Goal: Task Accomplishment & Management: Manage account settings

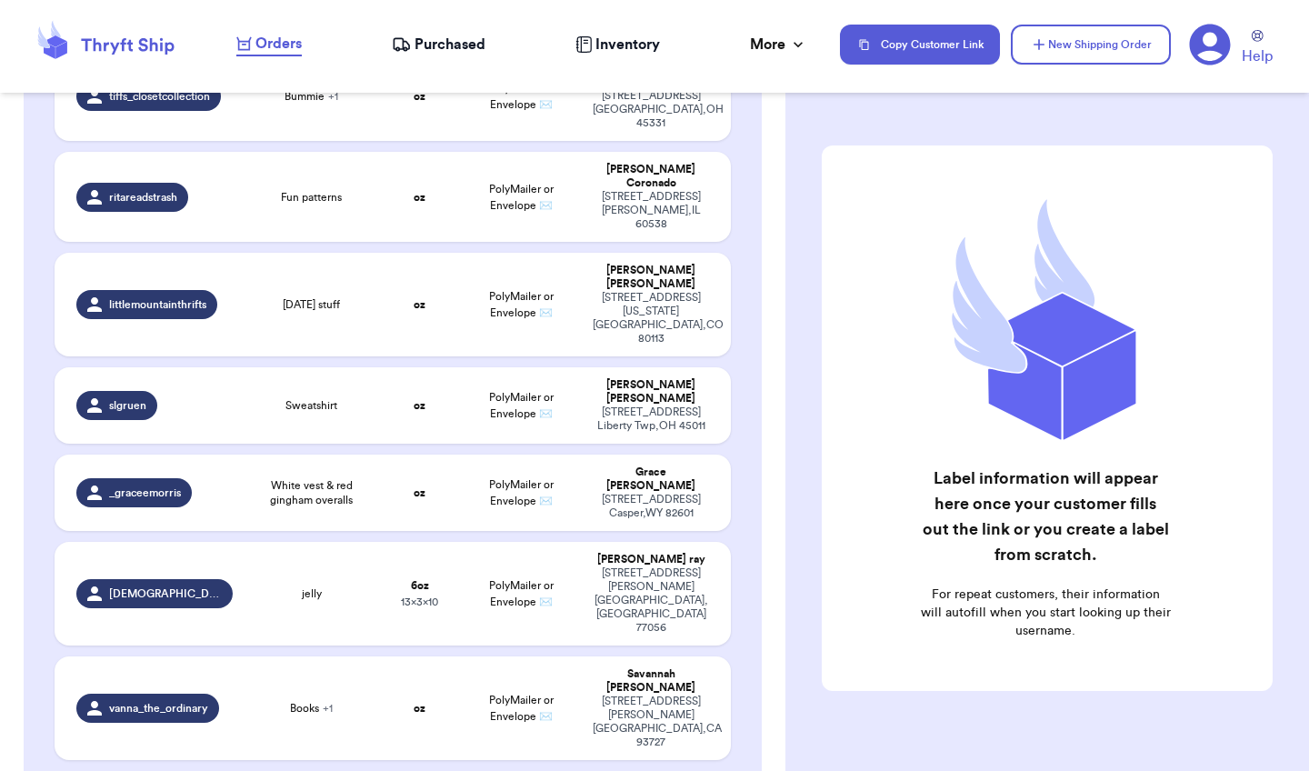
scroll to position [726, 0]
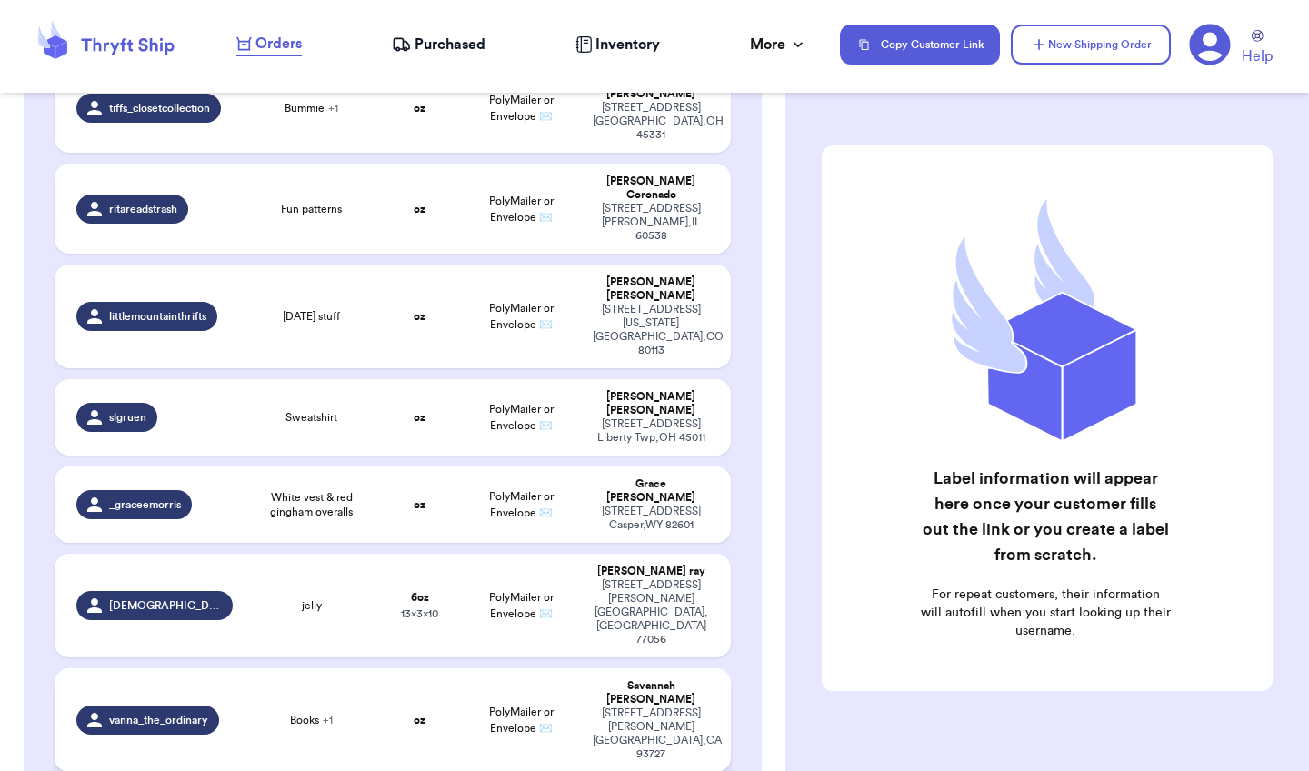
click at [439, 668] on td "oz" at bounding box center [419, 720] width 81 height 104
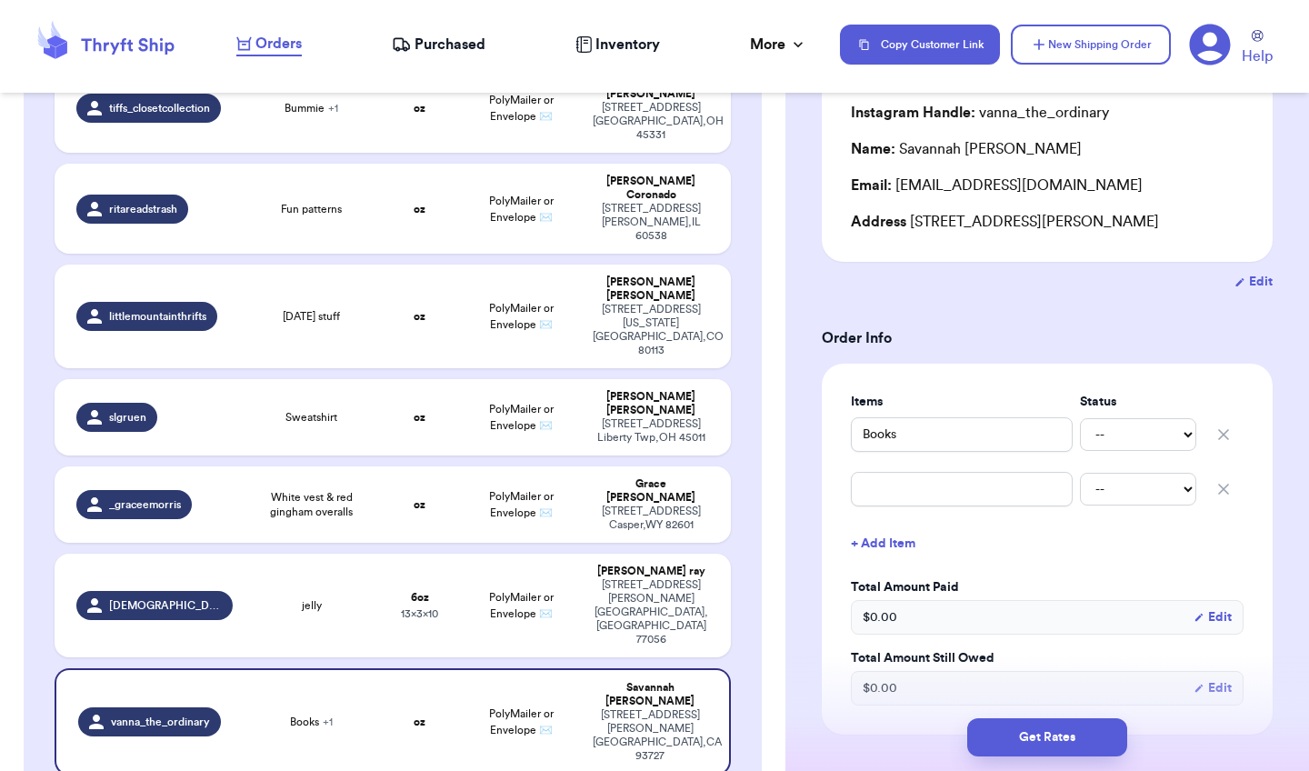
scroll to position [170, 0]
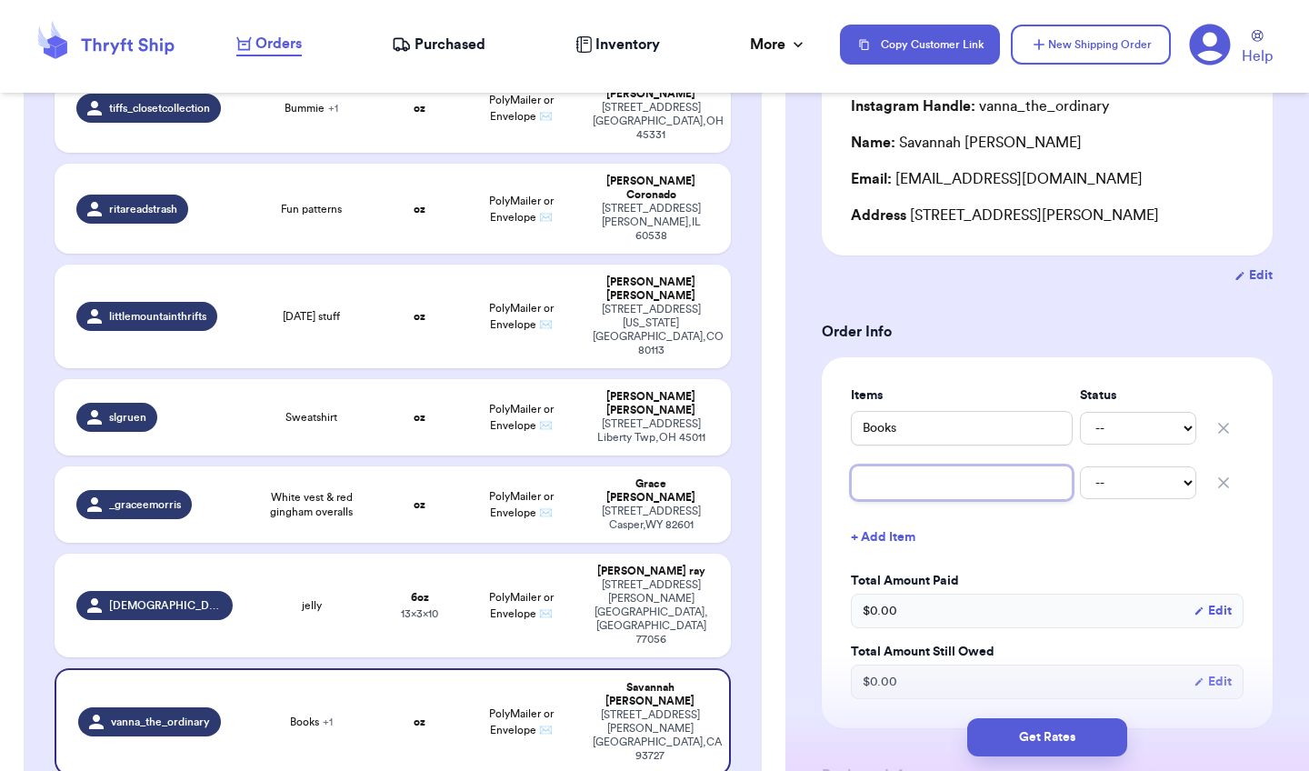
click at [969, 486] on input "text" at bounding box center [962, 483] width 222 height 35
type input "t"
type input "te"
type input "[PERSON_NAME]"
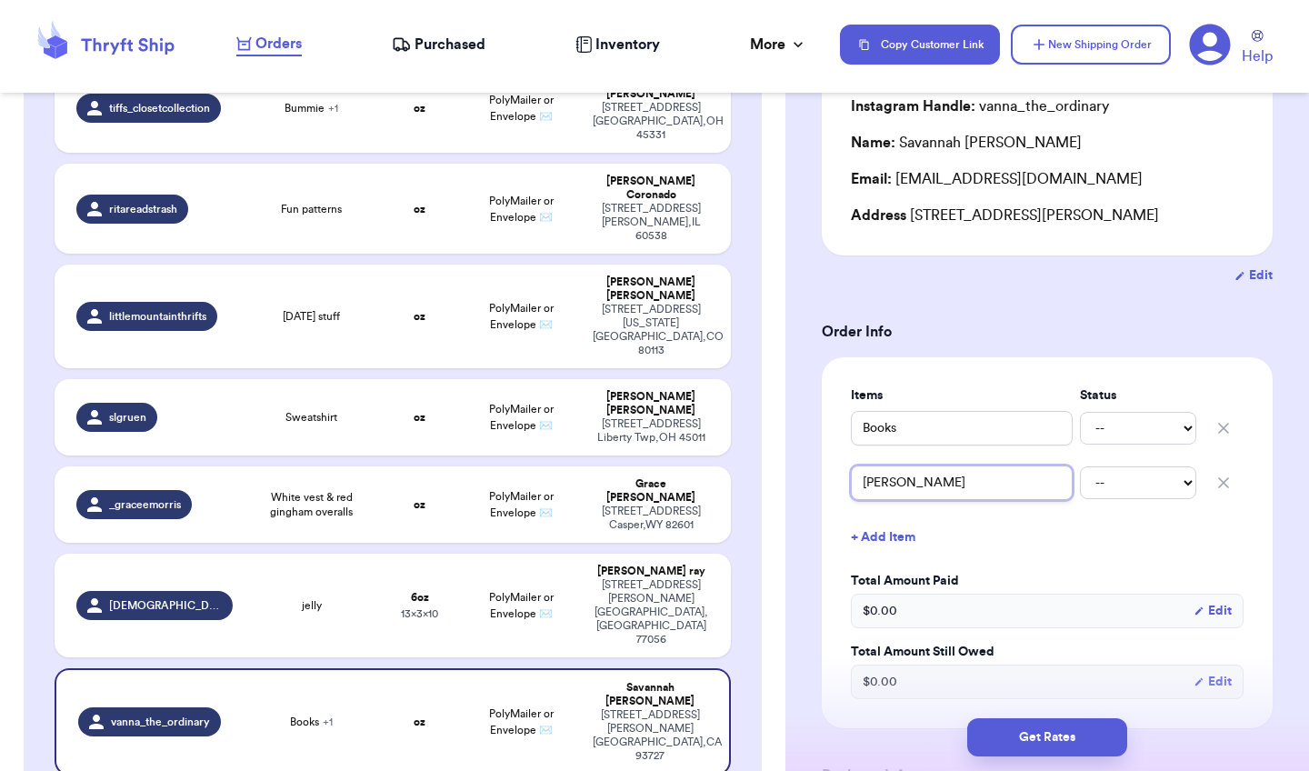
type input "teddy"
type input "[PERSON_NAME]"
type input "teddy se"
type input "teddy set"
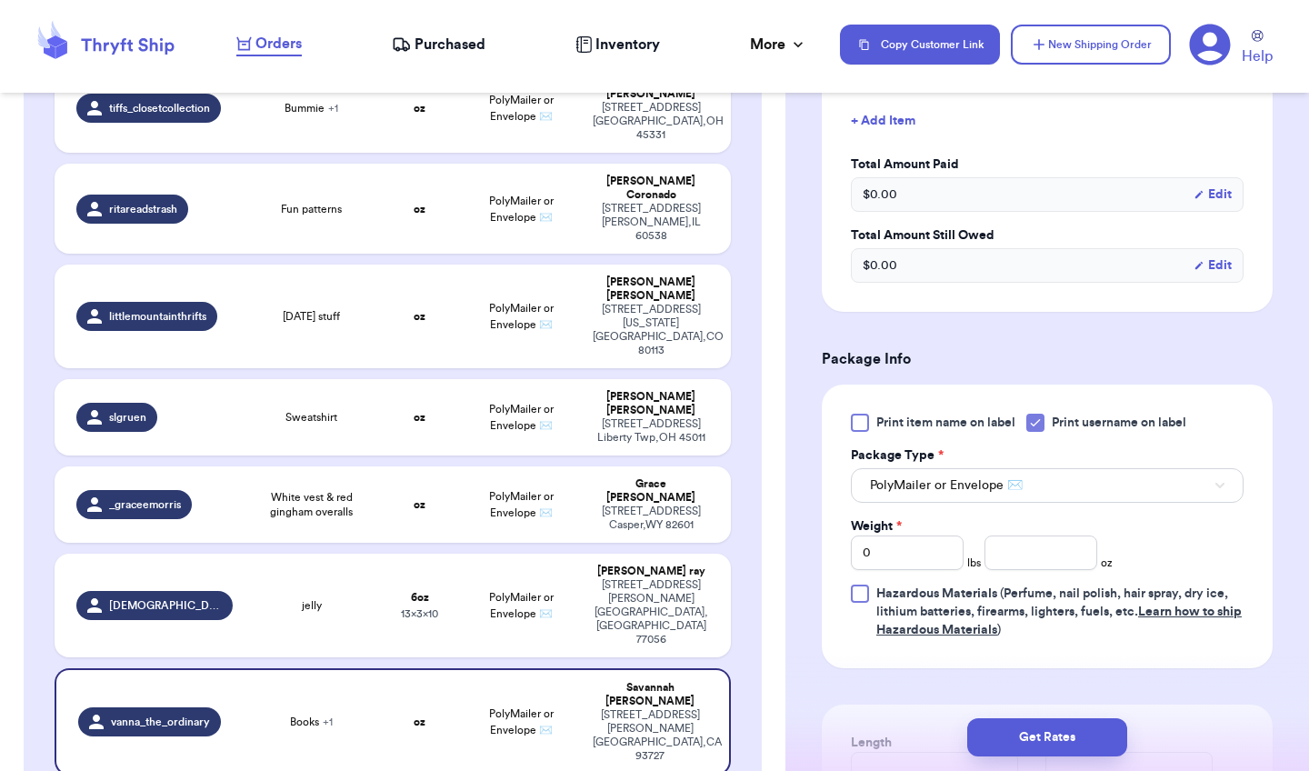
scroll to position [590, 0]
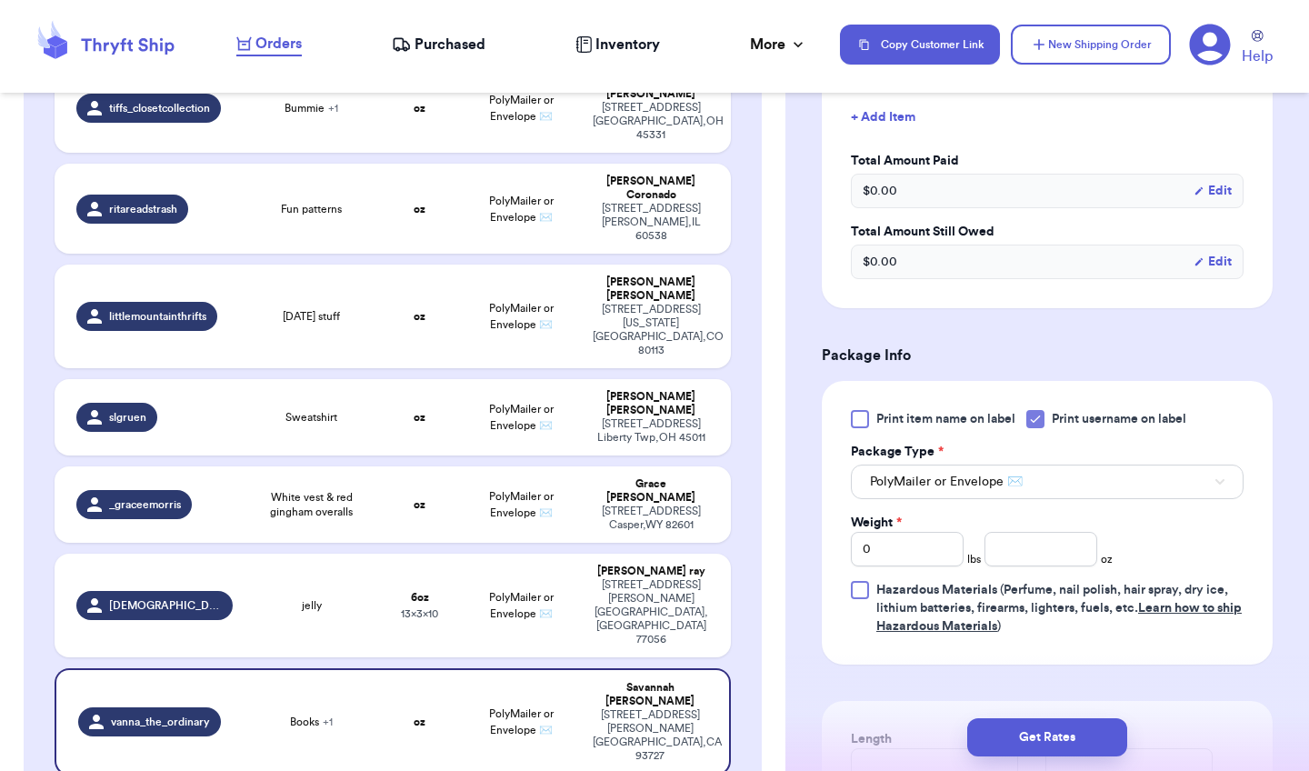
type input "teddy set"
click at [1042, 419] on icon at bounding box center [1035, 419] width 15 height 15
click at [0, 0] on input "Print username on label" at bounding box center [0, 0] width 0 height 0
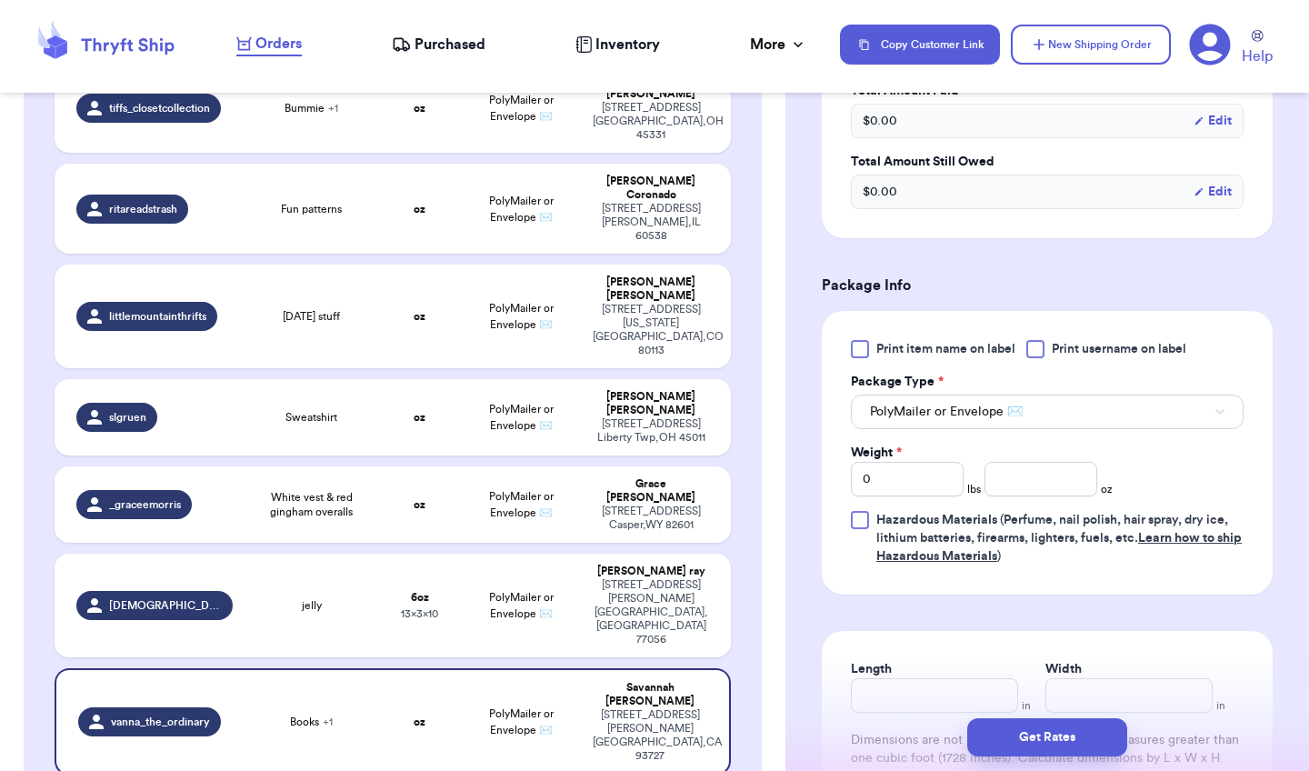
scroll to position [662, 0]
click at [887, 485] on input "0" at bounding box center [907, 477] width 113 height 35
type input "2"
click at [1012, 493] on input "number" at bounding box center [1041, 477] width 113 height 35
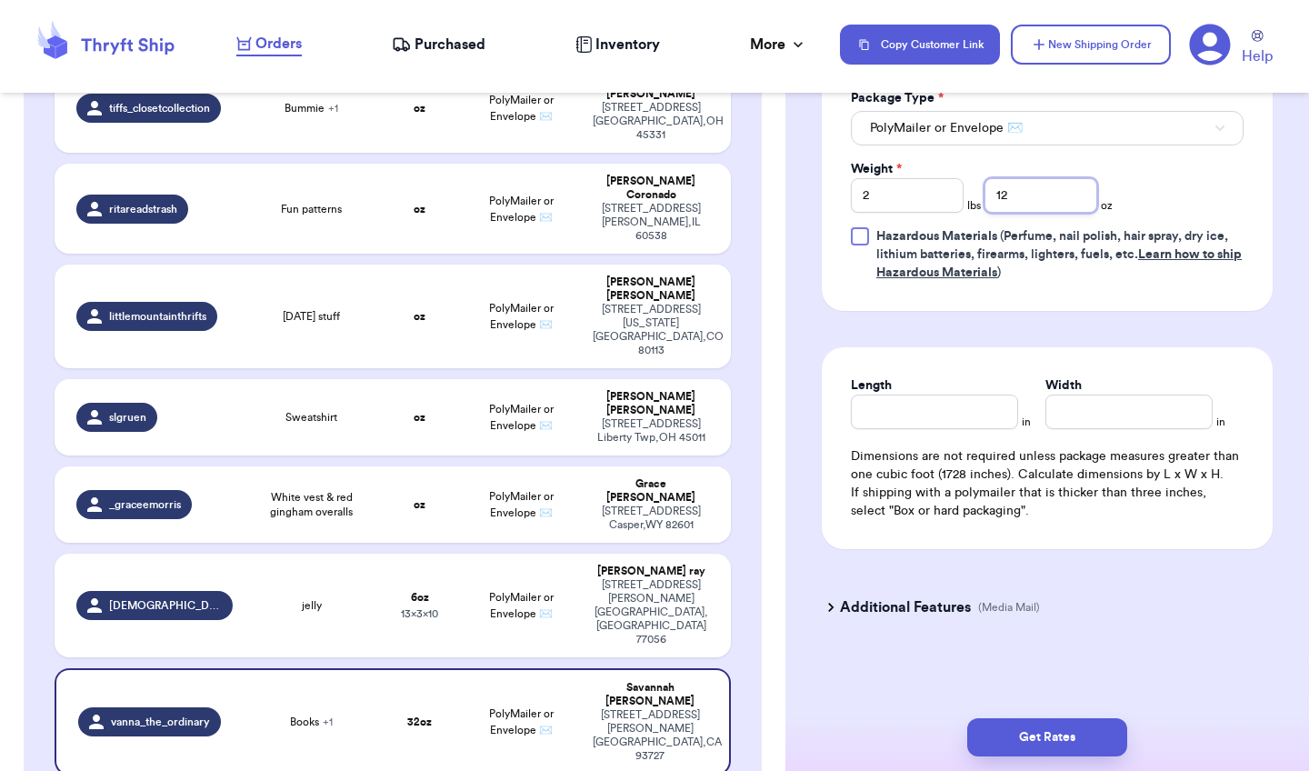
scroll to position [947, 0]
type input "12"
click at [958, 411] on input "Length" at bounding box center [934, 412] width 167 height 35
type input "12"
click at [1075, 413] on input "1" at bounding box center [1129, 412] width 167 height 35
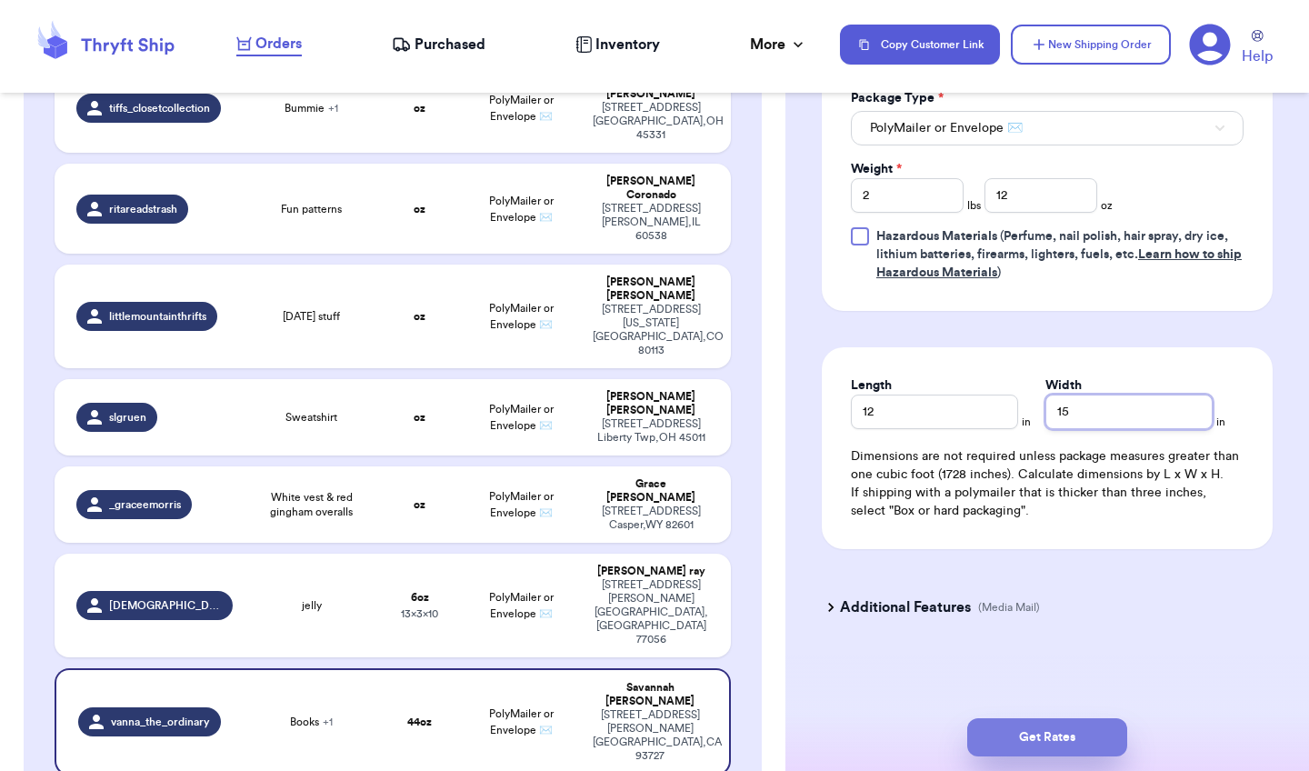
type input "15"
click at [1086, 729] on button "Get Rates" at bounding box center [1047, 737] width 160 height 38
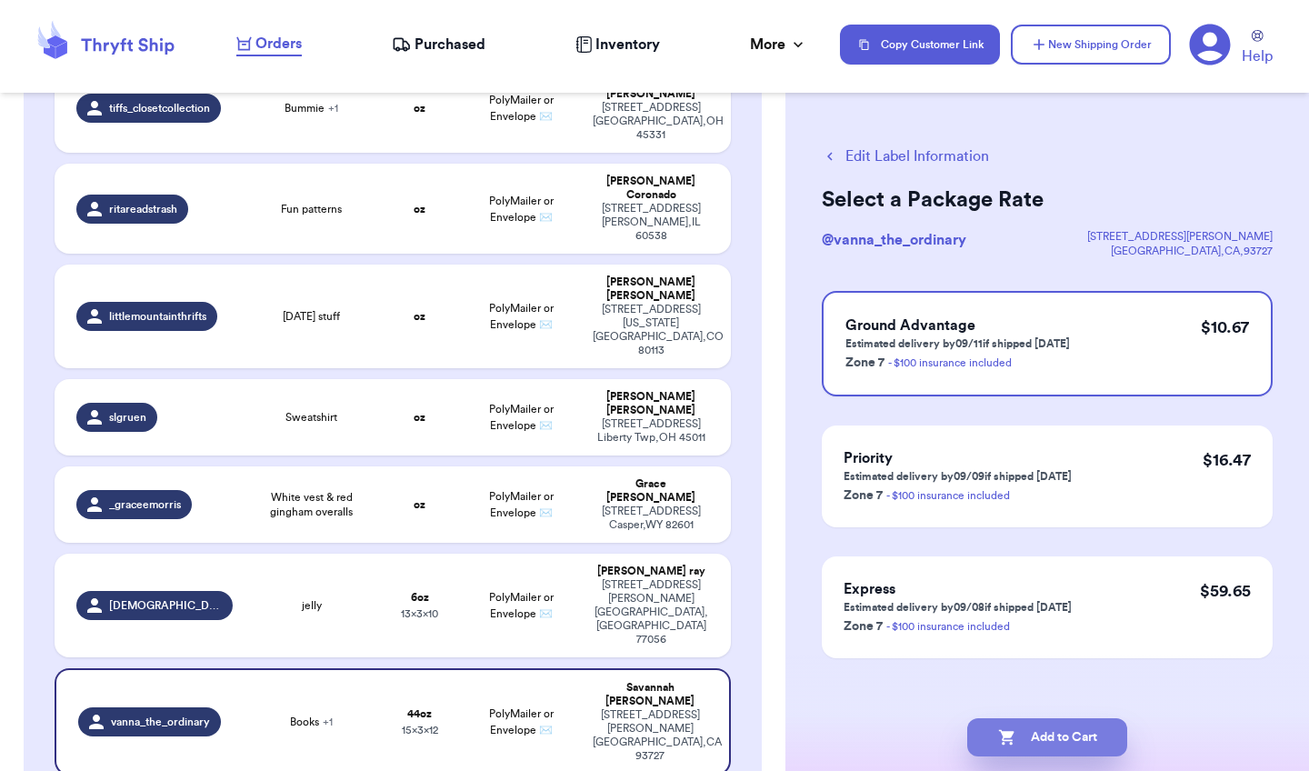
click at [1086, 729] on button "Add to Cart" at bounding box center [1047, 737] width 160 height 38
checkbox input "true"
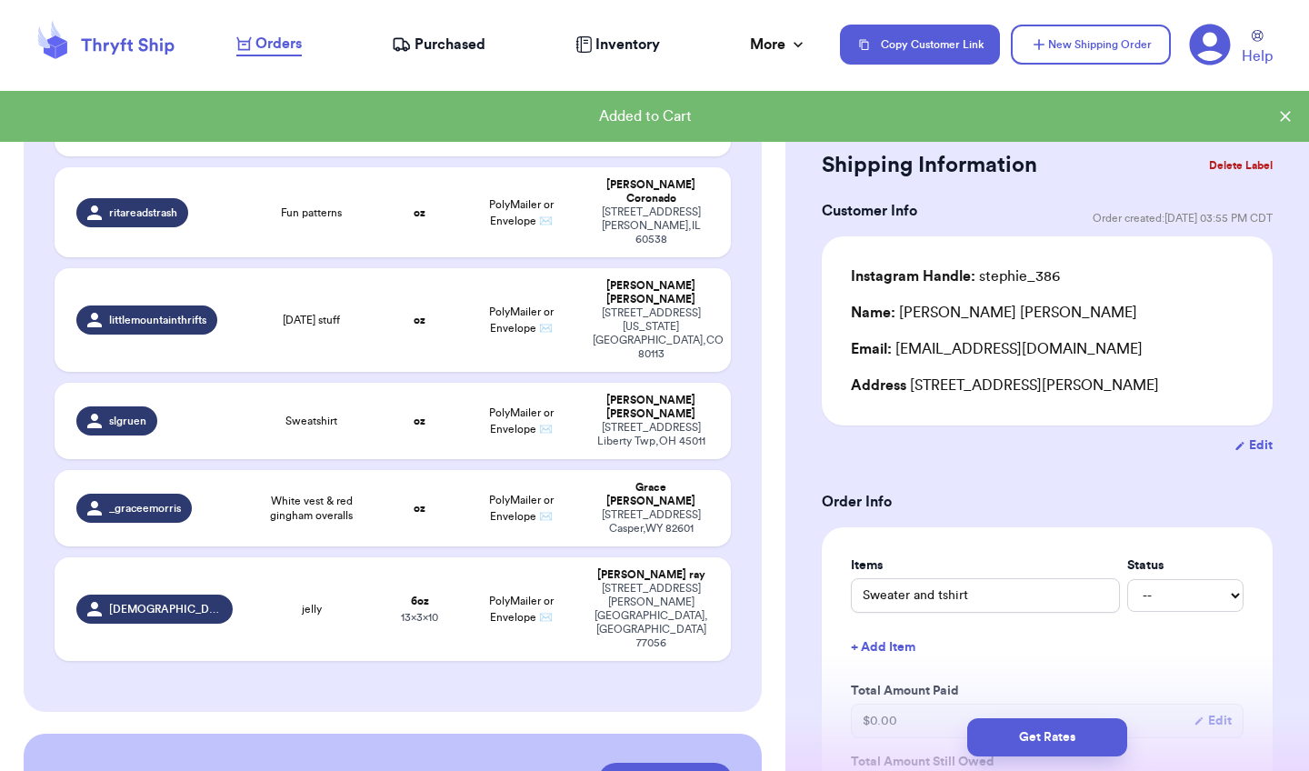
scroll to position [659, 0]
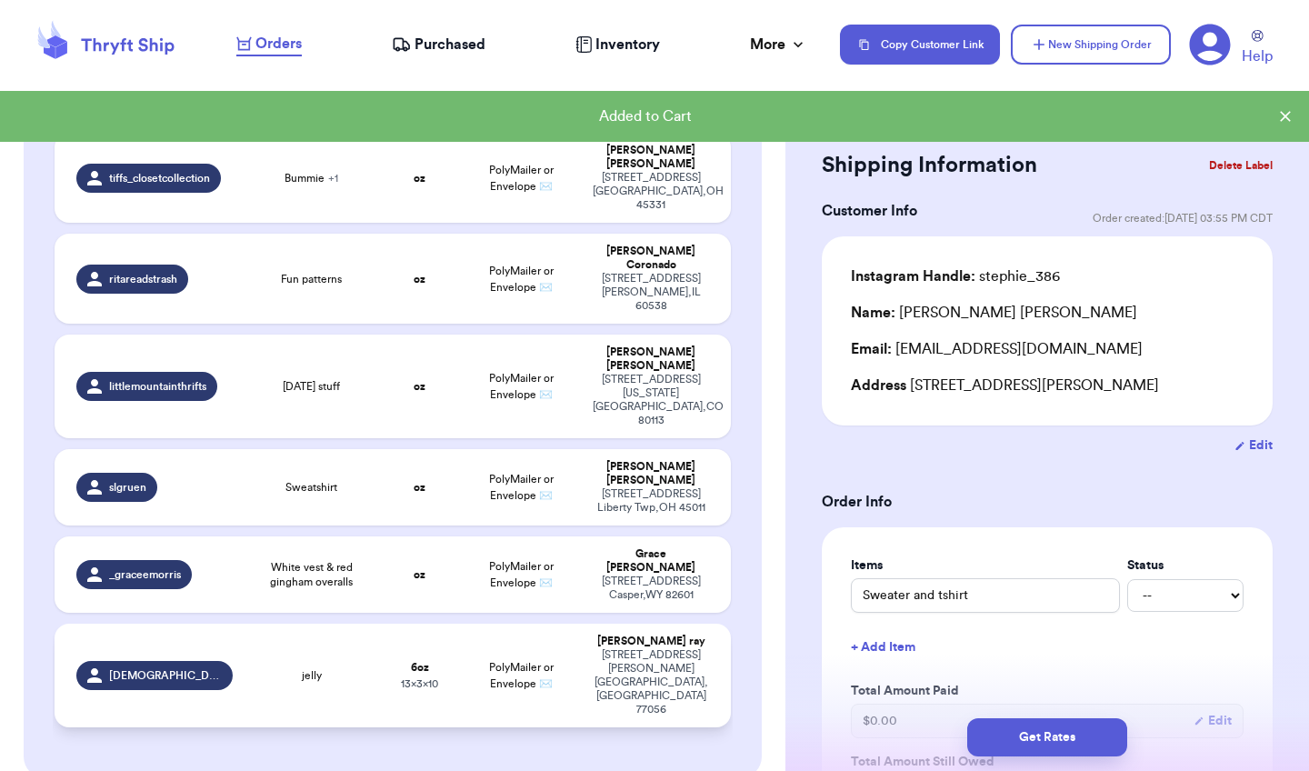
click at [577, 624] on td "PolyMailer or Envelope ✉️" at bounding box center [521, 676] width 122 height 104
type input "jelly"
type input "6"
type input "10"
type input "13"
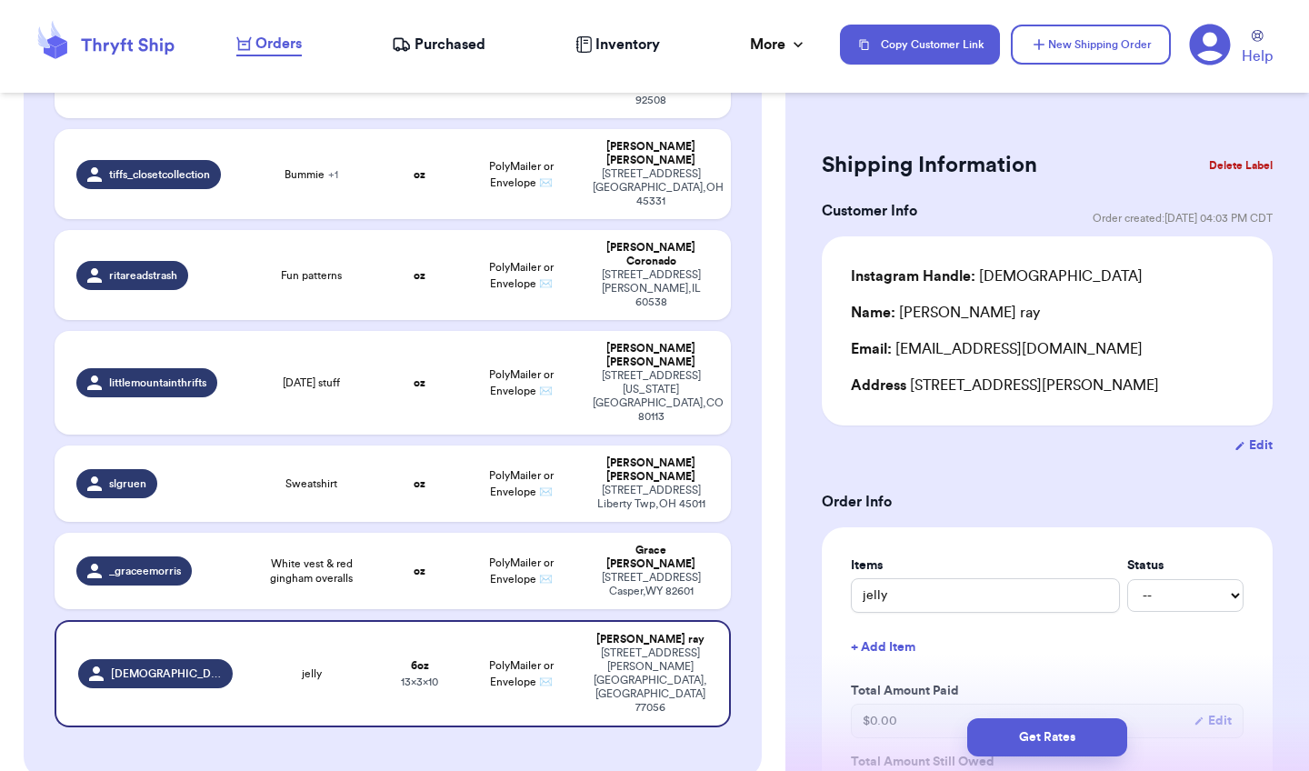
checkbox input "false"
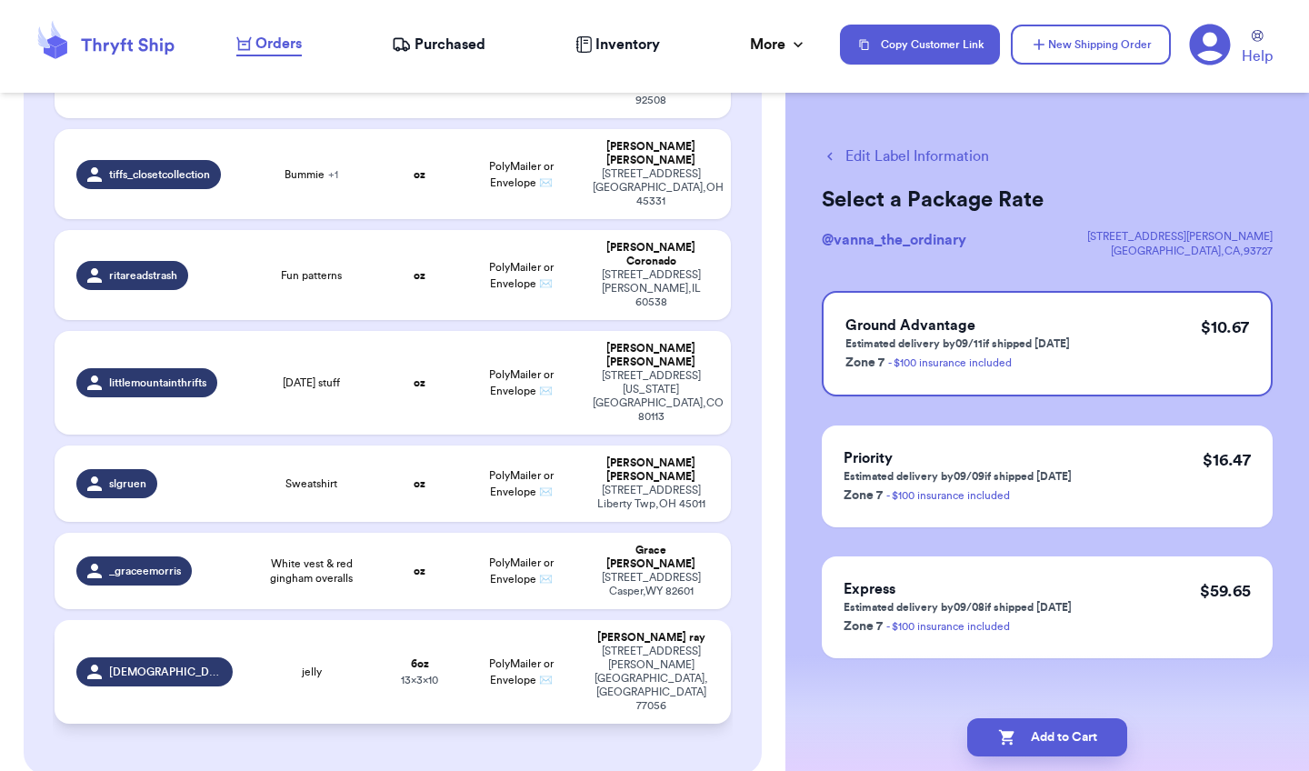
click at [569, 620] on td "PolyMailer or Envelope ✉️" at bounding box center [521, 672] width 122 height 104
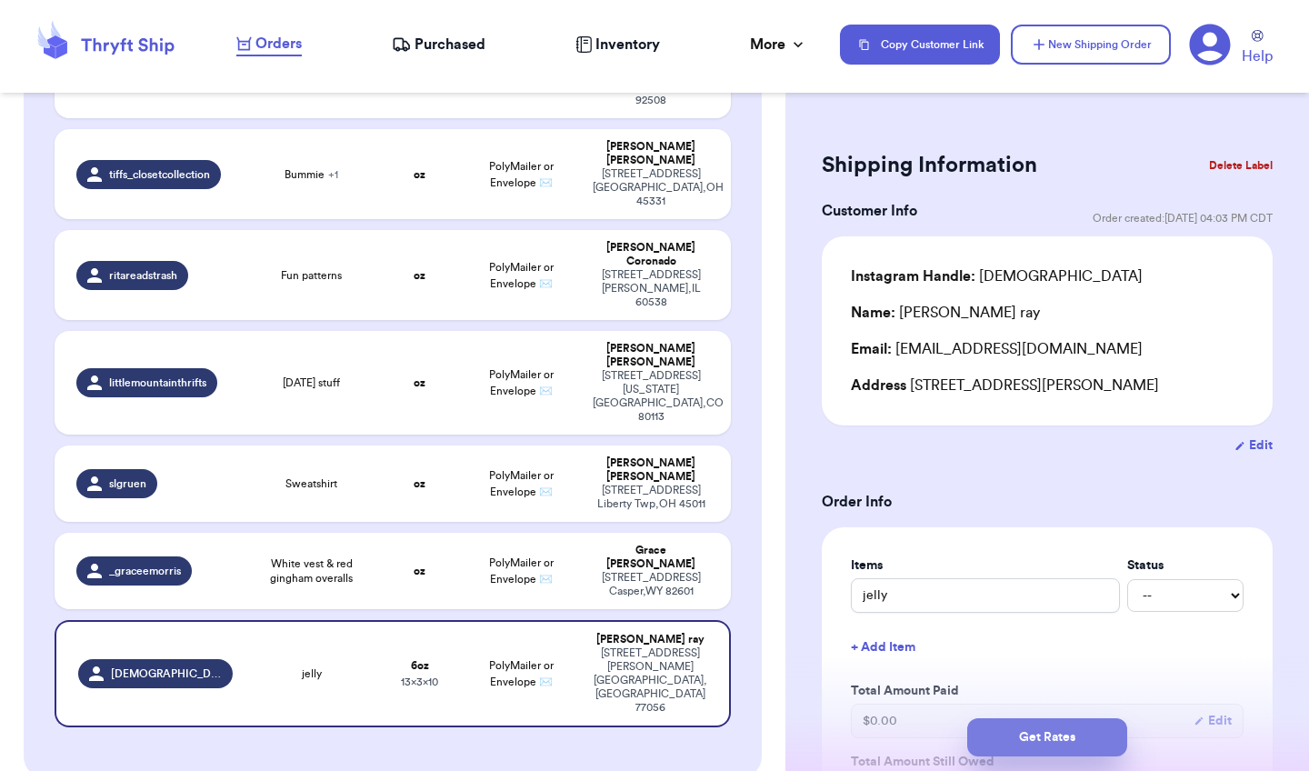
click at [1041, 729] on button "Get Rates" at bounding box center [1047, 737] width 160 height 38
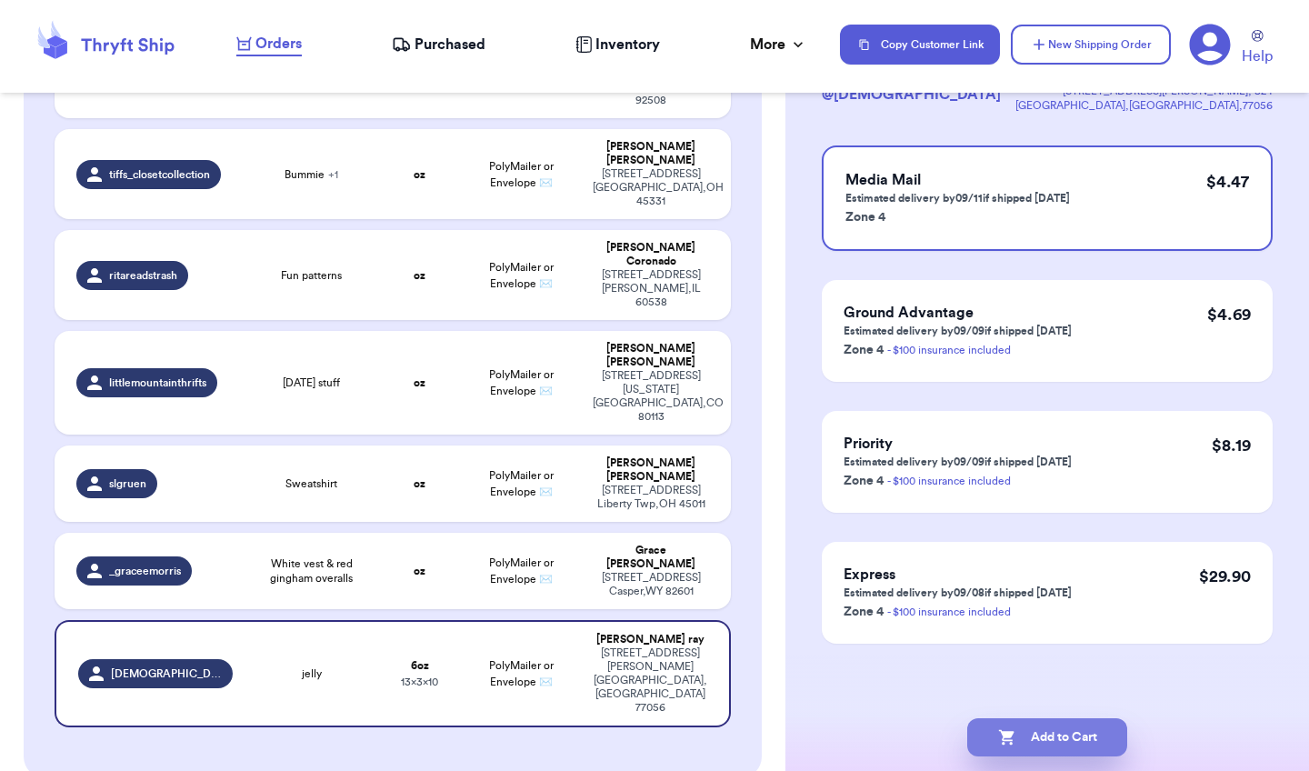
scroll to position [145, 0]
click at [1086, 733] on button "Add to Cart" at bounding box center [1047, 737] width 160 height 38
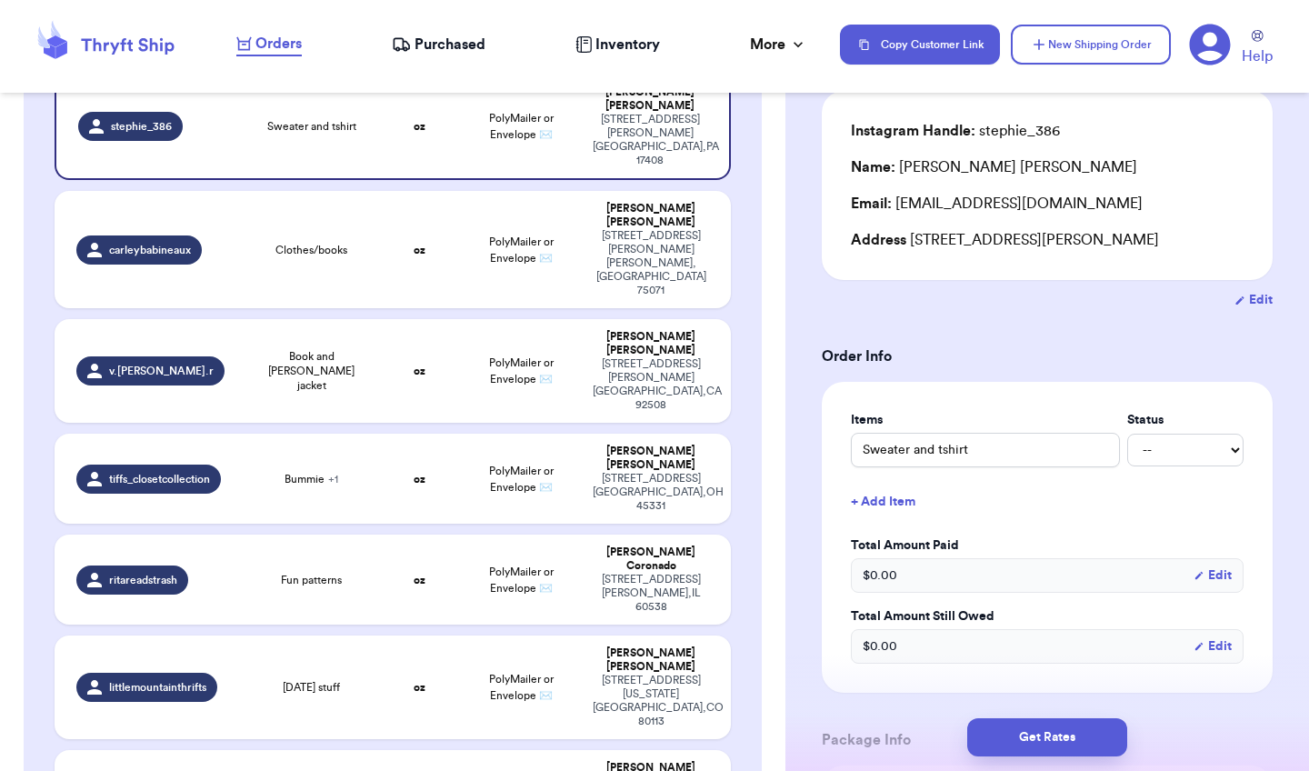
scroll to position [384, 0]
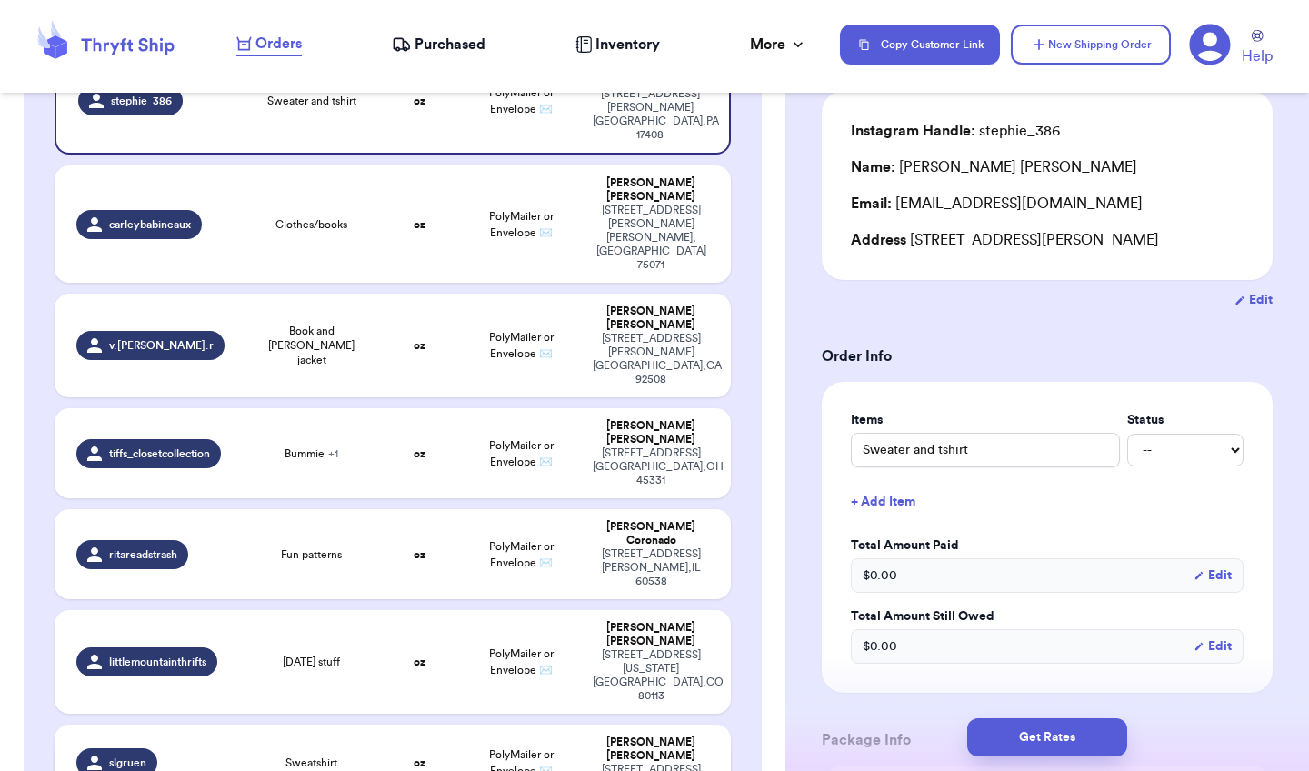
click at [646, 736] on div "[PERSON_NAME]" at bounding box center [651, 749] width 116 height 27
type input "Sweatshirt"
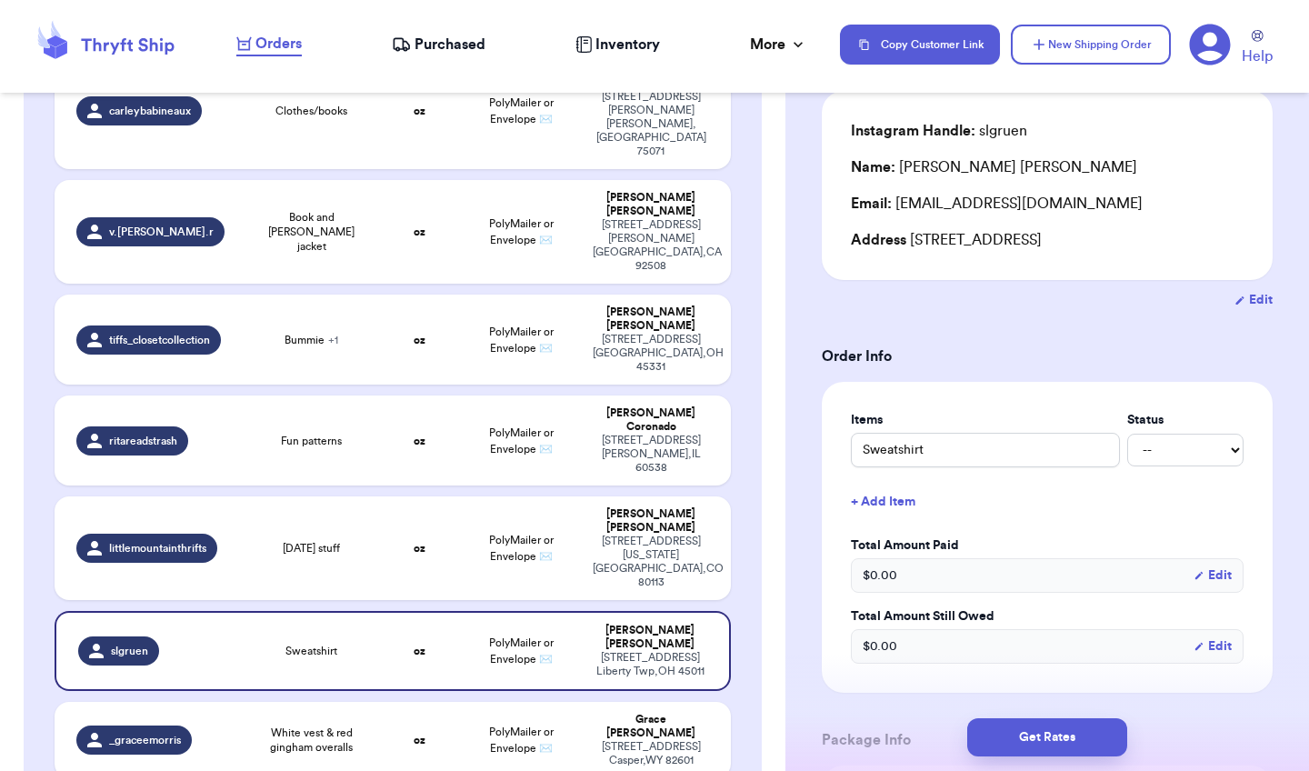
scroll to position [518, 0]
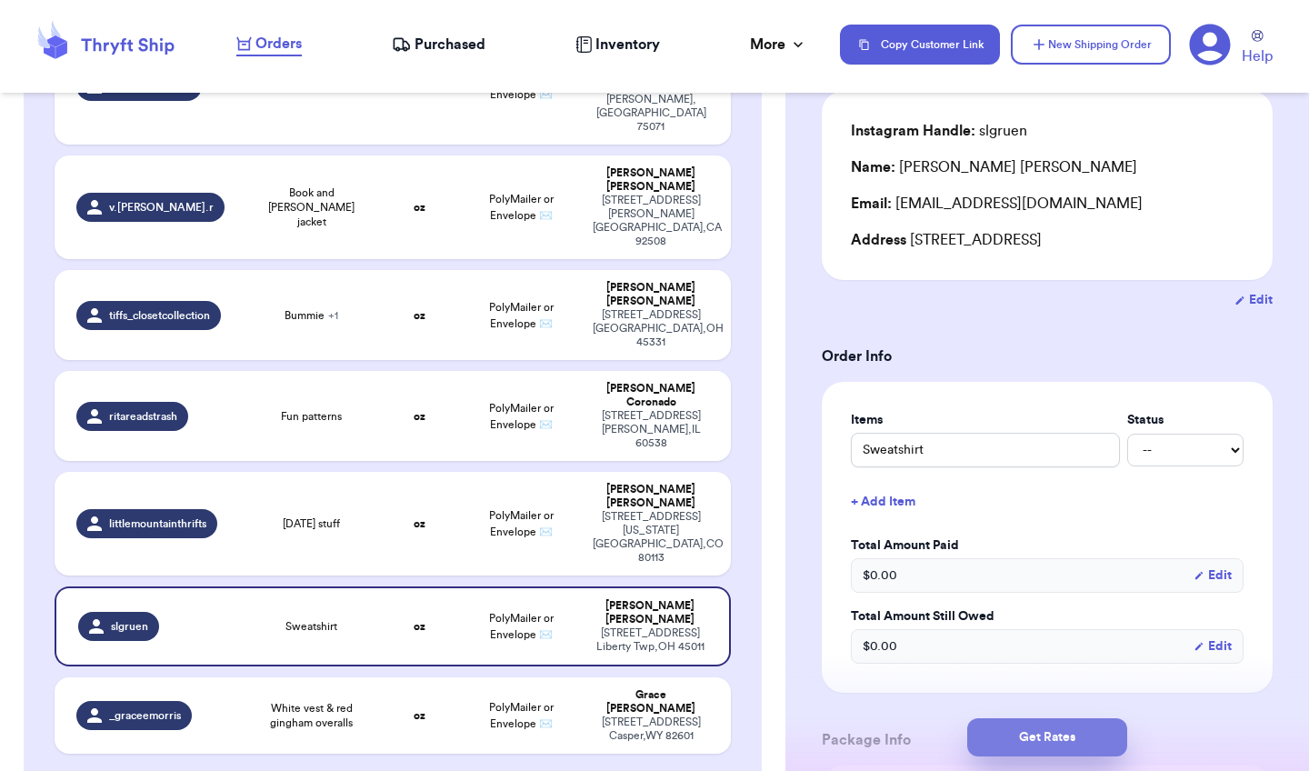
click at [1040, 741] on button "Get Rates" at bounding box center [1047, 737] width 160 height 38
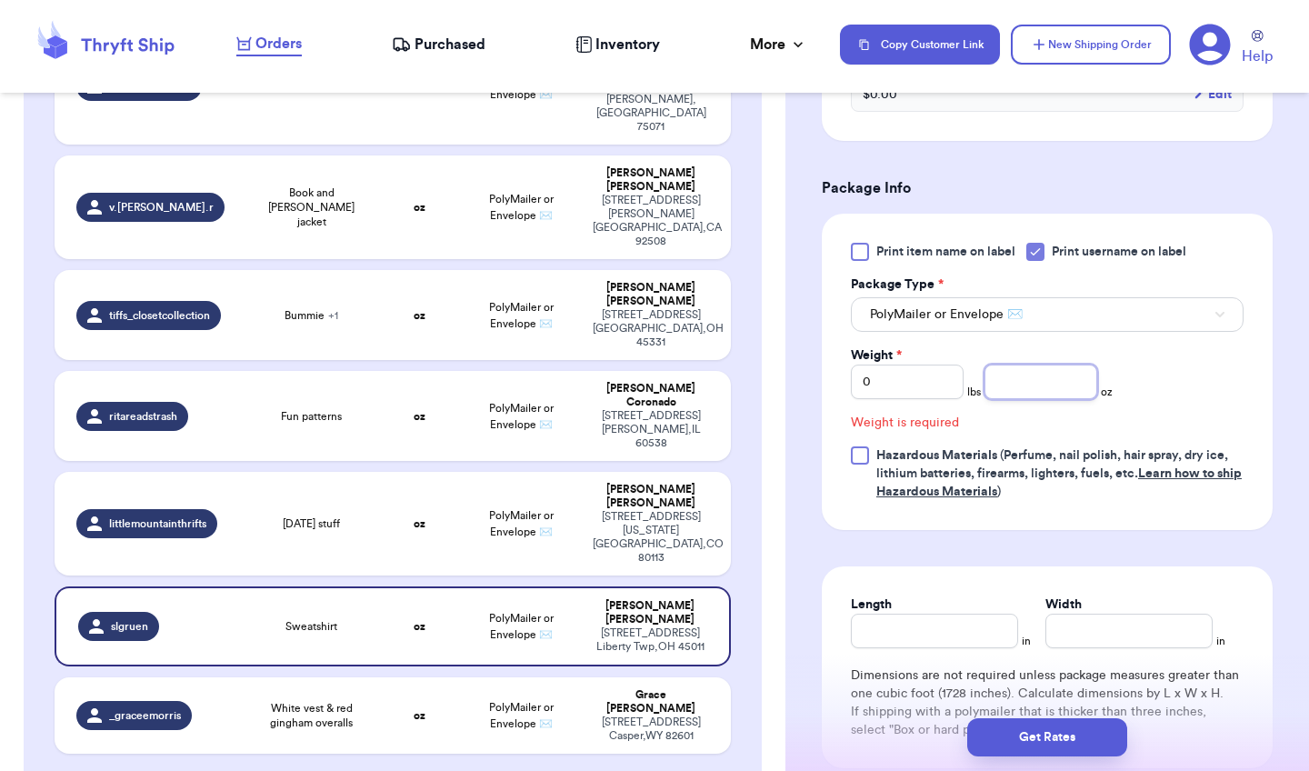
click at [1076, 390] on input "number" at bounding box center [1041, 382] width 113 height 35
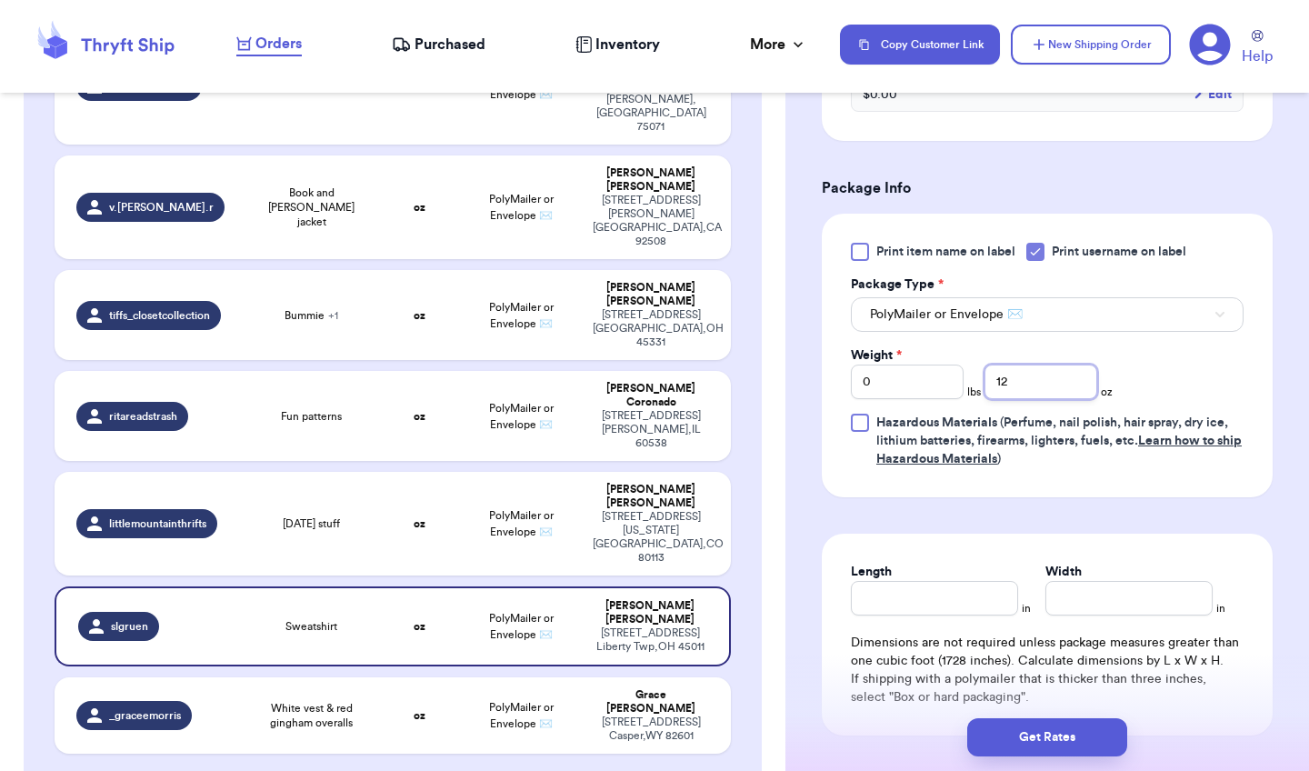
type input "12"
click at [966, 601] on input "Length" at bounding box center [934, 598] width 167 height 35
type input "10"
click at [1092, 605] on input "Width *" at bounding box center [1129, 598] width 167 height 35
type input "13"
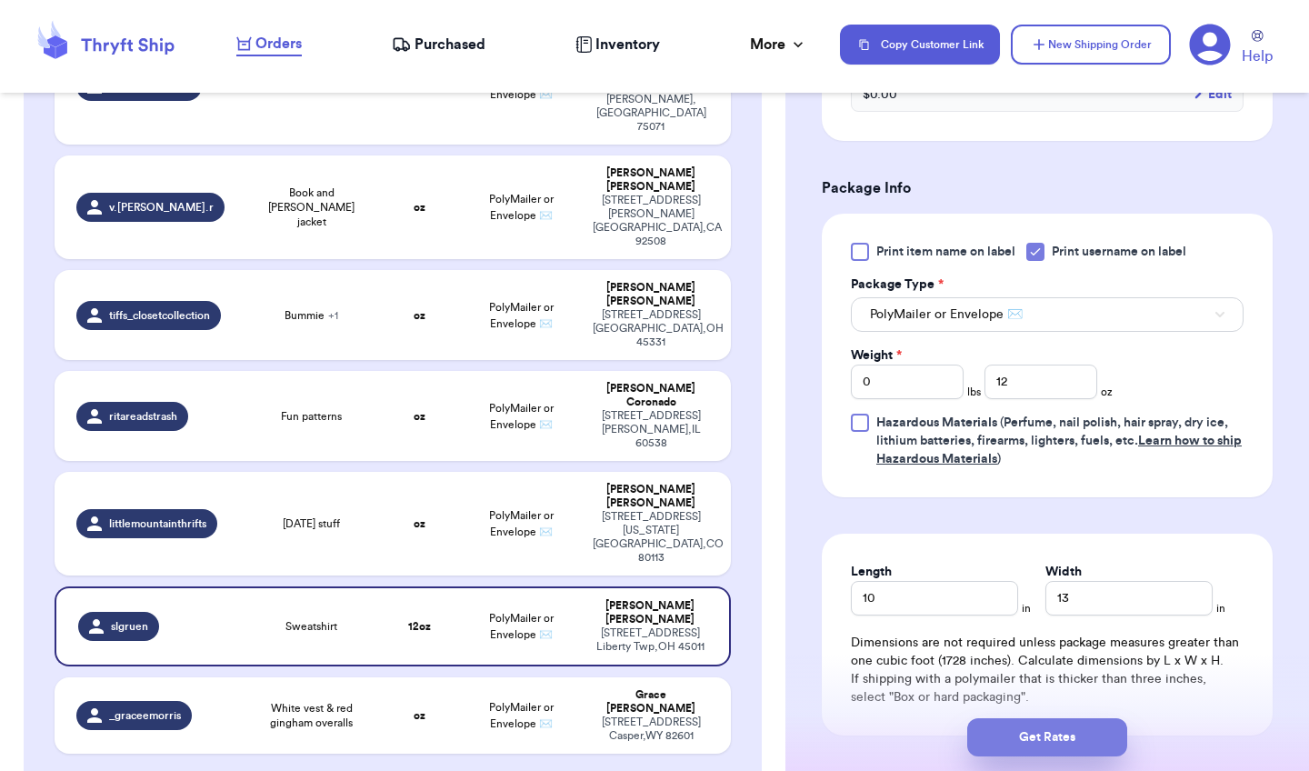
click at [1060, 733] on button "Get Rates" at bounding box center [1047, 737] width 160 height 38
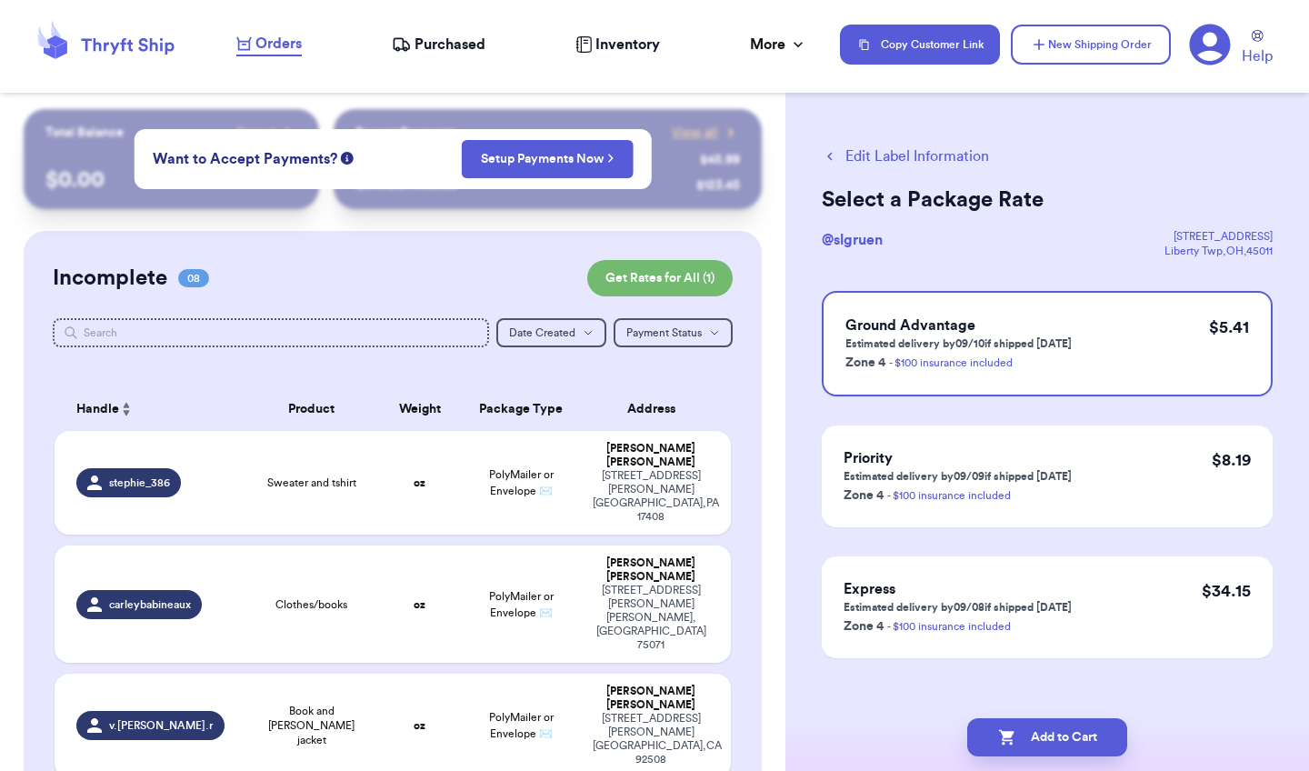
scroll to position [0, 0]
click at [1058, 33] on button "New Shipping Order" at bounding box center [1091, 45] width 160 height 40
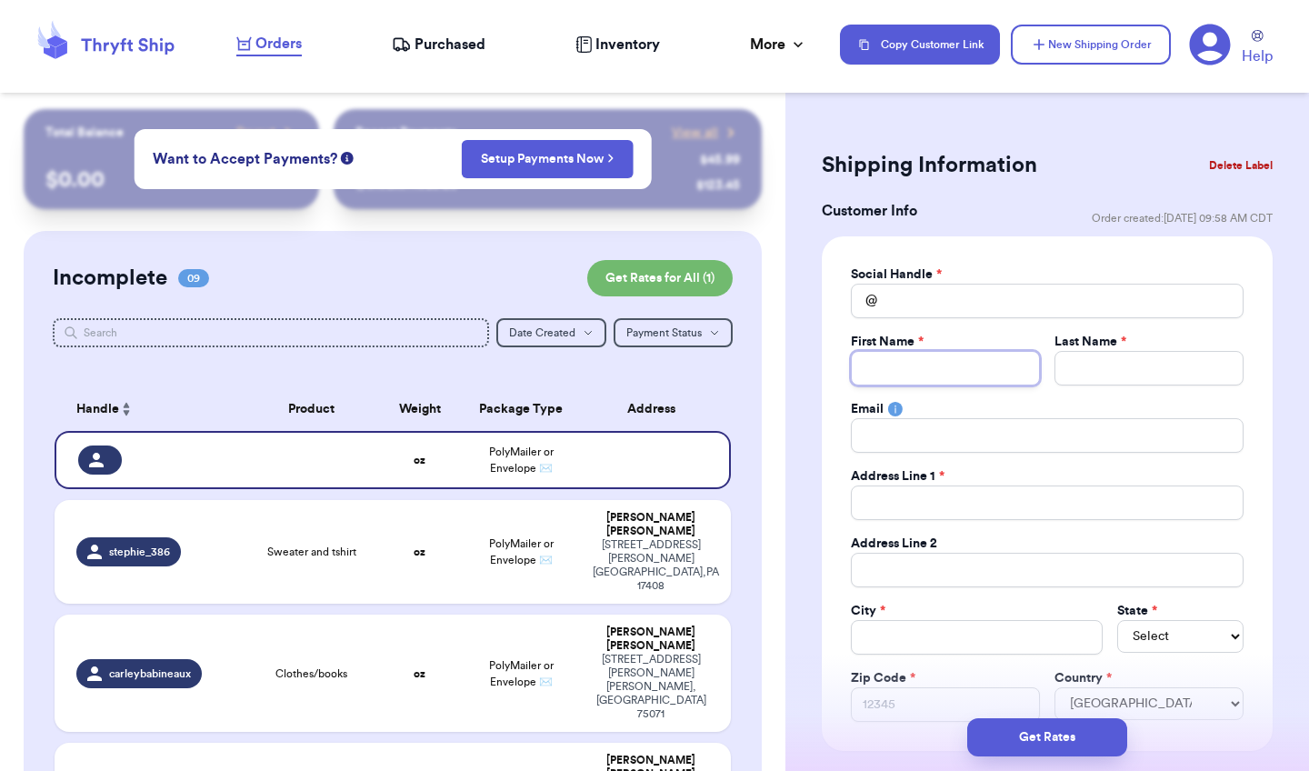
type input "k"
type input "ka"
type input "kat"
type input "[DEMOGRAPHIC_DATA]"
type input "[PERSON_NAME]"
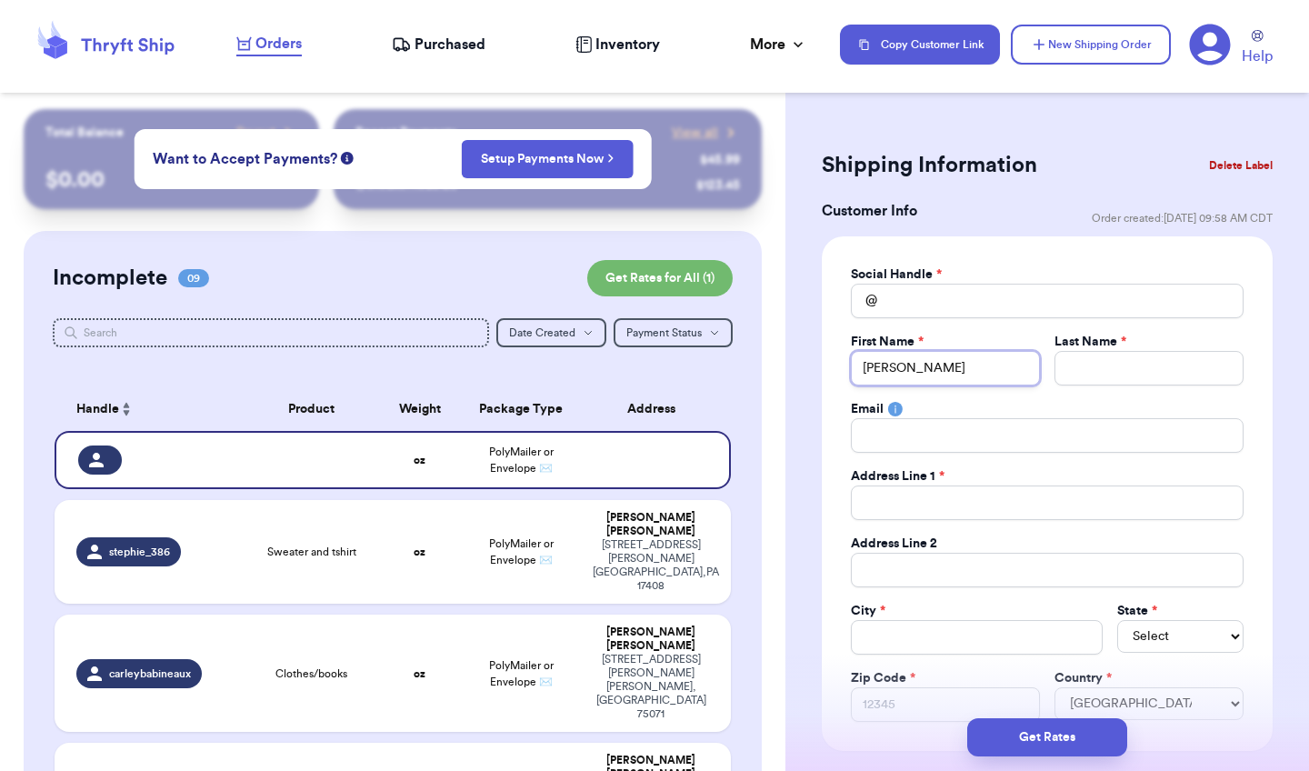
type input "[PERSON_NAME]"
type input "katheri"
type input "[PERSON_NAME]"
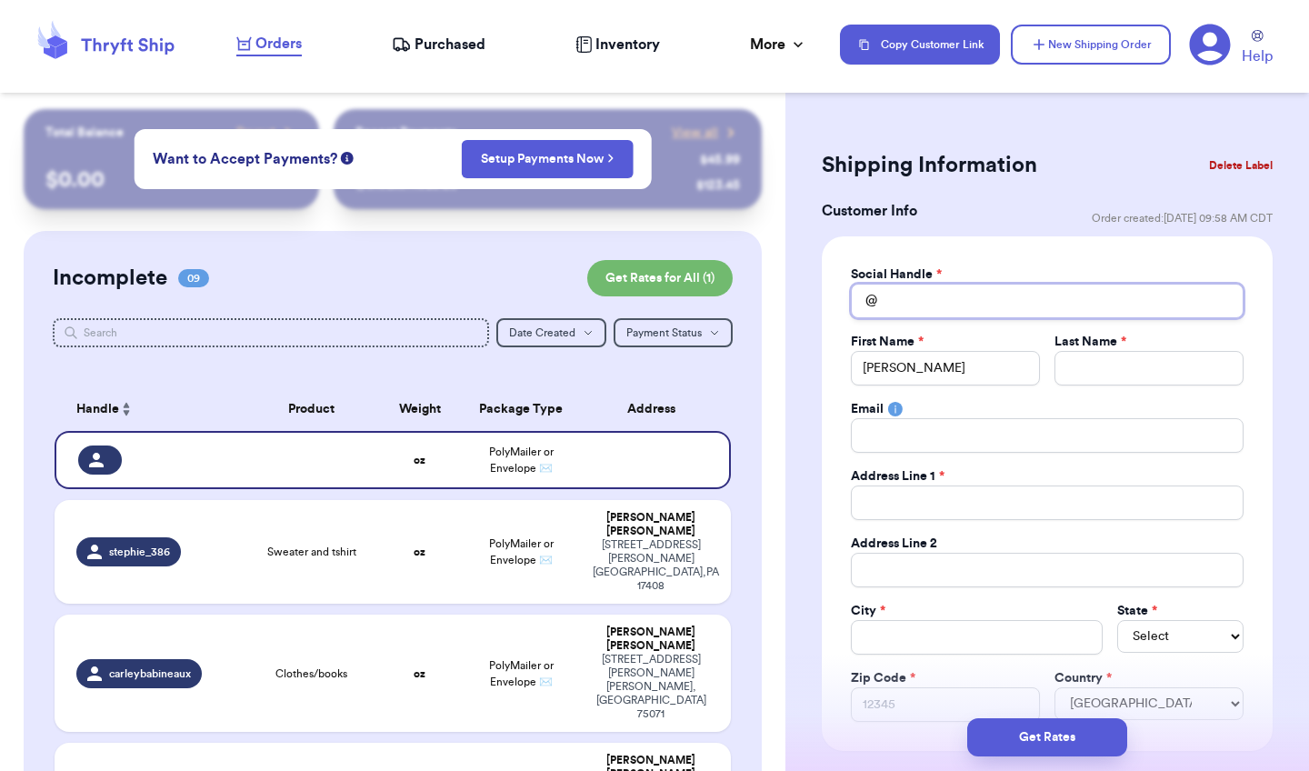
click at [945, 303] on input "Total Amount Paid" at bounding box center [1047, 301] width 393 height 35
type input "k"
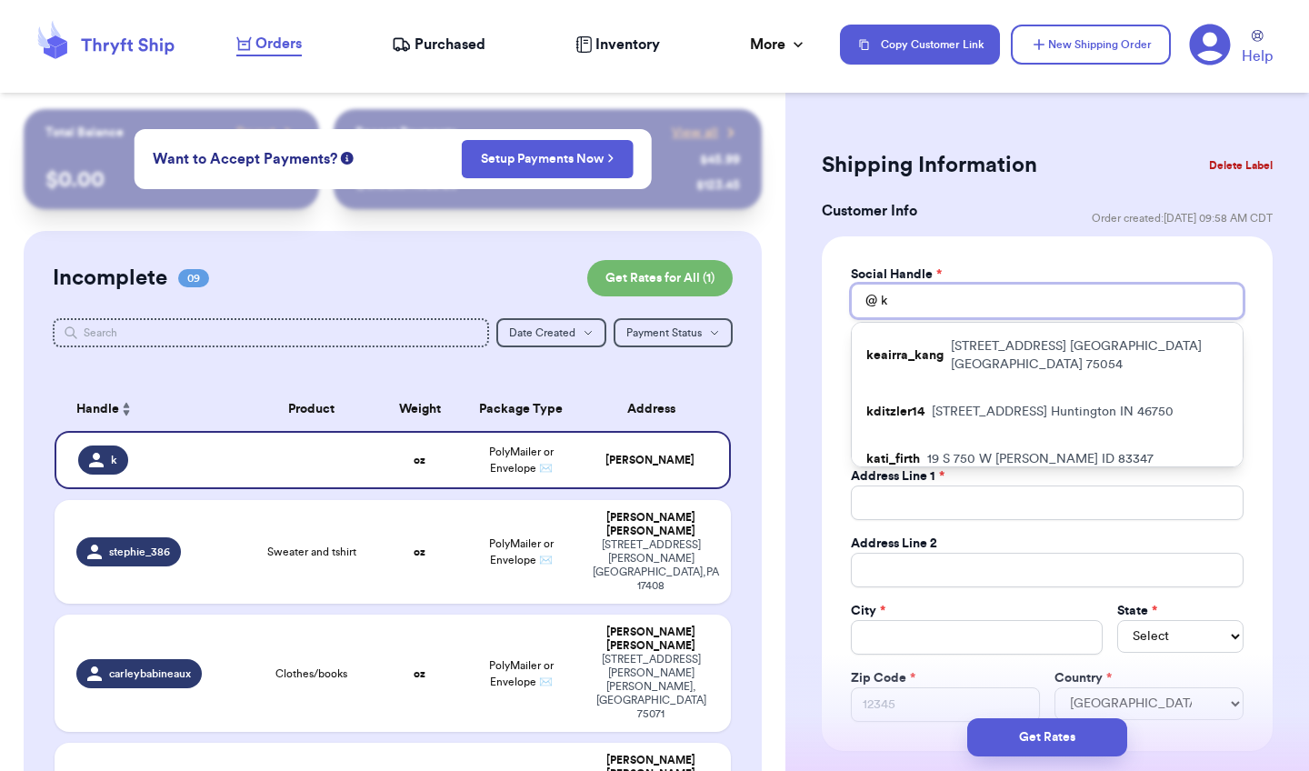
type input "kc"
type input "kco"
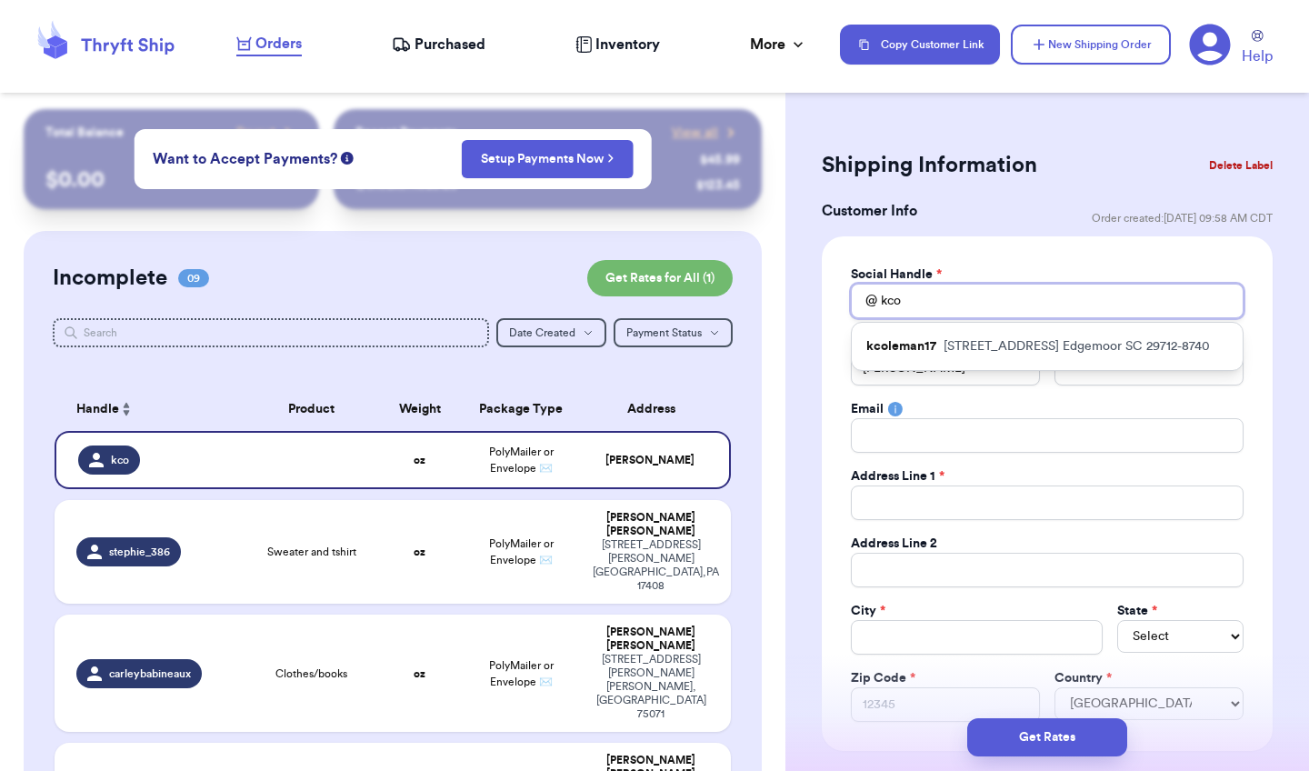
type input "eco"
drag, startPoint x: 945, startPoint y: 303, endPoint x: 1008, endPoint y: 345, distance: 76.2
click at [1008, 345] on p "[STREET_ADDRESS]" at bounding box center [1077, 346] width 266 height 18
type input "kcoleman17"
type input "[PERSON_NAME]"
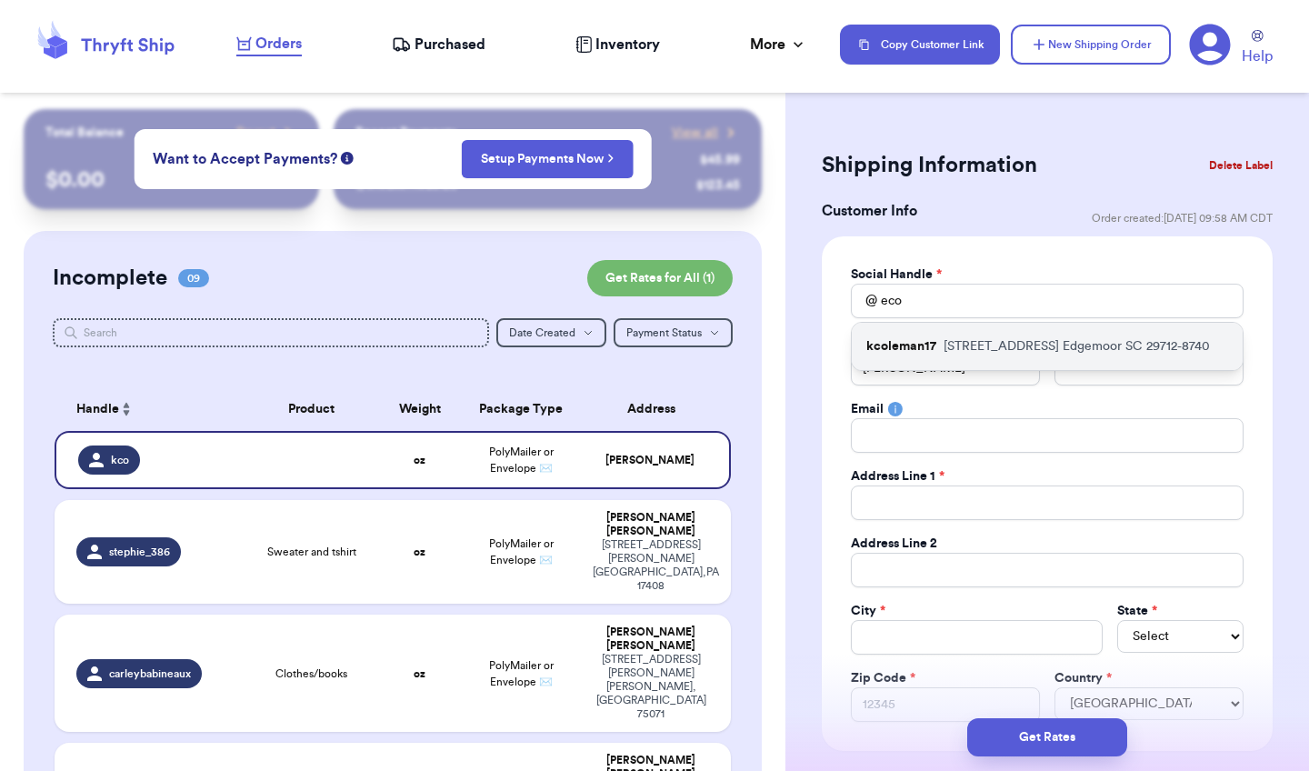
type input "[PERSON_NAME]"
type input "[EMAIL_ADDRESS][DOMAIN_NAME]"
type input "[STREET_ADDRESS]"
type input "Edgemoor"
select select "SC"
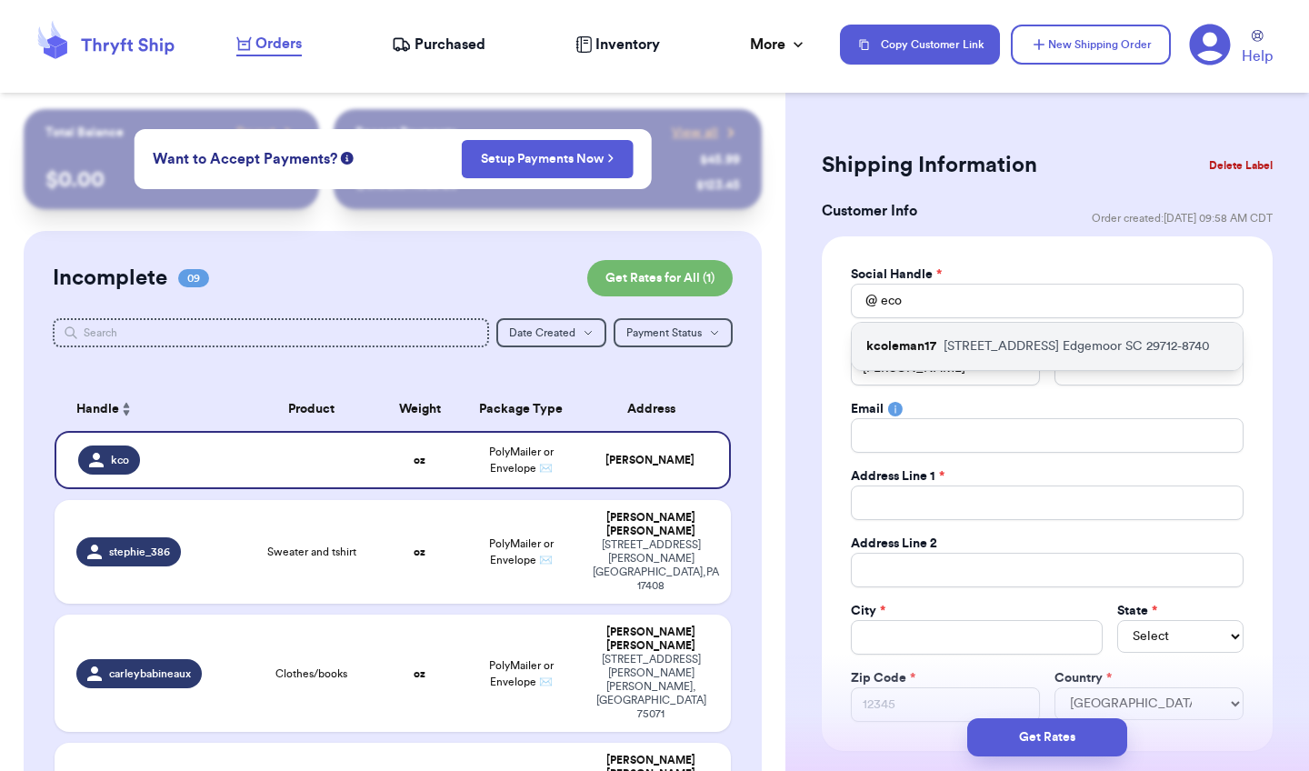
type input "29712-8740"
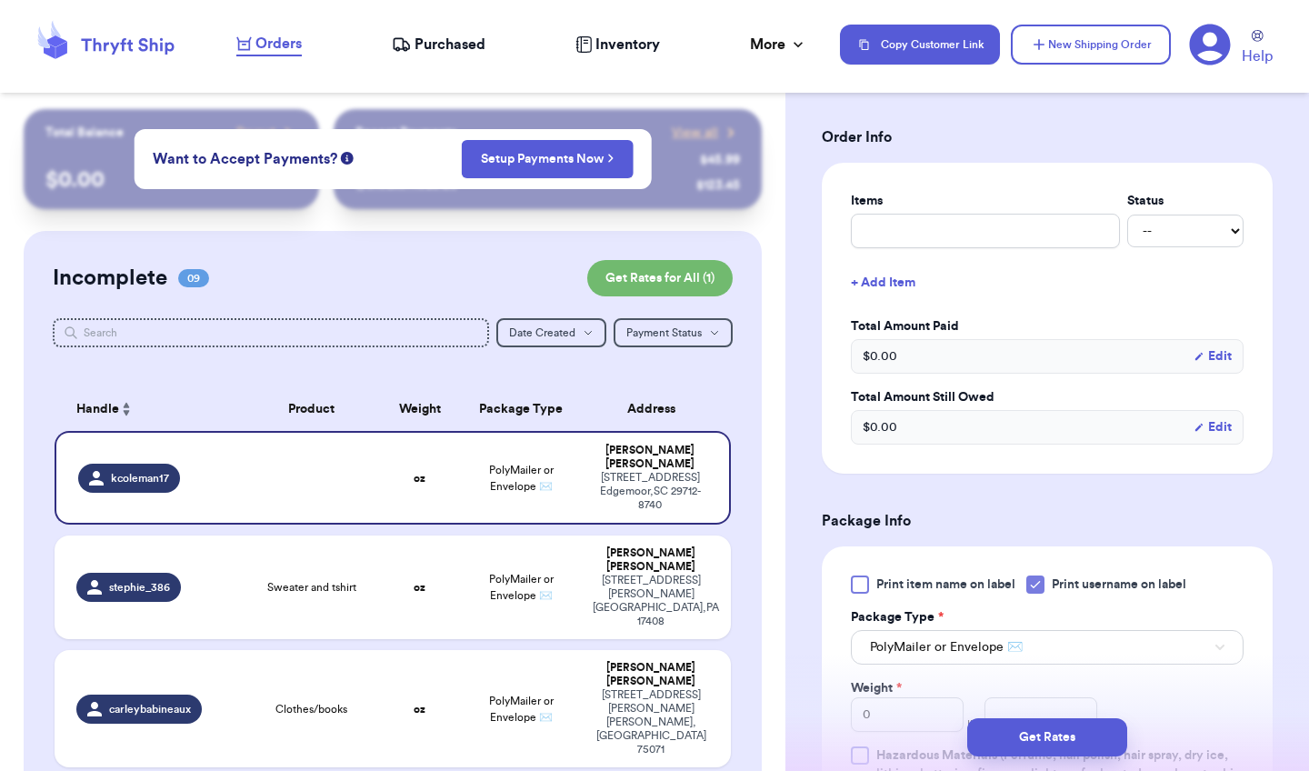
scroll to position [632, 0]
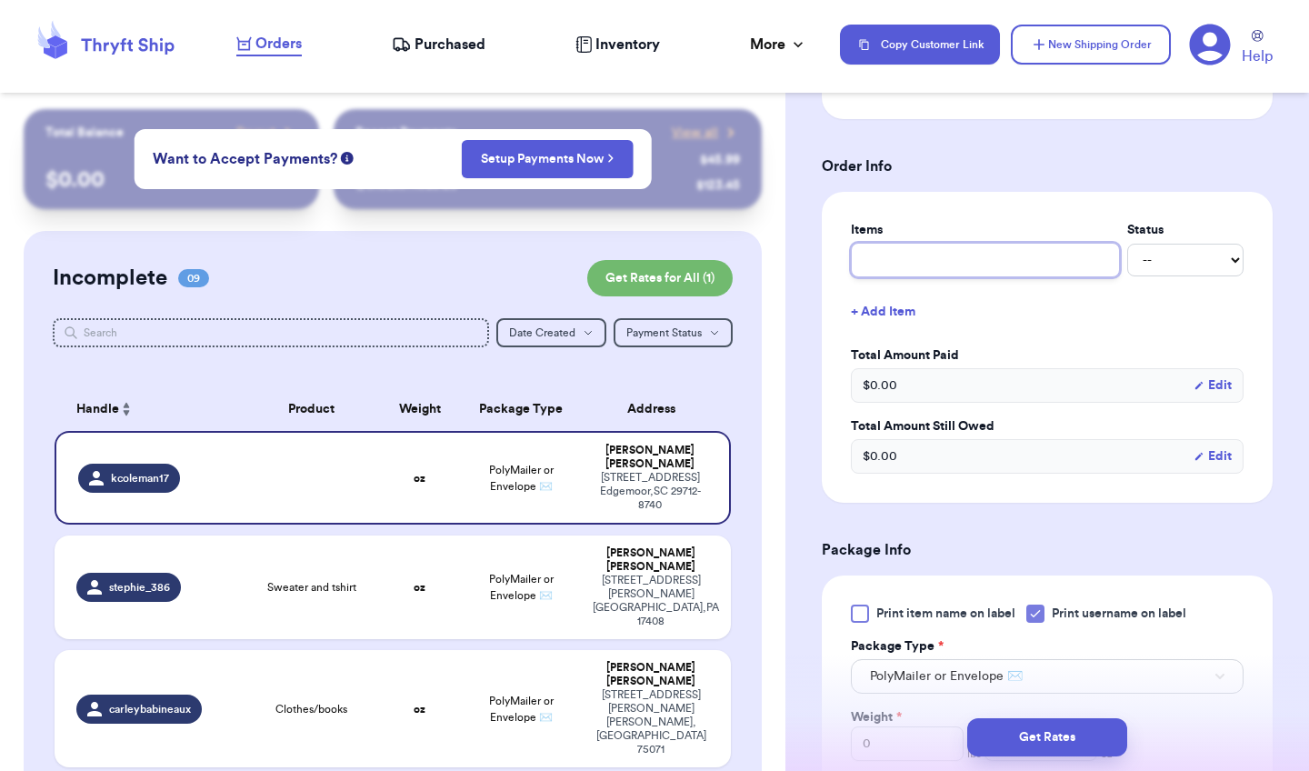
type input "p"
type input "pe"
type input "pea"
type input "pean"
type input "peanu"
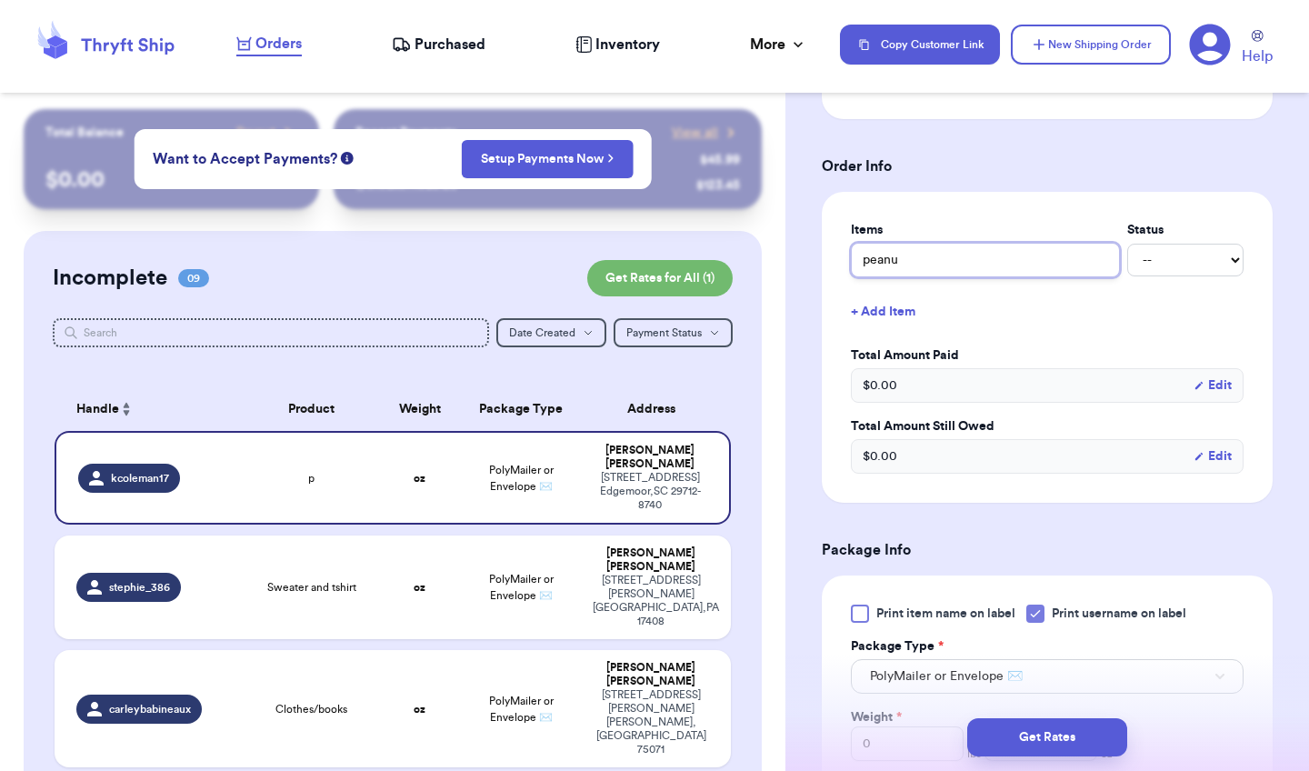
type input "peanut"
type input "peanuts"
click at [866, 613] on div at bounding box center [860, 614] width 18 height 18
click at [0, 0] on input "Print item name on label" at bounding box center [0, 0] width 0 height 0
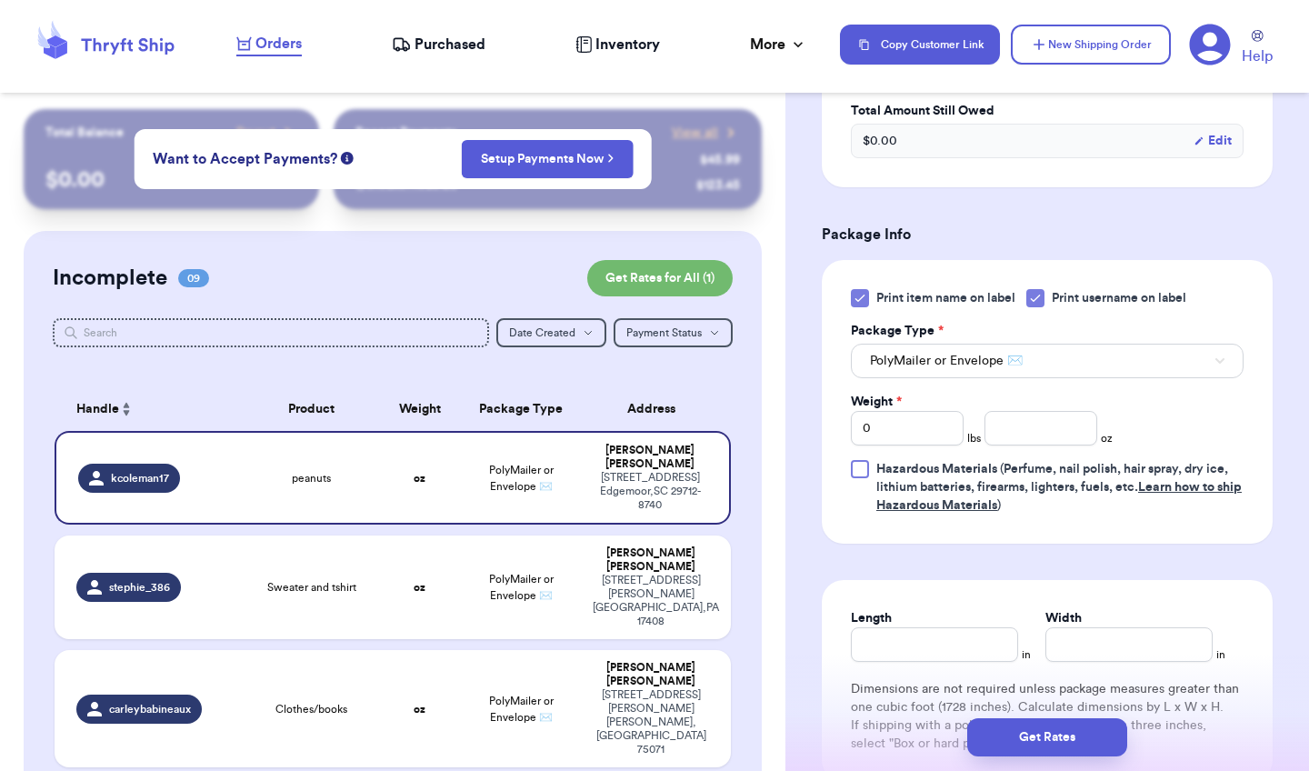
scroll to position [961, 0]
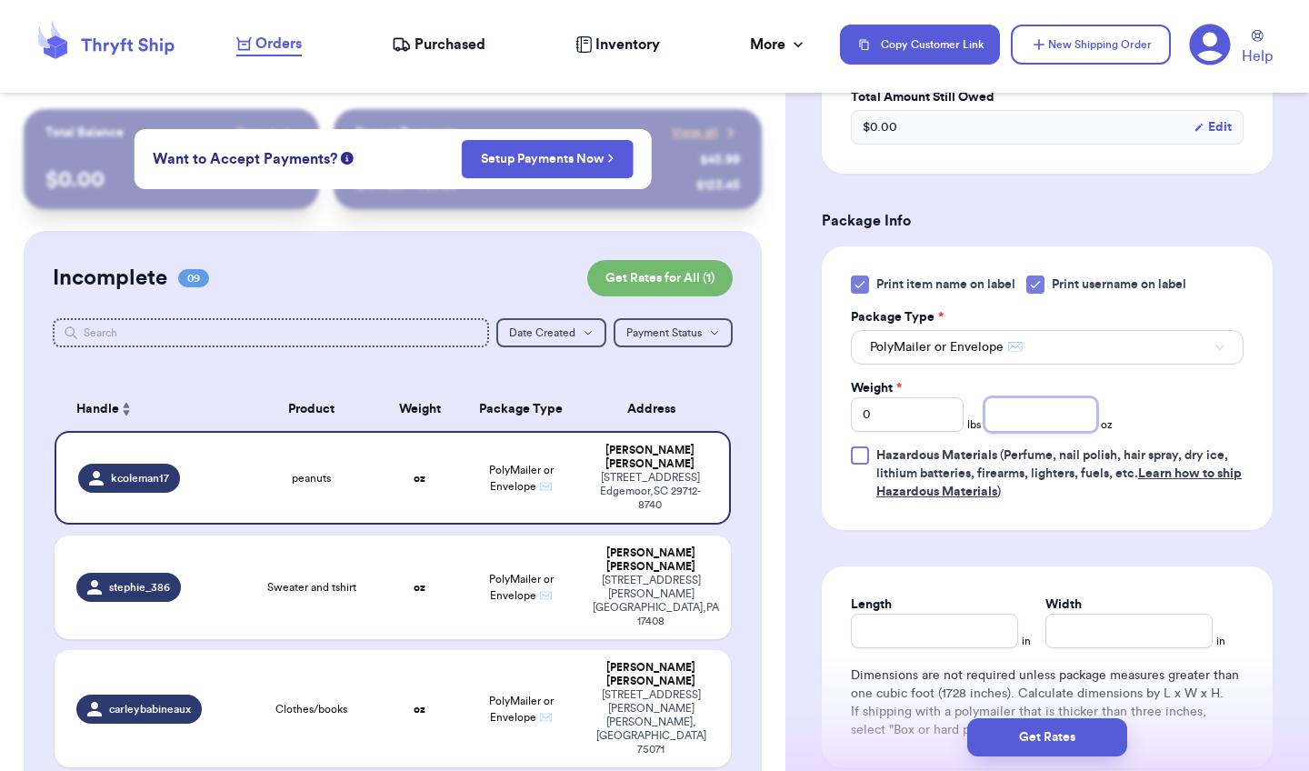
click at [1038, 421] on input "number" at bounding box center [1041, 414] width 113 height 35
type input "9"
click at [956, 635] on input "Length" at bounding box center [934, 631] width 167 height 35
type input "10"
click at [1059, 636] on input "Width *" at bounding box center [1129, 631] width 167 height 35
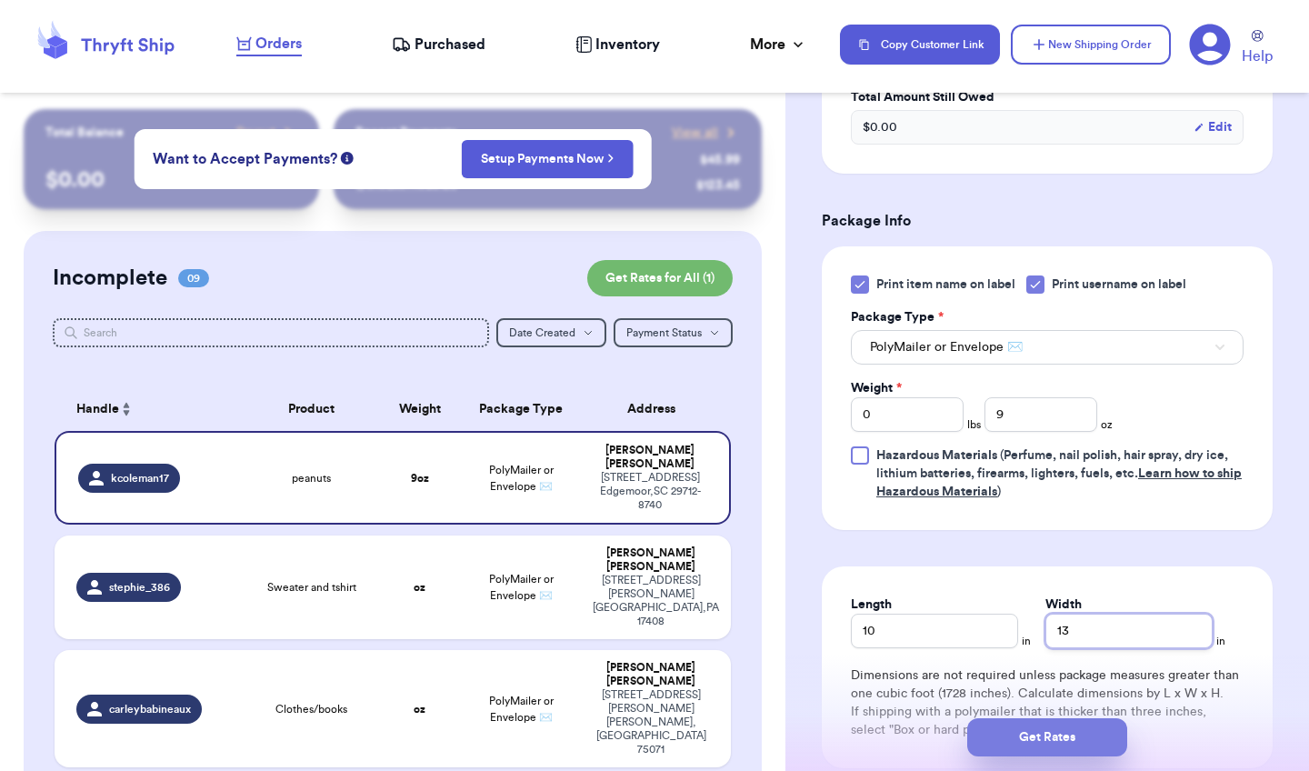
type input "13"
click at [1079, 741] on button "Get Rates" at bounding box center [1047, 737] width 160 height 38
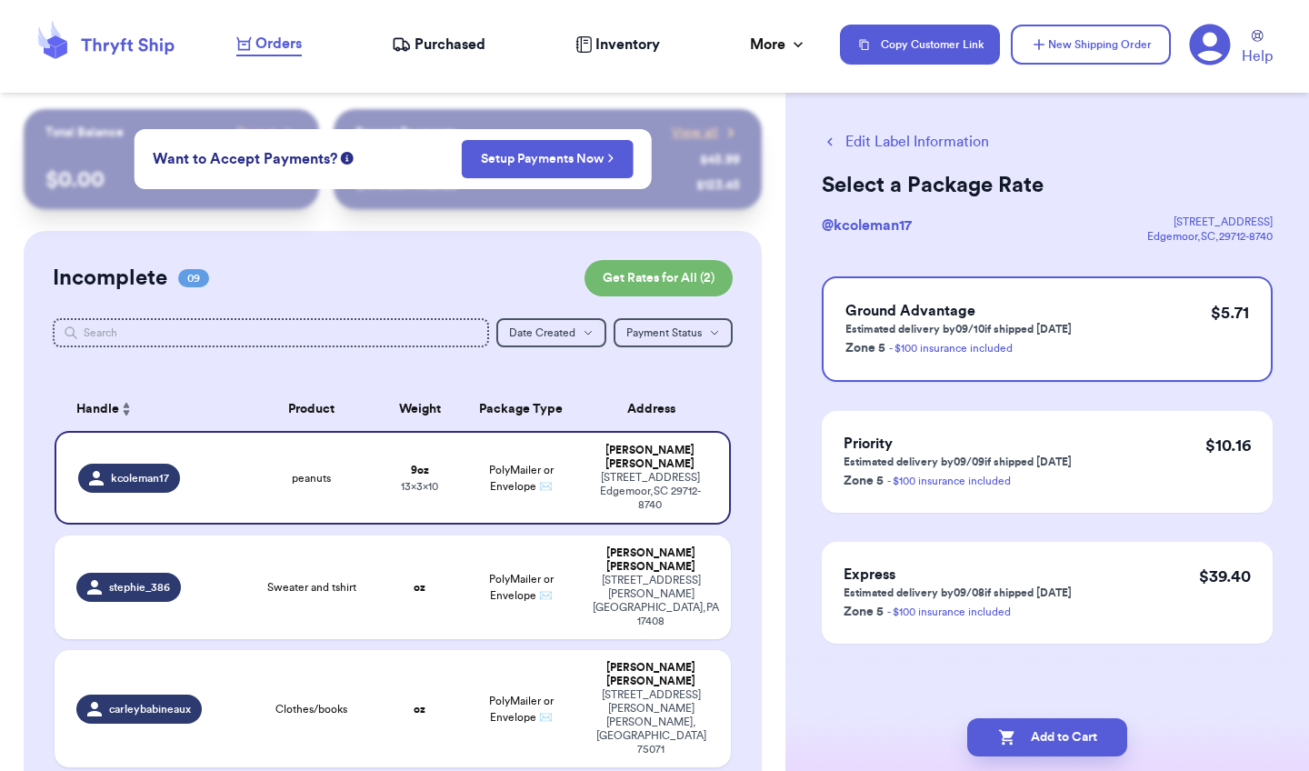
scroll to position [0, 0]
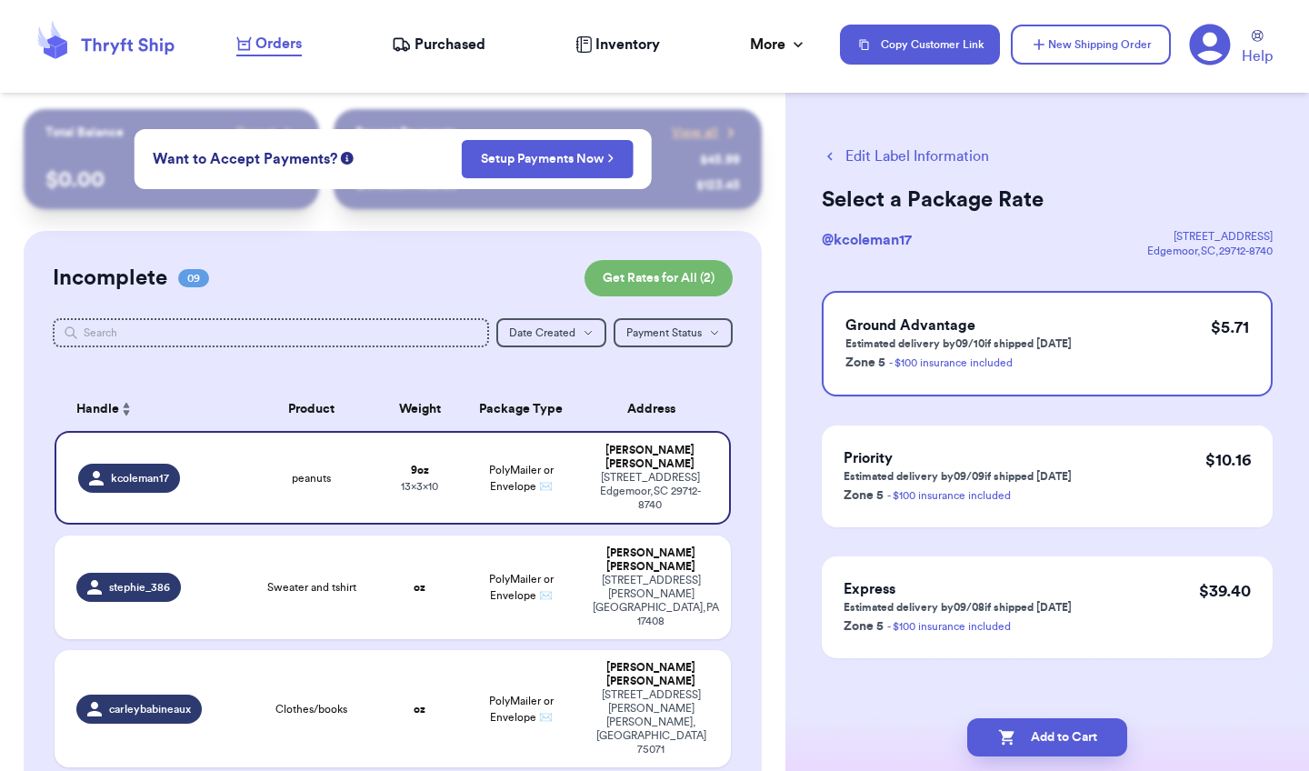
click at [838, 157] on button "Edit Label Information" at bounding box center [905, 156] width 167 height 22
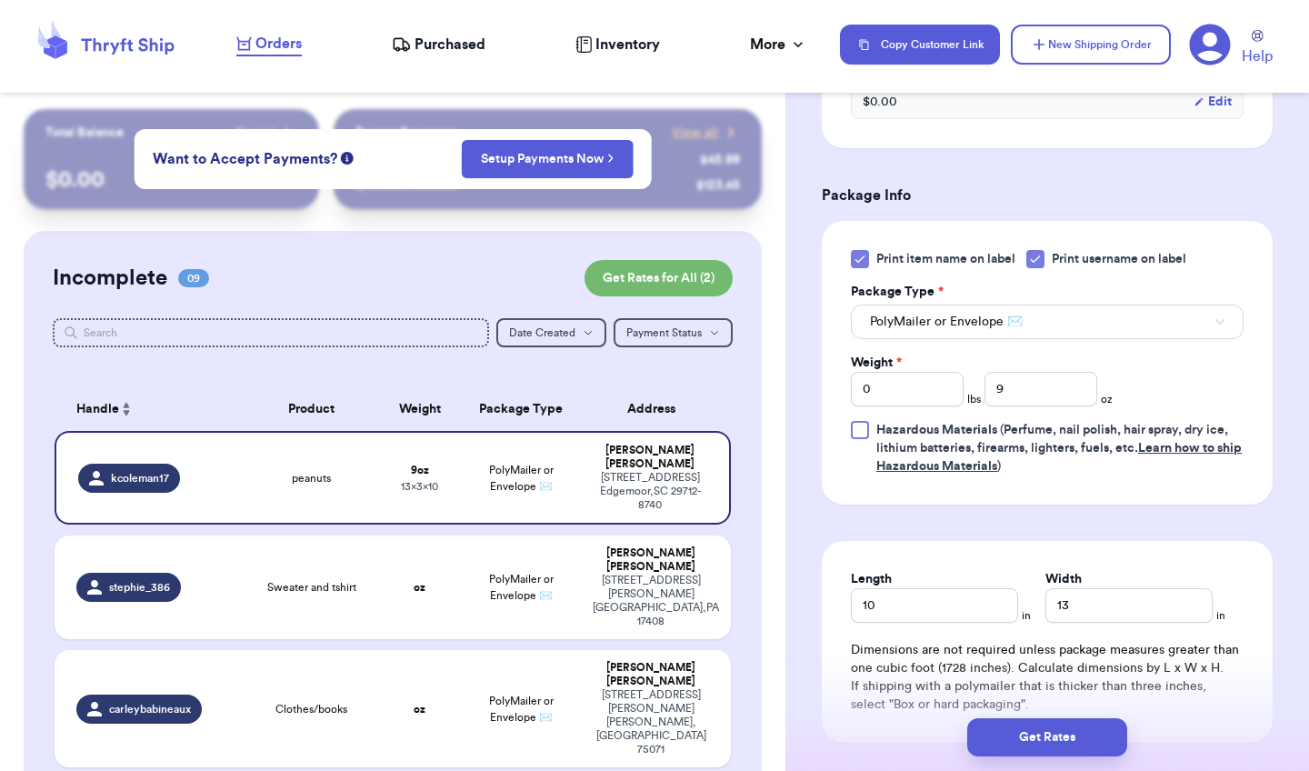
scroll to position [692, 0]
click at [1026, 261] on div "Print item name on label Print username on label" at bounding box center [1047, 257] width 393 height 18
click at [1031, 262] on icon at bounding box center [1035, 257] width 15 height 15
click at [0, 0] on input "Print username on label" at bounding box center [0, 0] width 0 height 0
click at [1026, 397] on input "9" at bounding box center [1041, 387] width 113 height 35
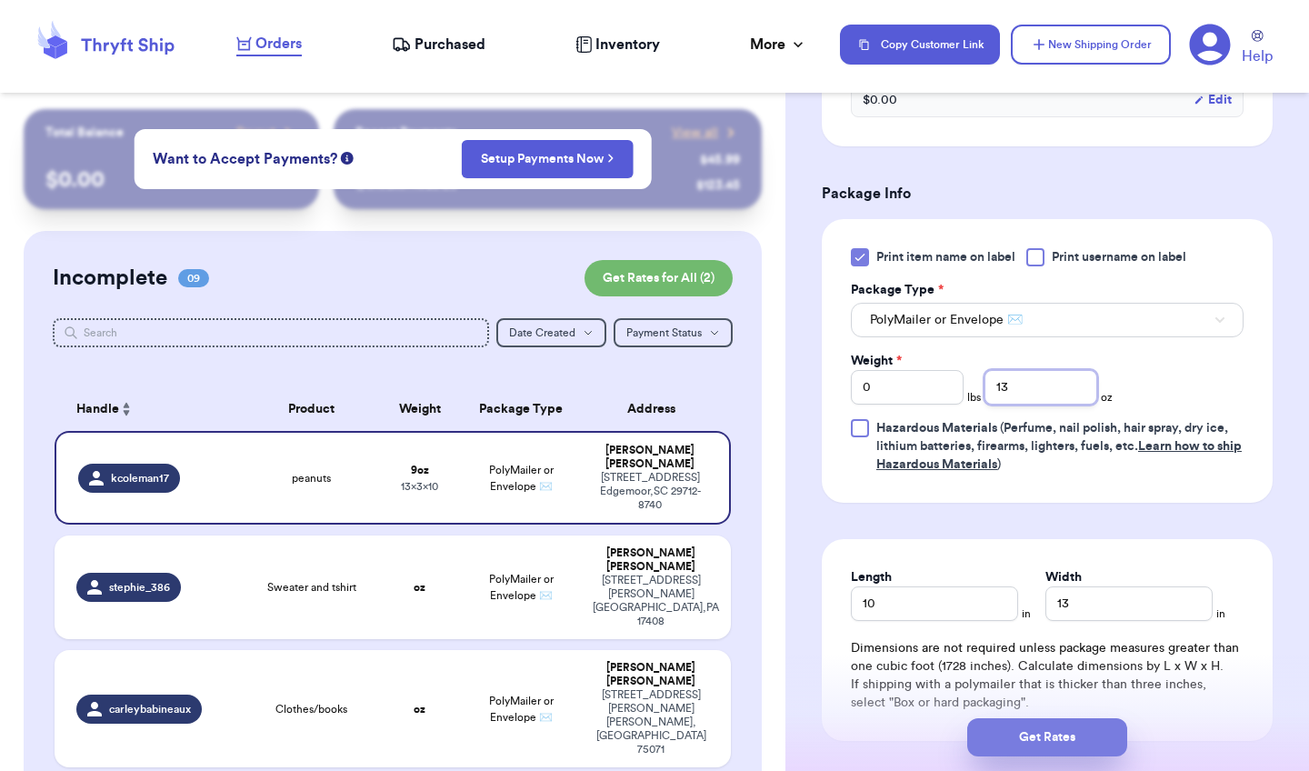
type input "13"
click at [1069, 729] on button "Get Rates" at bounding box center [1047, 737] width 160 height 38
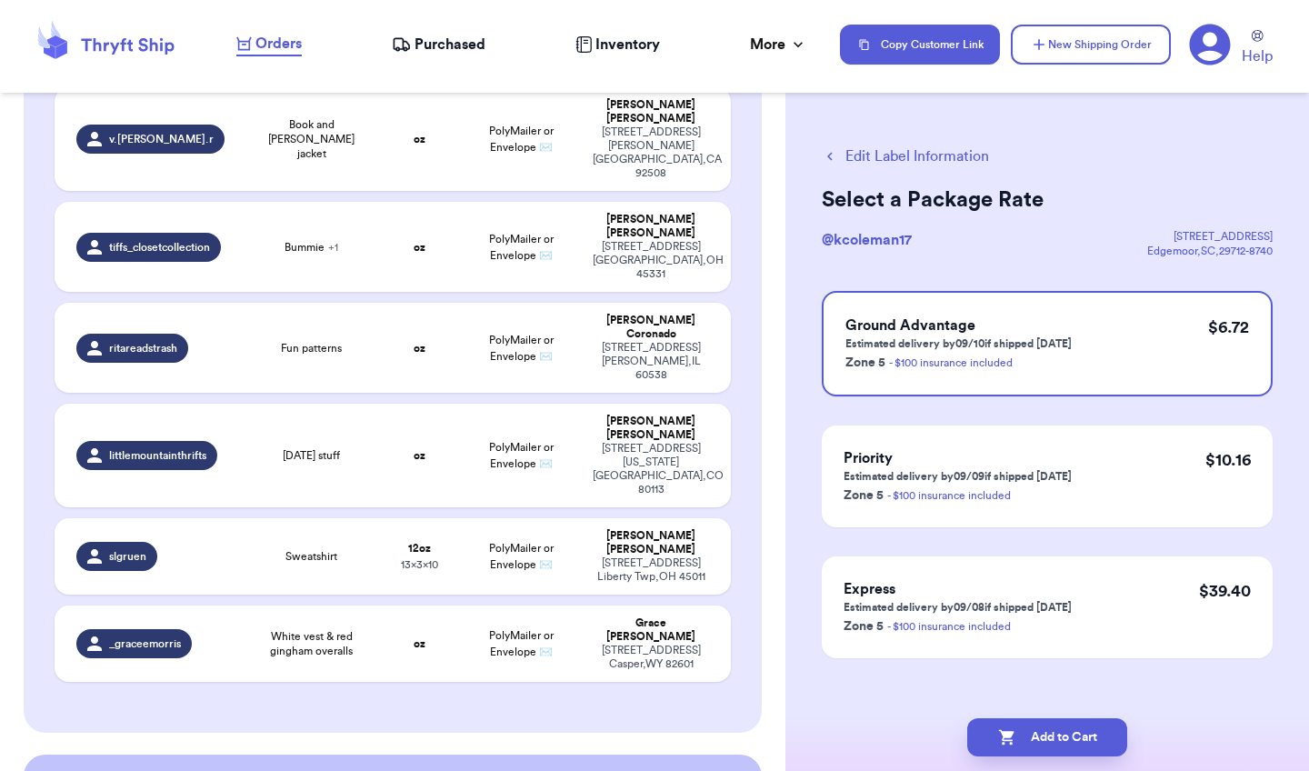
scroll to position [812, 0]
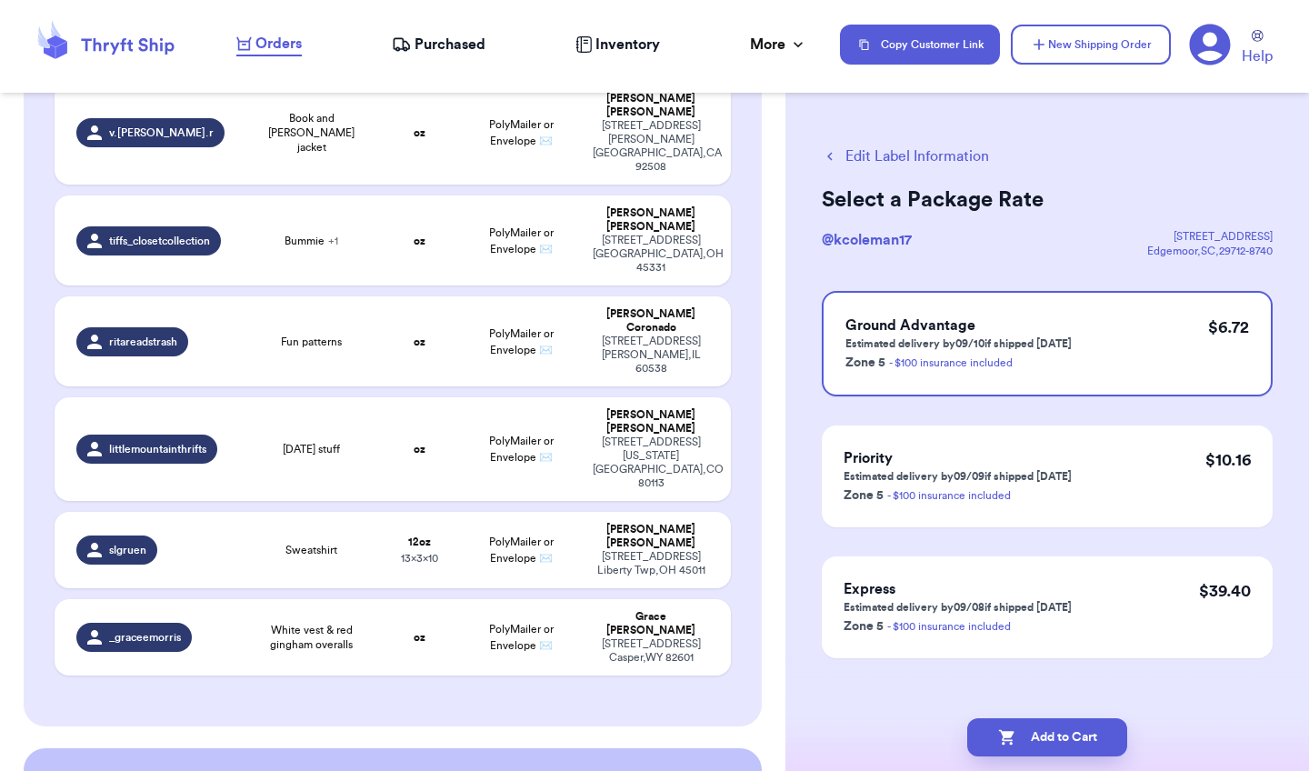
checkbox input "true"
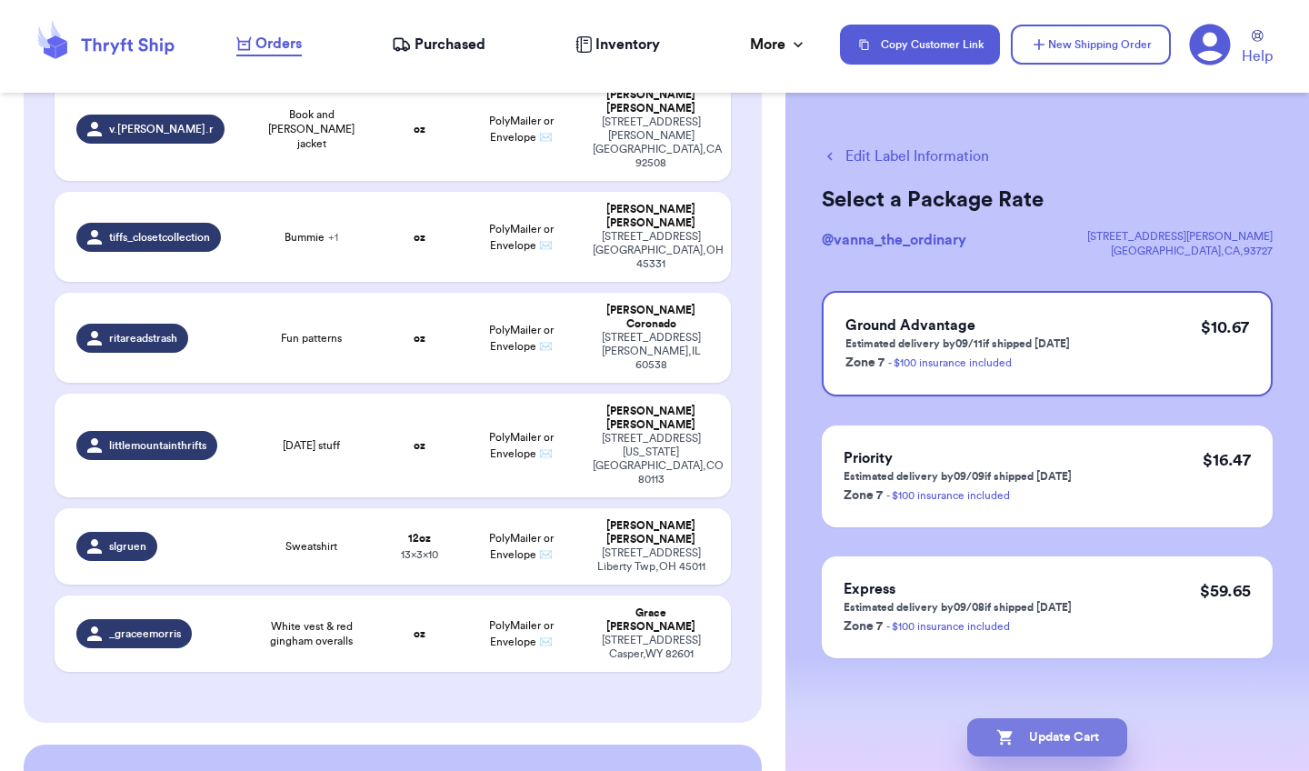
click at [1067, 739] on button "Update Cart" at bounding box center [1047, 737] width 160 height 38
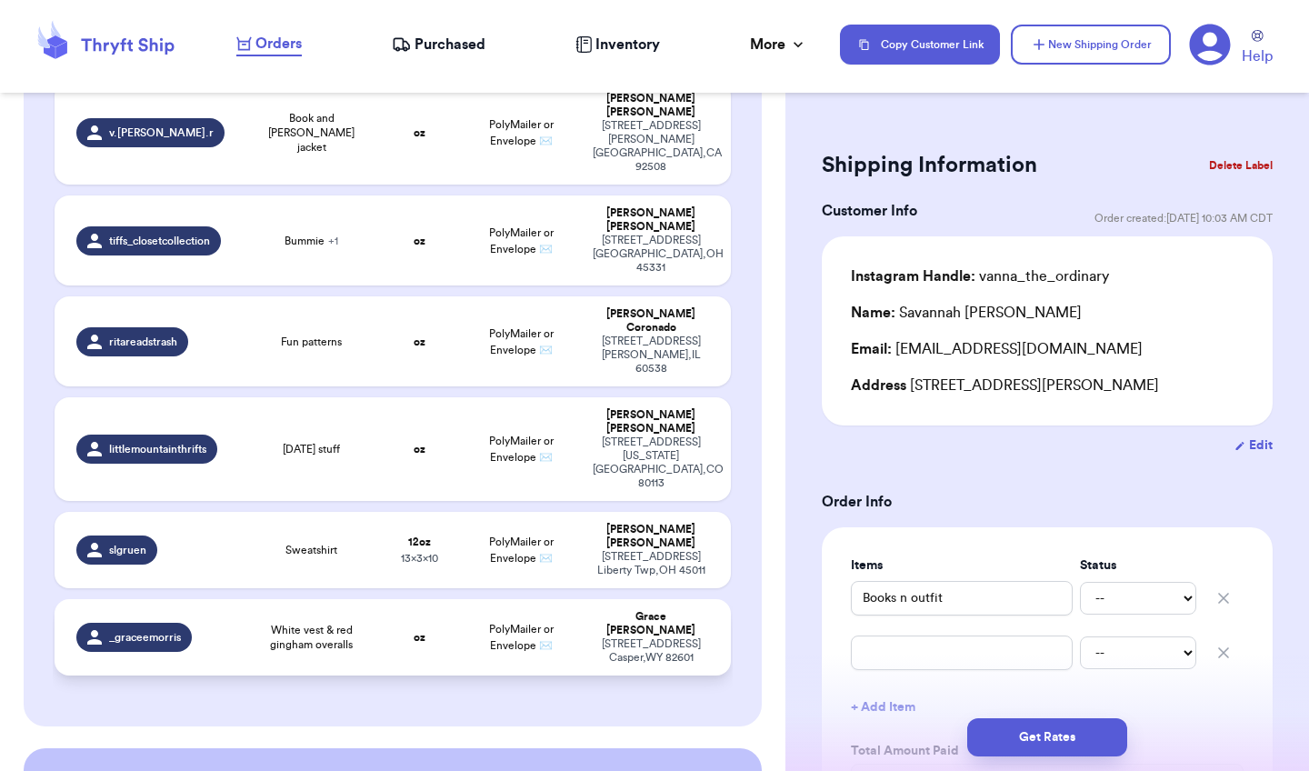
scroll to position [0, 0]
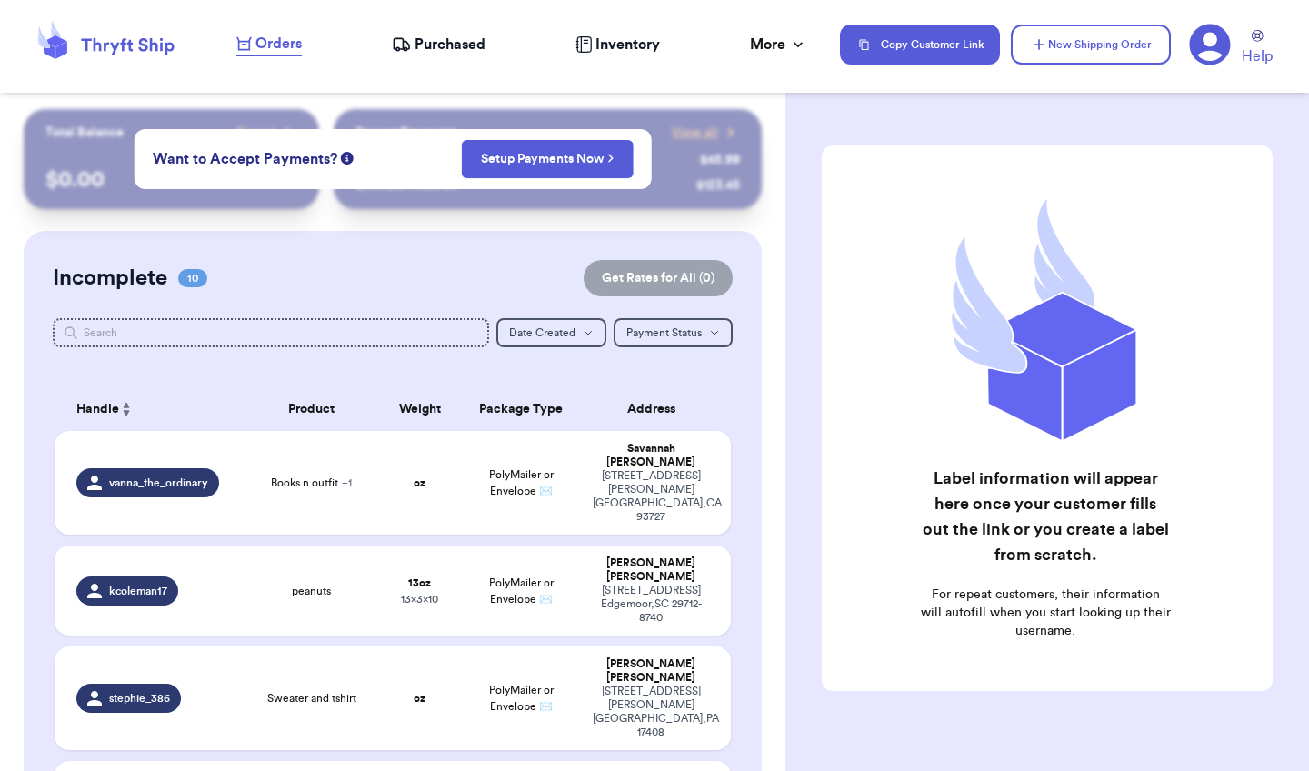
checkbox input "true"
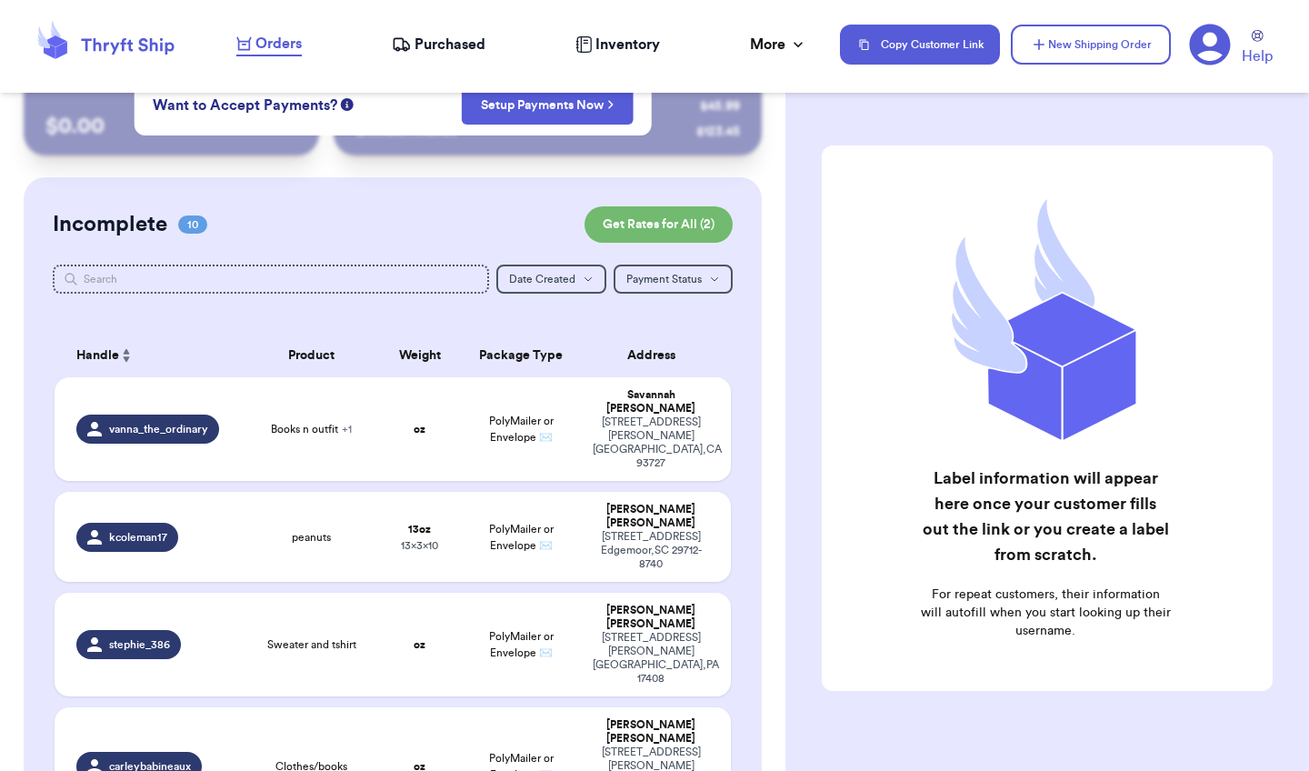
scroll to position [42, 0]
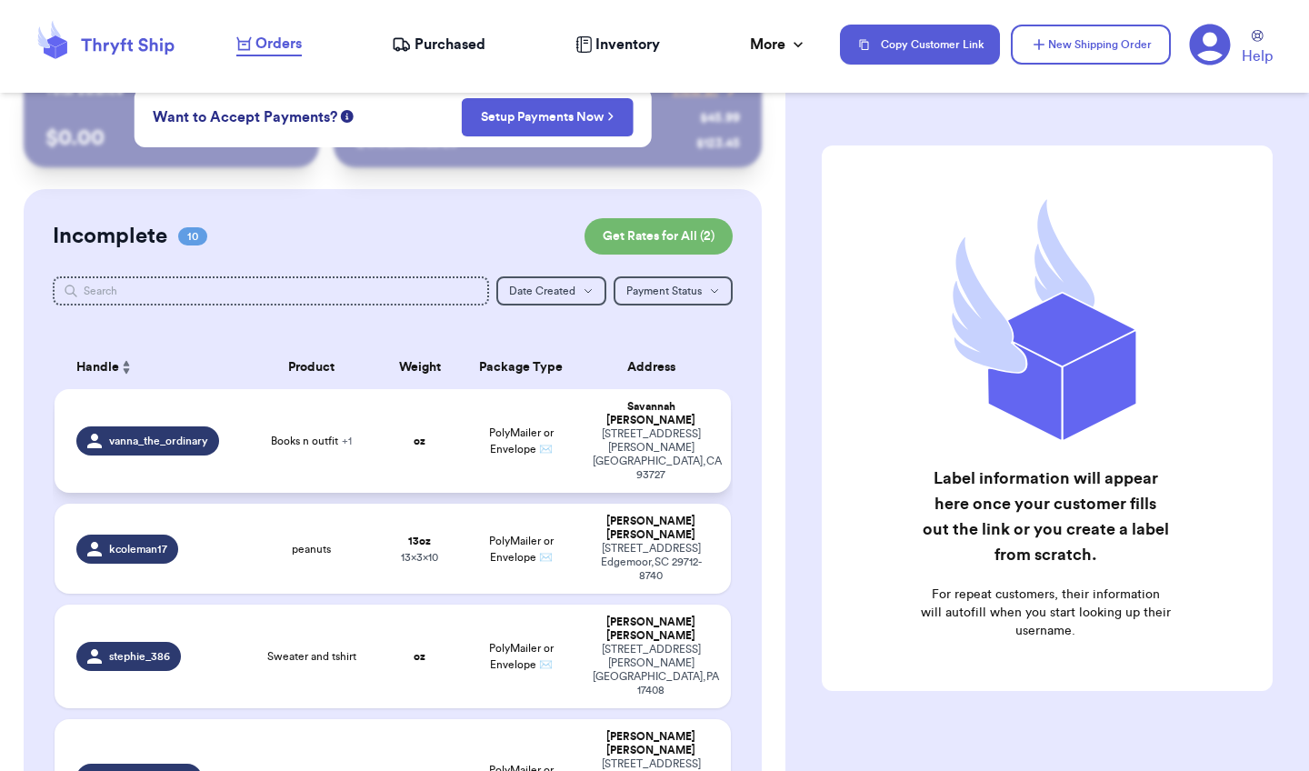
click at [668, 423] on div "Savannah Rodriguez" at bounding box center [651, 413] width 116 height 27
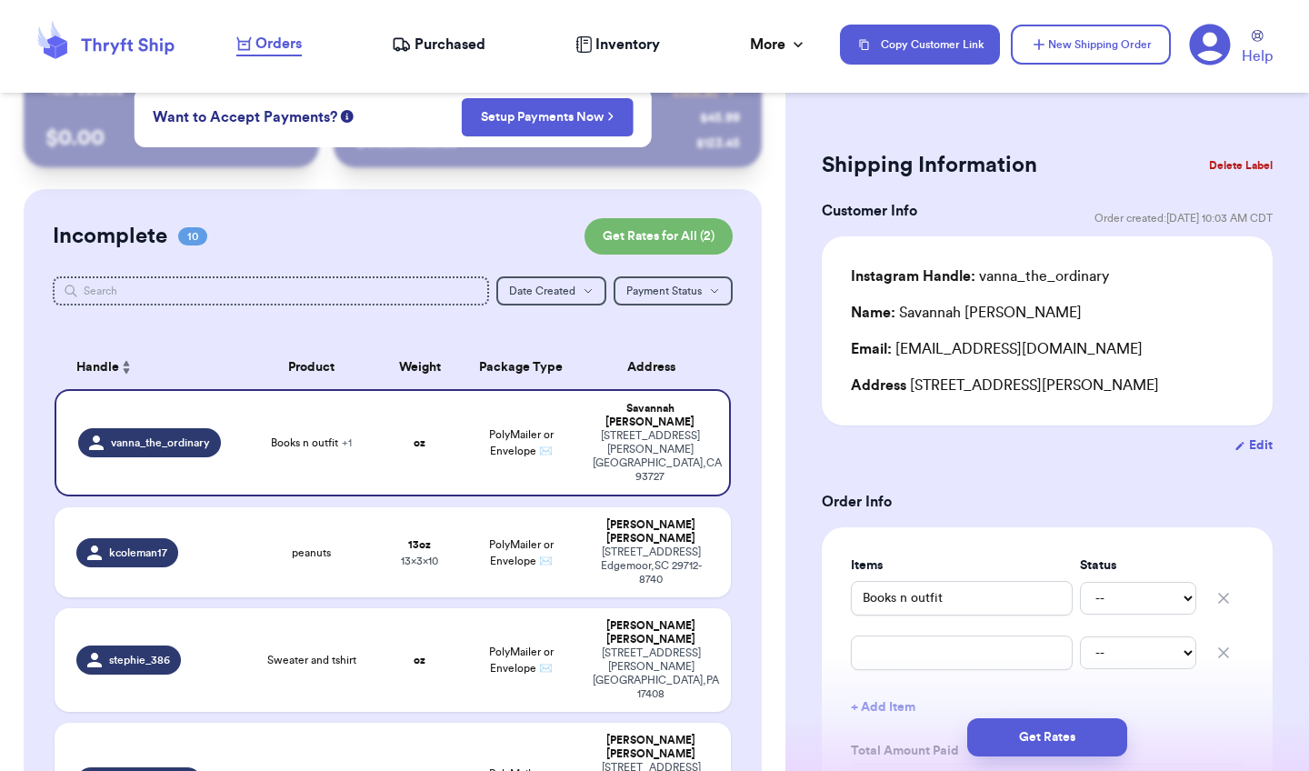
scroll to position [0, 0]
click at [1238, 163] on button "Delete Label" at bounding box center [1241, 165] width 78 height 40
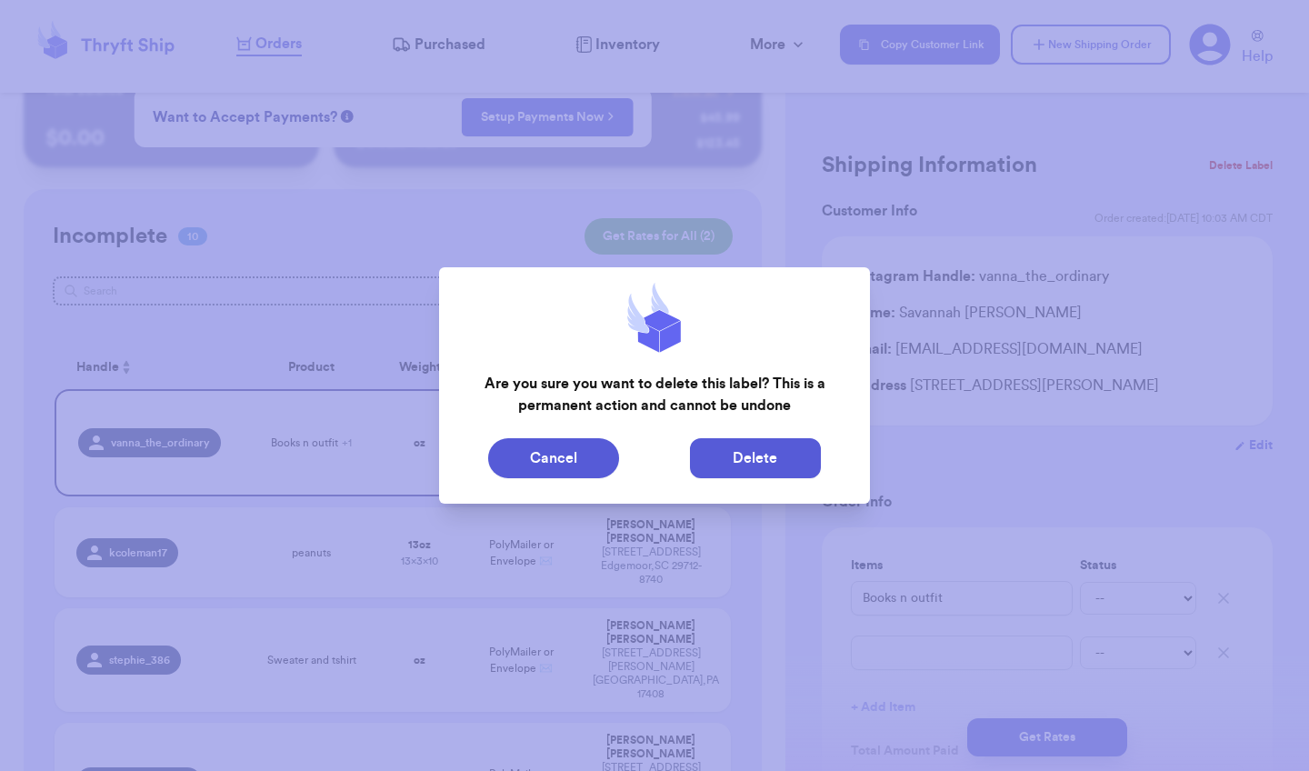
click at [771, 462] on button "Delete" at bounding box center [755, 458] width 131 height 40
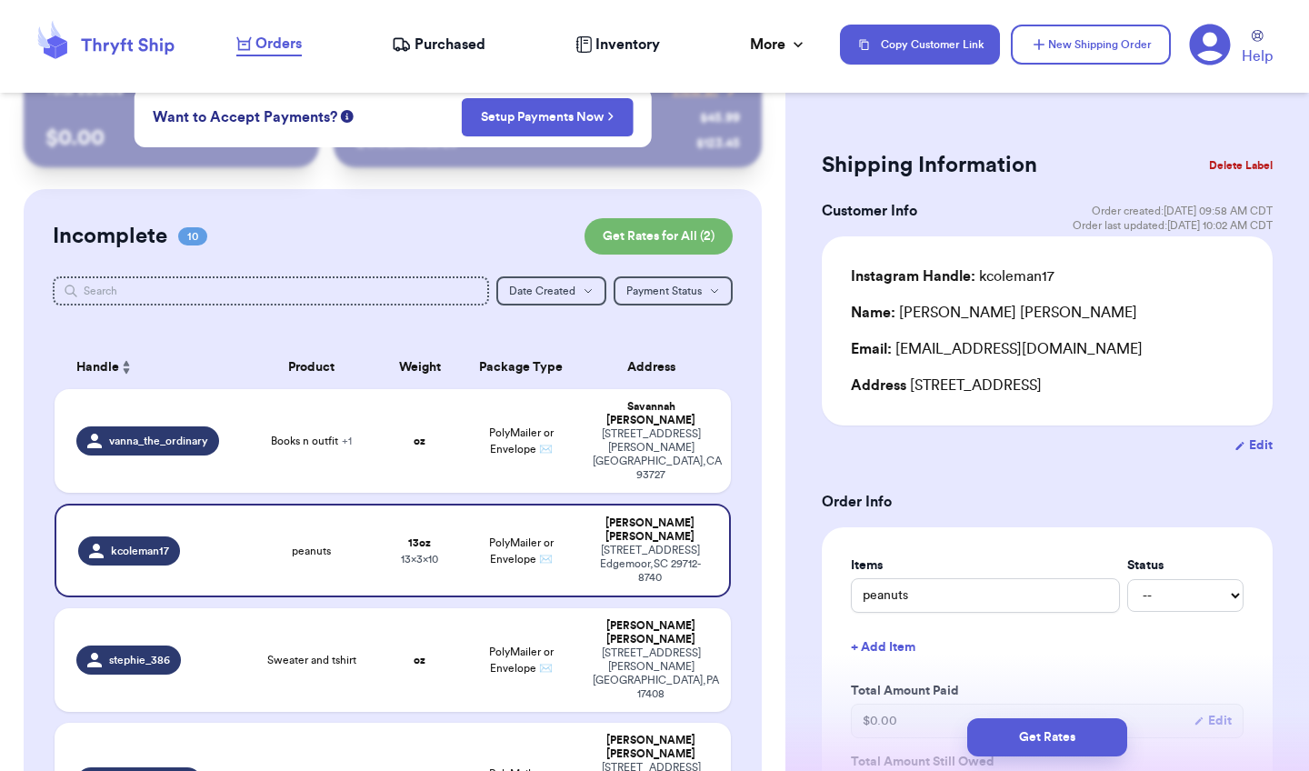
type input "peanuts"
type input "13"
type input "10"
type input "13"
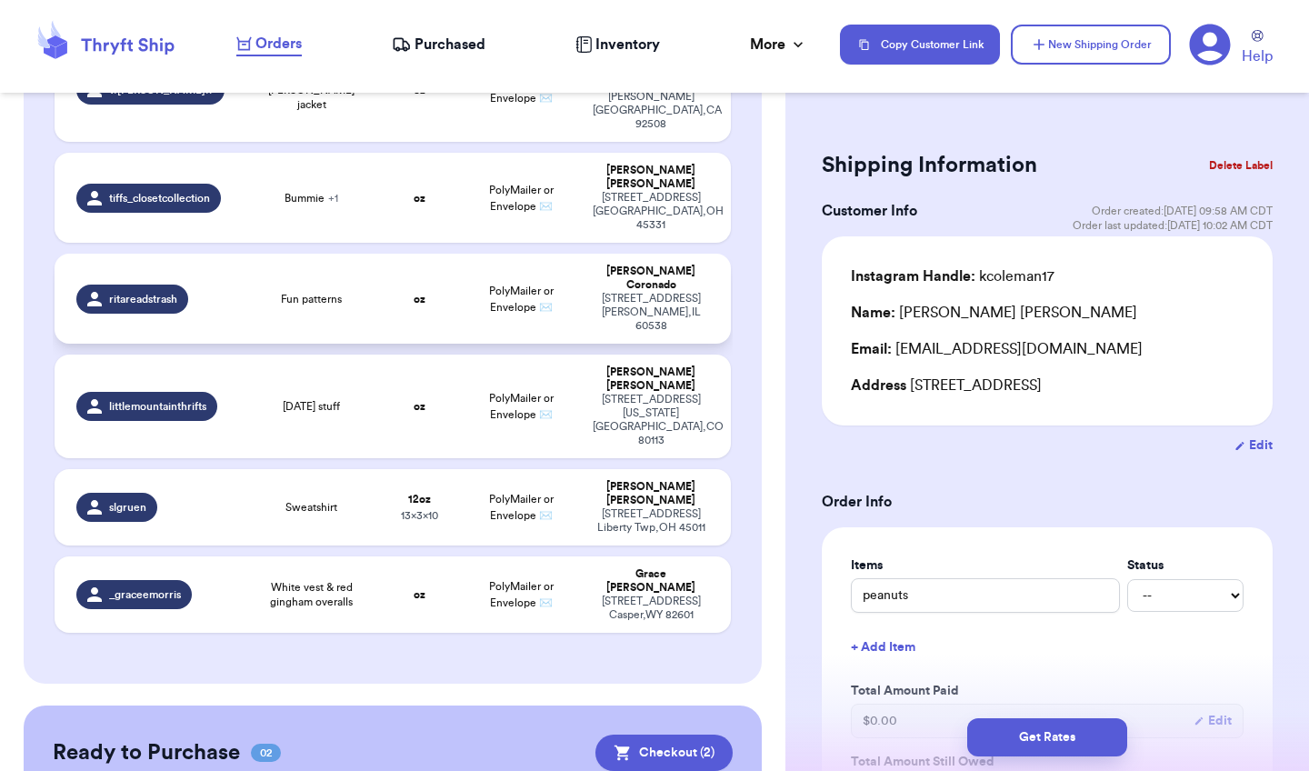
scroll to position [738, 0]
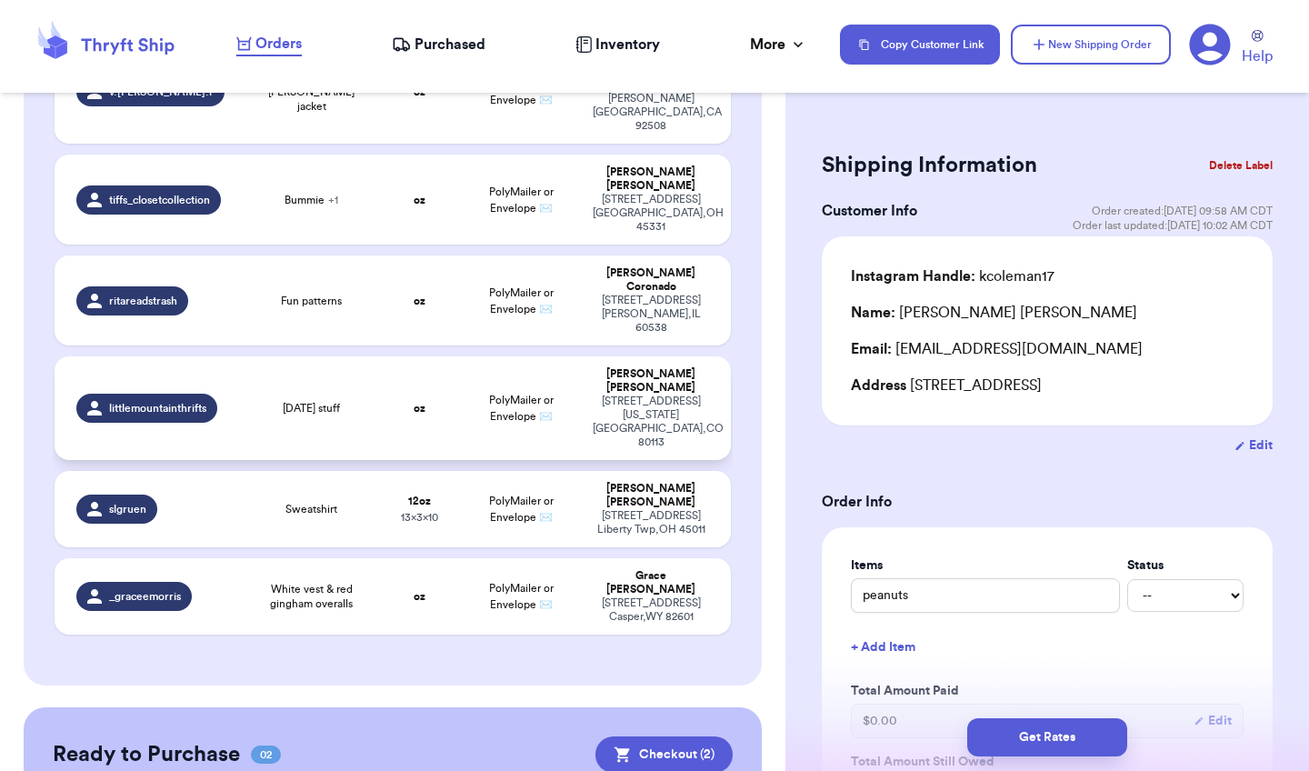
click at [387, 356] on td "oz" at bounding box center [419, 408] width 81 height 104
type input "[DATE] stuff"
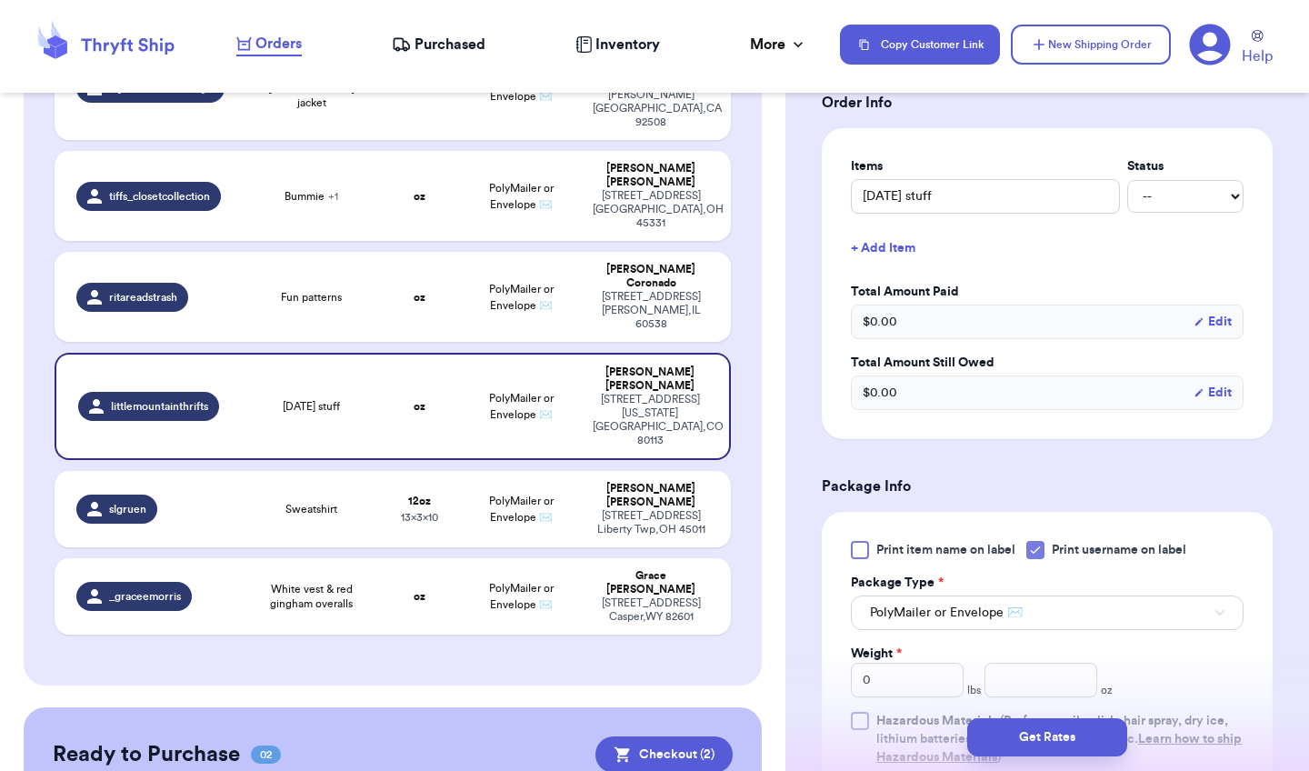
scroll to position [425, 0]
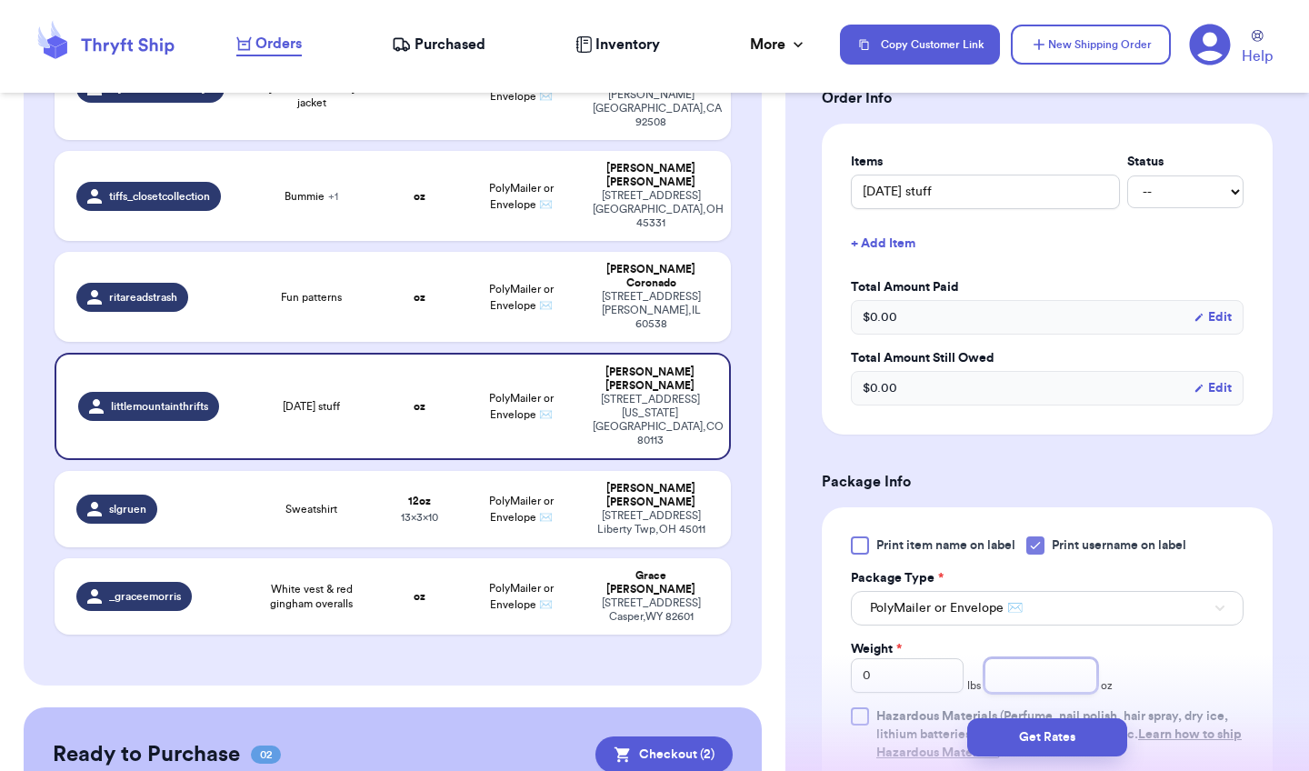
click at [1057, 658] on input "number" at bounding box center [1041, 675] width 113 height 35
type input "9"
click at [1029, 732] on button "Get Rates" at bounding box center [1047, 737] width 160 height 38
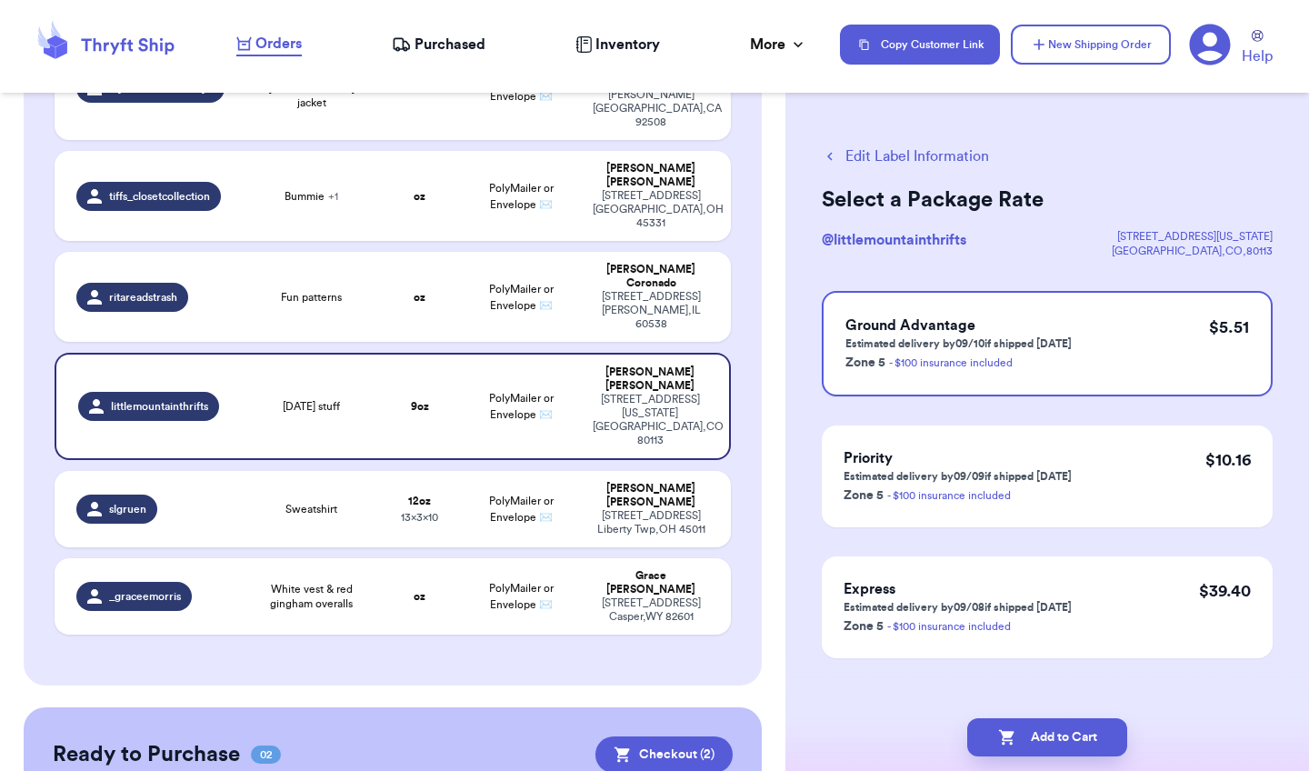
click at [830, 149] on icon "button" at bounding box center [830, 156] width 16 height 16
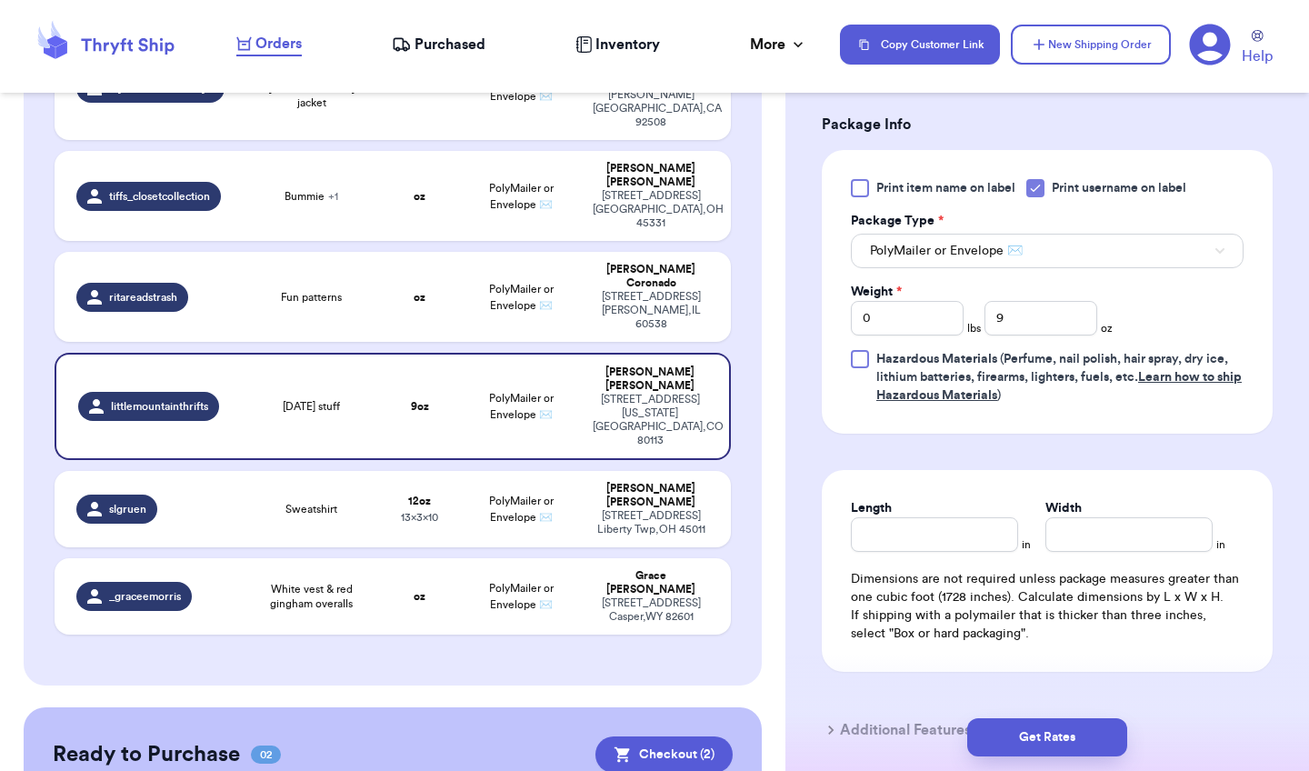
scroll to position [806, 0]
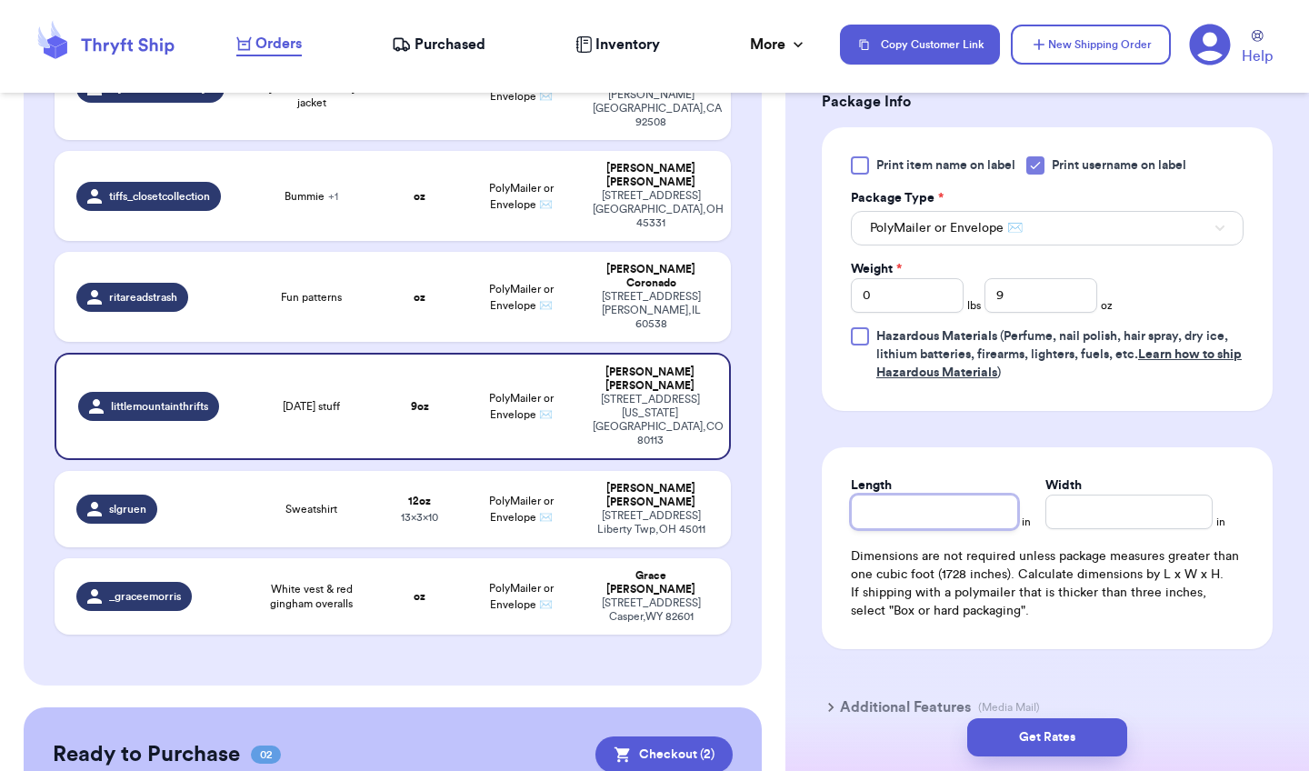
click at [946, 495] on input "Length" at bounding box center [934, 512] width 167 height 35
type input "10"
click at [1096, 495] on input "Width *" at bounding box center [1129, 512] width 167 height 35
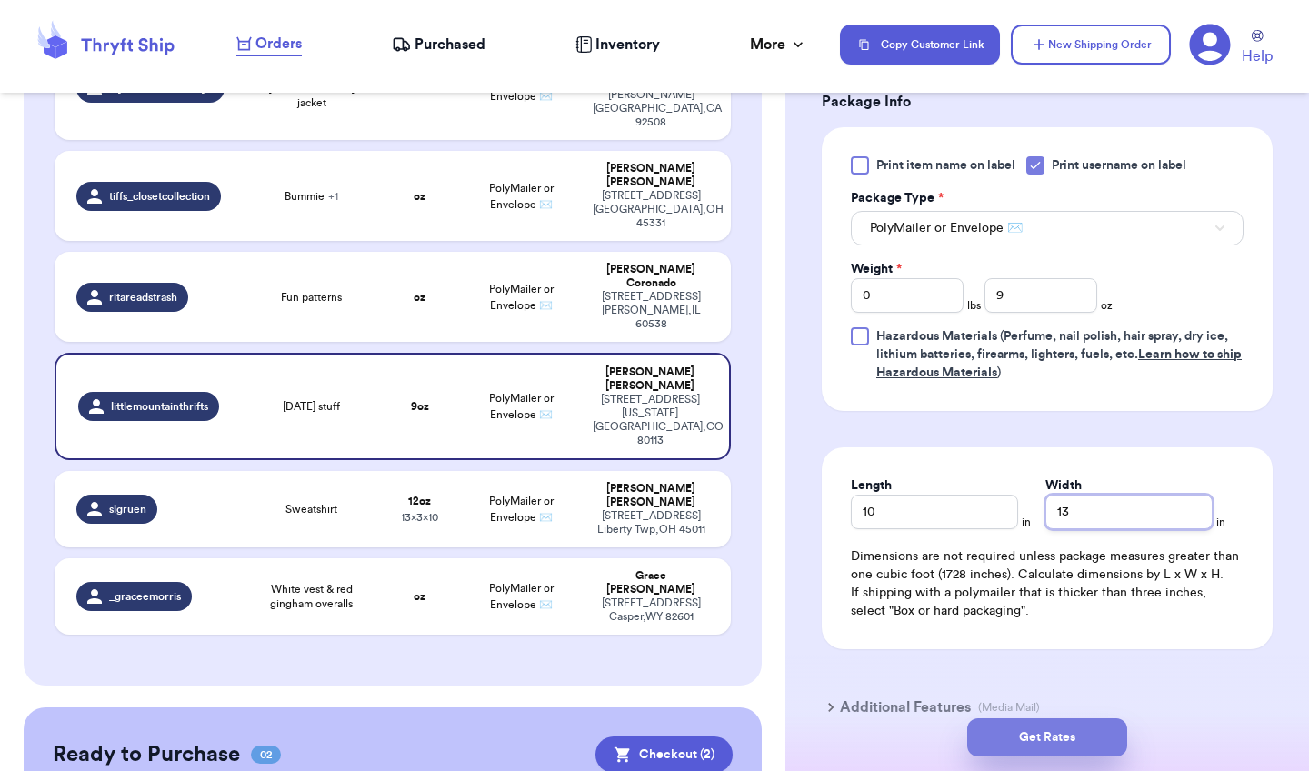
type input "13"
click at [1100, 729] on button "Get Rates" at bounding box center [1047, 737] width 160 height 38
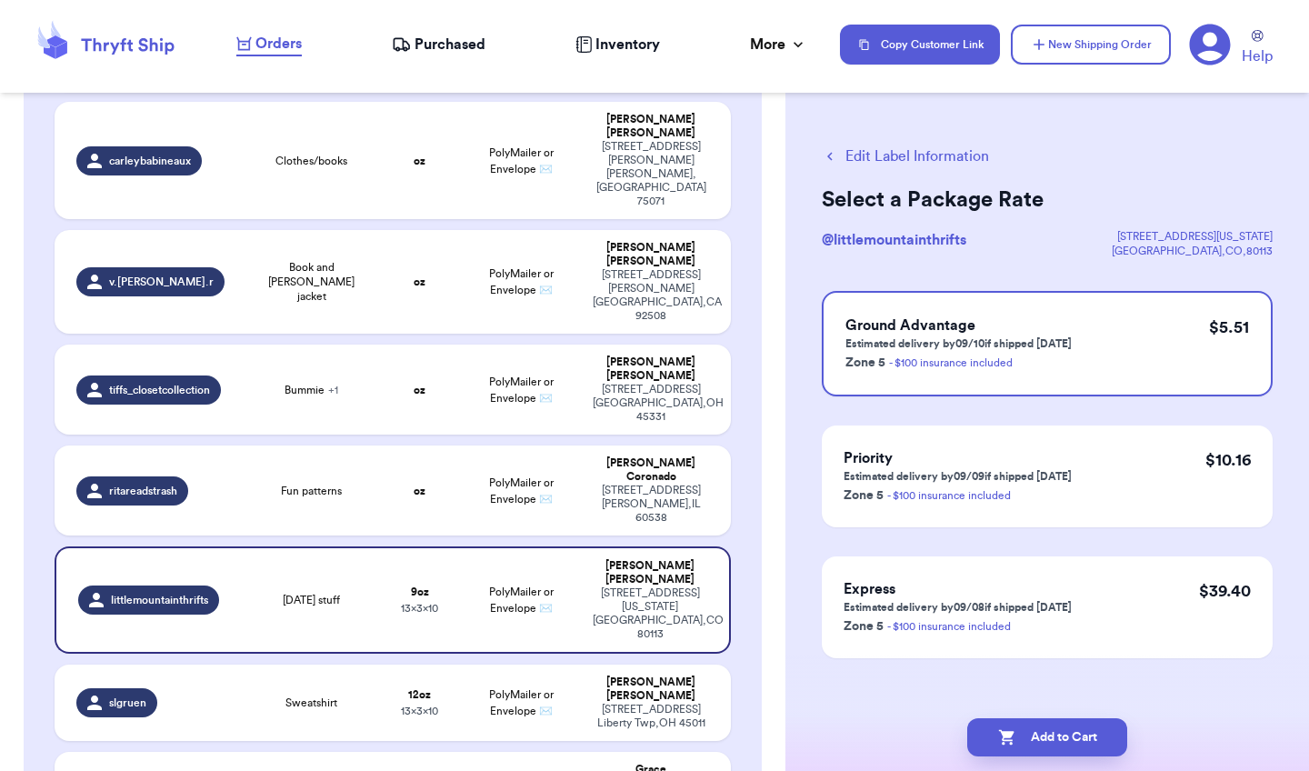
scroll to position [544, 0]
click at [405, 446] on td "oz" at bounding box center [419, 491] width 81 height 90
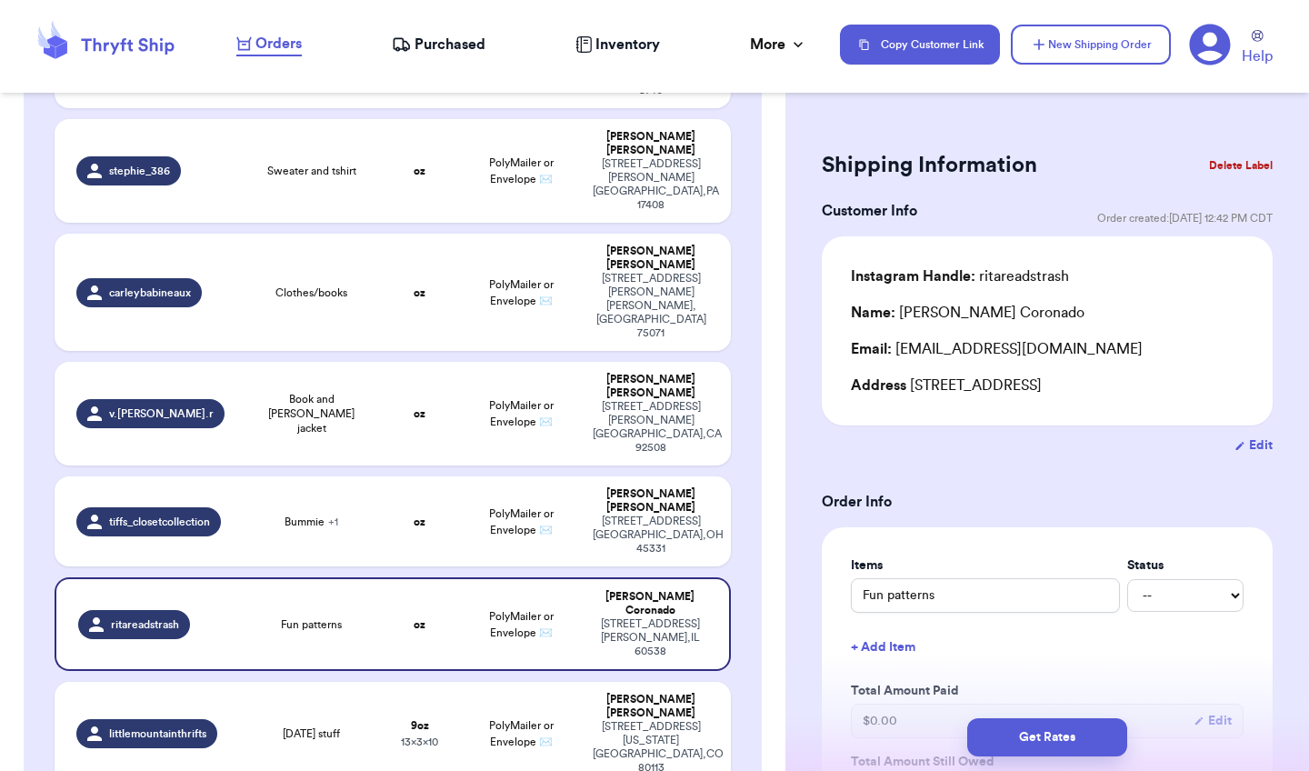
scroll to position [410, 0]
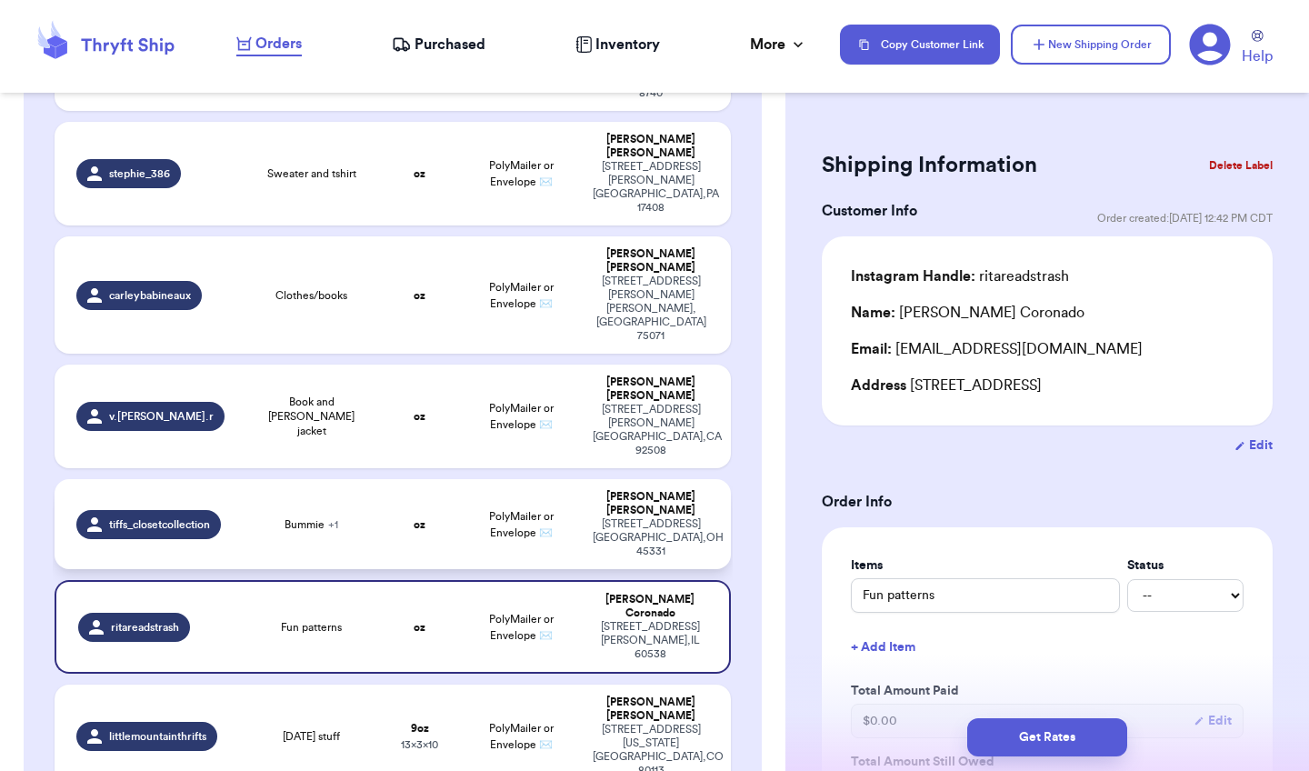
click at [517, 511] on span "PolyMailer or Envelope ✉️" at bounding box center [521, 524] width 65 height 27
type input "Bummie"
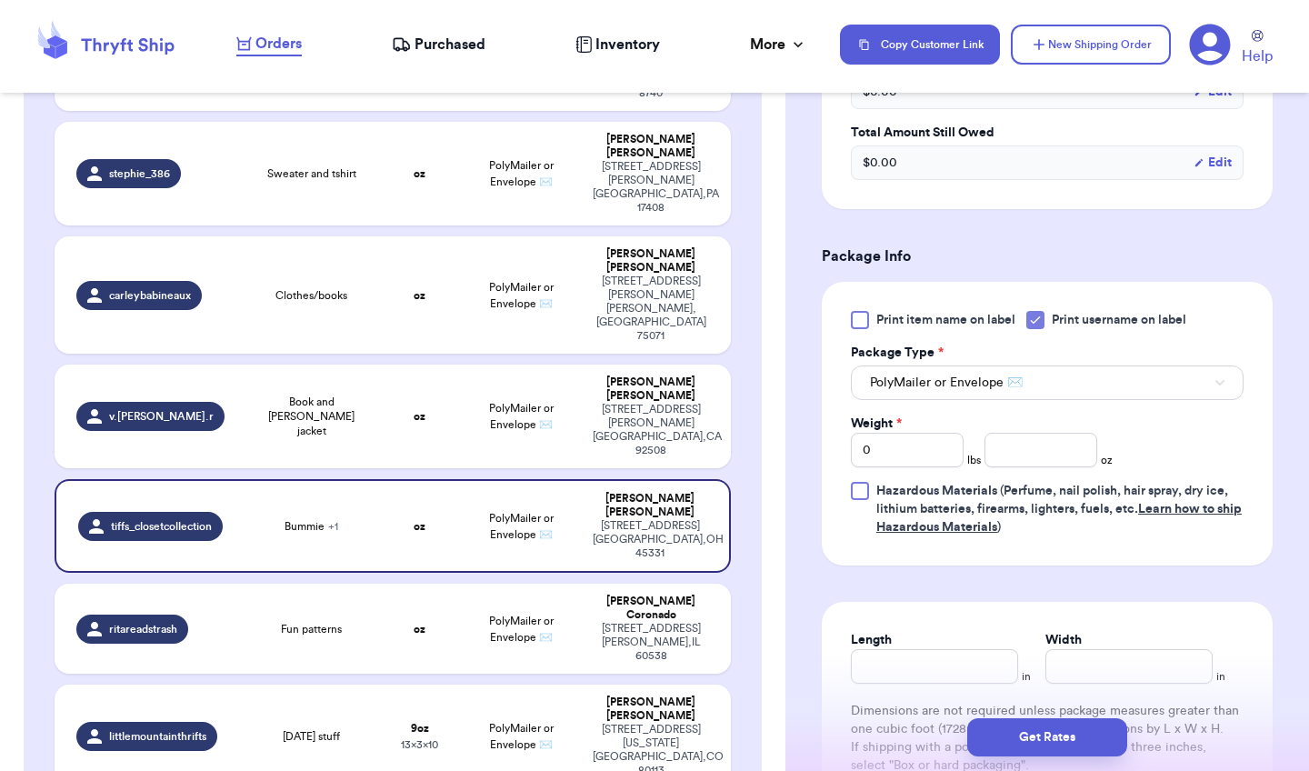
scroll to position [743, 0]
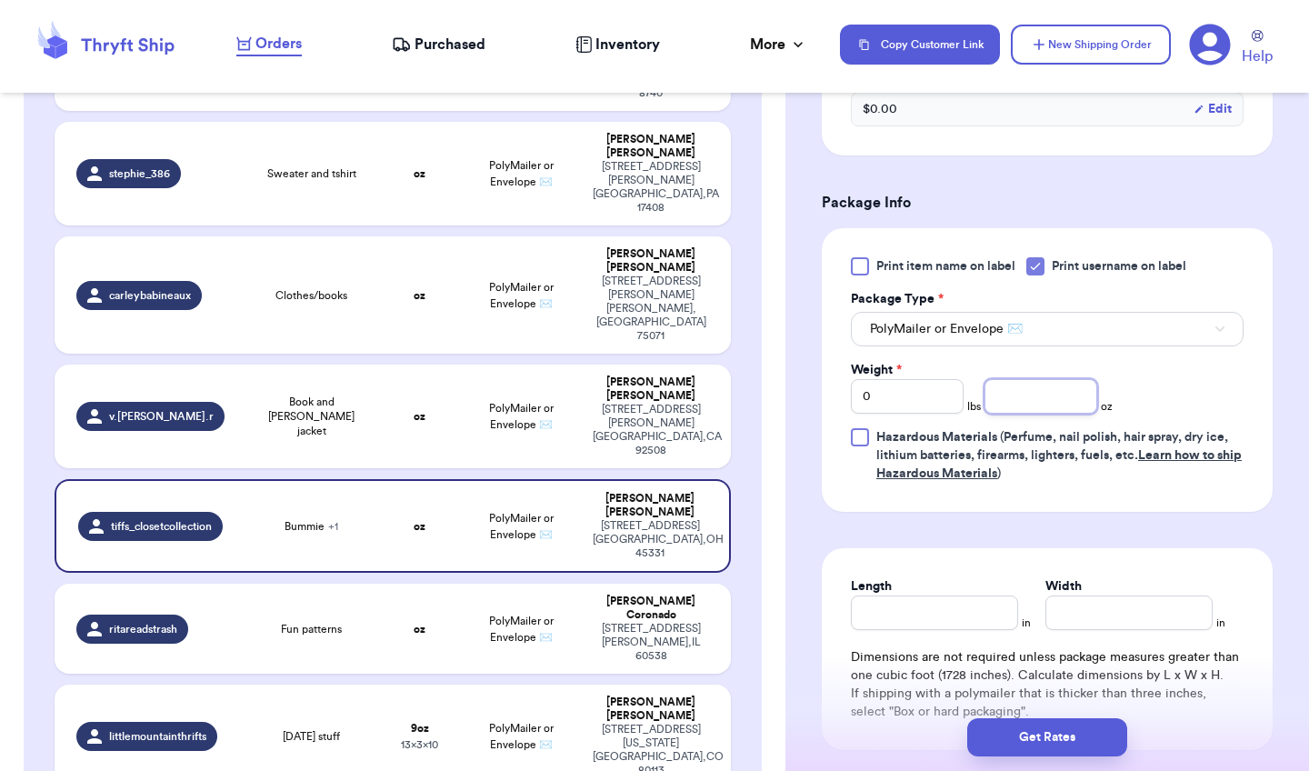
click at [1049, 403] on input "number" at bounding box center [1041, 396] width 113 height 35
type input "9"
click at [929, 622] on input "Length" at bounding box center [934, 613] width 167 height 35
type input "10"
click at [1060, 622] on input "Width *" at bounding box center [1129, 613] width 167 height 35
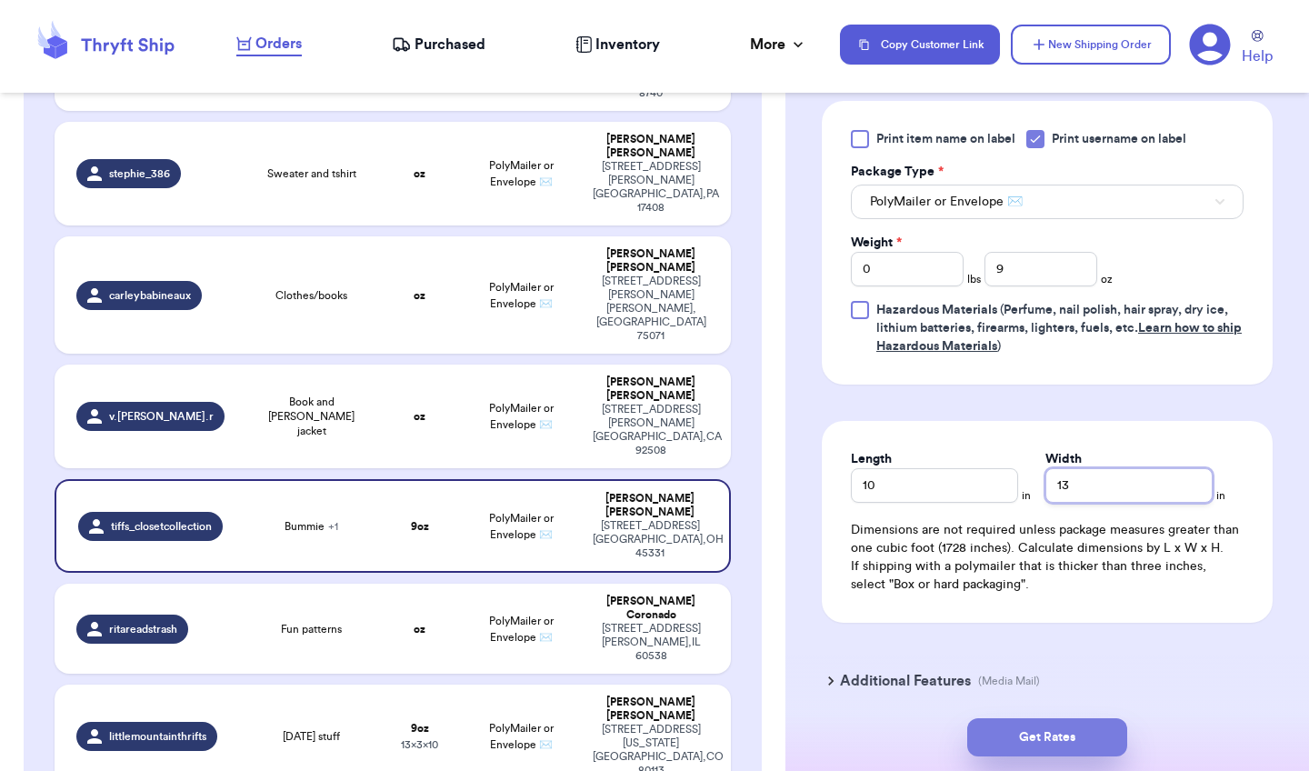
scroll to position [937, 0]
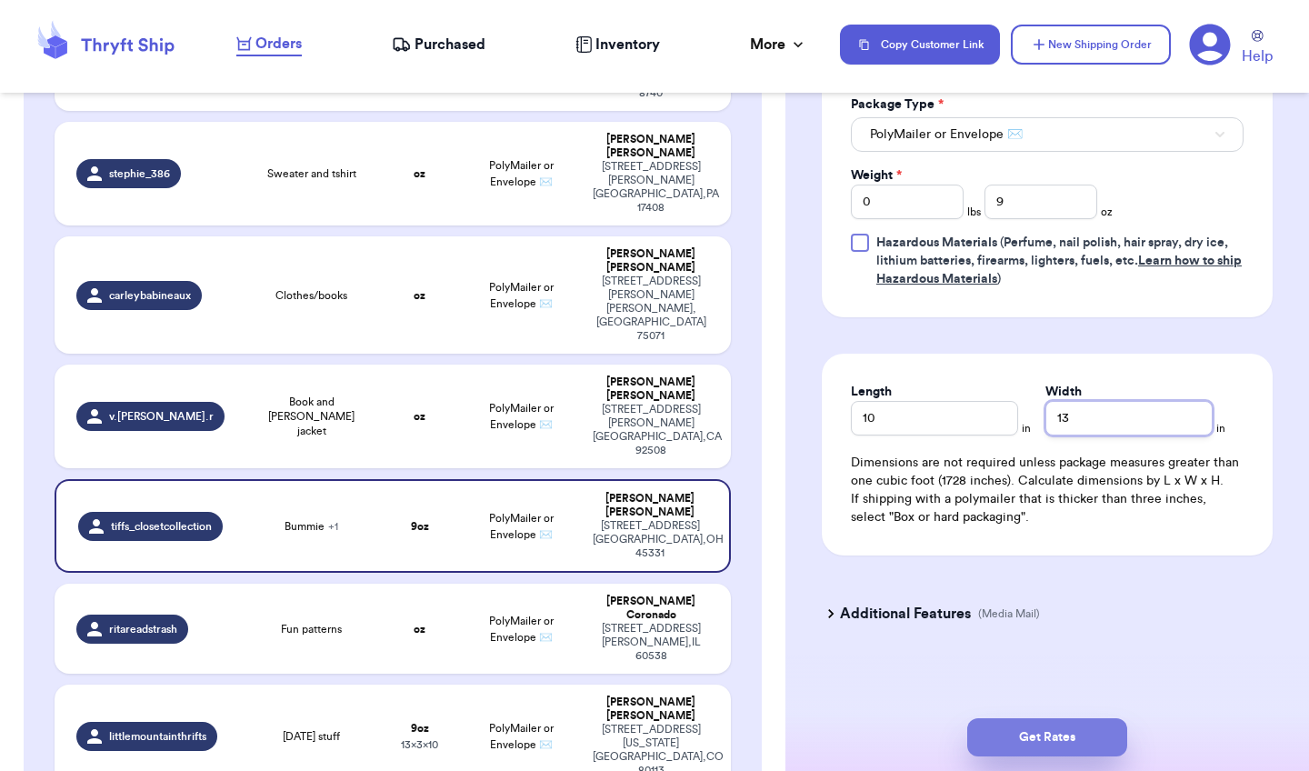
type input "13"
click at [1063, 735] on button "Get Rates" at bounding box center [1047, 737] width 160 height 38
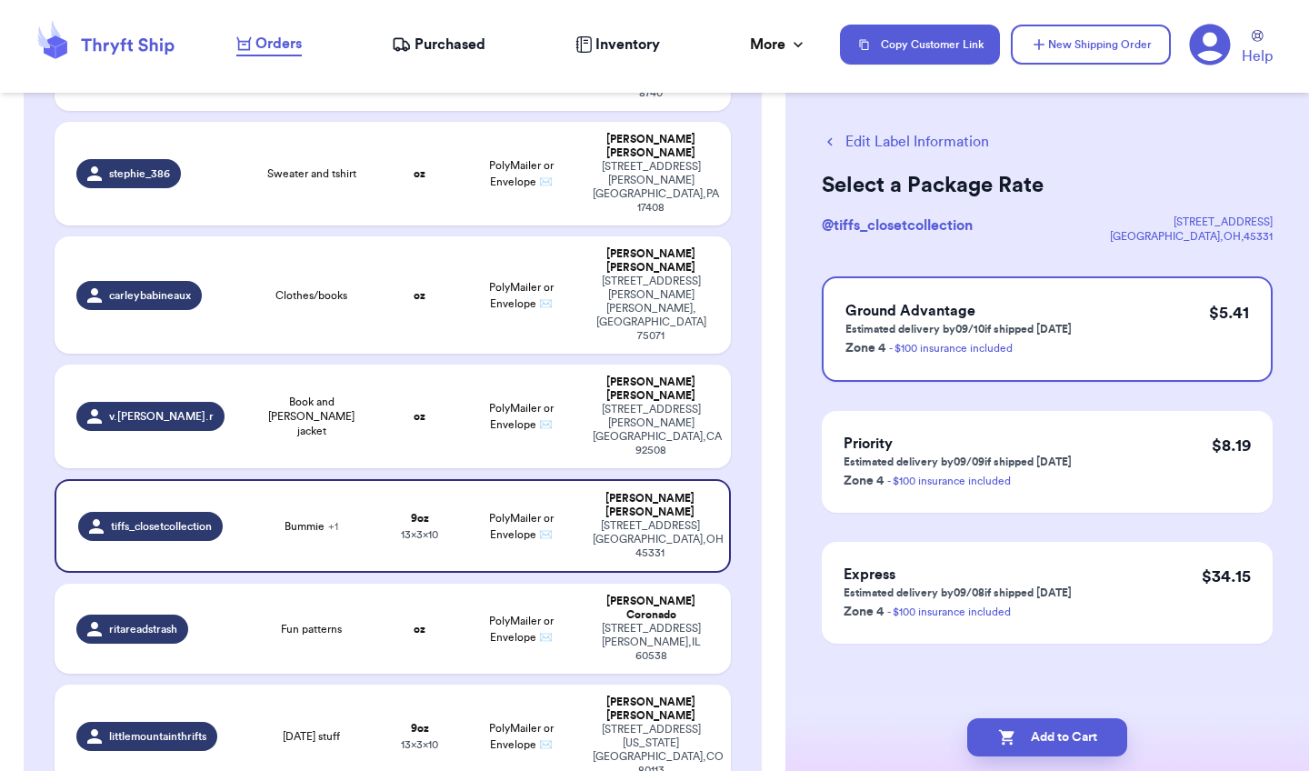
scroll to position [0, 0]
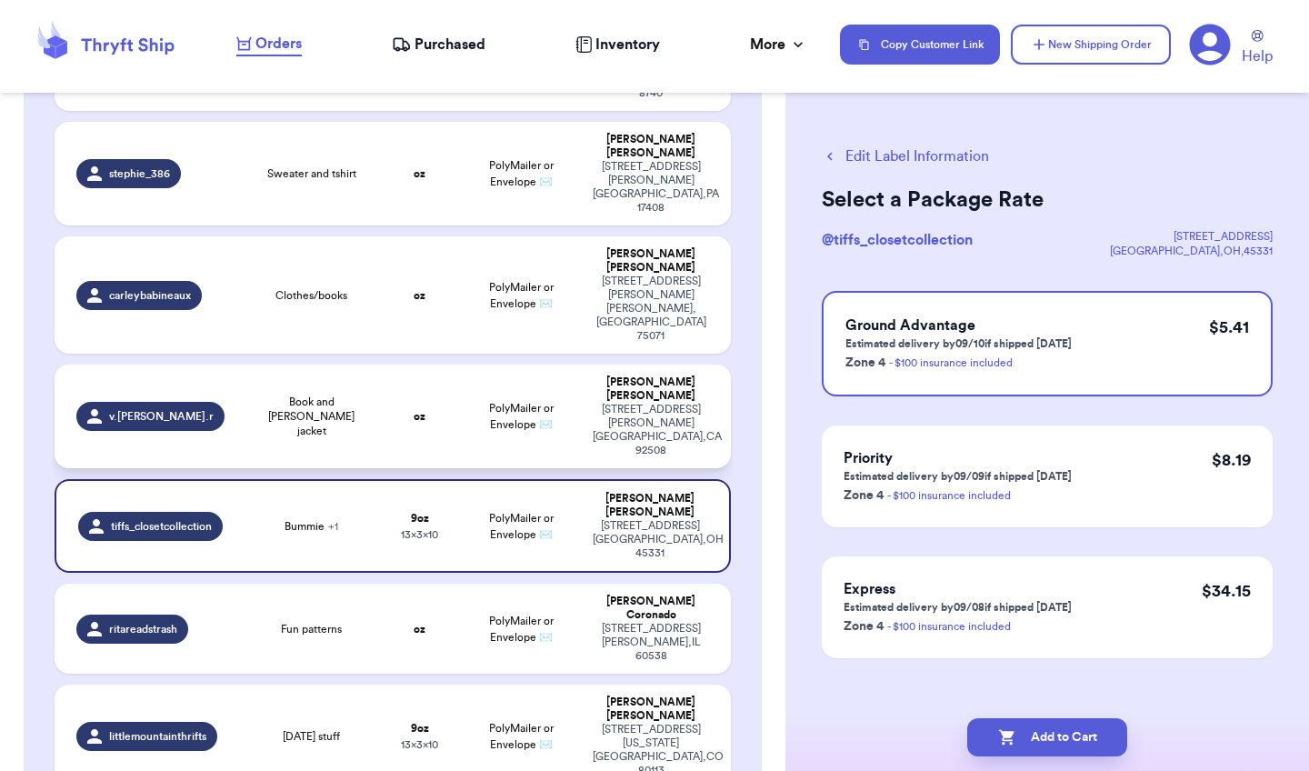
click at [416, 365] on td "oz" at bounding box center [419, 417] width 81 height 104
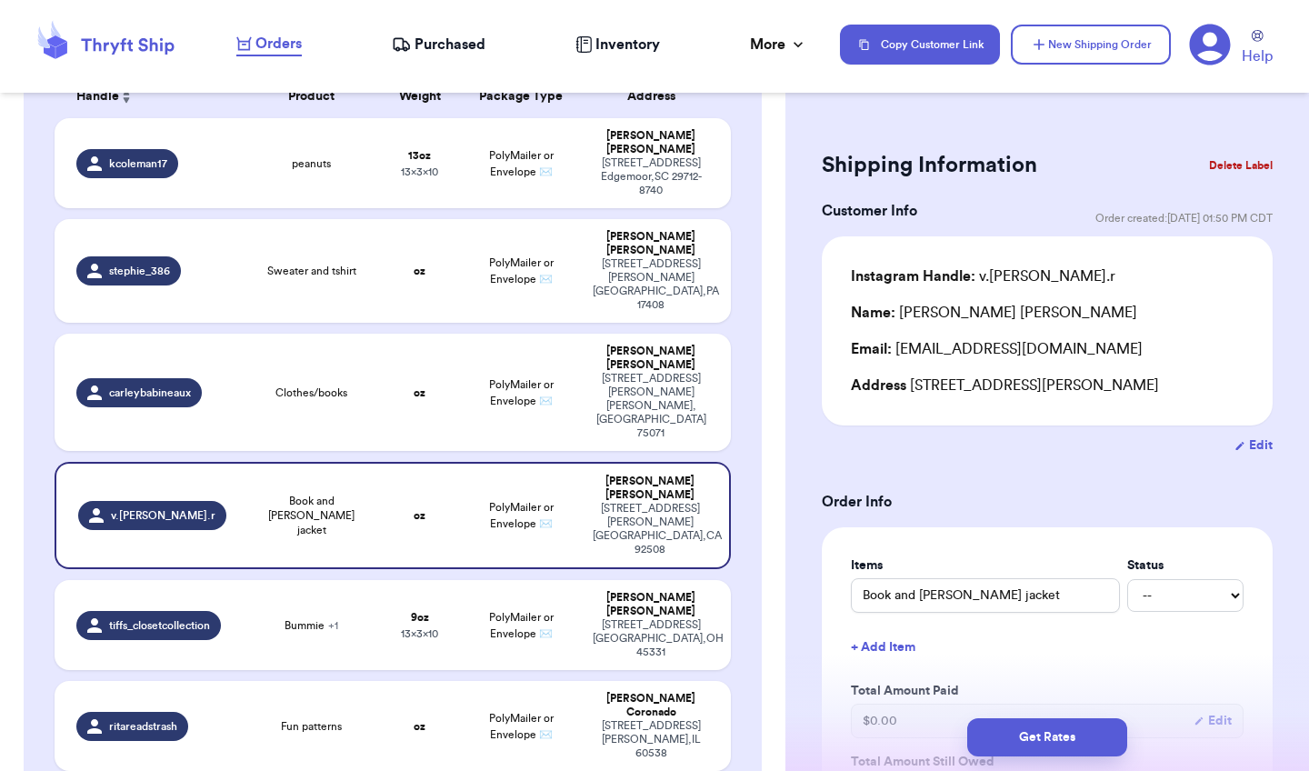
scroll to position [310, 0]
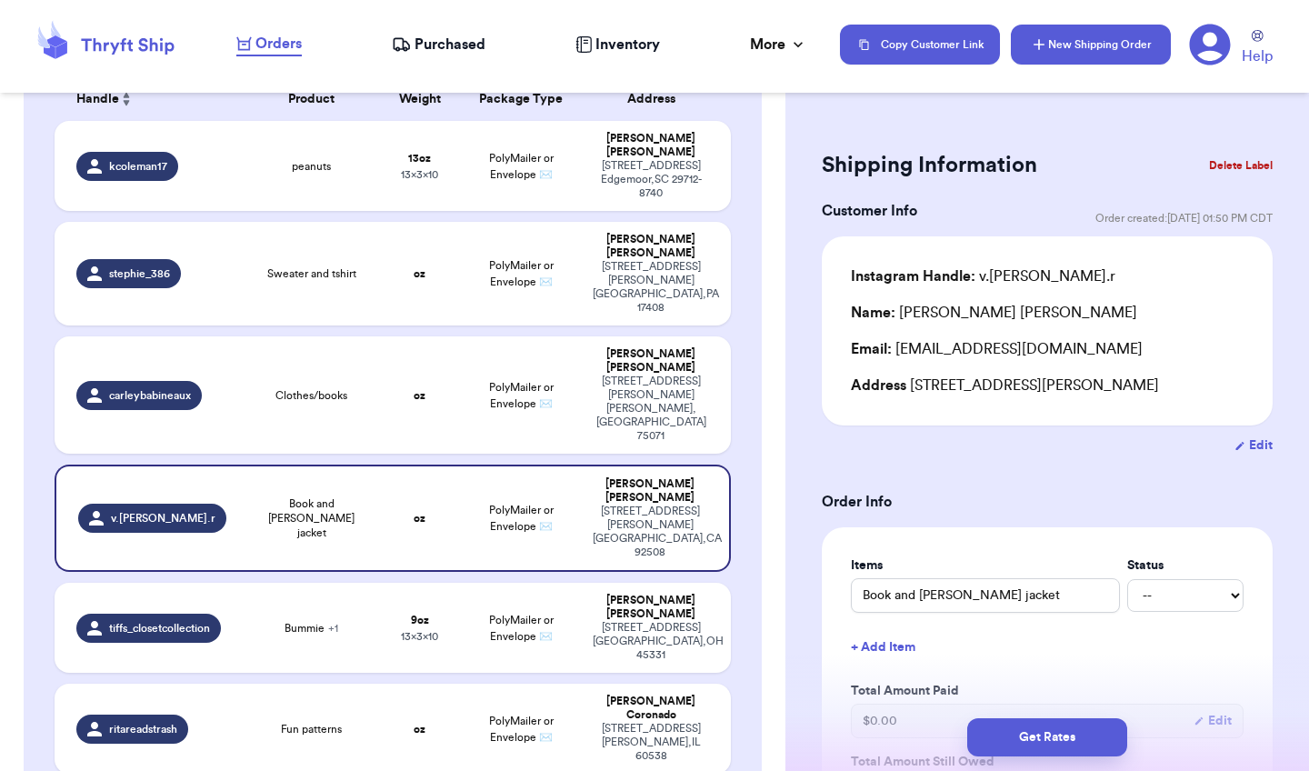
click at [1091, 37] on button "New Shipping Order" at bounding box center [1091, 45] width 160 height 40
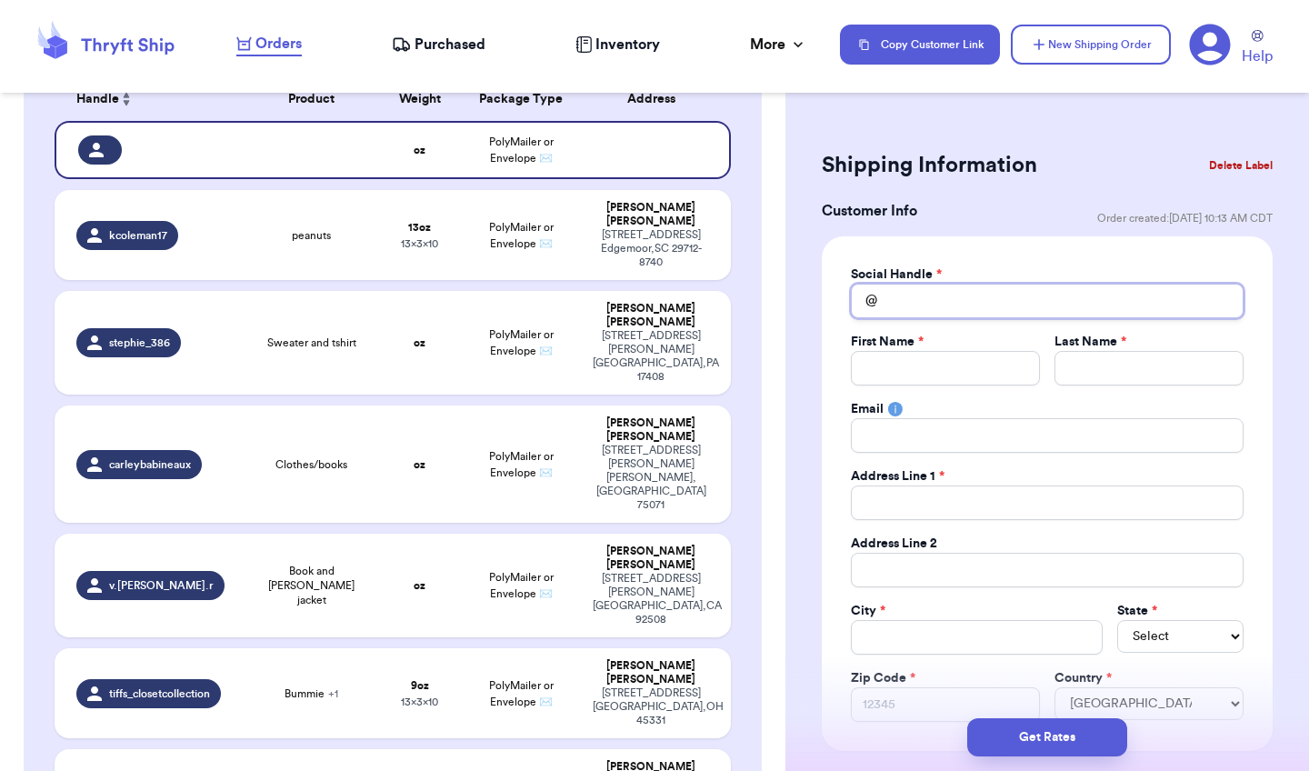
click at [943, 305] on input "Total Amount Paid" at bounding box center [1047, 301] width 393 height 35
type input "x"
type input "xc"
type input "x"
type input "c"
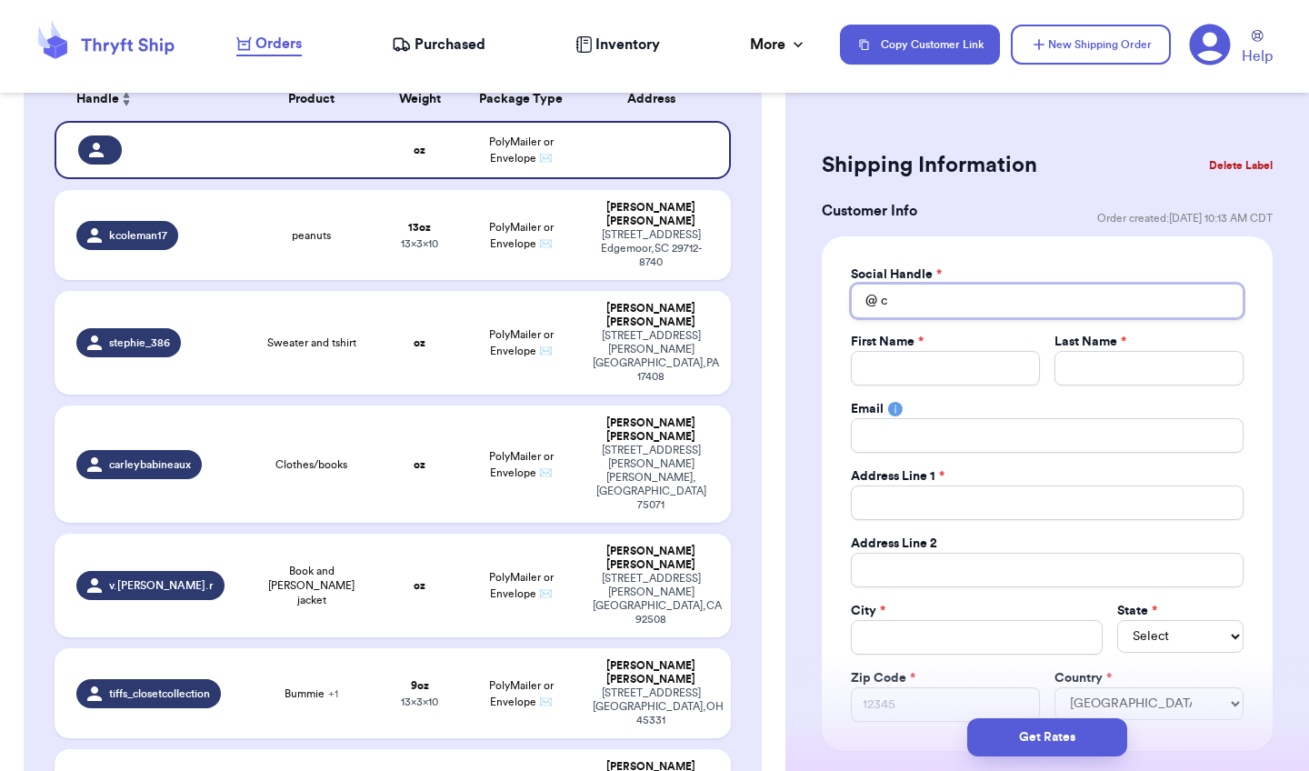
type input "ch"
type input "chr"
type input "chri"
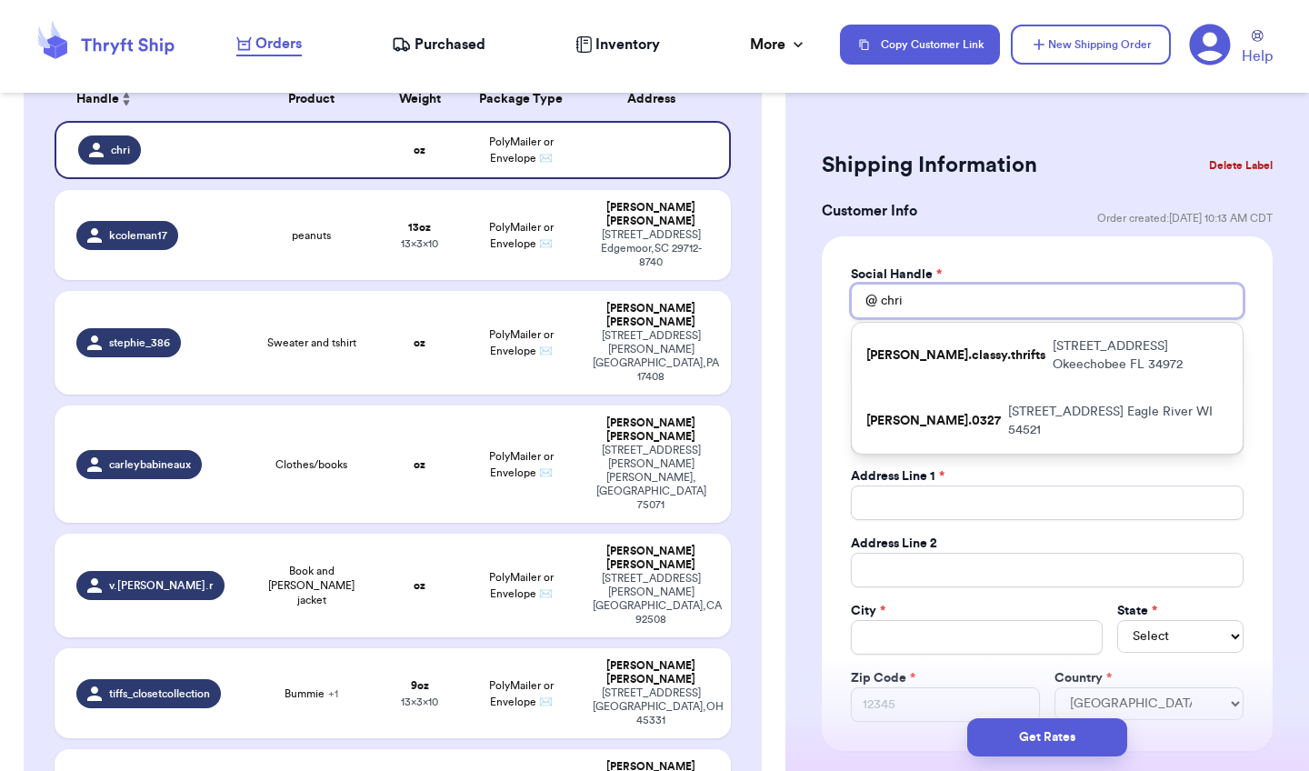
type input "chris"
type input "chriss"
type input "chrissy"
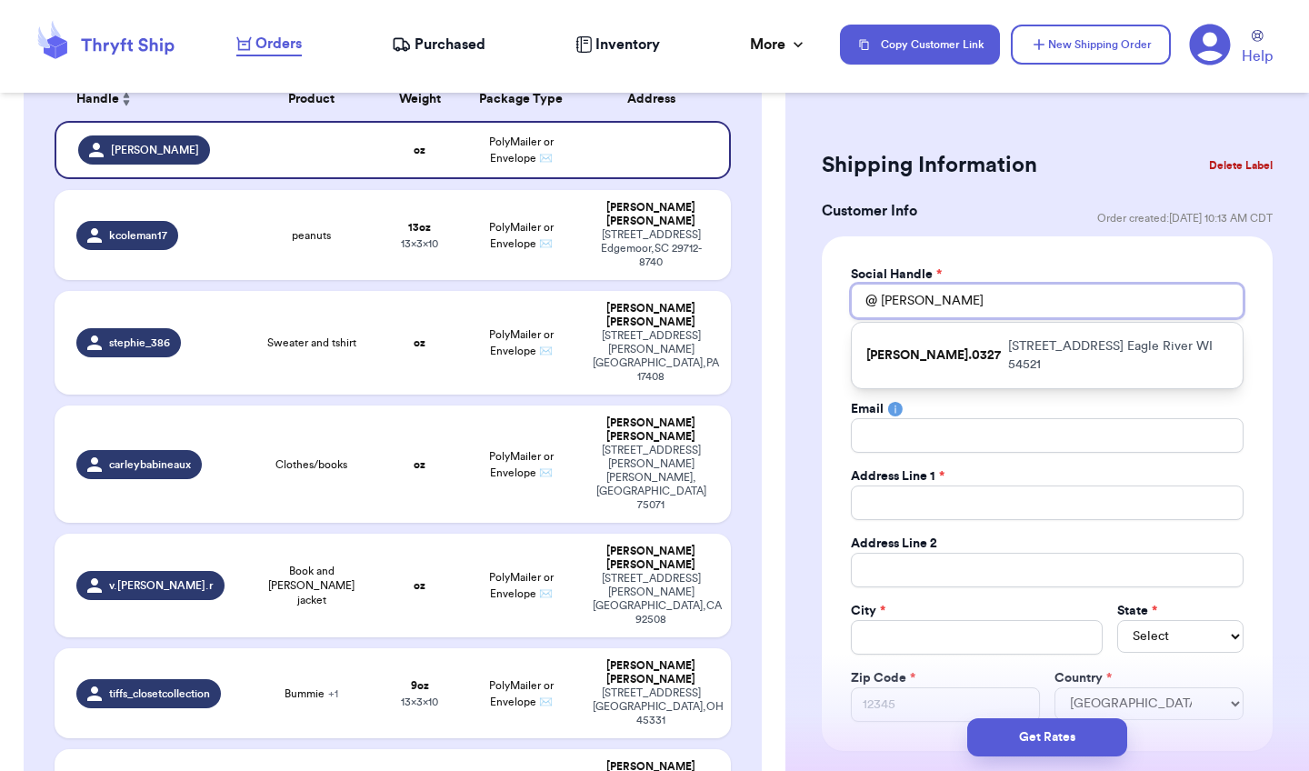
type input "Chrissy"
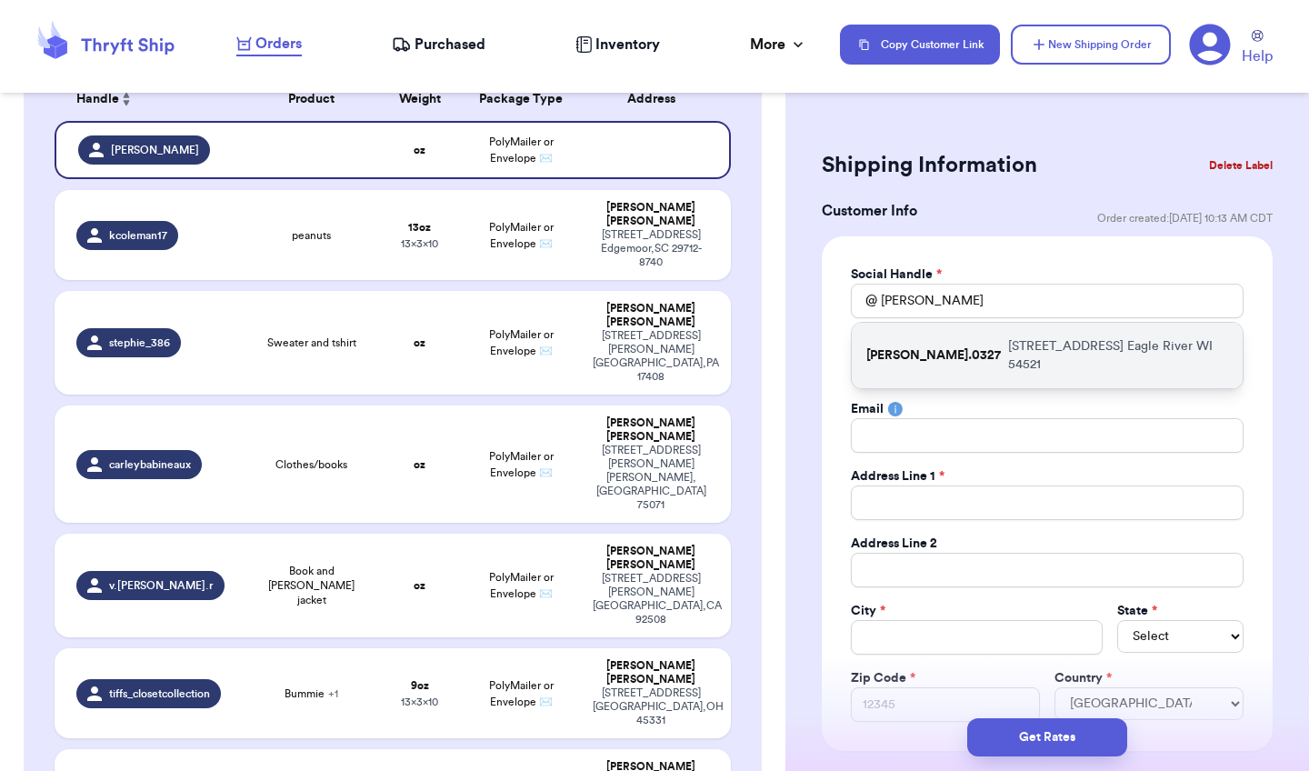
drag, startPoint x: 943, startPoint y: 305, endPoint x: 1037, endPoint y: 343, distance: 101.6
click at [1037, 343] on p "2291 Town Hall Road Eagle River WI 54521" at bounding box center [1118, 355] width 220 height 36
type input "chrissy.0327"
type input "Christina"
type input "Skarda"
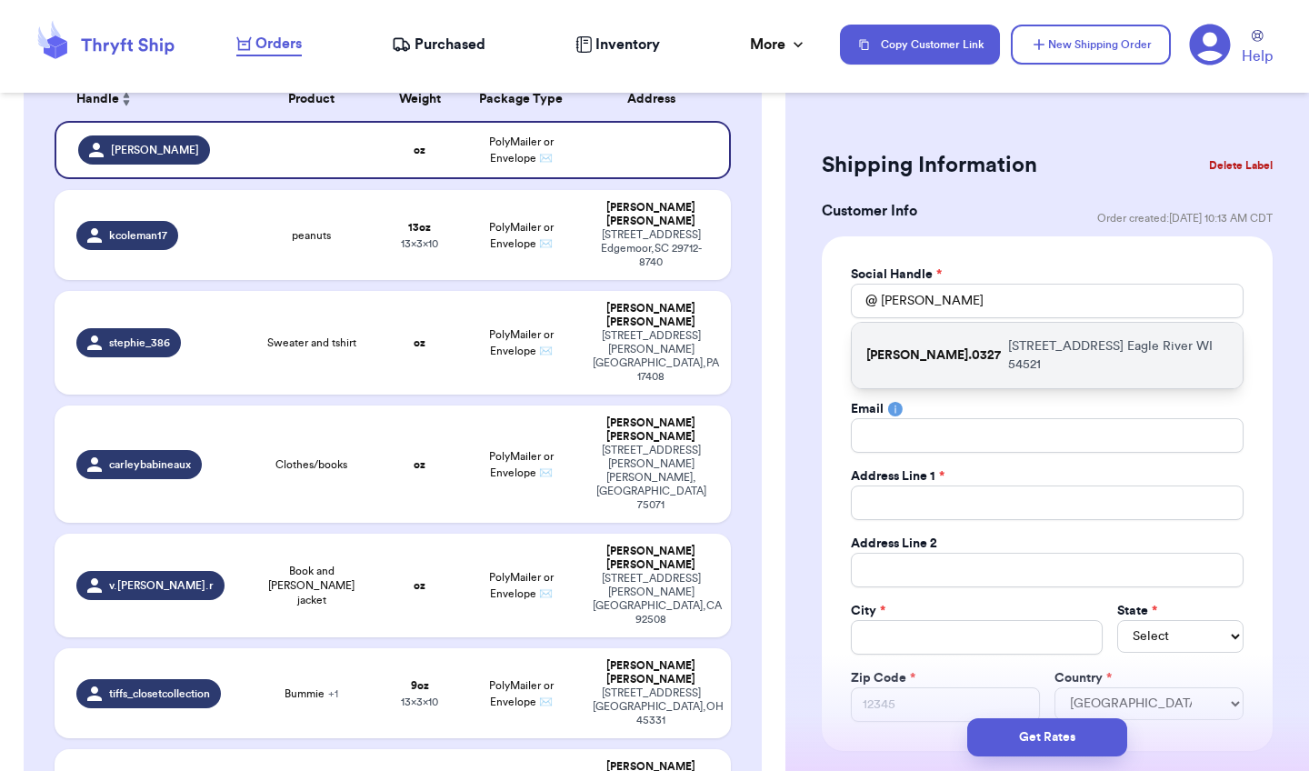
type input "christinaangone0327@gmail.com"
type input "2291 Town Hall Road"
type input "Eagle River"
select select "WI"
type input "54521"
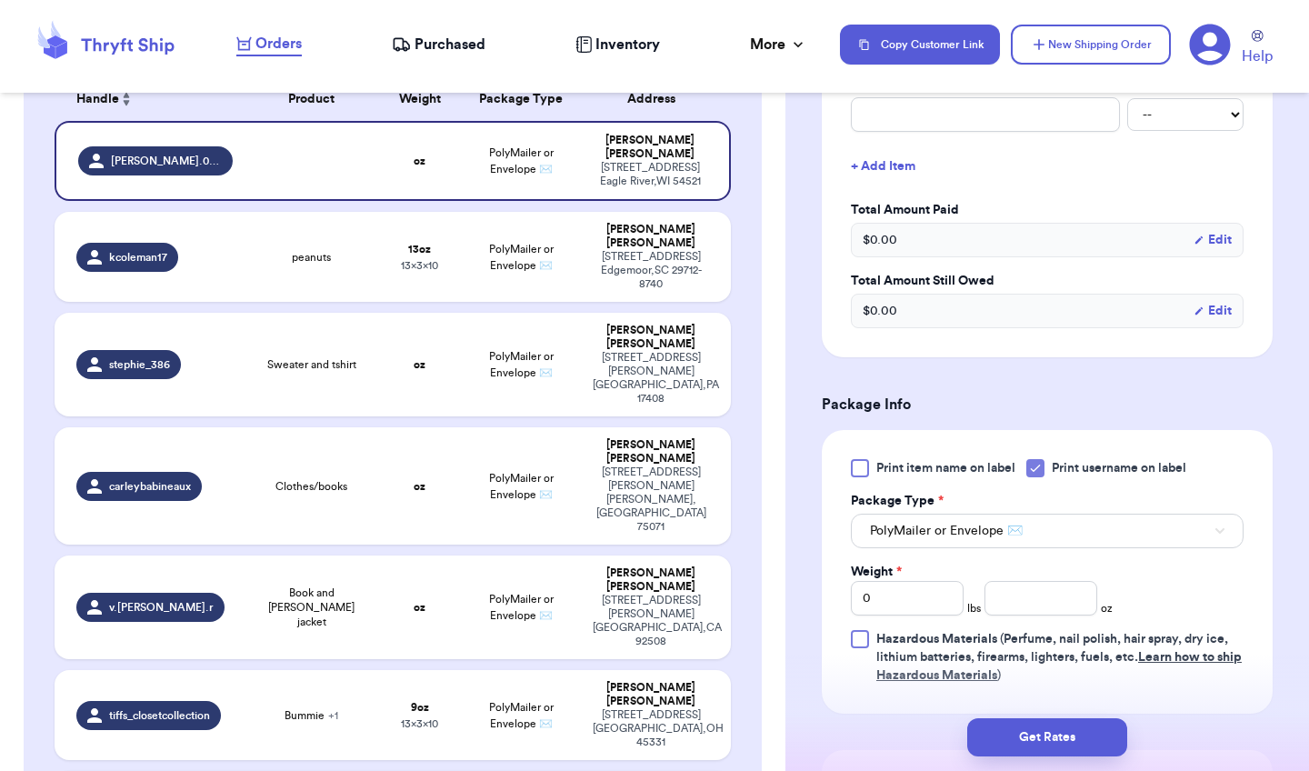
scroll to position [786, 0]
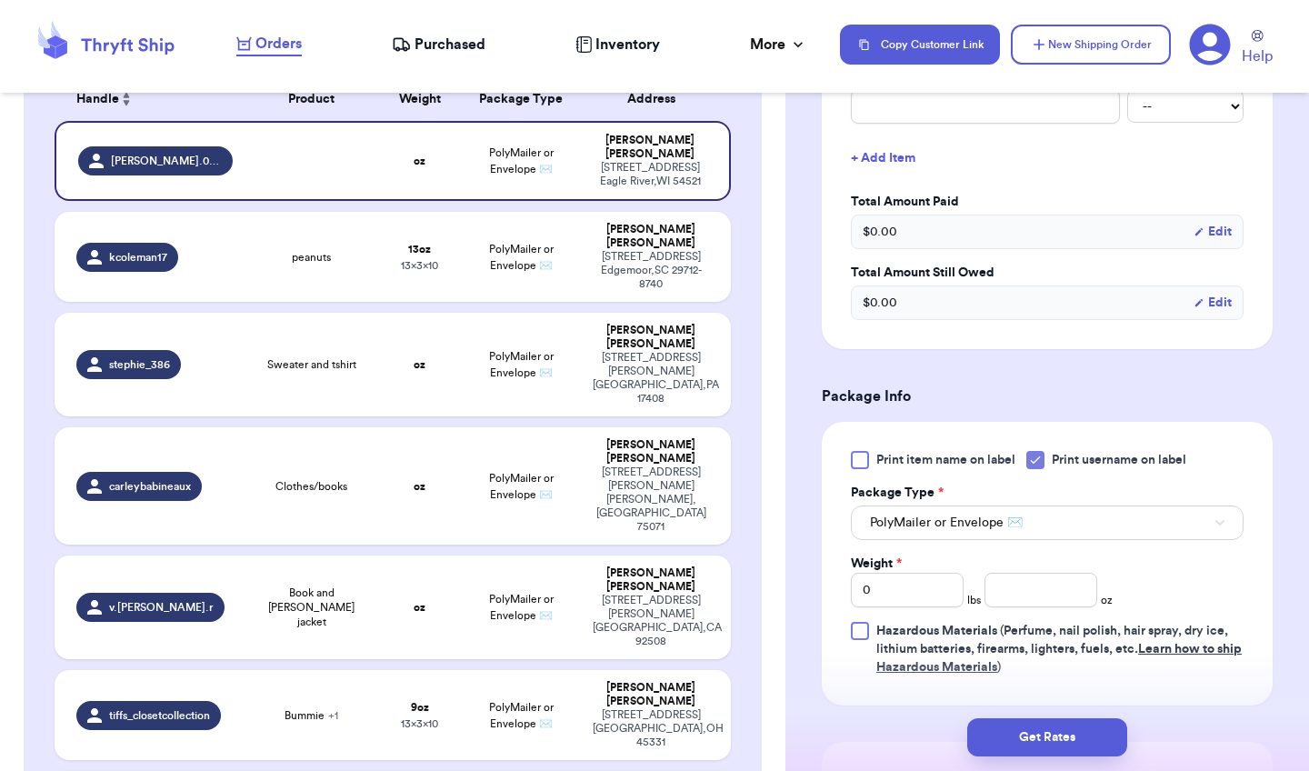
click at [1038, 462] on icon at bounding box center [1035, 460] width 15 height 15
click at [0, 0] on input "Print username on label" at bounding box center [0, 0] width 0 height 0
click at [1030, 598] on input "number" at bounding box center [1041, 590] width 113 height 35
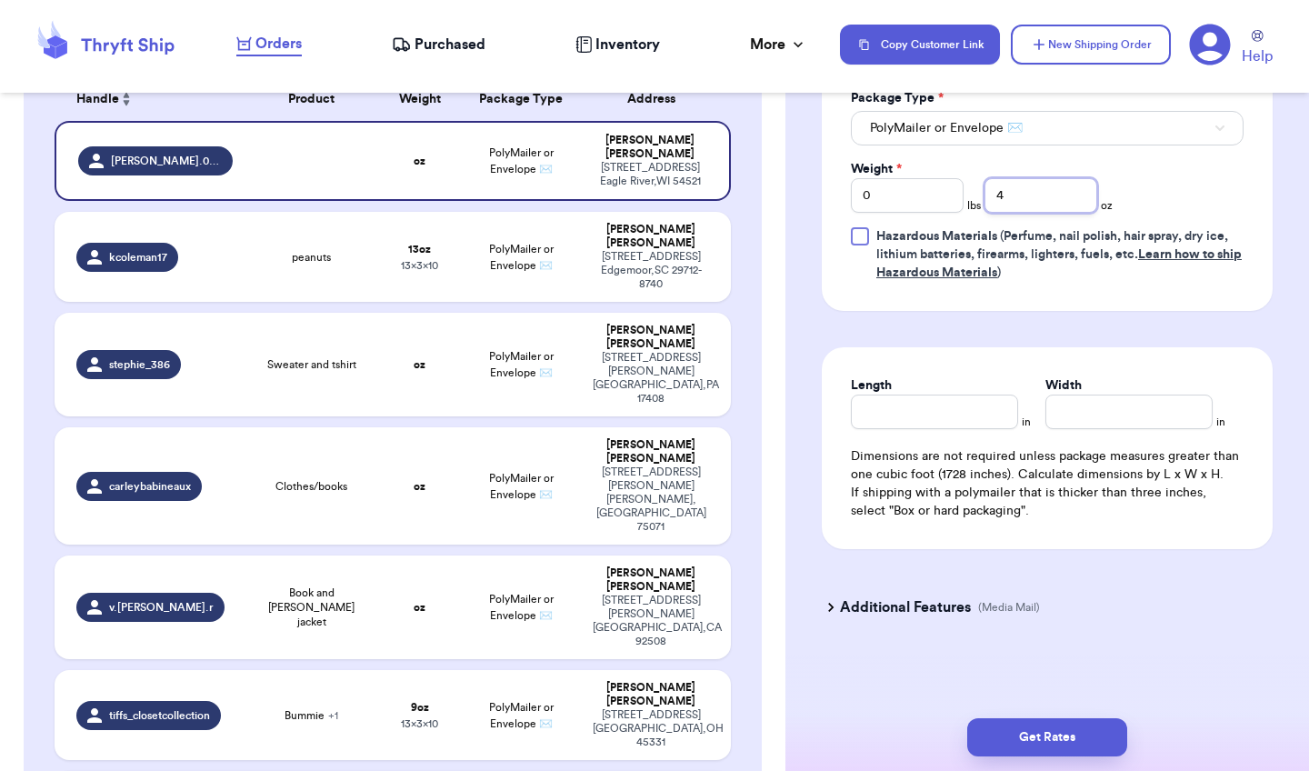
scroll to position [1180, 0]
type input "4"
click at [925, 419] on input "Length" at bounding box center [934, 412] width 167 height 35
type input "10"
click at [1129, 408] on input "Width *" at bounding box center [1129, 412] width 167 height 35
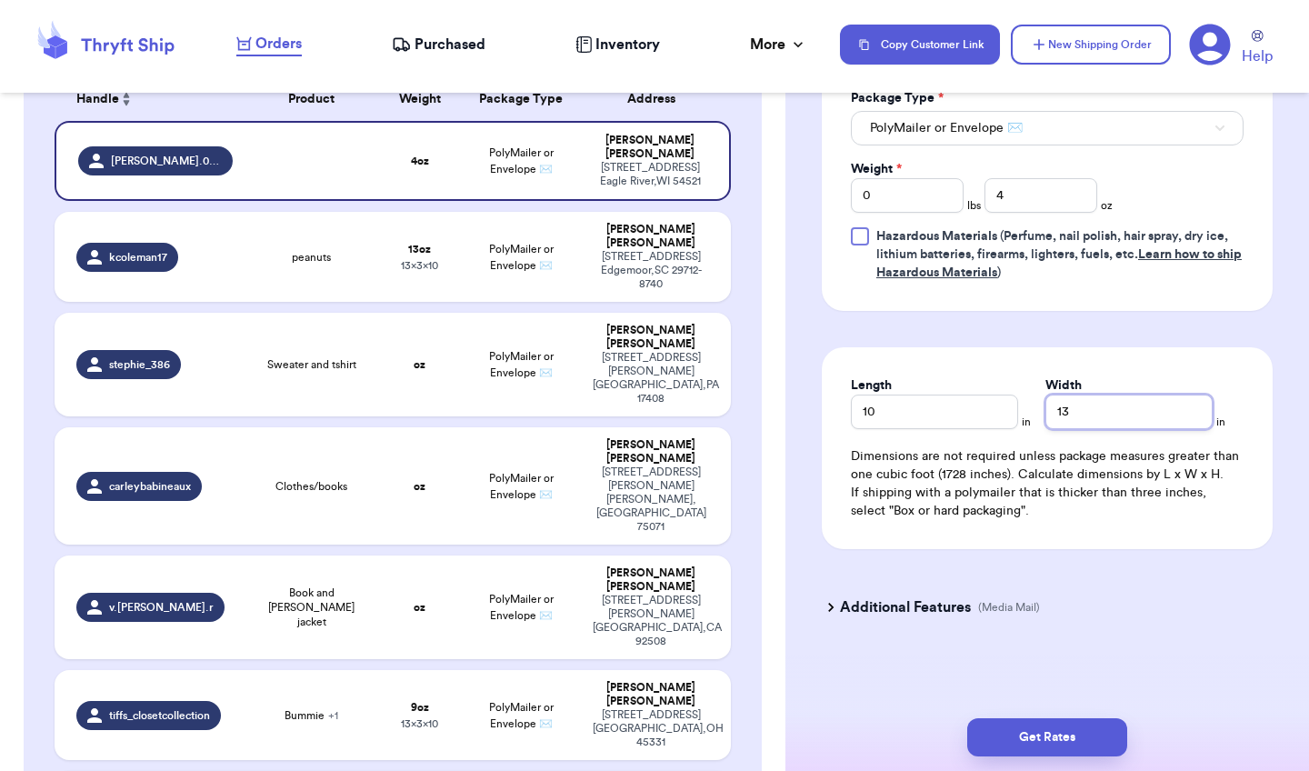
type input "13"
click at [874, 608] on h3 "Additional Features" at bounding box center [905, 607] width 131 height 22
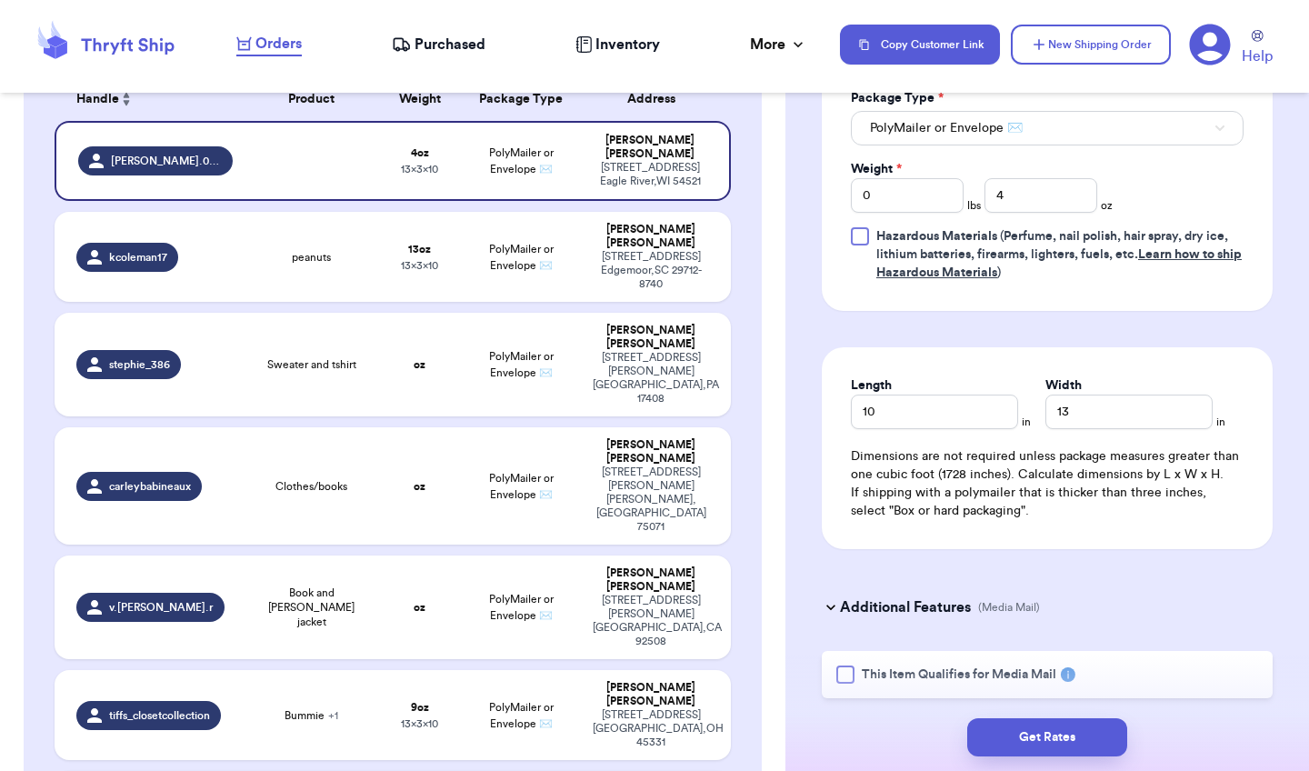
click at [846, 672] on div at bounding box center [845, 675] width 18 height 18
click at [0, 0] on input "This Item Qualifies for Media Mail" at bounding box center [0, 0] width 0 height 0
click at [1035, 741] on button "Get Rates" at bounding box center [1047, 737] width 160 height 38
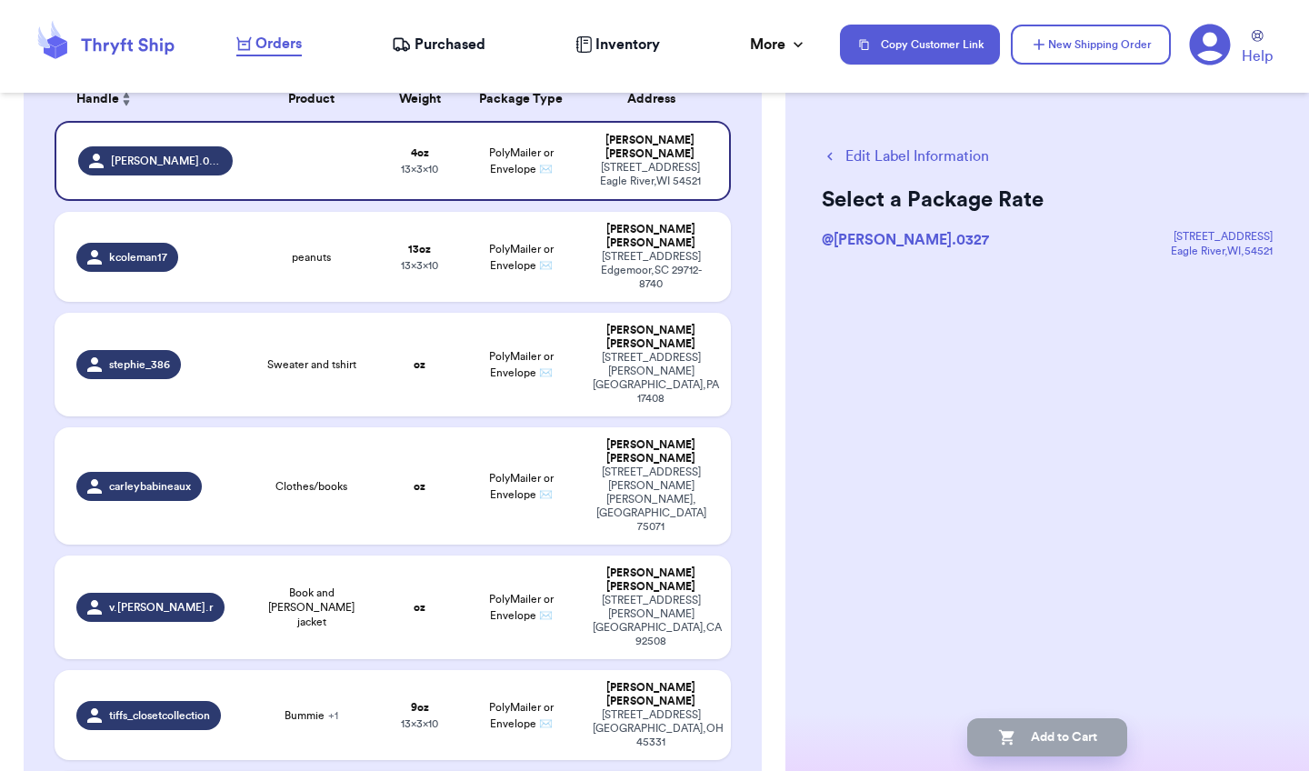
scroll to position [0, 0]
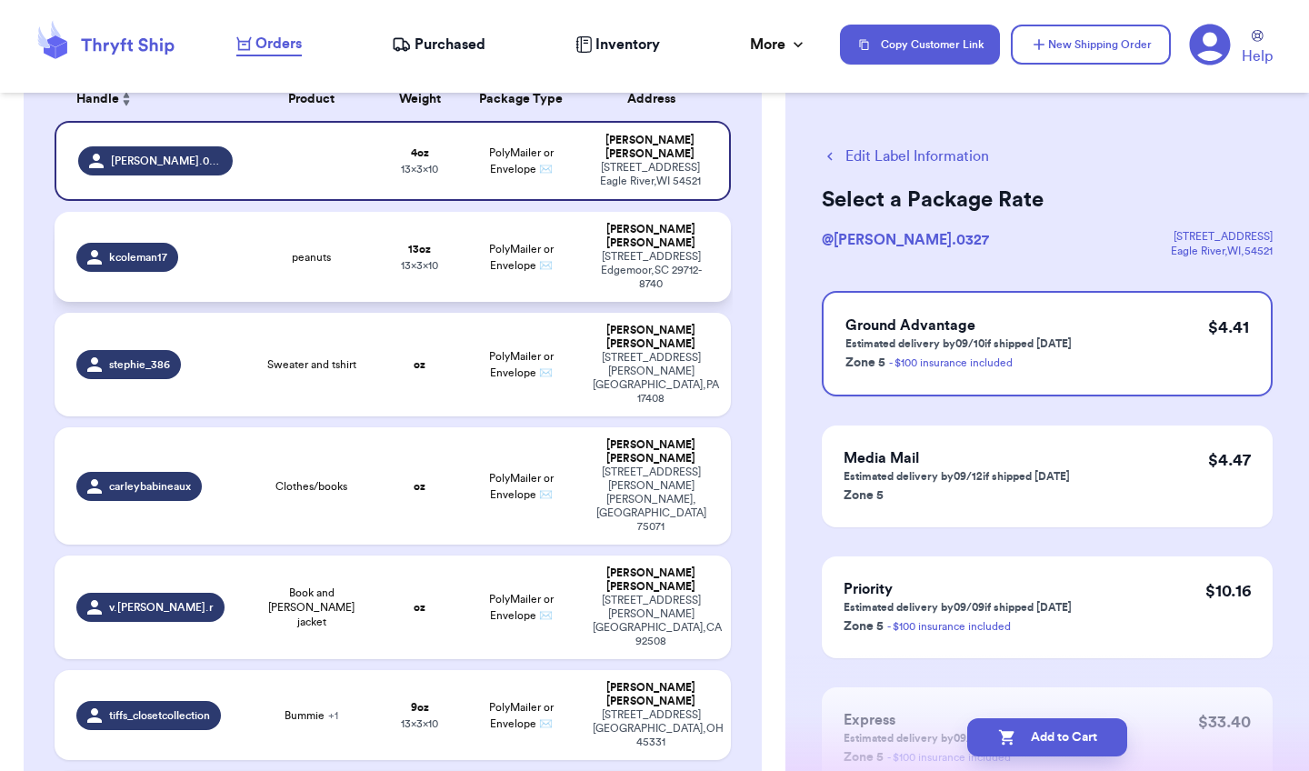
click at [638, 227] on div "Katherine Coleman" at bounding box center [651, 236] width 116 height 27
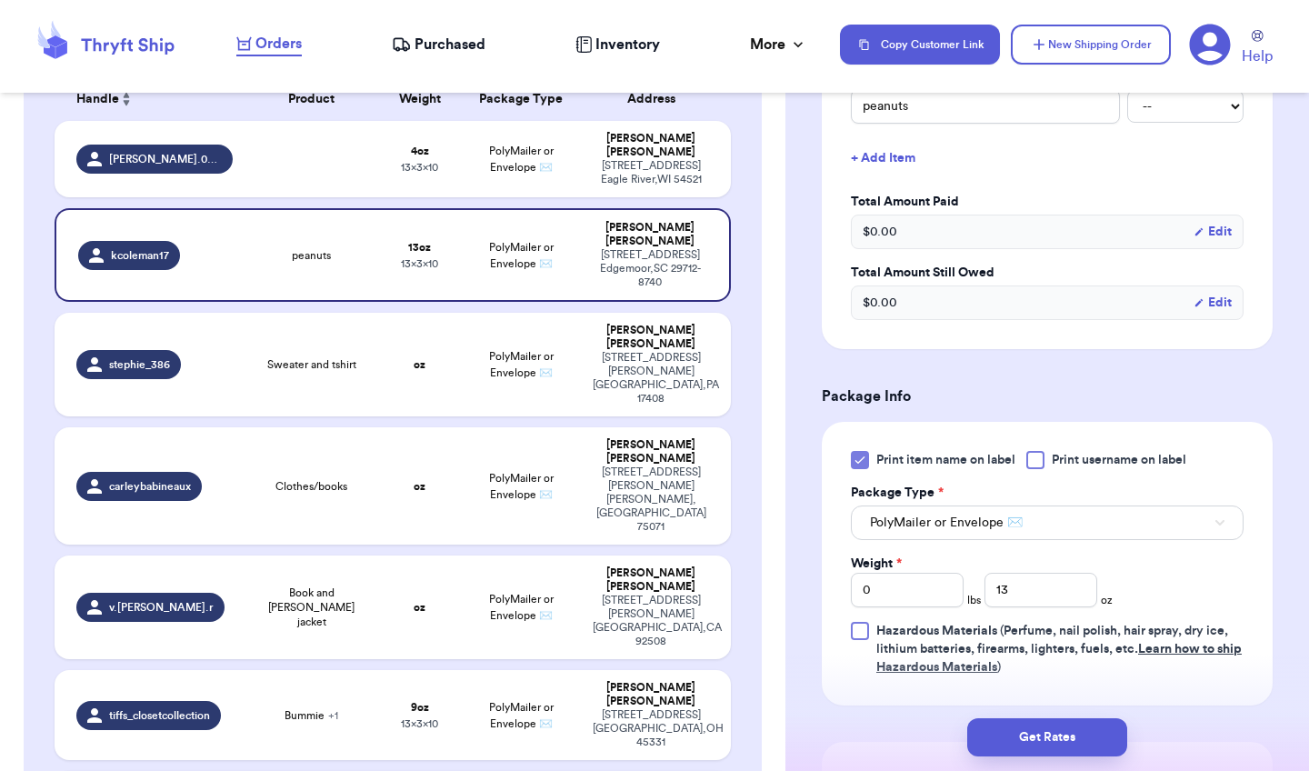
scroll to position [799, 0]
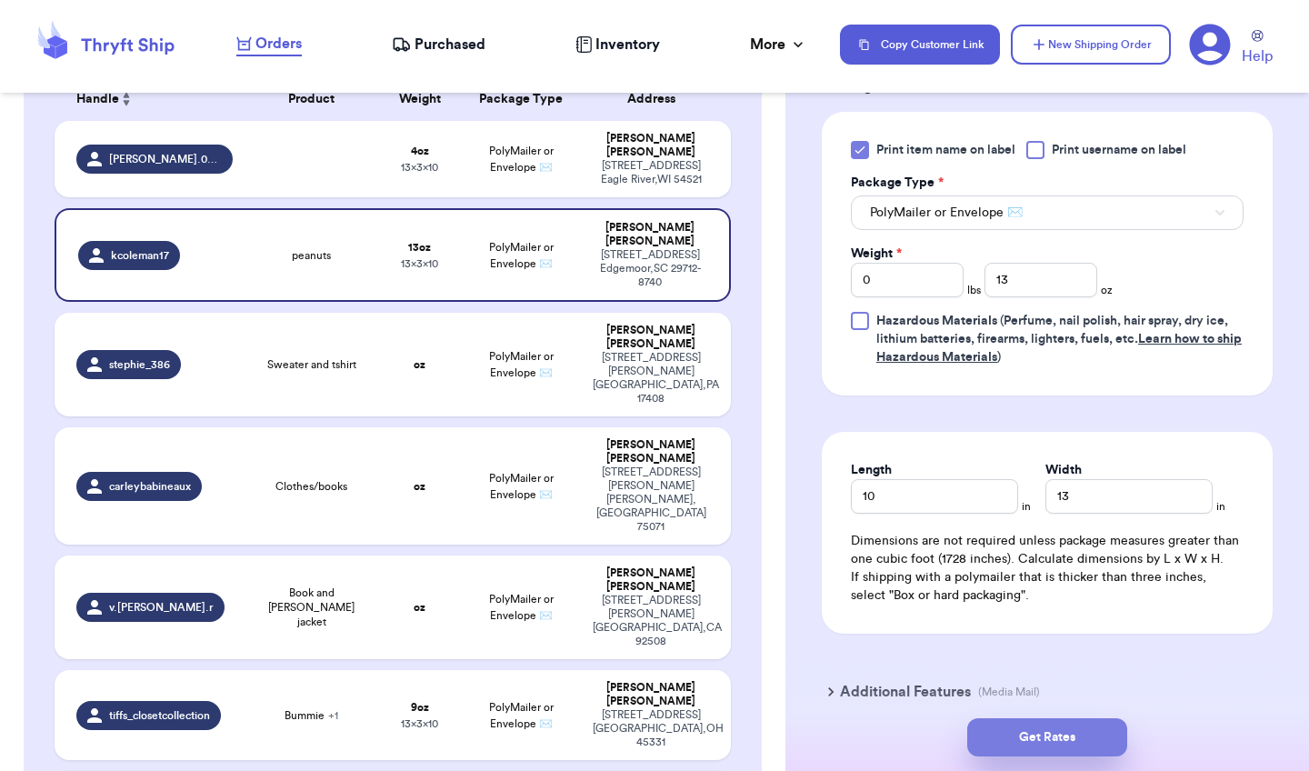
click at [1069, 741] on button "Get Rates" at bounding box center [1047, 737] width 160 height 38
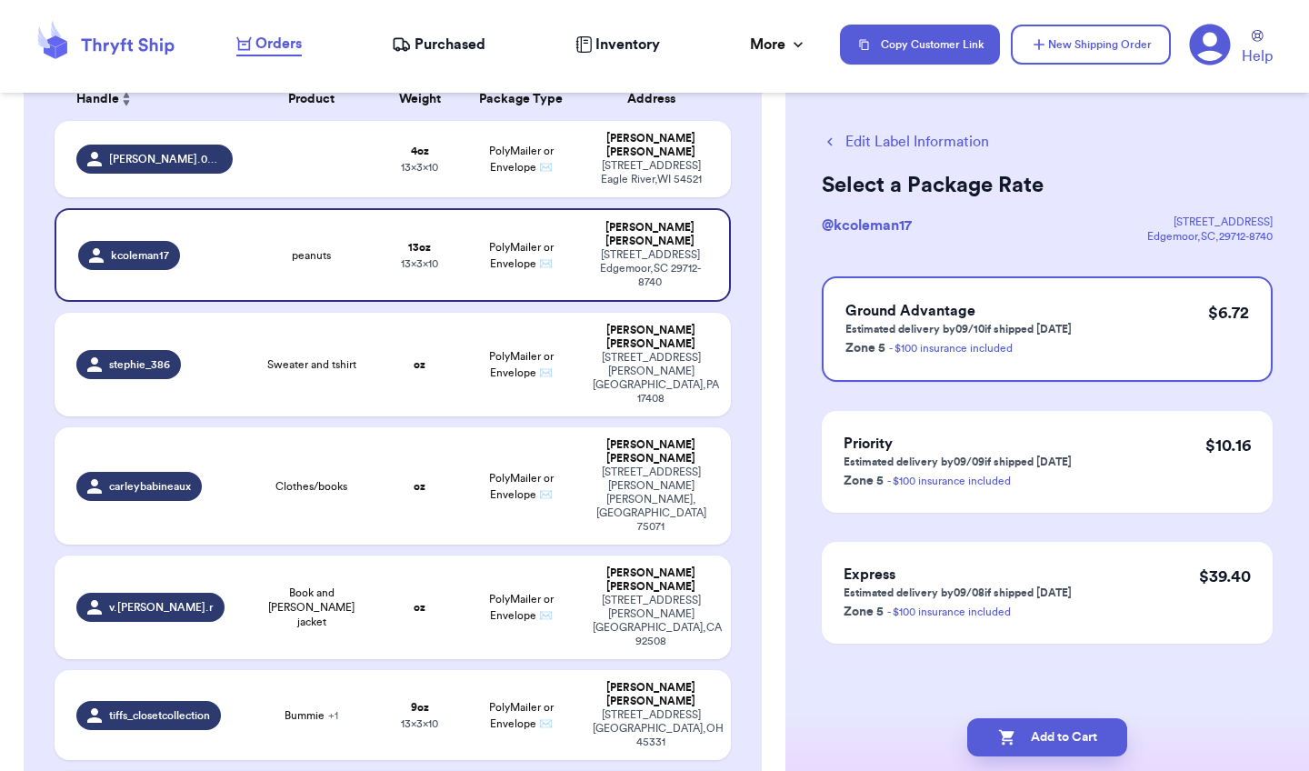
scroll to position [0, 0]
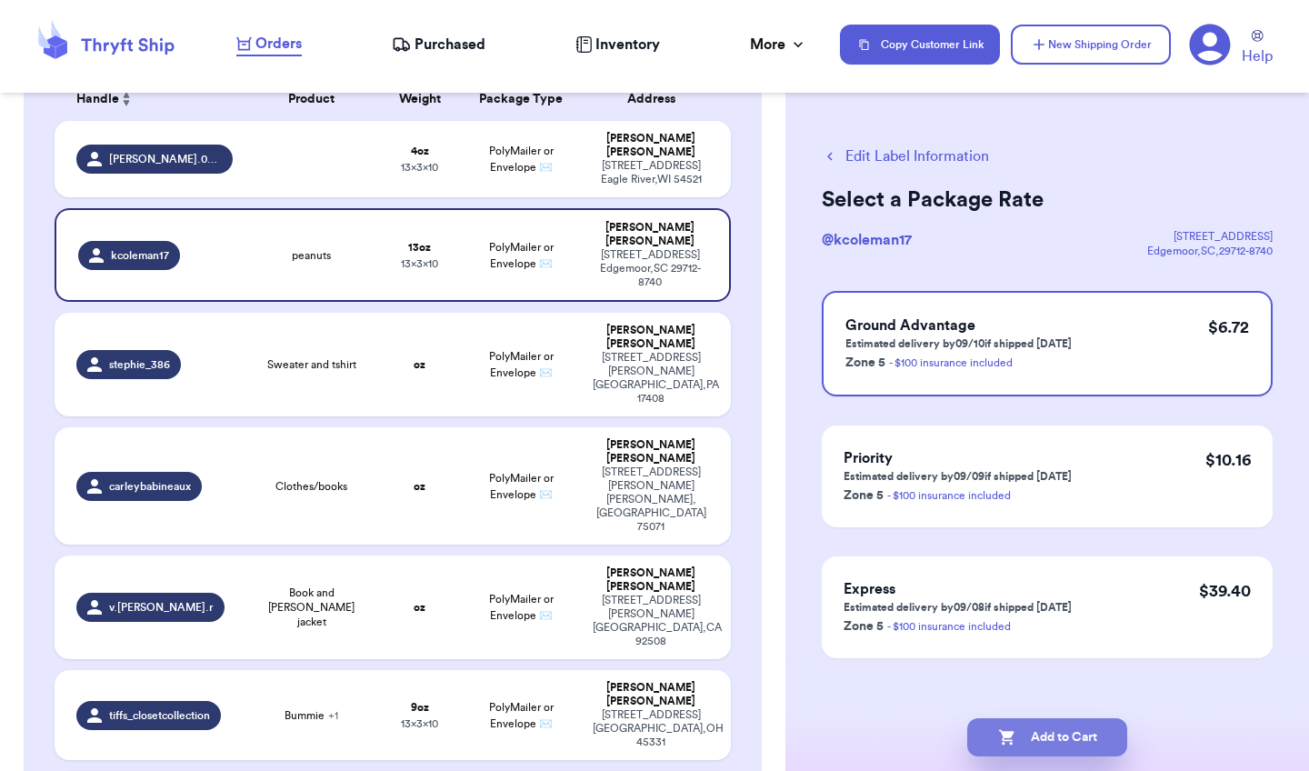
click at [1064, 735] on button "Add to Cart" at bounding box center [1047, 737] width 160 height 38
checkbox input "true"
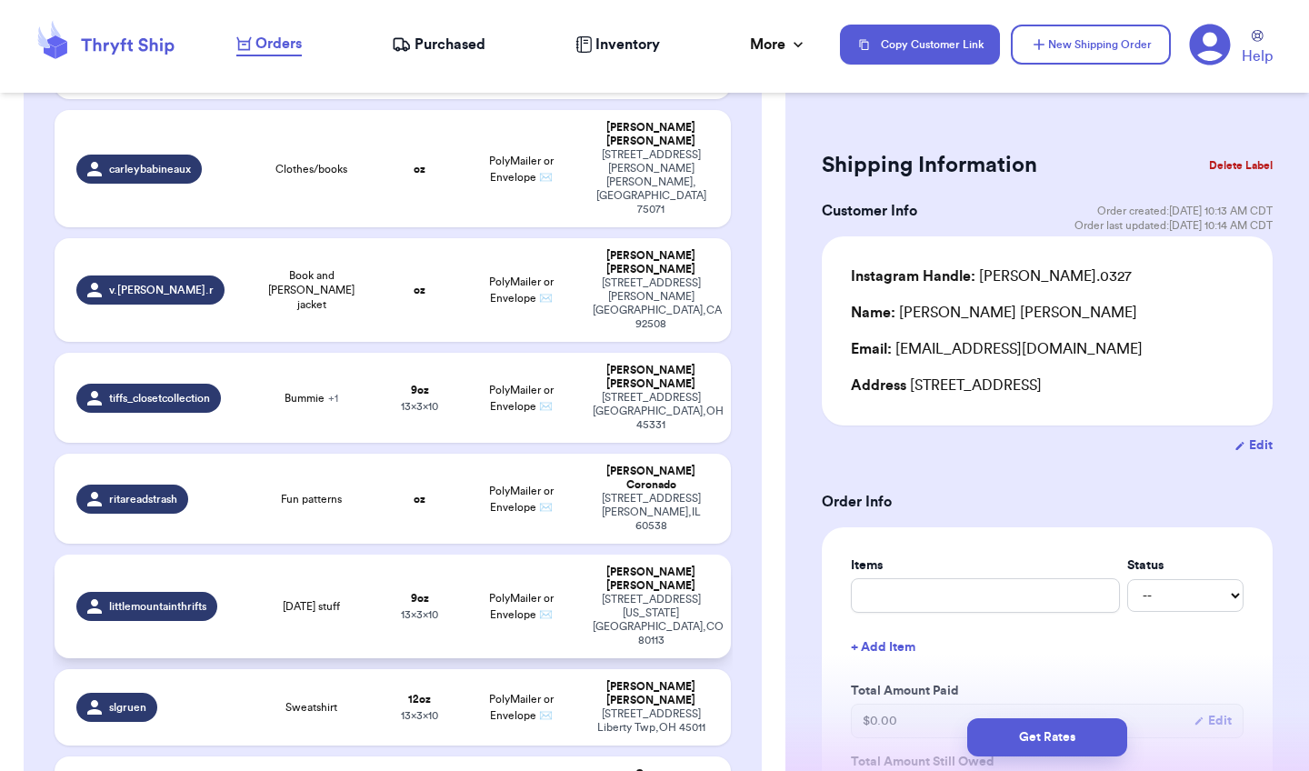
scroll to position [527, 0]
click at [665, 592] on div "3147 S Pennsylvania St Englewood , CO 80113" at bounding box center [651, 619] width 116 height 55
type input "[DATE] stuff"
type input "9"
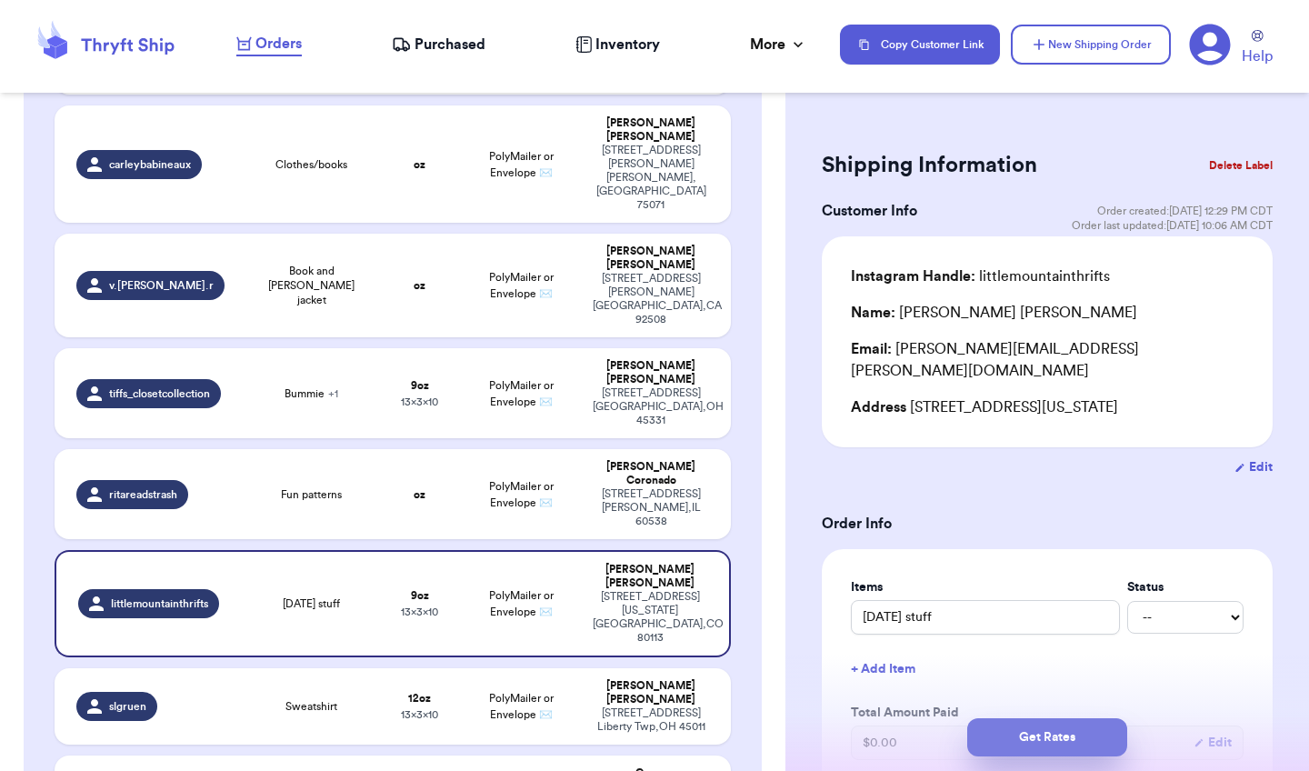
click at [1033, 732] on button "Get Rates" at bounding box center [1047, 737] width 160 height 38
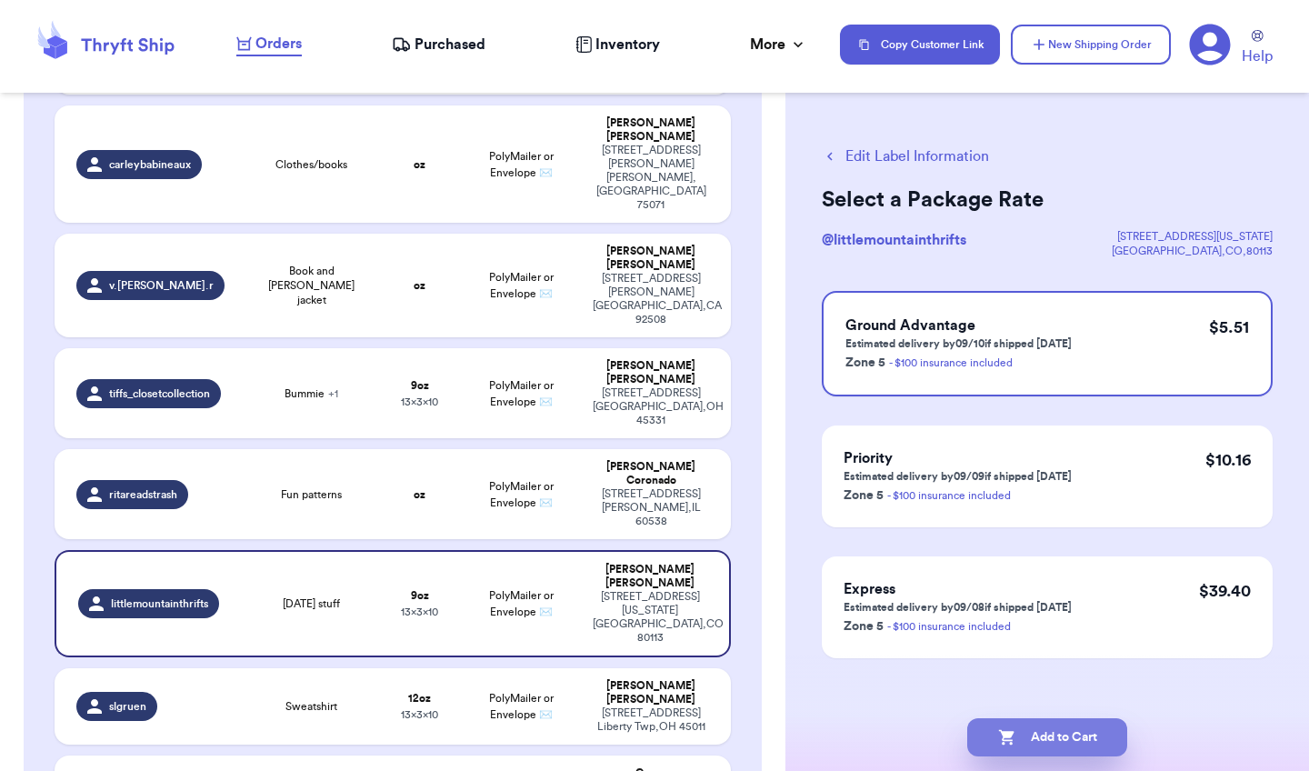
click at [1048, 735] on button "Add to Cart" at bounding box center [1047, 737] width 160 height 38
checkbox input "true"
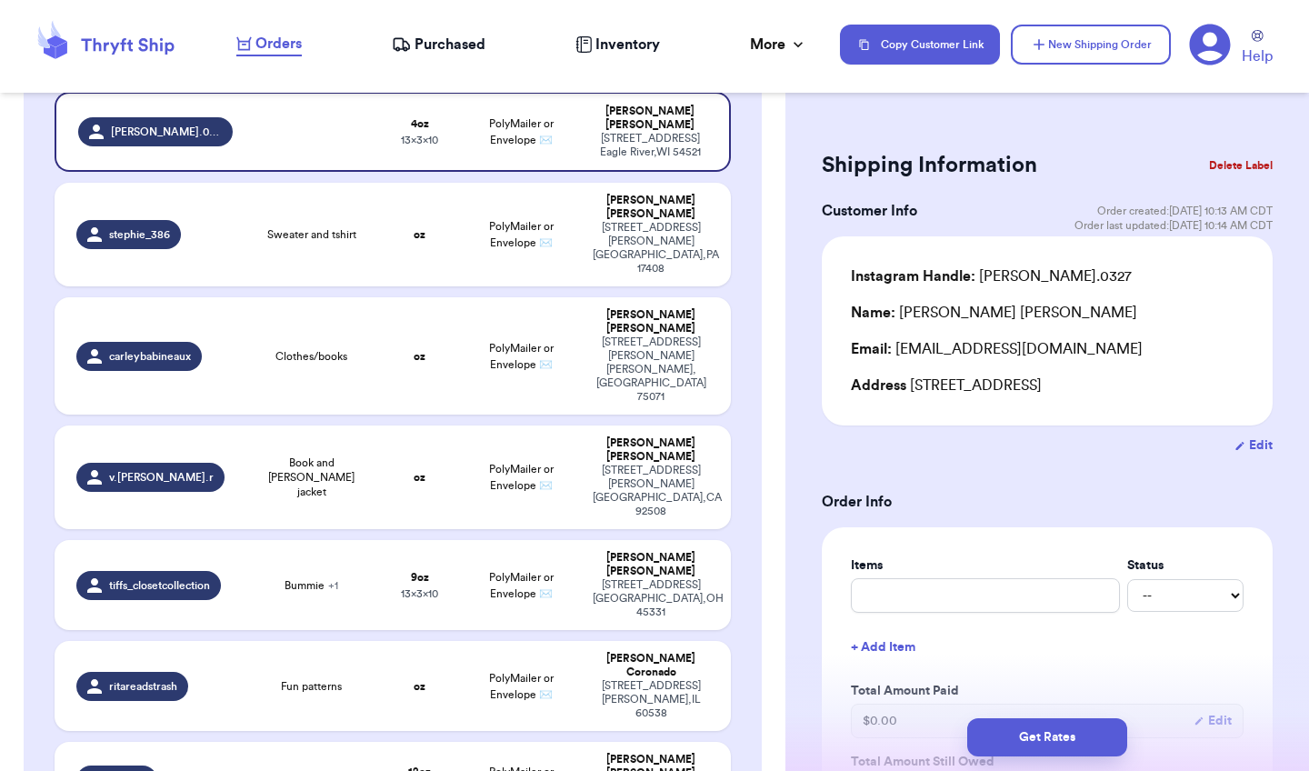
scroll to position [359, 0]
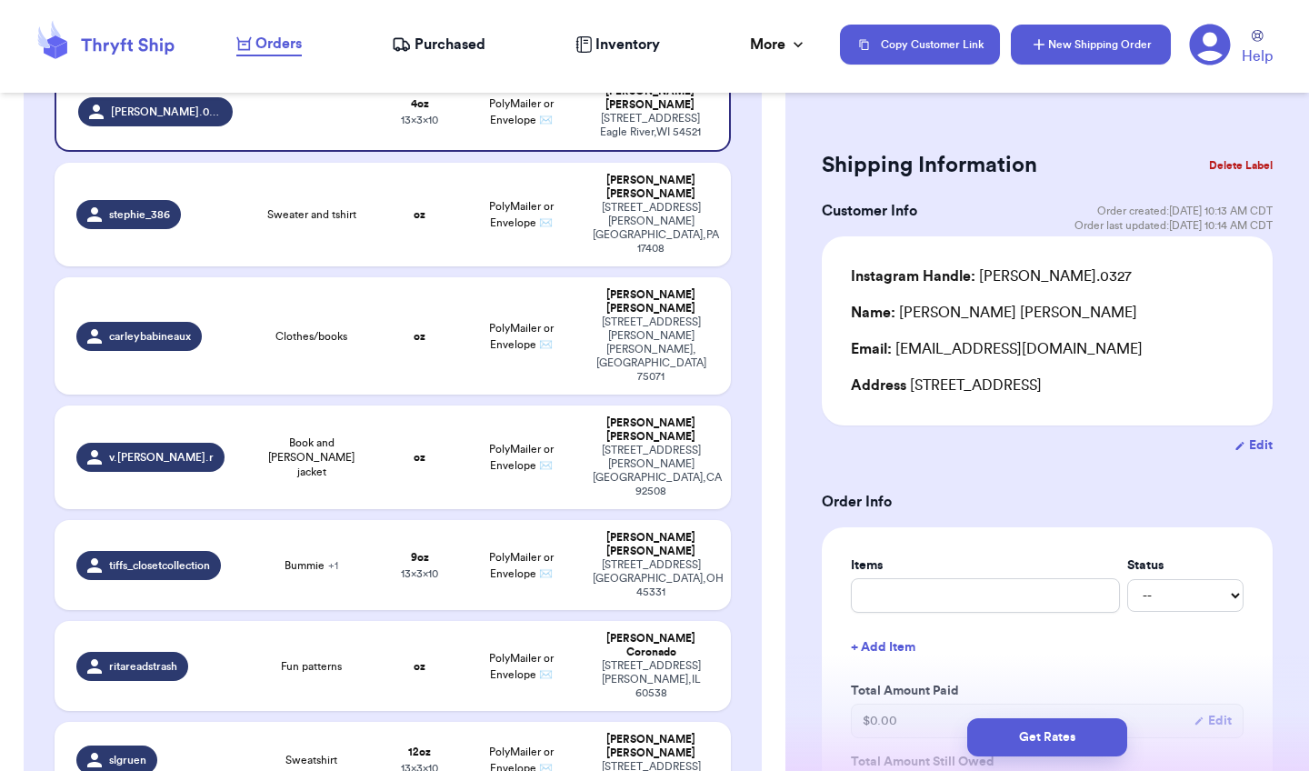
click at [1128, 47] on button "New Shipping Order" at bounding box center [1091, 45] width 160 height 40
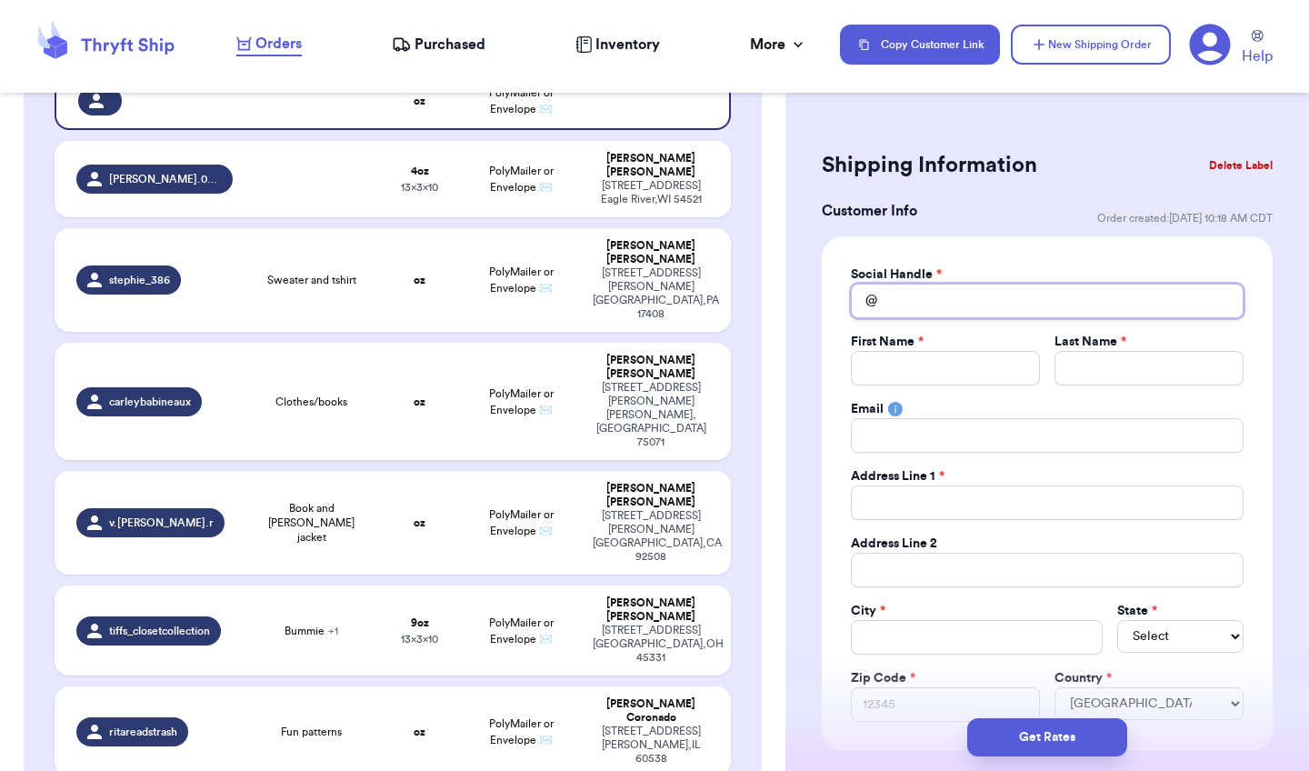
click at [983, 298] on input "Total Amount Paid" at bounding box center [1047, 301] width 393 height 35
type input "k"
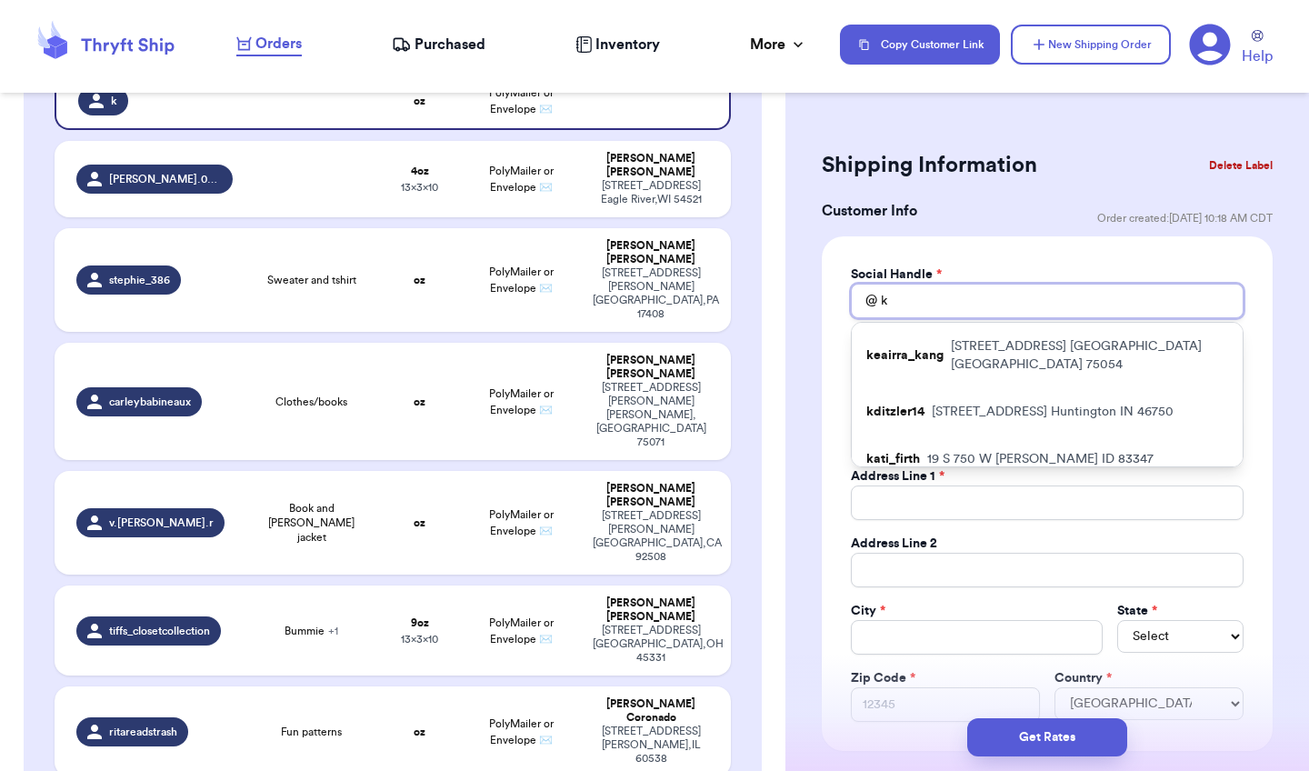
type input "kd"
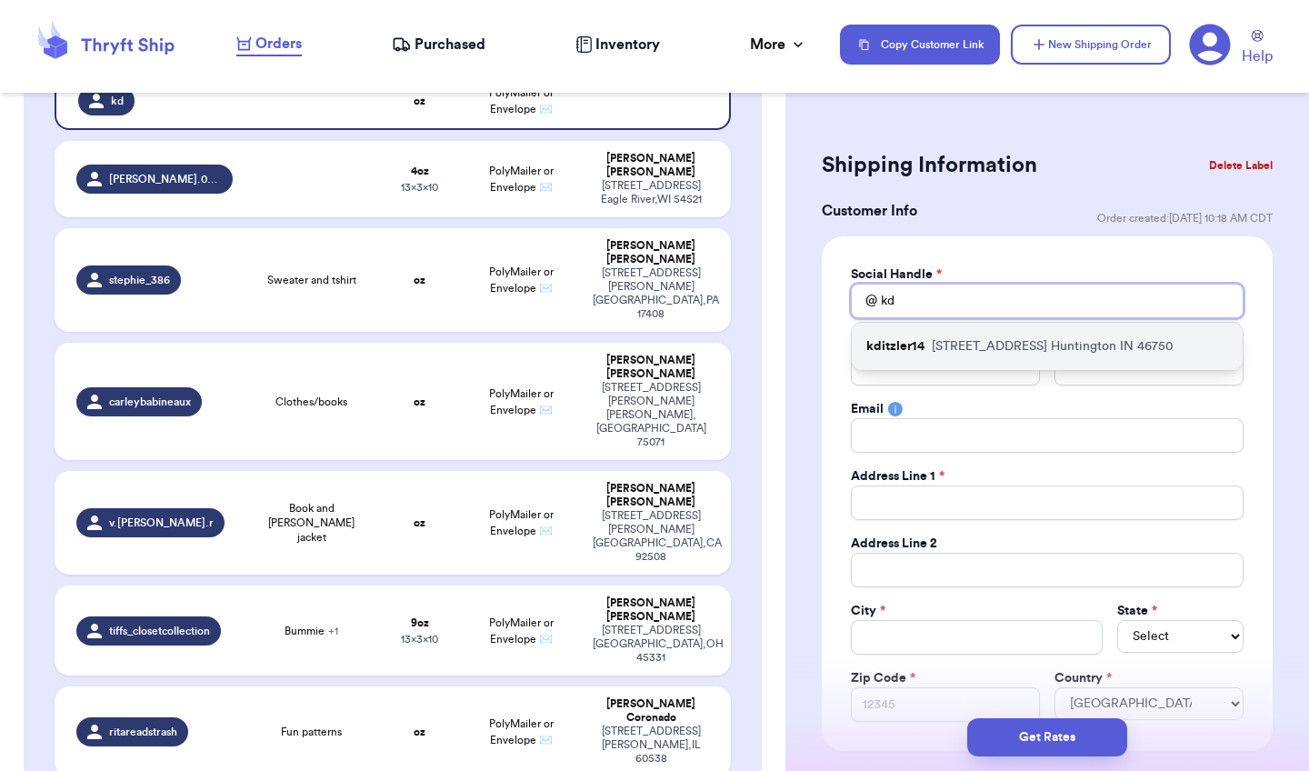
type input "kd"
click at [1031, 344] on p "5601 N Clear Creek Rd Huntington IN 46750" at bounding box center [1053, 346] width 242 height 18
type input "kditzler14"
type input "Karissa"
type input "Ditzler"
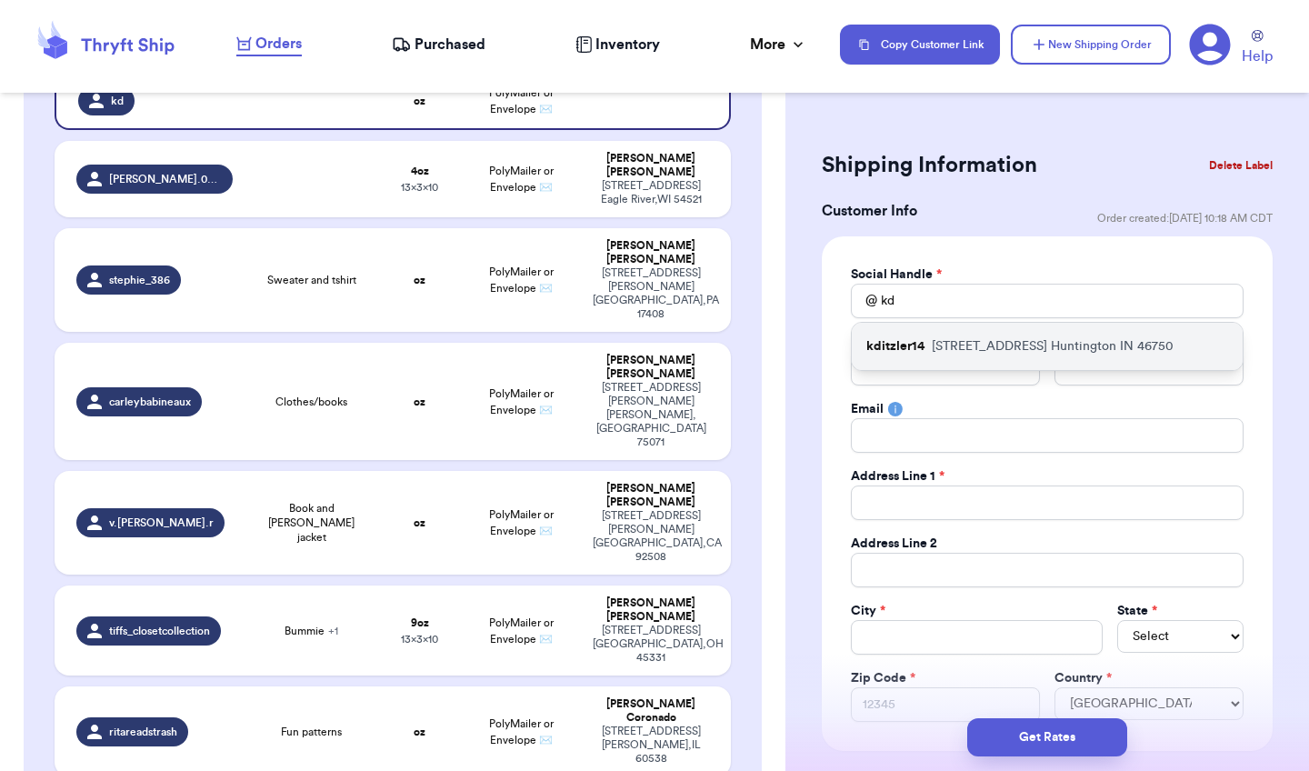
type input "kditzler14@gmail.com"
type input "[STREET_ADDRESS]"
type input "Huntington"
select select "IN"
type input "46750"
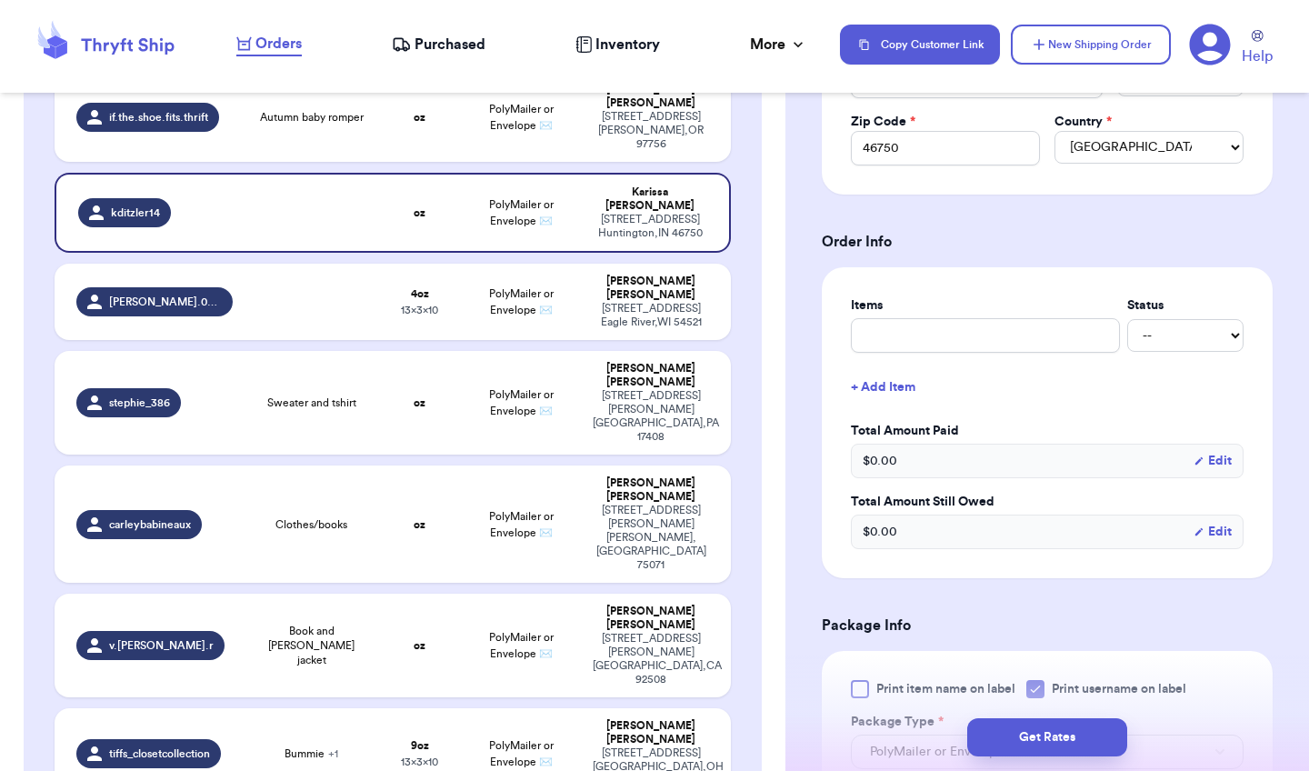
scroll to position [546, 0]
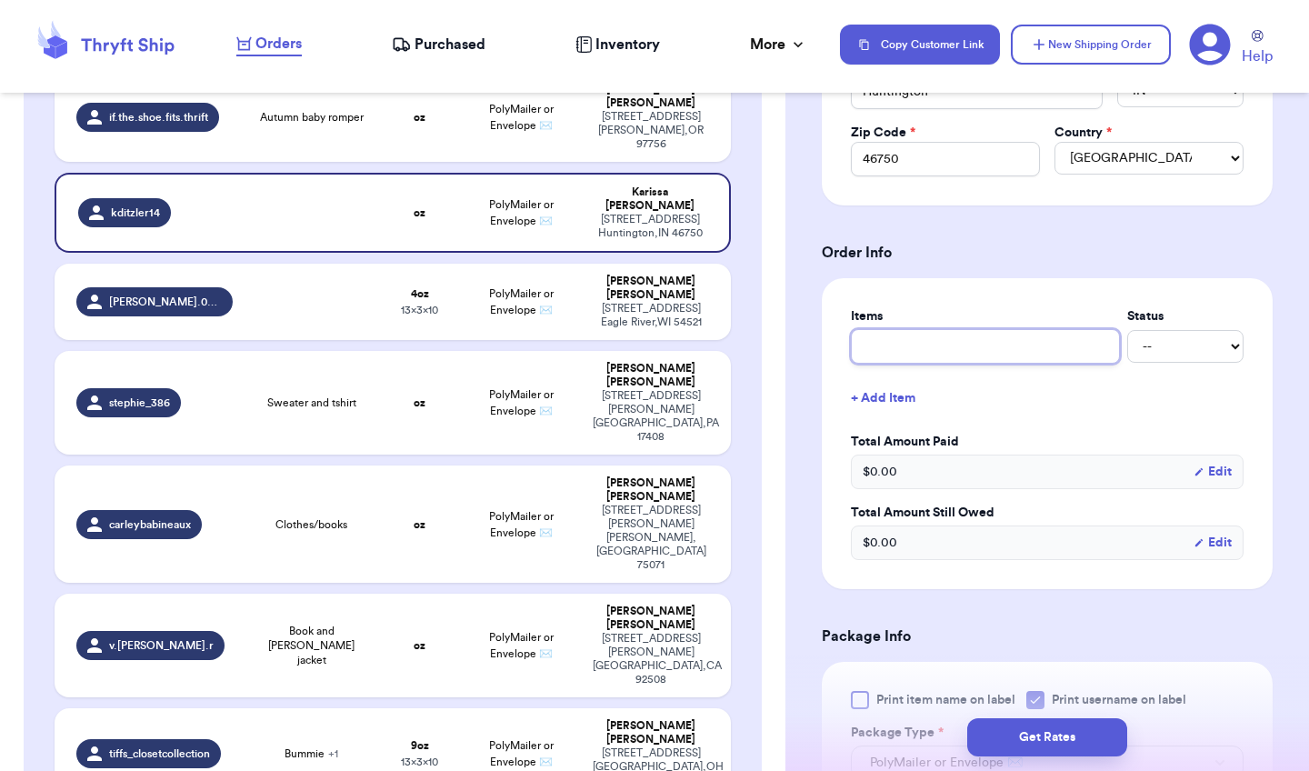
type input "f"
type input "fo"
type input "foo"
type input "foot"
type input "footb"
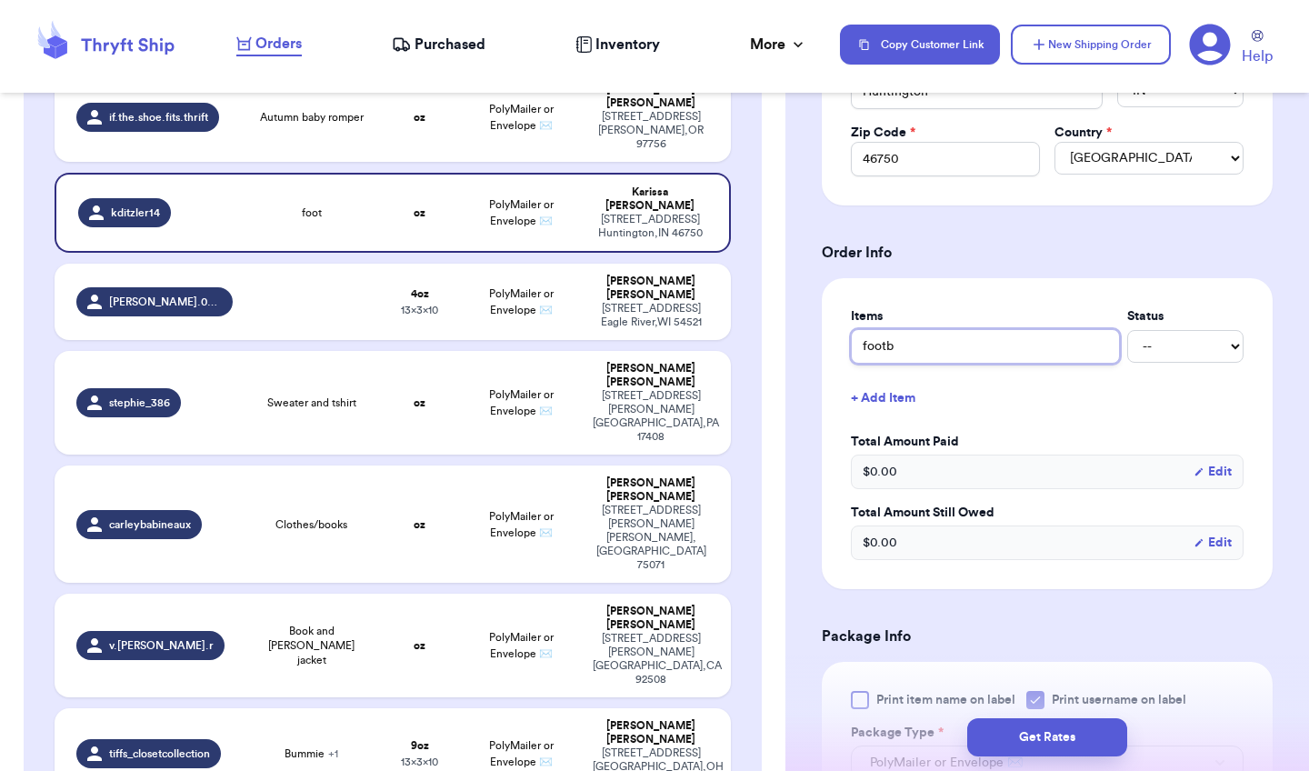
type input "footba"
type input "footbal"
click at [914, 393] on button "+ Add Item" at bounding box center [1047, 398] width 407 height 40
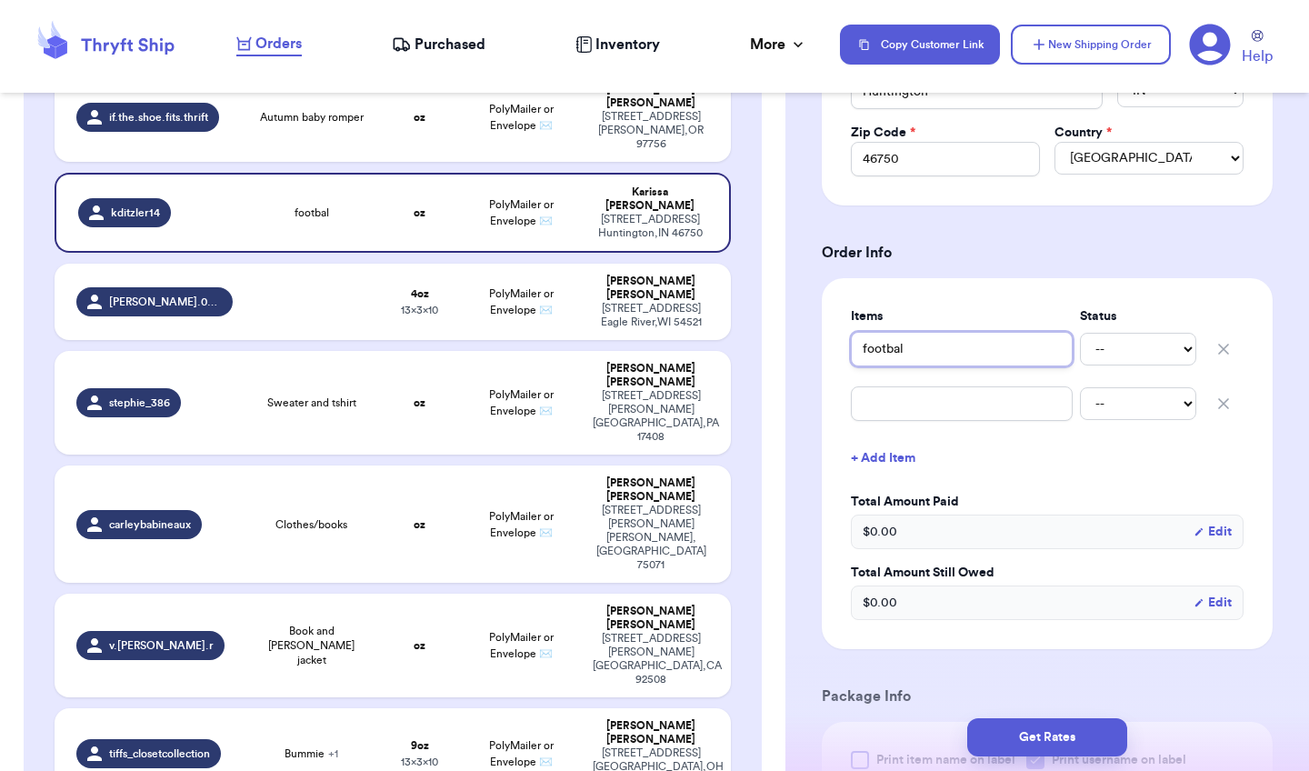
click at [929, 354] on input "footbal" at bounding box center [962, 349] width 222 height 35
type input "football"
type input "p"
type input "pi"
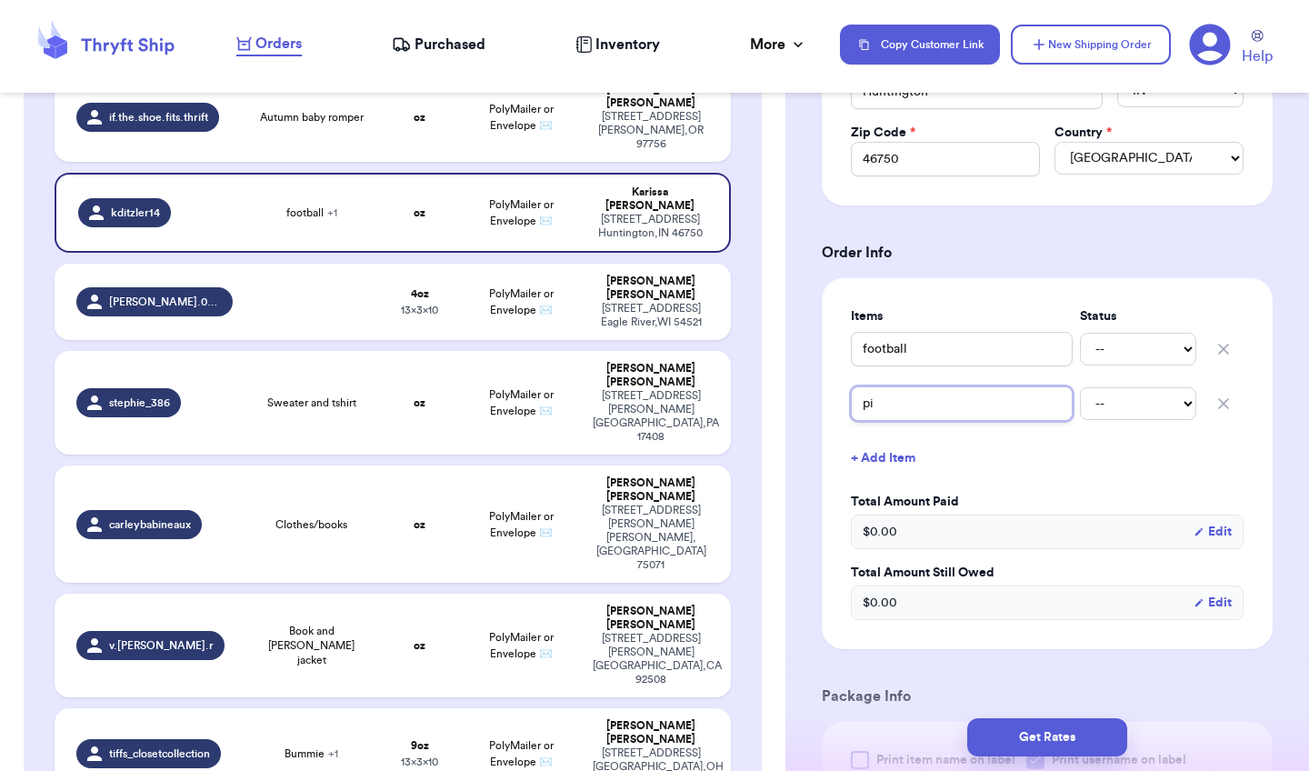
type input "pig"
type input "pige"
type input "pigeo"
type input "pigeon"
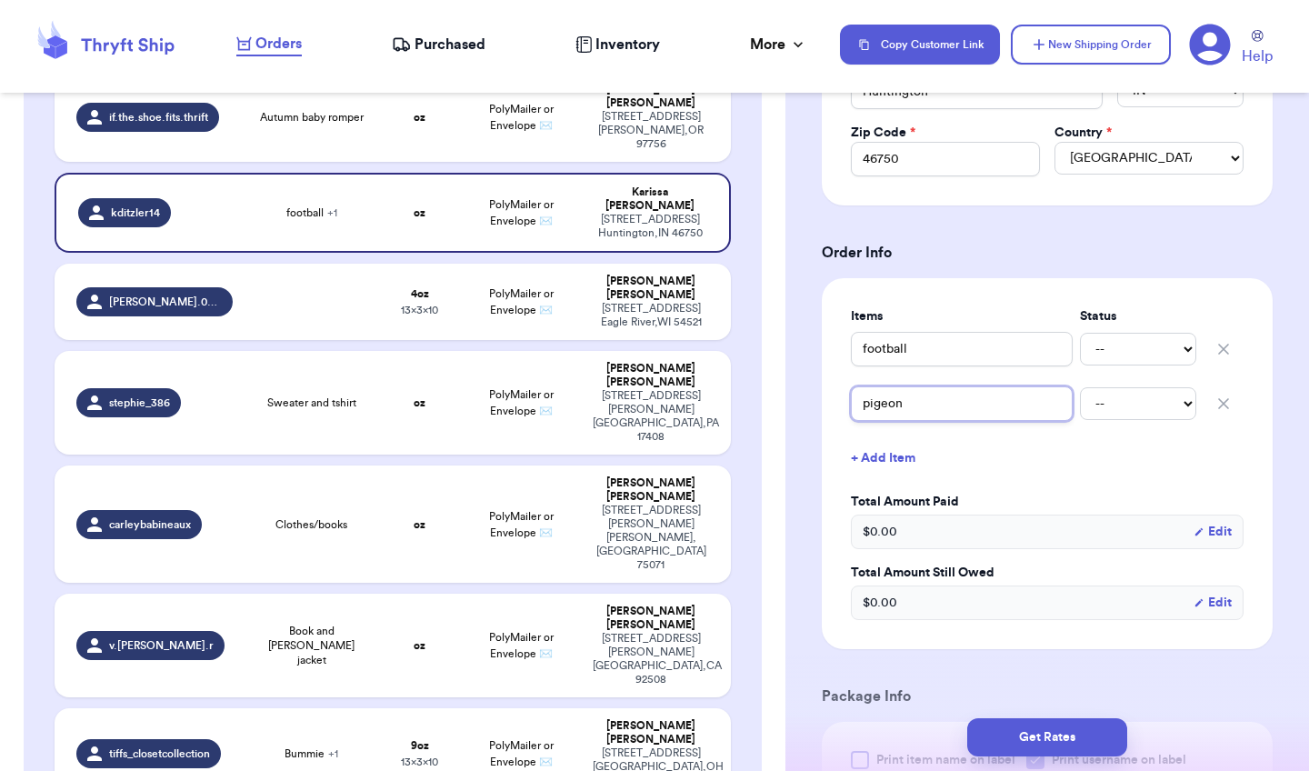
type input "pigeon b"
type input "pigeon bo"
type input "pigeon boo"
type input "pigeon book"
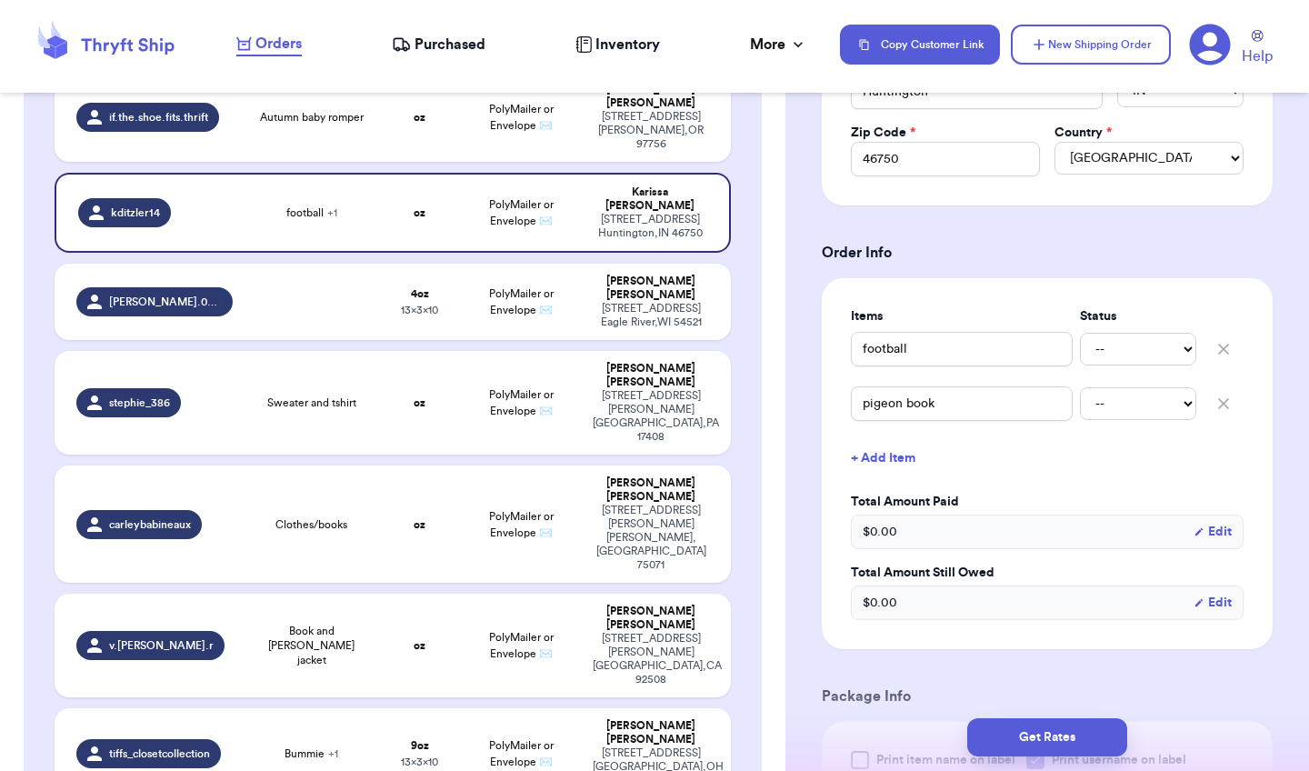
click at [906, 462] on button "+ Add Item" at bounding box center [1047, 458] width 407 height 40
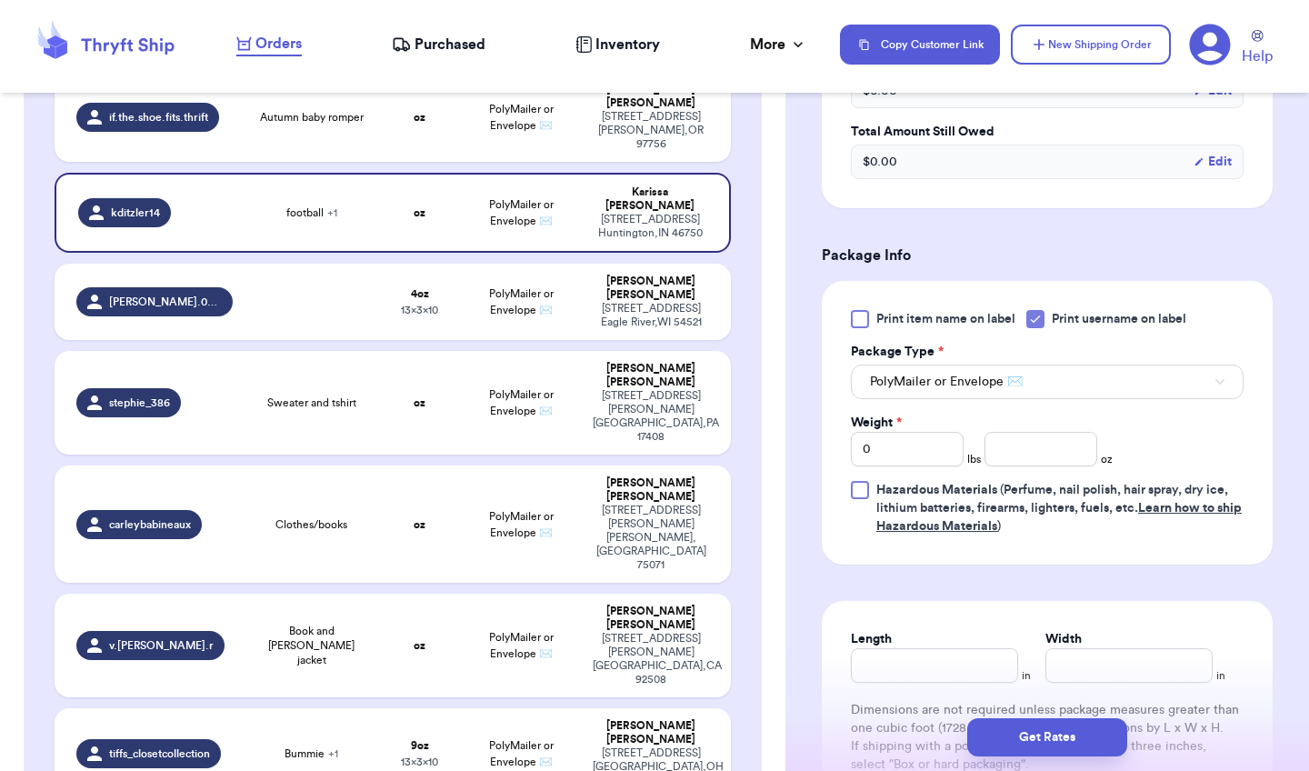
scroll to position [1042, 0]
click at [1040, 325] on div at bounding box center [1035, 318] width 18 height 18
click at [0, 0] on input "Print username on label" at bounding box center [0, 0] width 0 height 0
click at [921, 455] on input "0" at bounding box center [907, 448] width 113 height 35
type input "1"
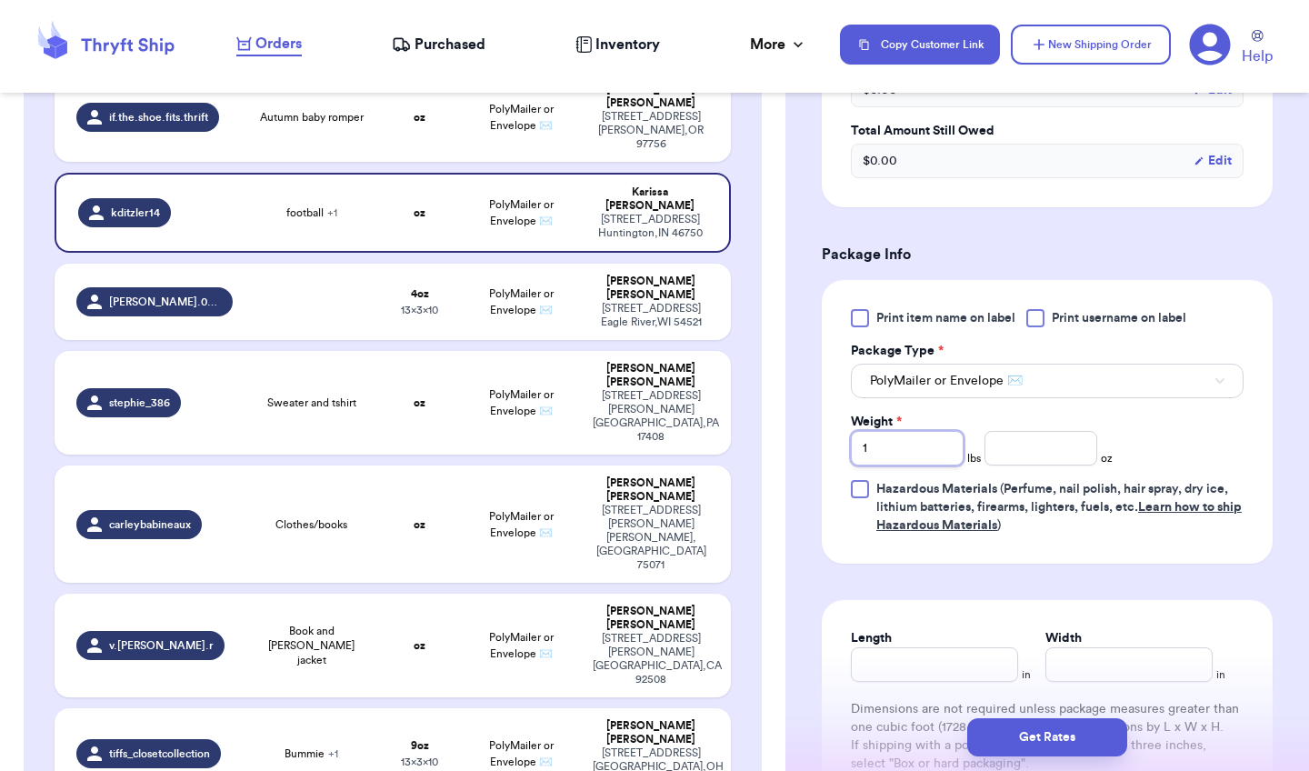
type input "1"
click at [1046, 448] on input "number" at bounding box center [1041, 448] width 113 height 35
type input "4"
click at [973, 667] on input "Length" at bounding box center [934, 664] width 167 height 35
type input "12"
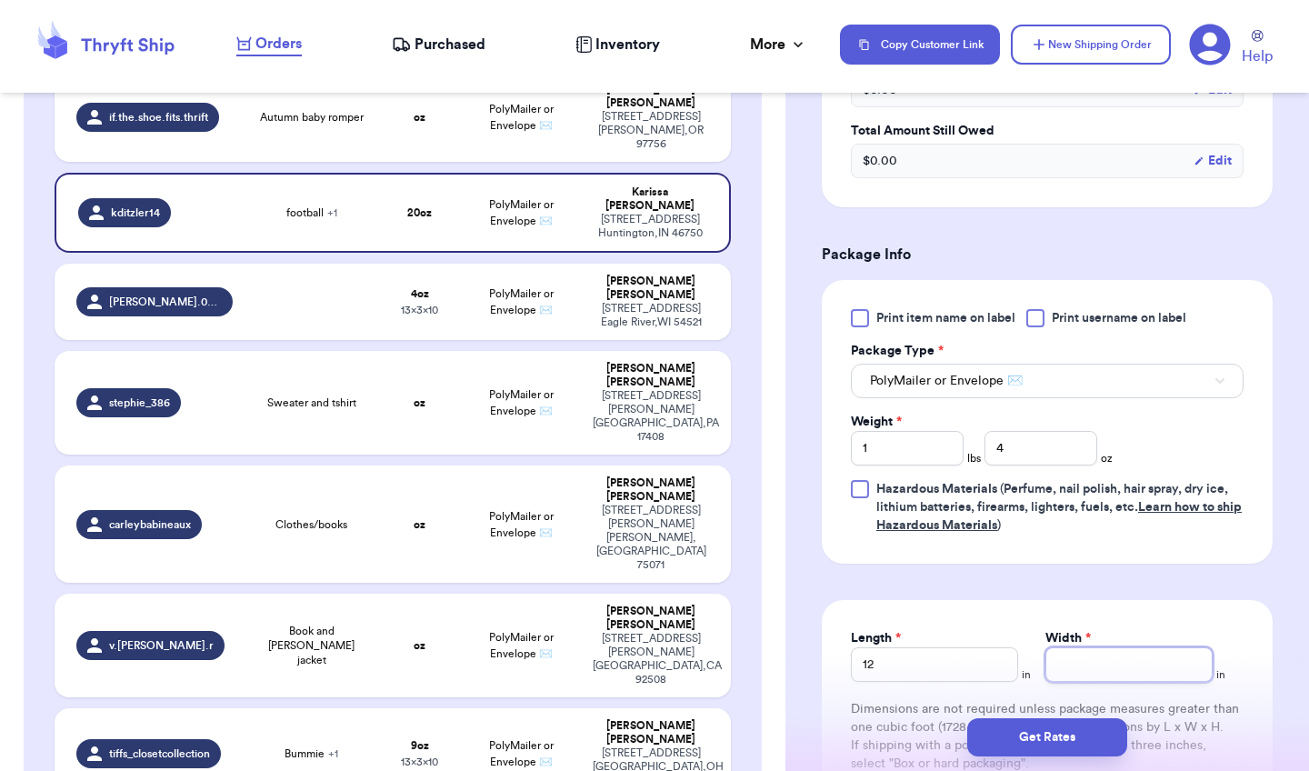
click at [1086, 666] on input "Width *" at bounding box center [1129, 664] width 167 height 35
type input "15"
click at [1075, 744] on button "Get Rates" at bounding box center [1047, 737] width 160 height 38
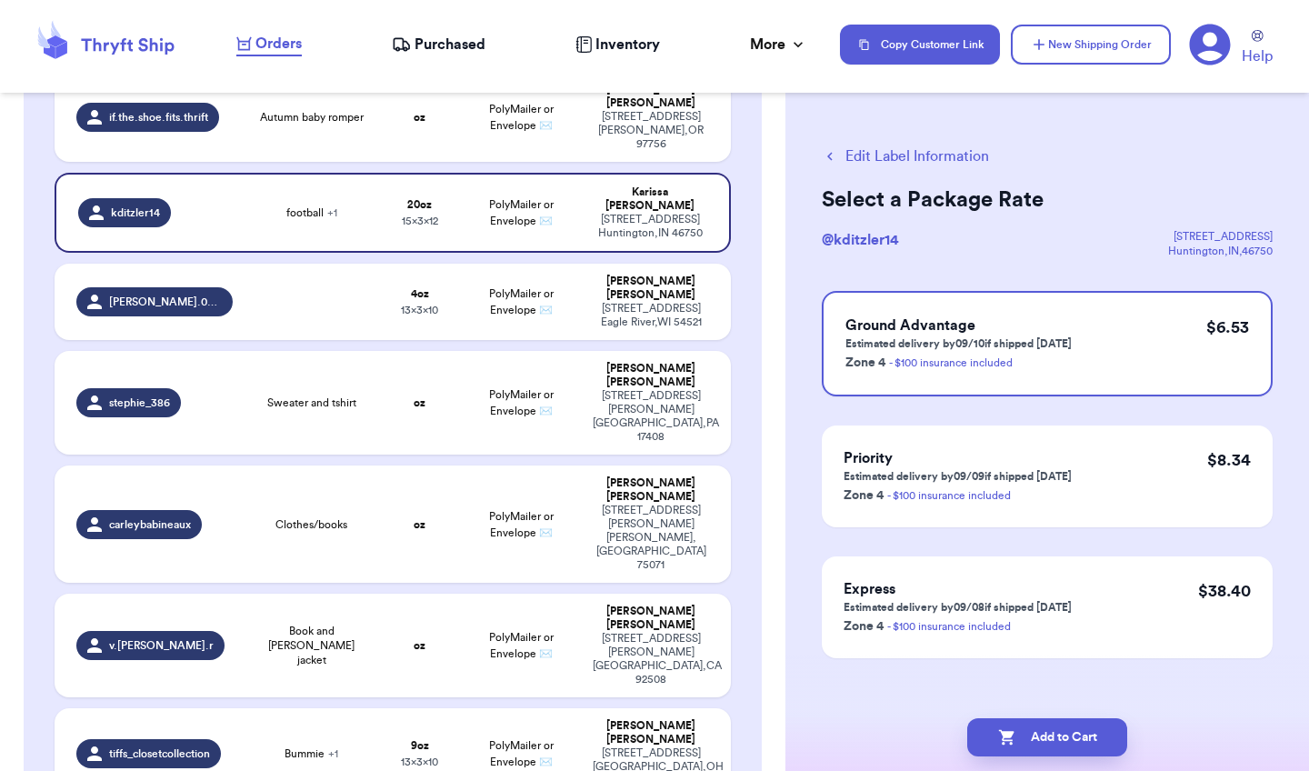
scroll to position [0, 0]
click at [1085, 40] on button "New Shipping Order" at bounding box center [1091, 45] width 160 height 40
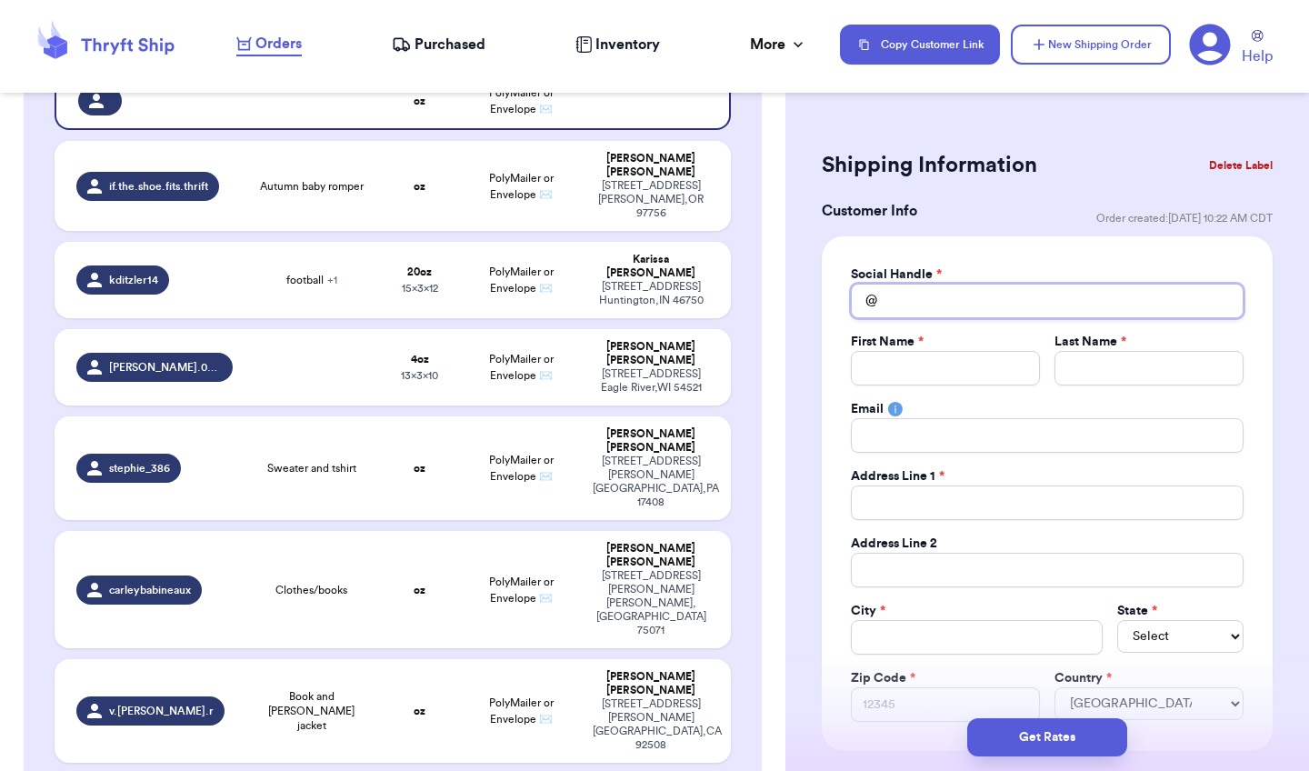
click at [969, 299] on input "Total Amount Paid" at bounding box center [1047, 301] width 393 height 35
type input "_"
type input "_r"
type input "_ro"
type input "_rox"
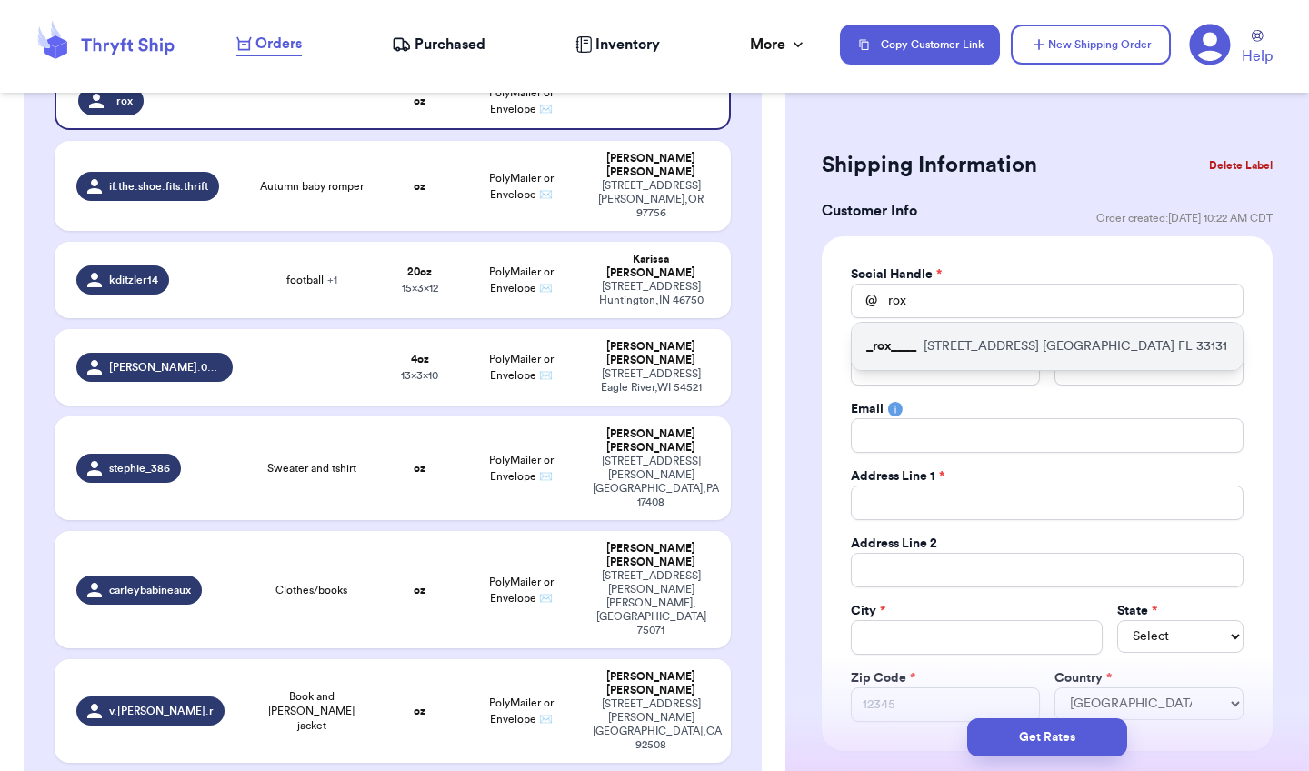
click at [980, 342] on p "475 BRICKELL Ave MIAMI FL 33131" at bounding box center [1076, 346] width 304 height 18
type input "_rox____"
type input "rox"
type input "swindoll"
type input "rox@swindoll.us"
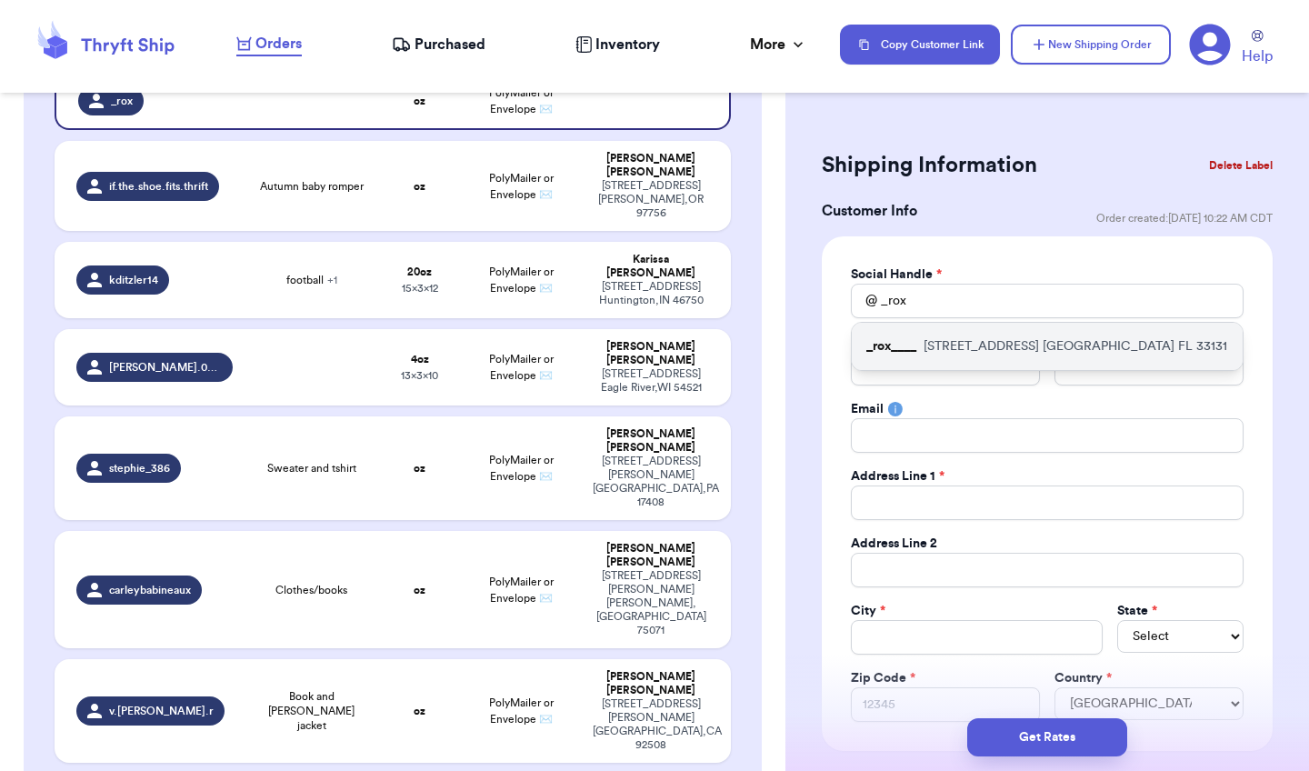
type input "475 BRICKELL Ave"
type input "#3715"
type input "MIAMI"
select select "FL"
type input "33131"
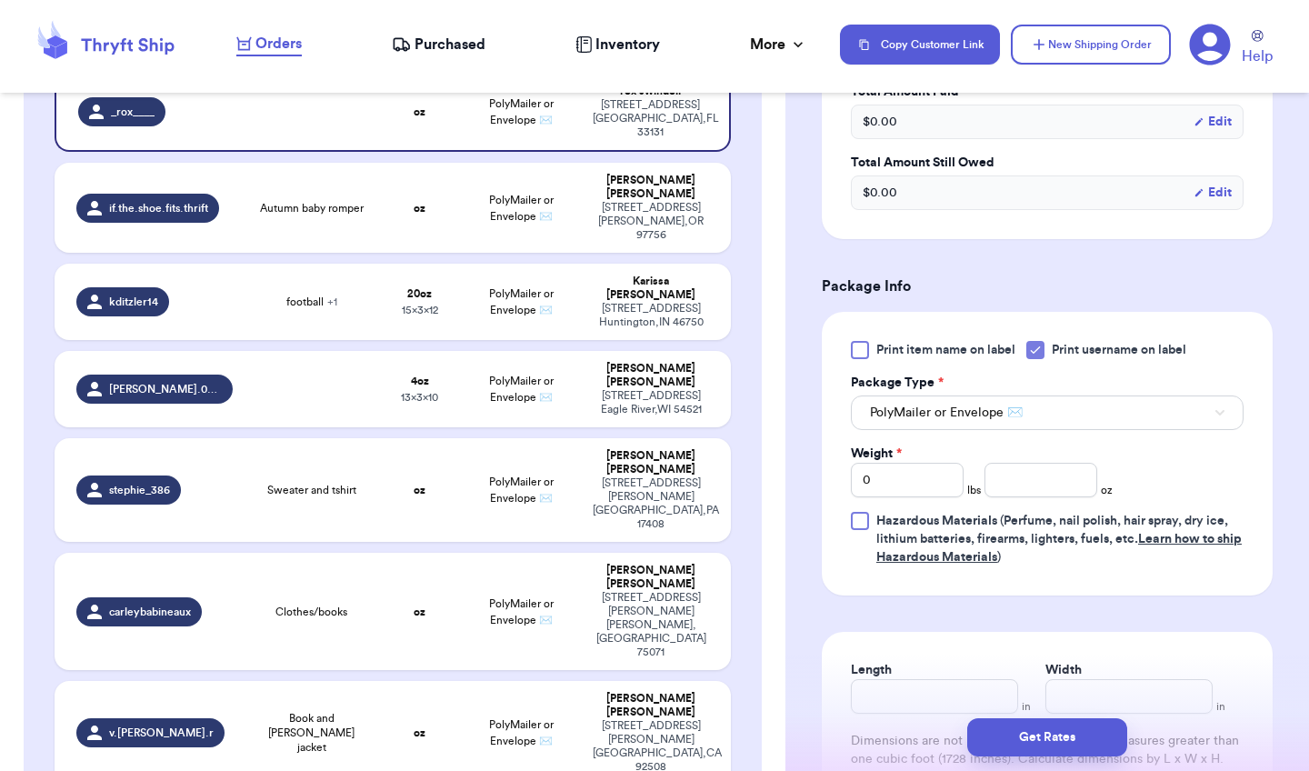
scroll to position [911, 0]
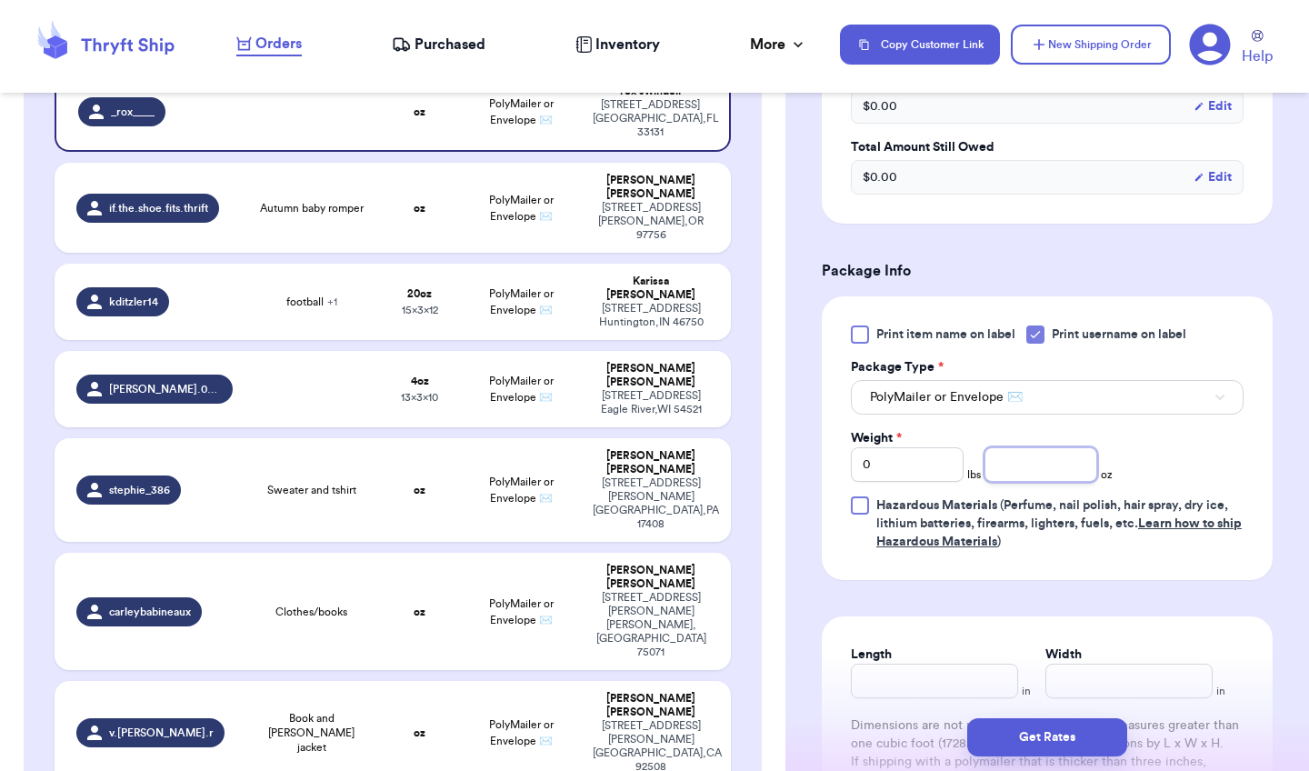
click at [1014, 466] on input "number" at bounding box center [1041, 464] width 113 height 35
type input "11"
click at [946, 686] on input "Length" at bounding box center [934, 681] width 167 height 35
type input "14"
click at [1108, 681] on input "Width *" at bounding box center [1129, 681] width 167 height 35
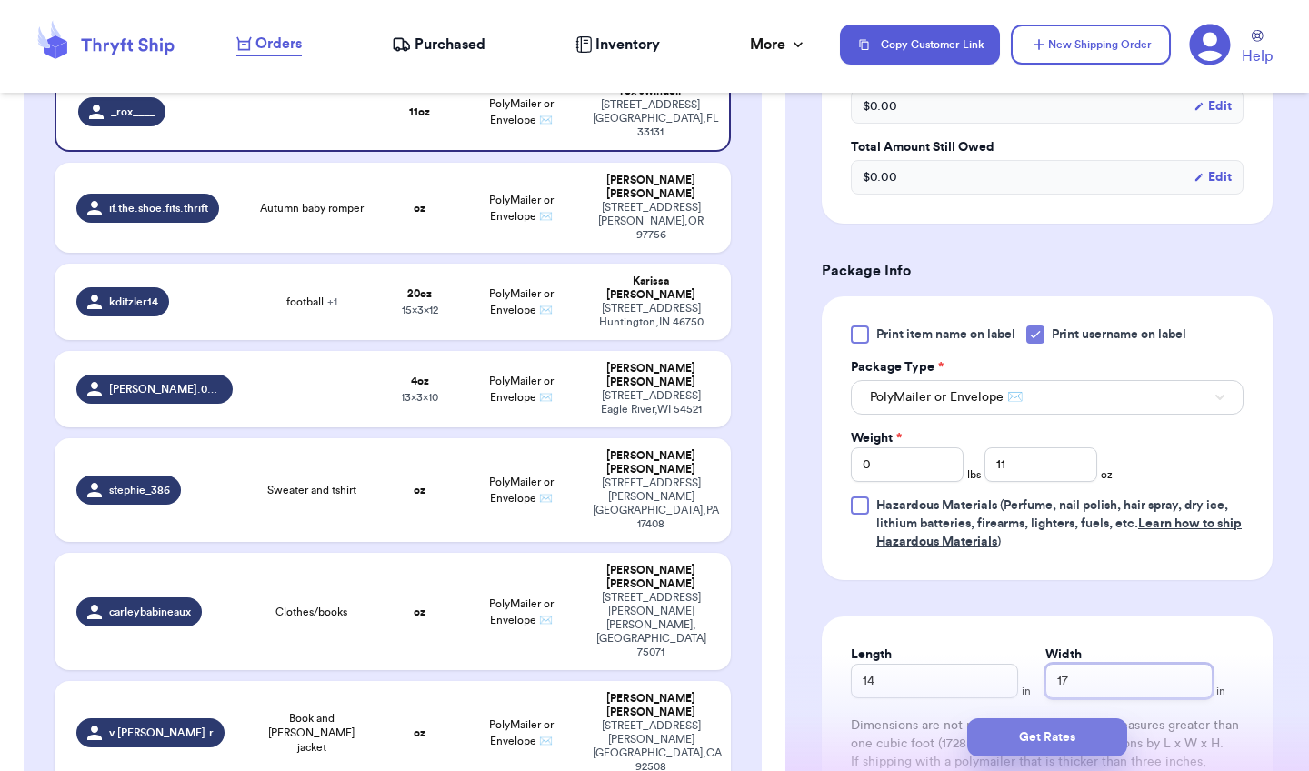
type input "17"
click at [1081, 738] on button "Get Rates" at bounding box center [1047, 737] width 160 height 38
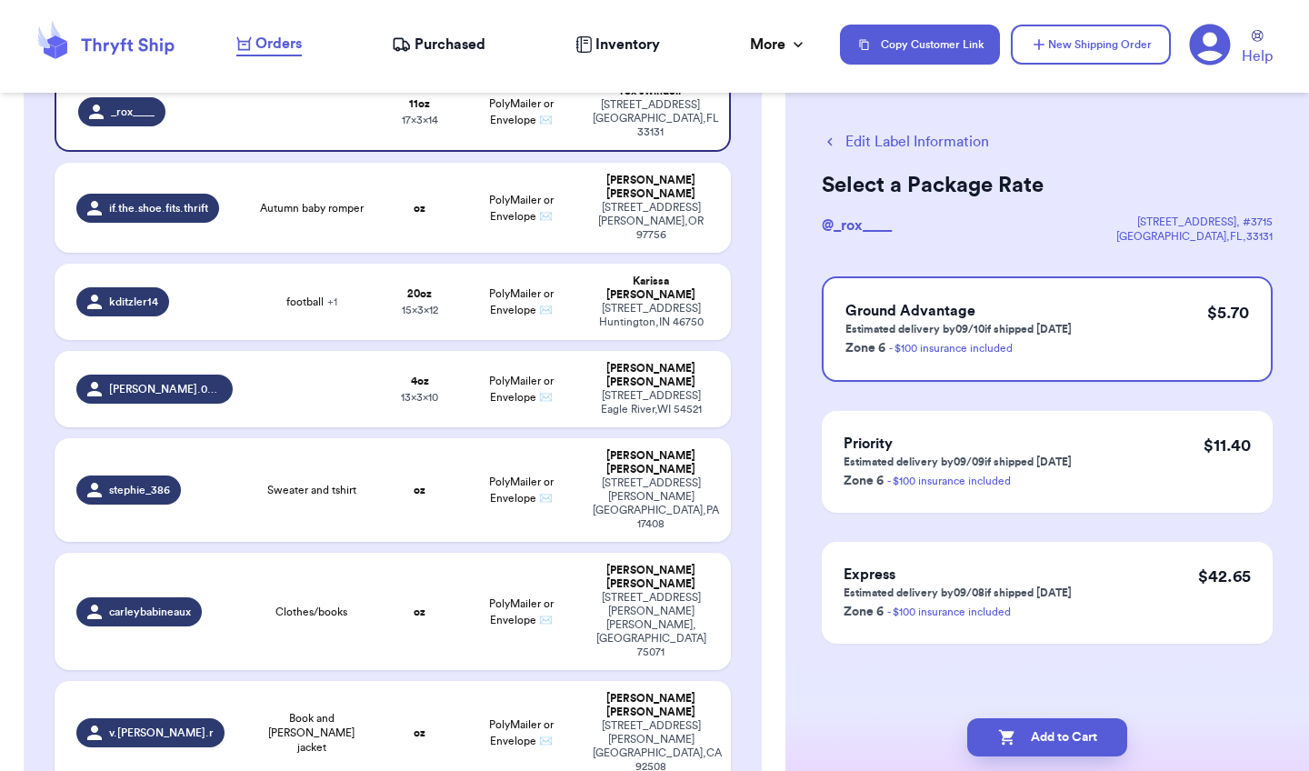
scroll to position [0, 0]
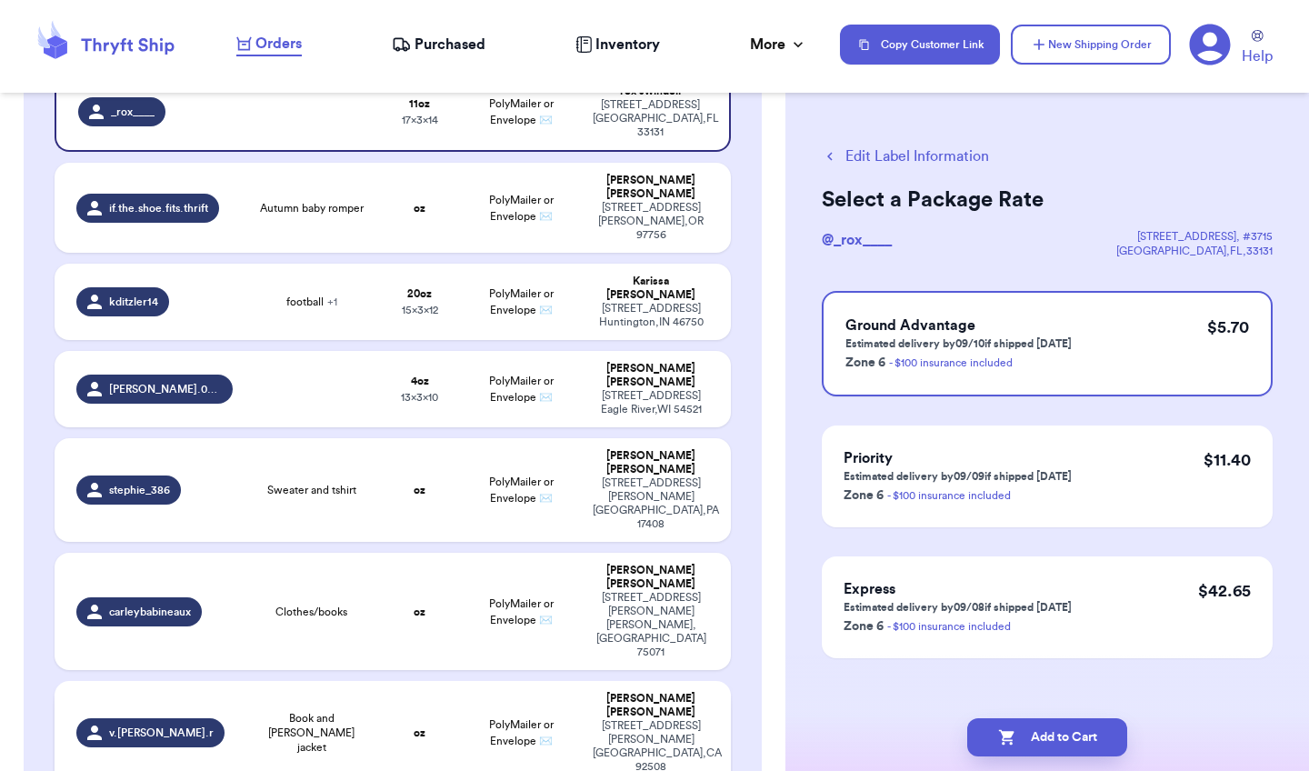
click at [319, 711] on span "Book and [PERSON_NAME] jacket" at bounding box center [312, 733] width 114 height 44
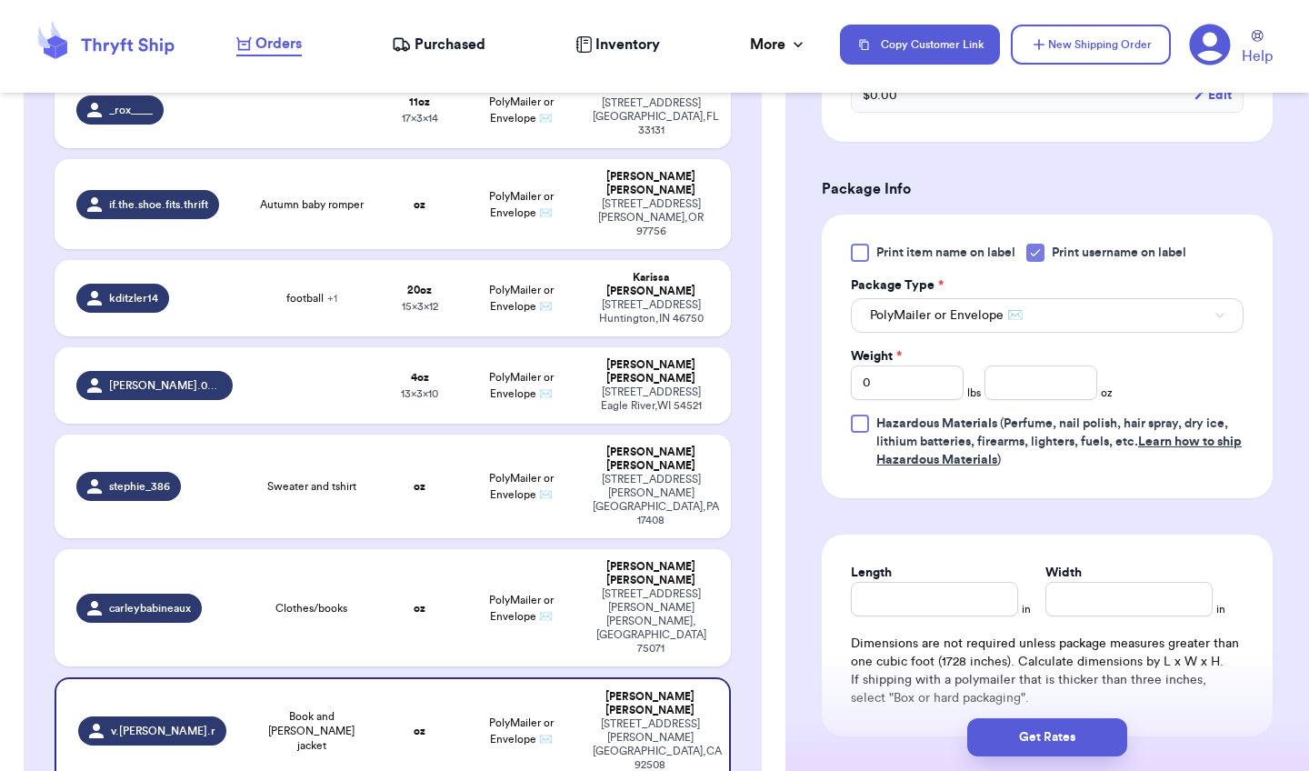
scroll to position [703, 0]
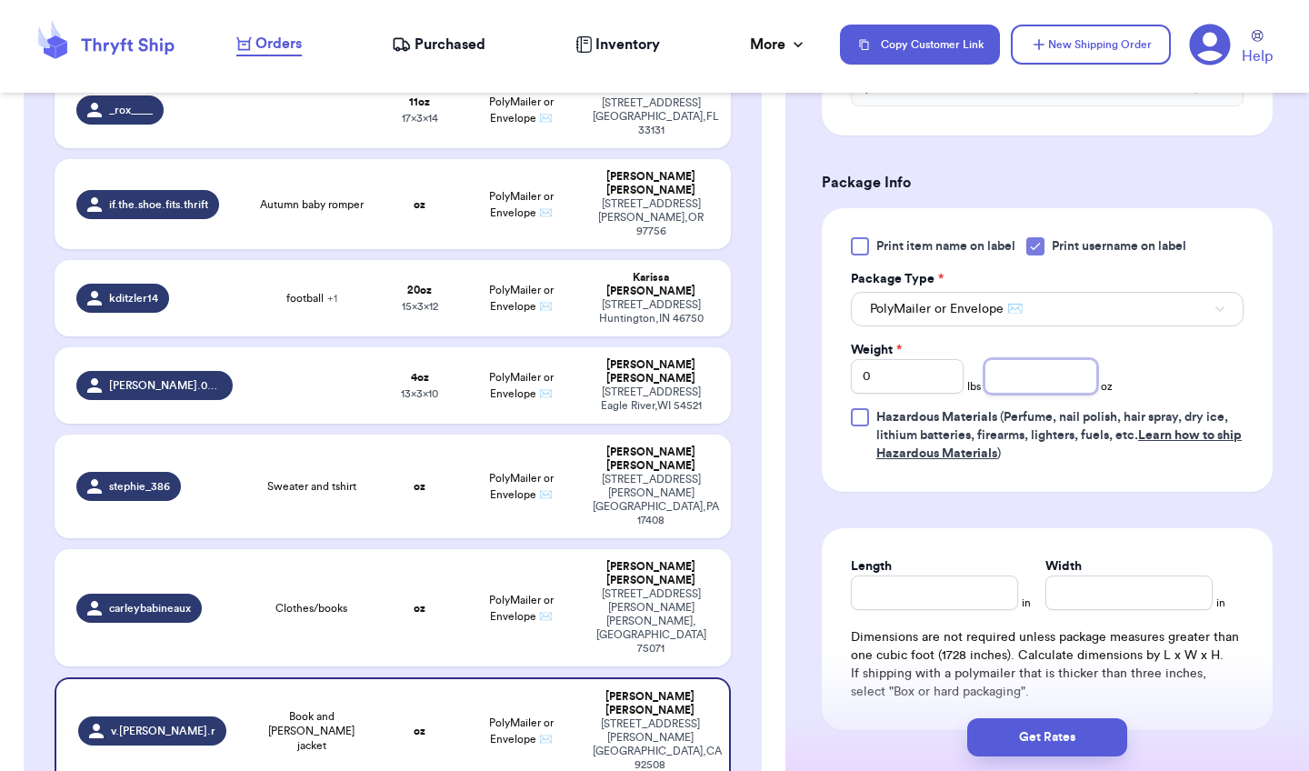
click at [1036, 377] on input "number" at bounding box center [1041, 376] width 113 height 35
type input "13"
click at [936, 590] on input "Length" at bounding box center [934, 593] width 167 height 35
type input "10"
click at [1091, 599] on input "Width *" at bounding box center [1129, 593] width 167 height 35
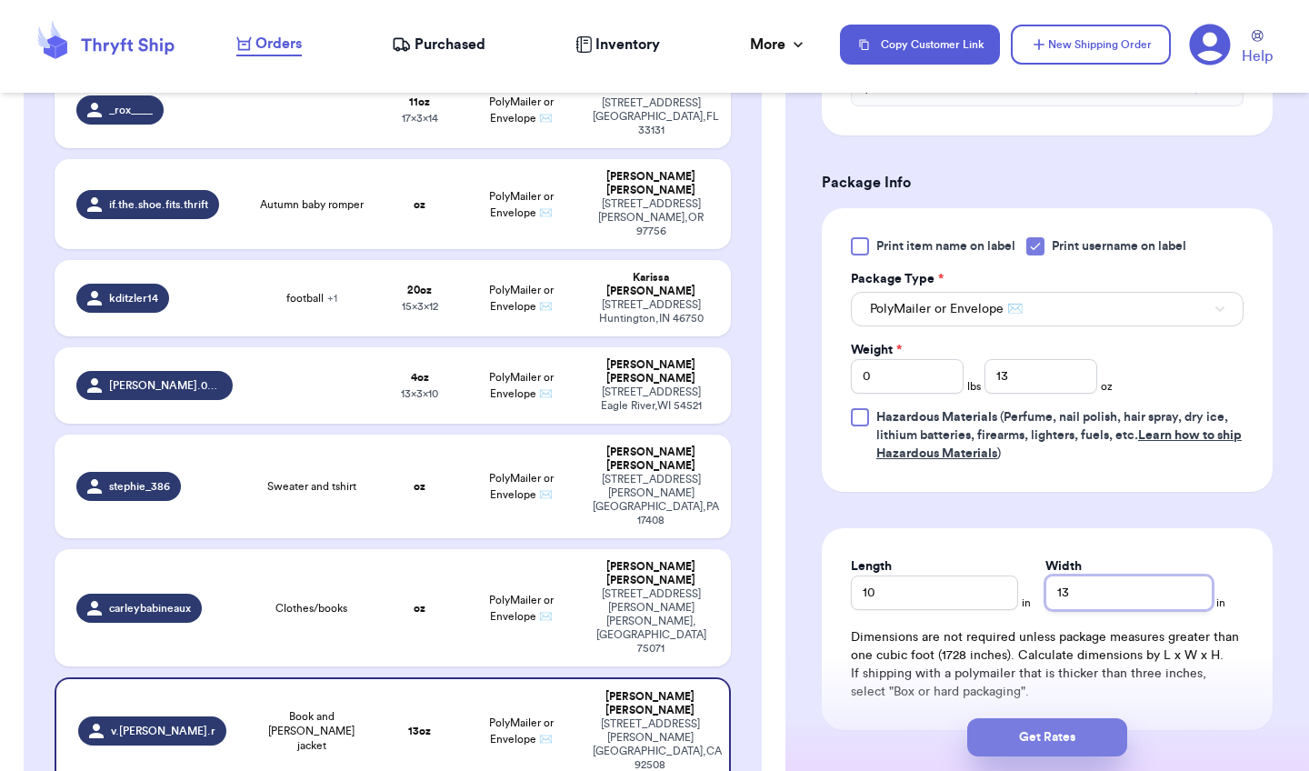
type input "13"
click at [1036, 730] on button "Get Rates" at bounding box center [1047, 737] width 160 height 38
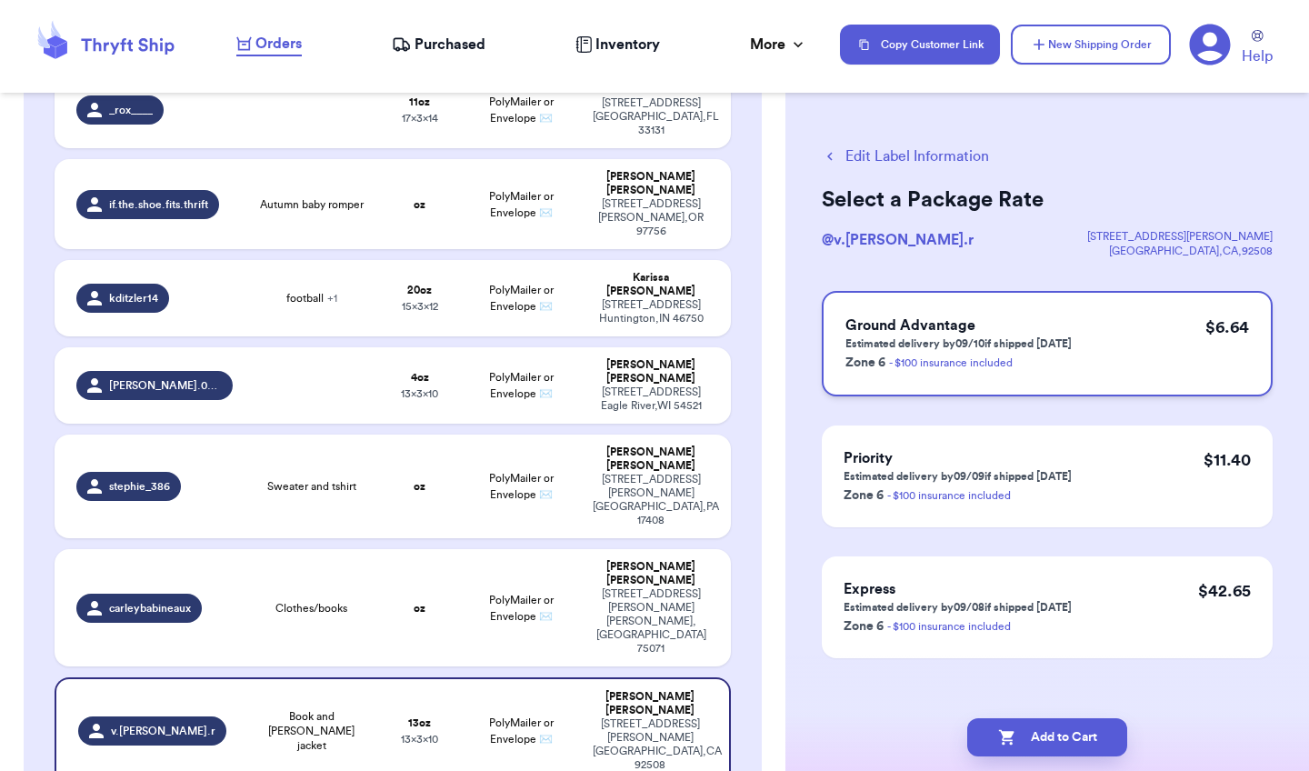
scroll to position [0, 0]
click at [597, 587] on div "908 Gray Fox Drive McKinney , TX 75071" at bounding box center [651, 621] width 116 height 68
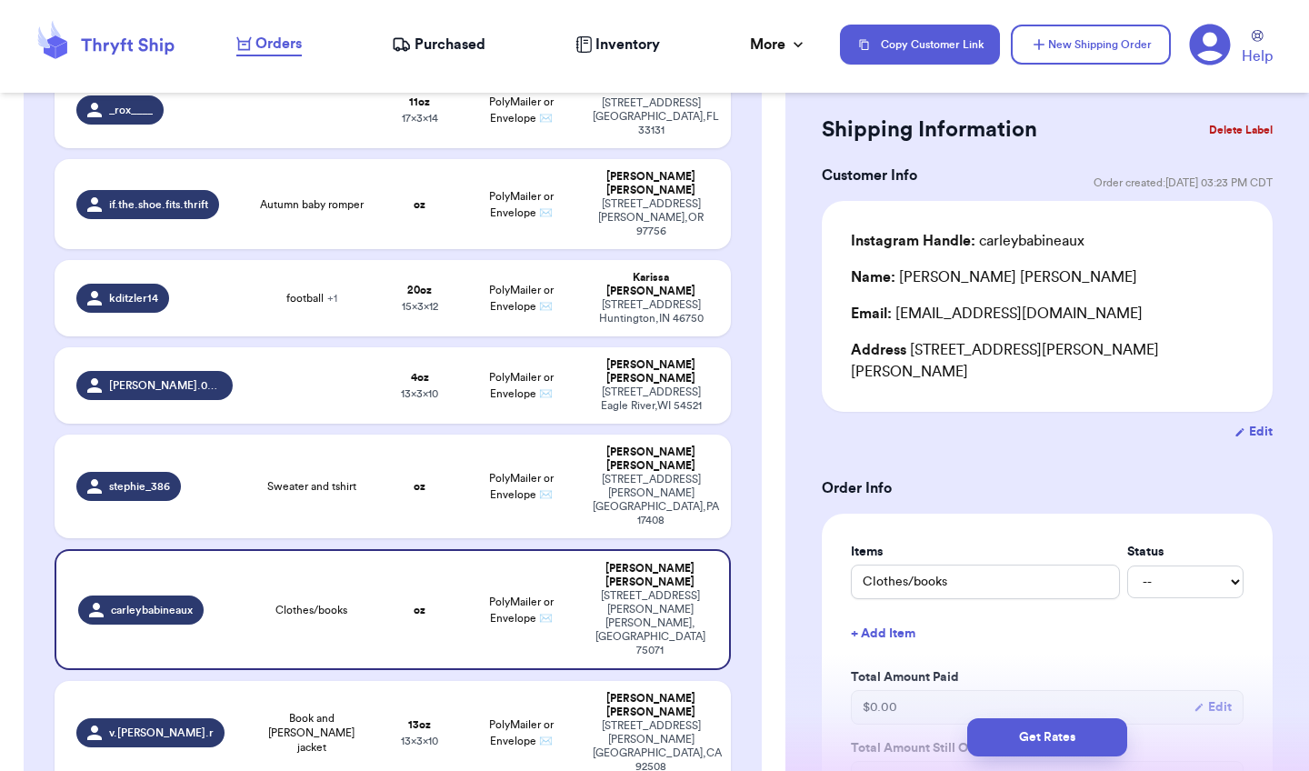
scroll to position [40, 0]
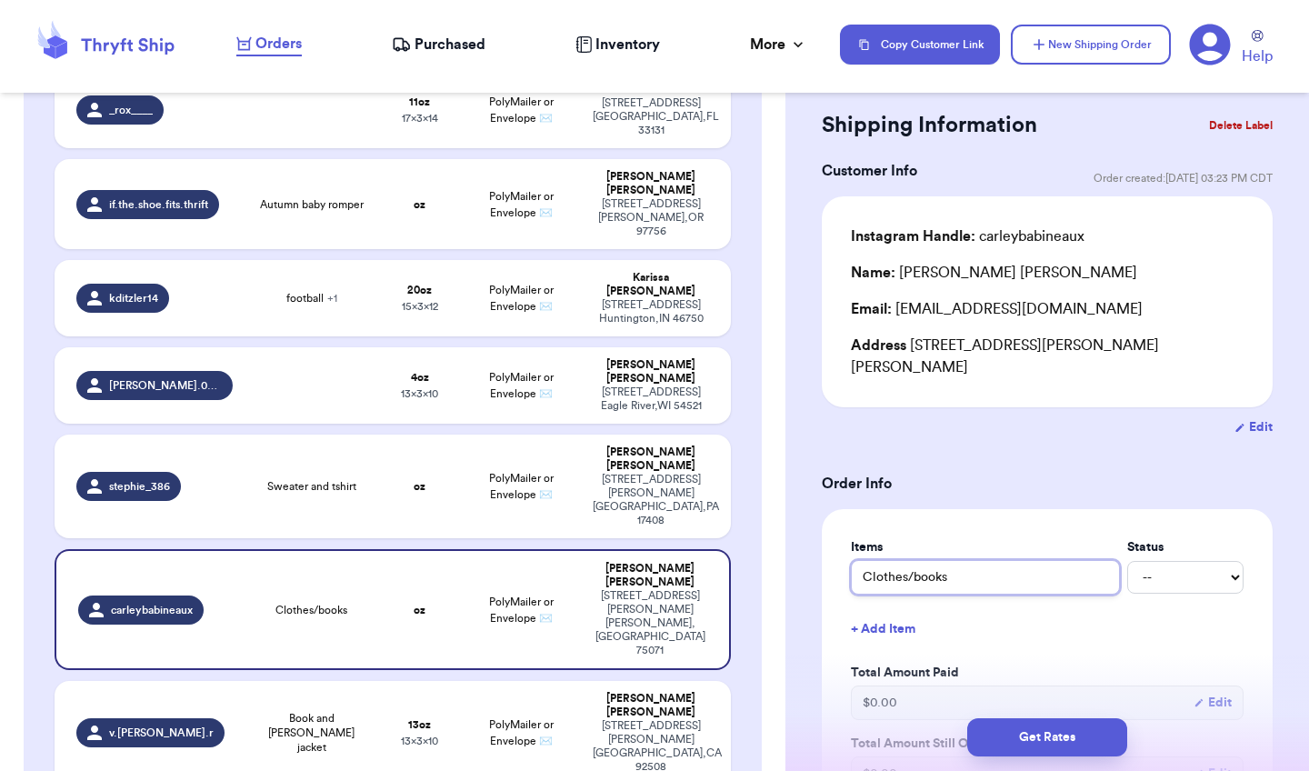
click at [914, 560] on input "Clothes/books" at bounding box center [985, 577] width 269 height 35
type input "Clothesbooks"
type input "Clothebooks"
type input "Clothbooks"
type input "Clotbooks"
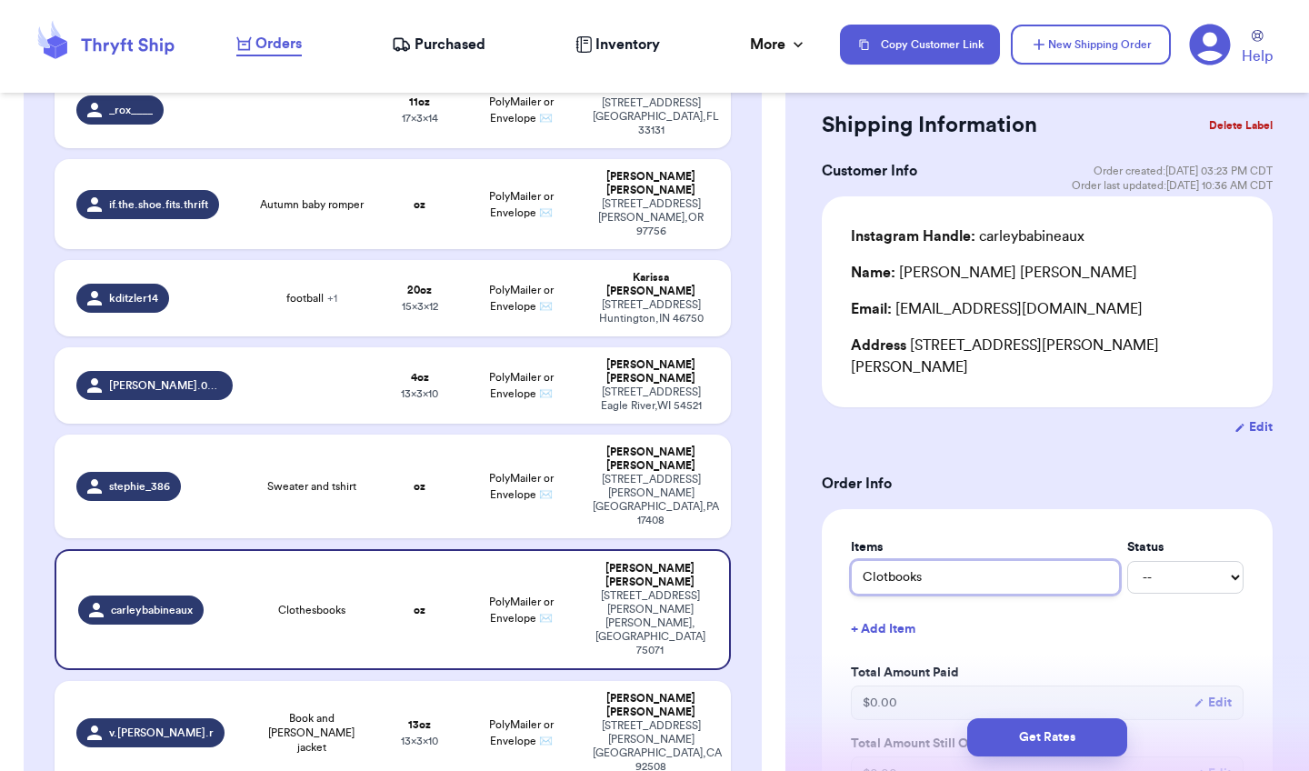
type input "Clobooks"
type input "Clbooks"
type input "Cbooks"
type input "books"
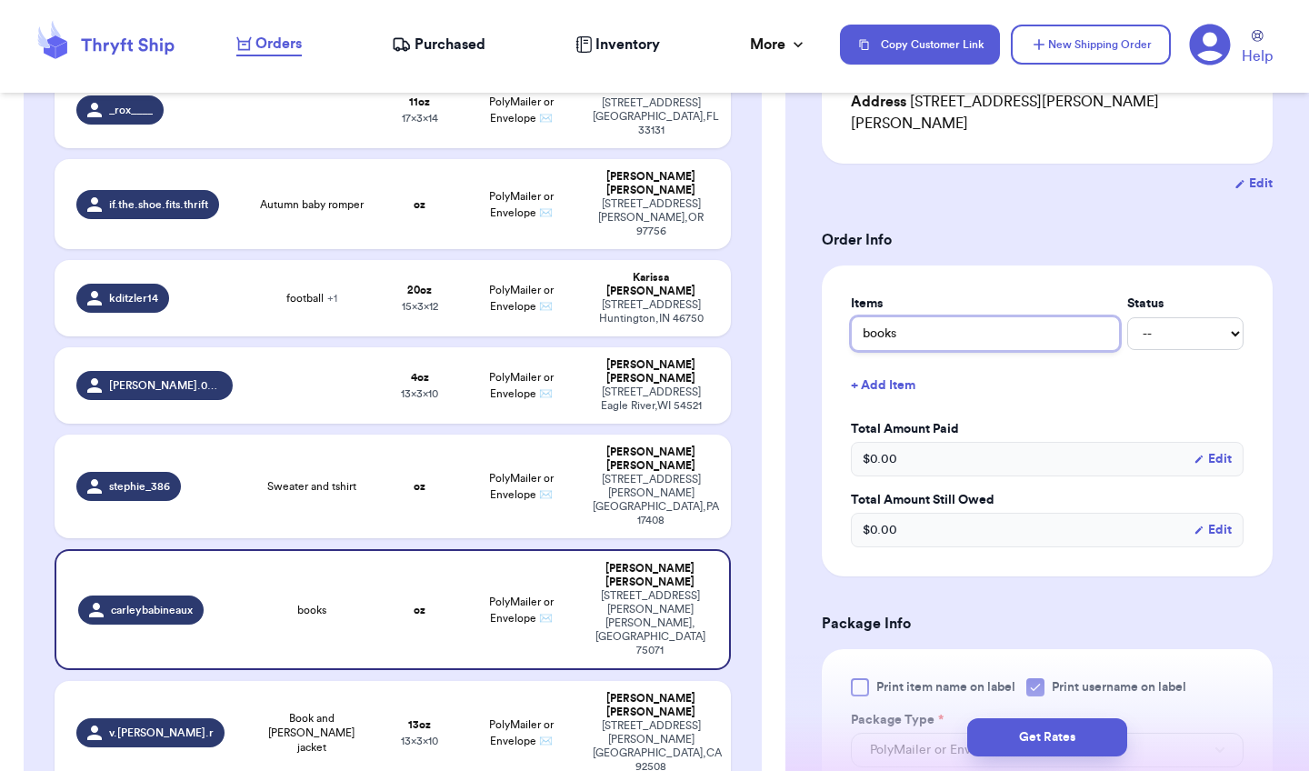
scroll to position [285, 0]
type input "books"
click at [865, 677] on div at bounding box center [860, 686] width 18 height 18
click at [0, 0] on input "Print item name on label" at bounding box center [0, 0] width 0 height 0
click at [1043, 679] on icon at bounding box center [1035, 686] width 15 height 15
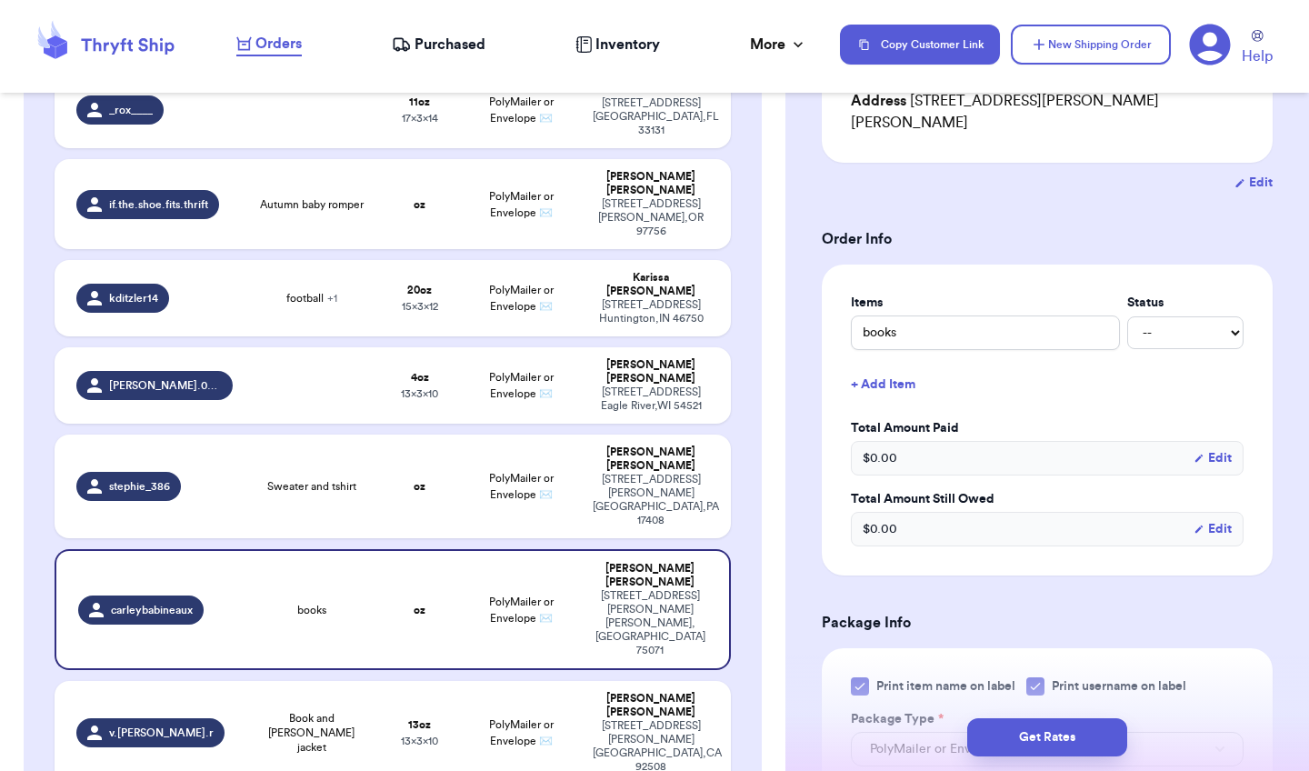
click at [0, 0] on input "Print username on label" at bounding box center [0, 0] width 0 height 0
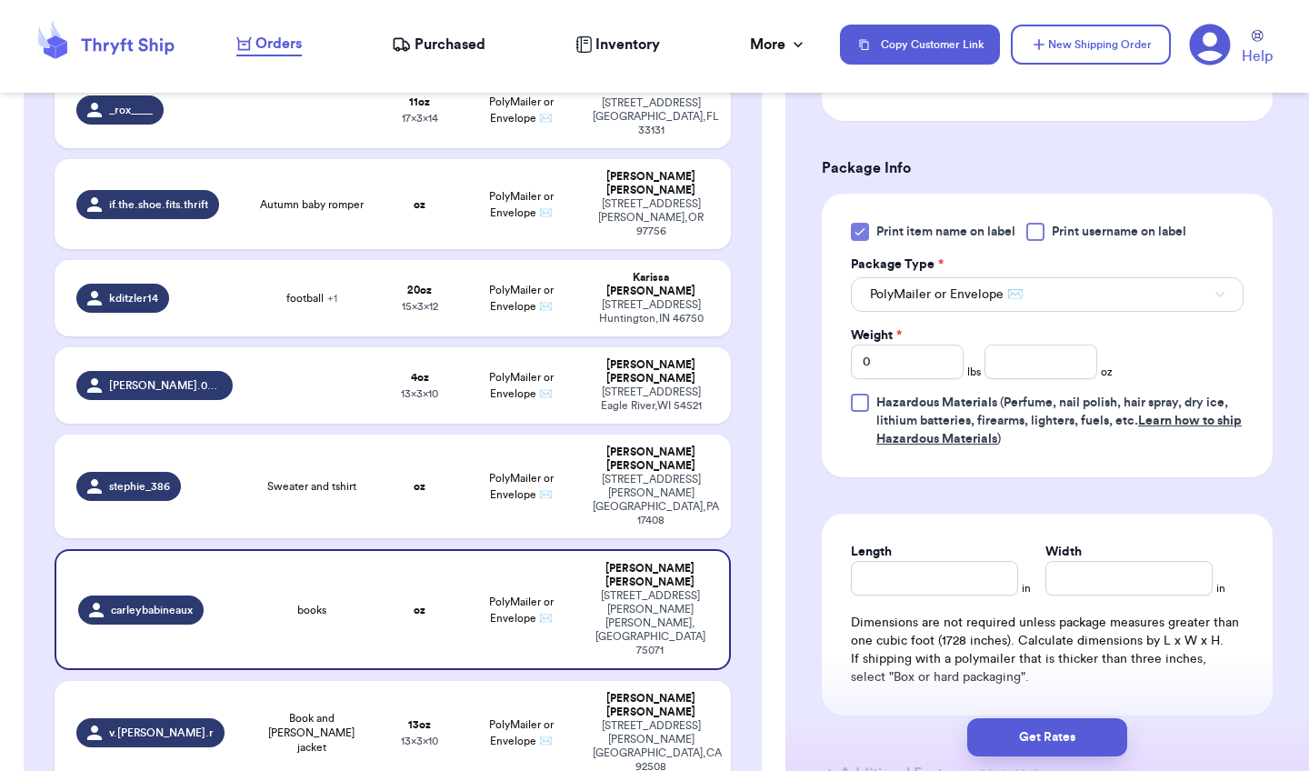
scroll to position [746, 0]
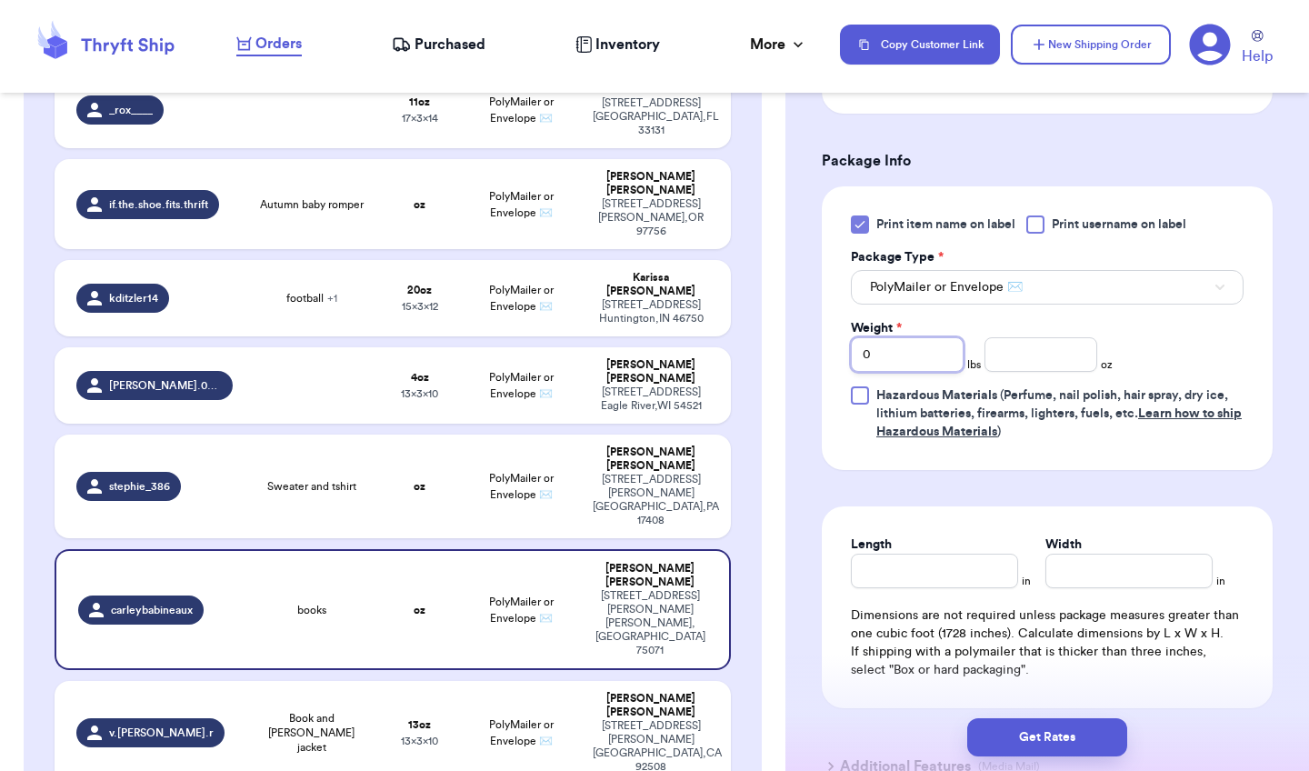
click at [915, 353] on input "0" at bounding box center [907, 354] width 113 height 35
type input "2"
click at [1026, 344] on input "number" at bounding box center [1041, 354] width 113 height 35
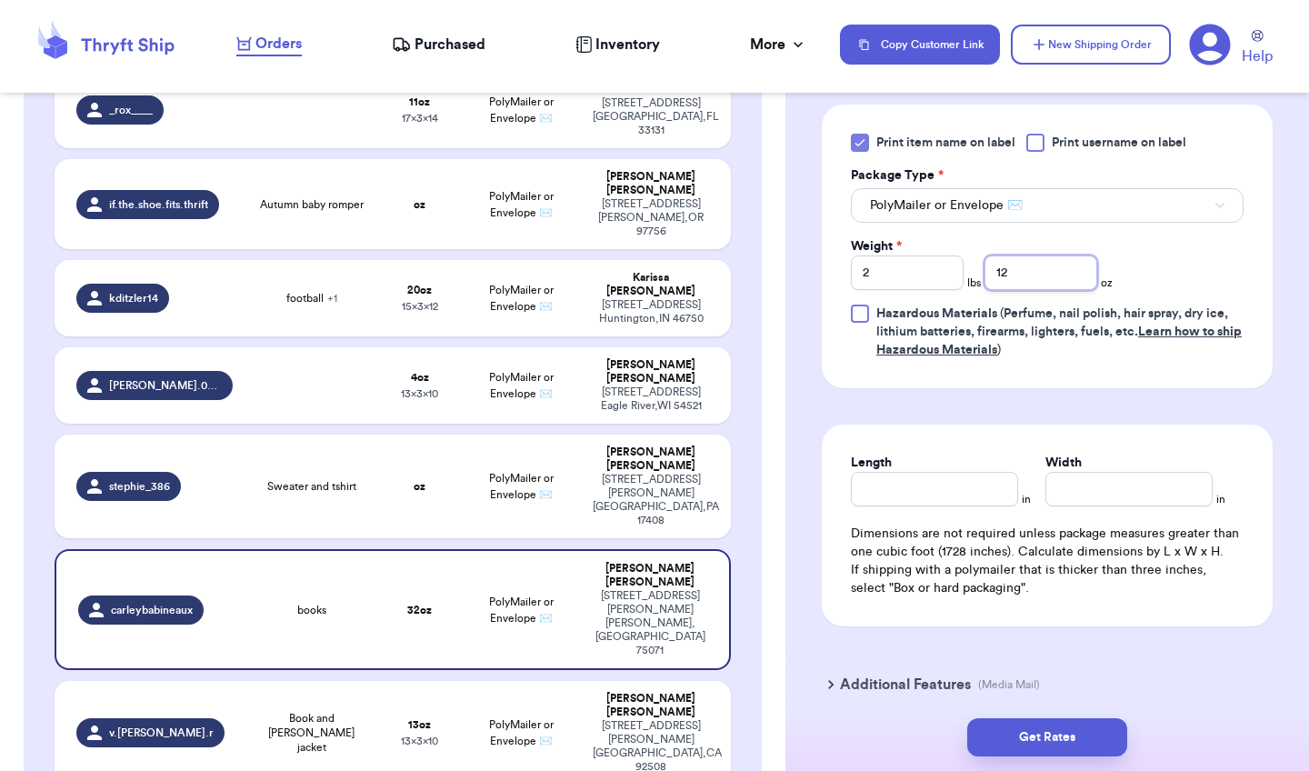
scroll to position [836, 0]
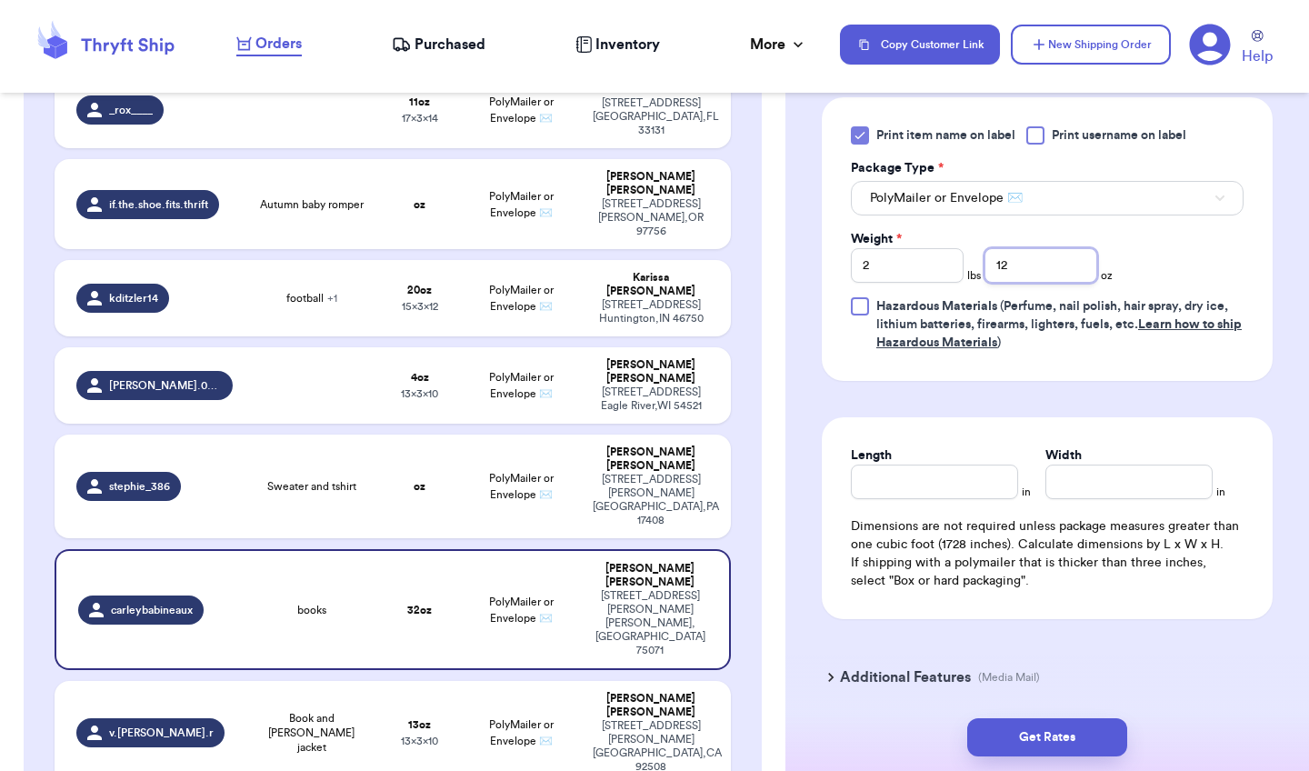
type input "12"
click at [955, 465] on input "Length" at bounding box center [934, 482] width 167 height 35
type input "14"
click at [1106, 466] on input "1" at bounding box center [1129, 482] width 167 height 35
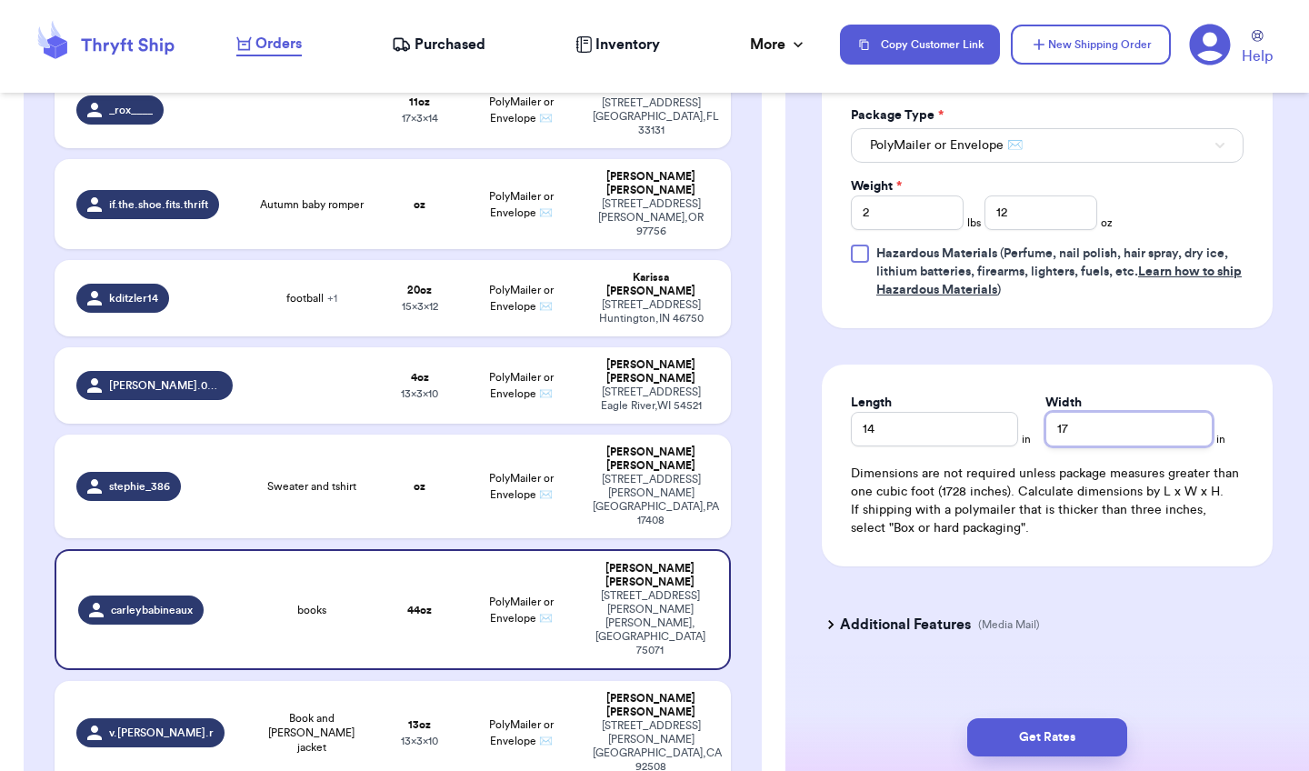
scroll to position [887, 0]
type input "17"
click at [884, 615] on h3 "Additional Features" at bounding box center [905, 626] width 131 height 22
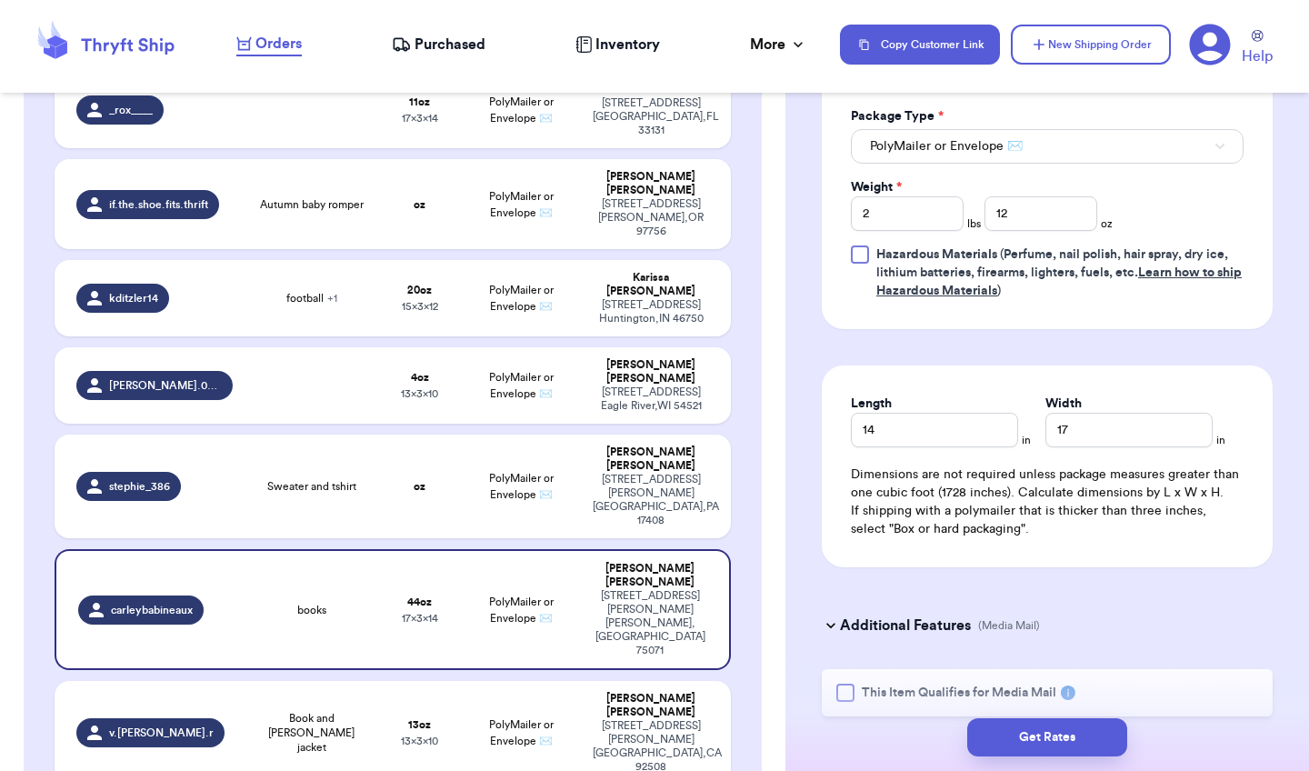
click at [842, 684] on div at bounding box center [845, 693] width 18 height 18
click at [0, 0] on input "This Item Qualifies for Media Mail" at bounding box center [0, 0] width 0 height 0
click at [1018, 733] on button "Get Rates" at bounding box center [1047, 737] width 160 height 38
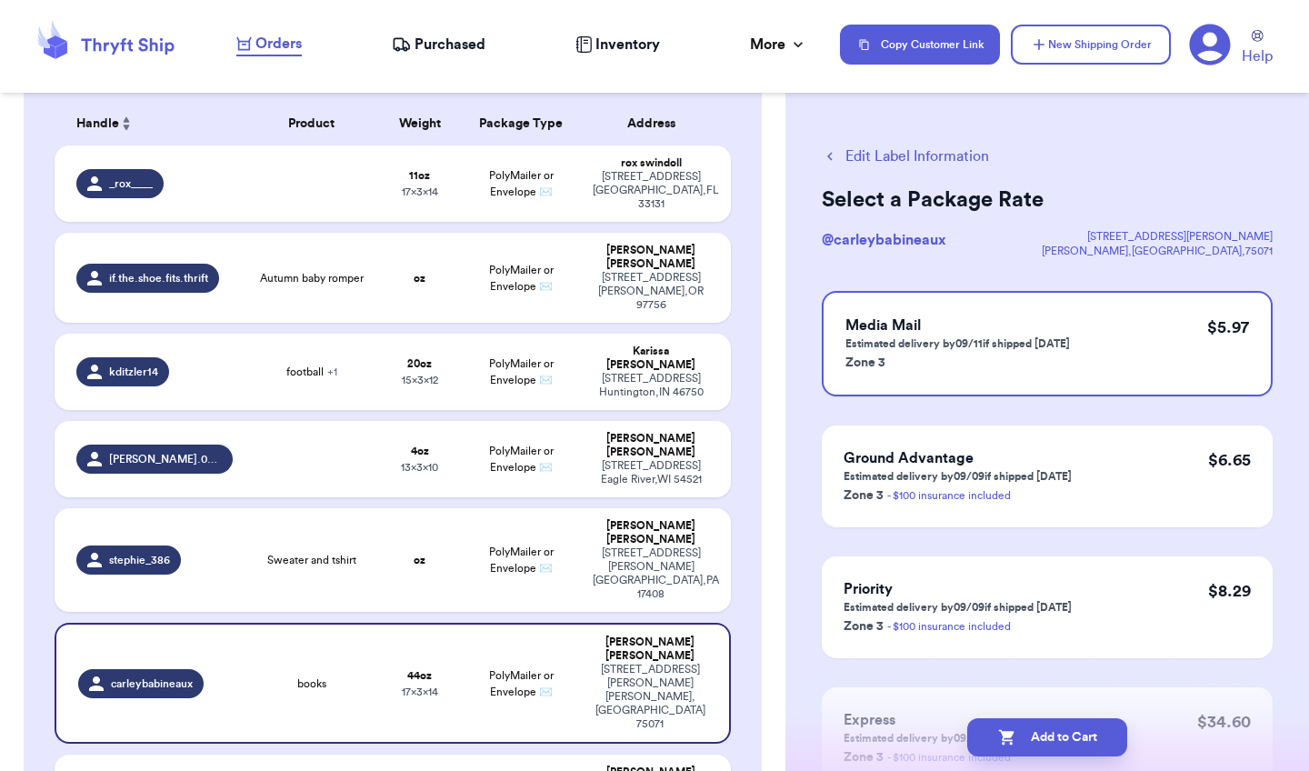
scroll to position [279, 0]
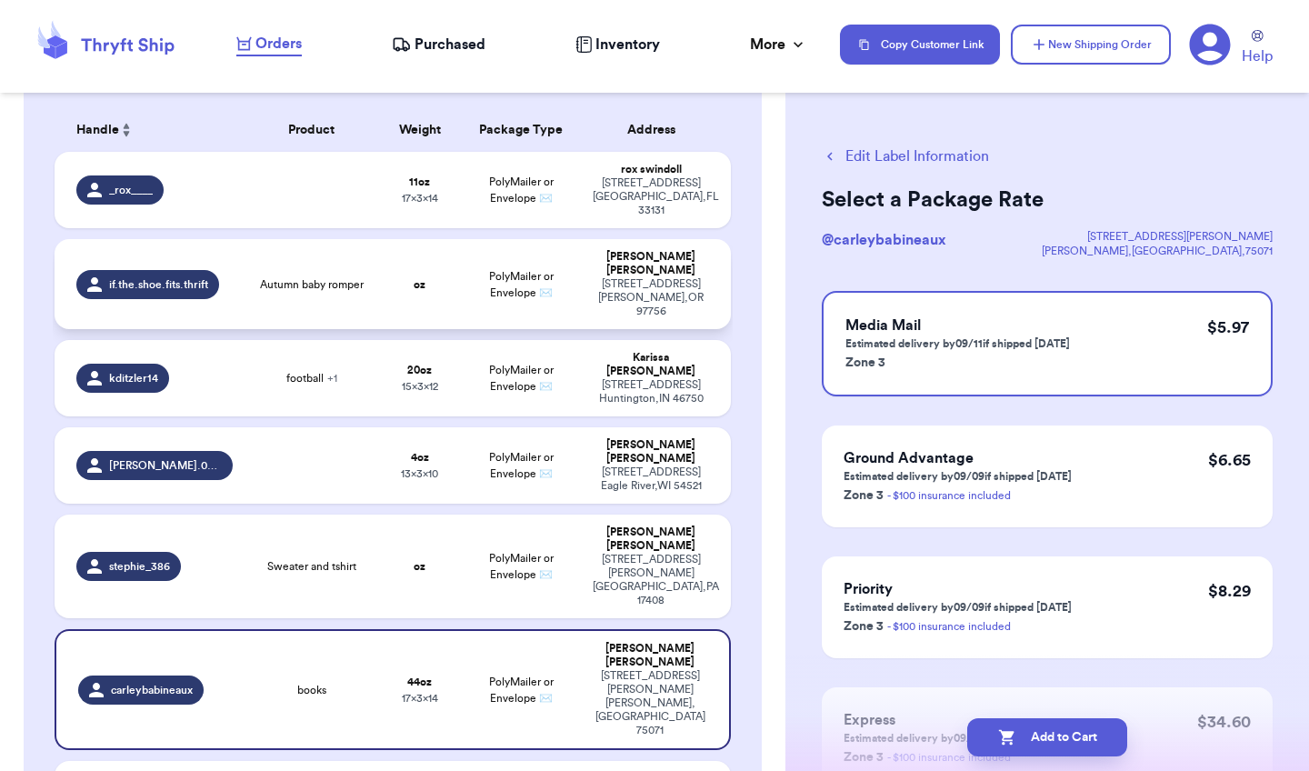
click at [443, 267] on td "oz" at bounding box center [419, 284] width 81 height 90
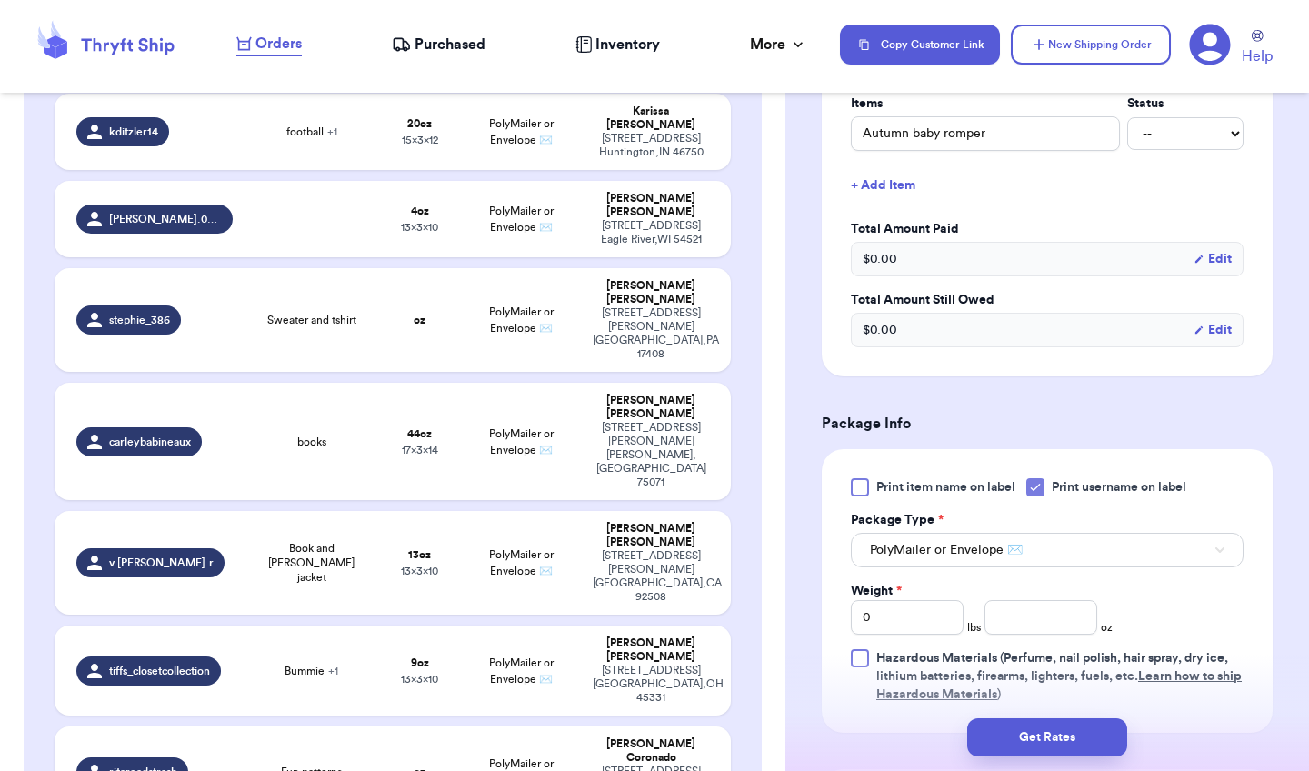
scroll to position [486, 0]
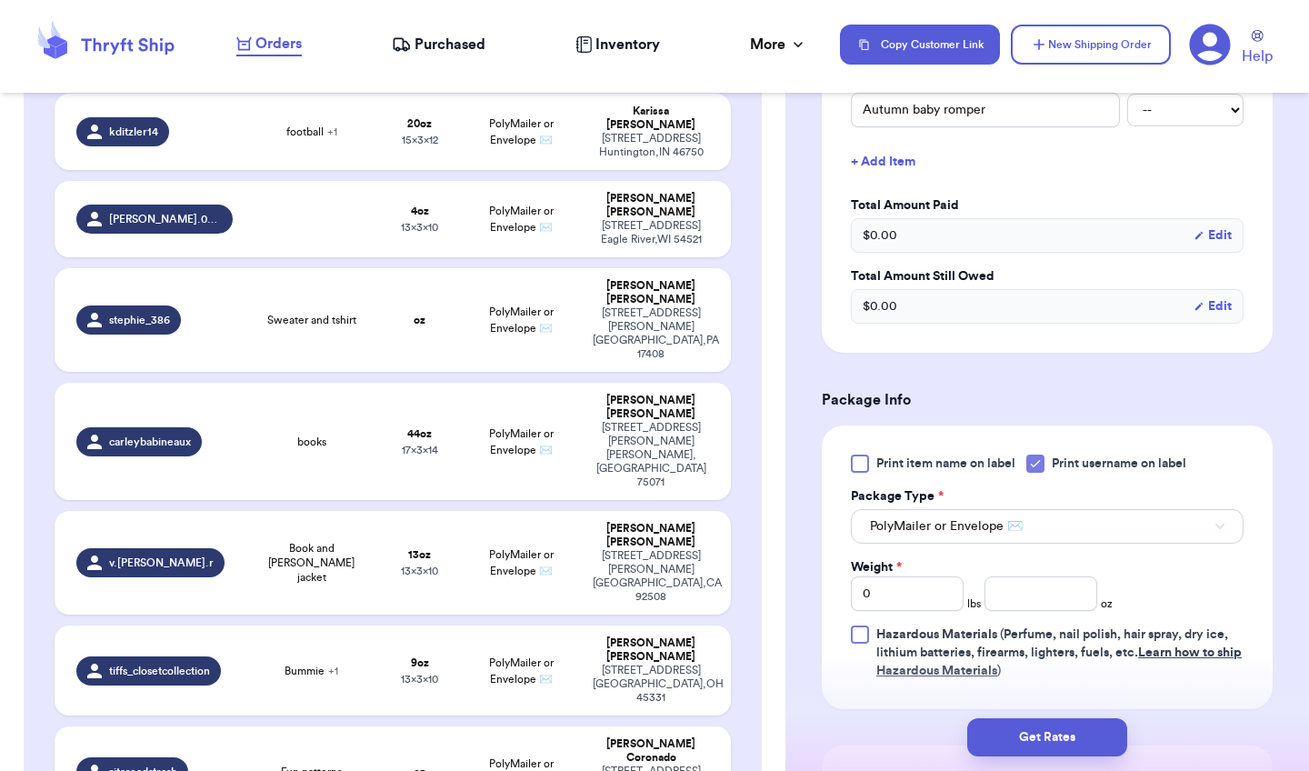
click at [1038, 464] on icon at bounding box center [1035, 463] width 15 height 15
click at [0, 0] on input "Print username on label" at bounding box center [0, 0] width 0 height 0
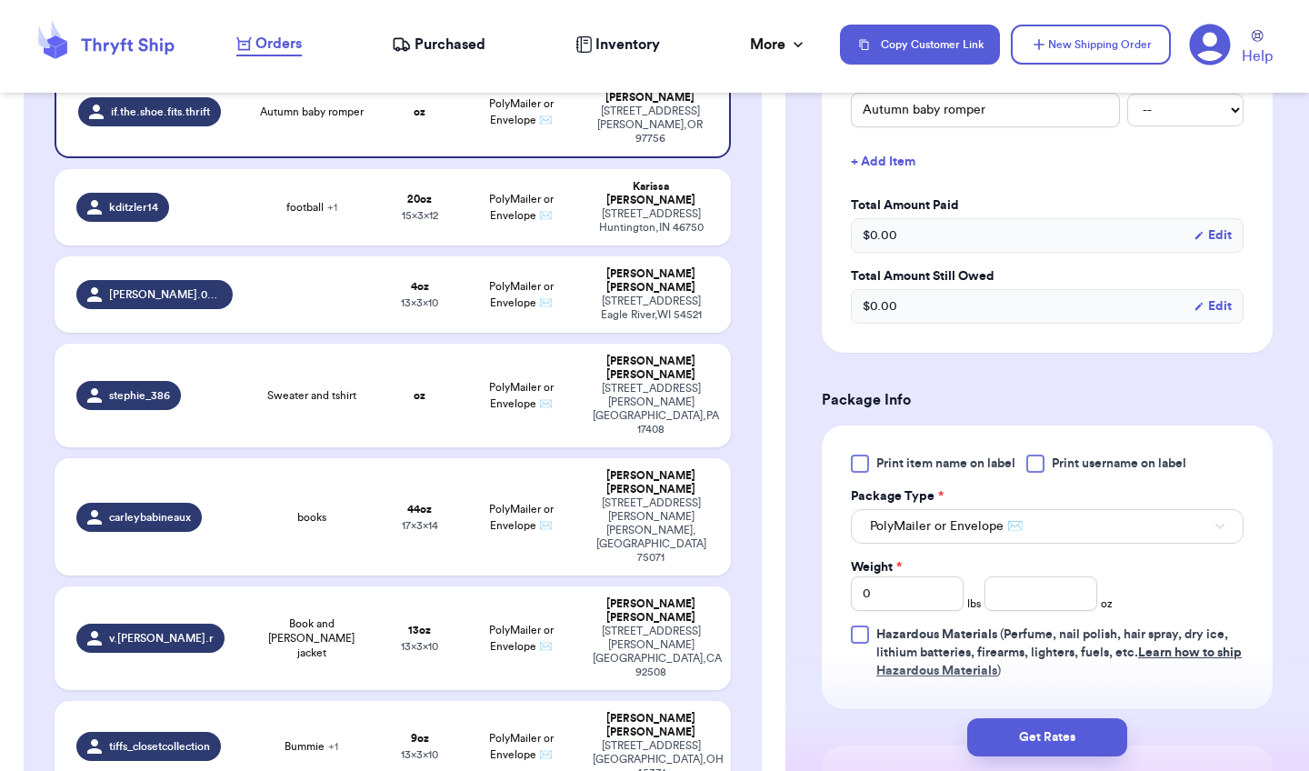
scroll to position [454, 0]
click at [1041, 469] on div at bounding box center [1035, 464] width 18 height 18
click at [0, 0] on input "Print username on label" at bounding box center [0, 0] width 0 height 0
click at [1020, 605] on input "number" at bounding box center [1041, 593] width 113 height 35
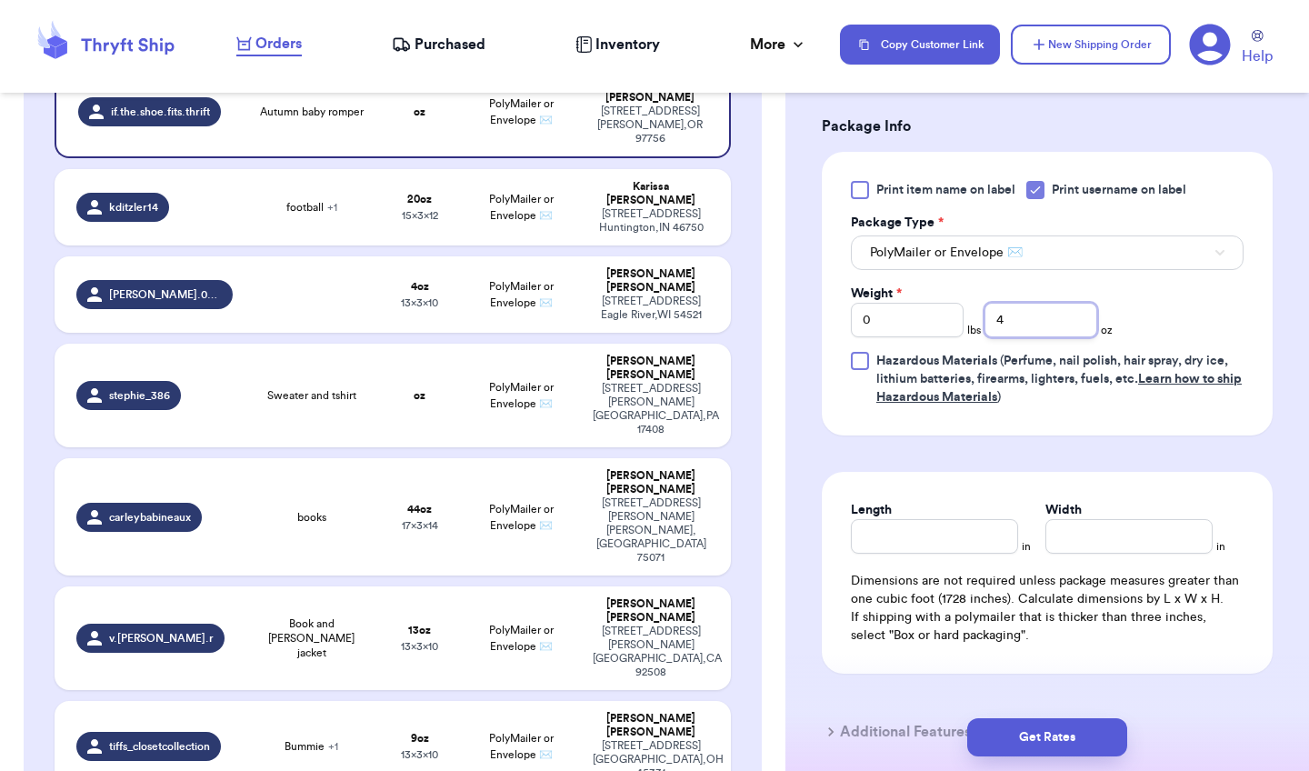
scroll to position [789, 0]
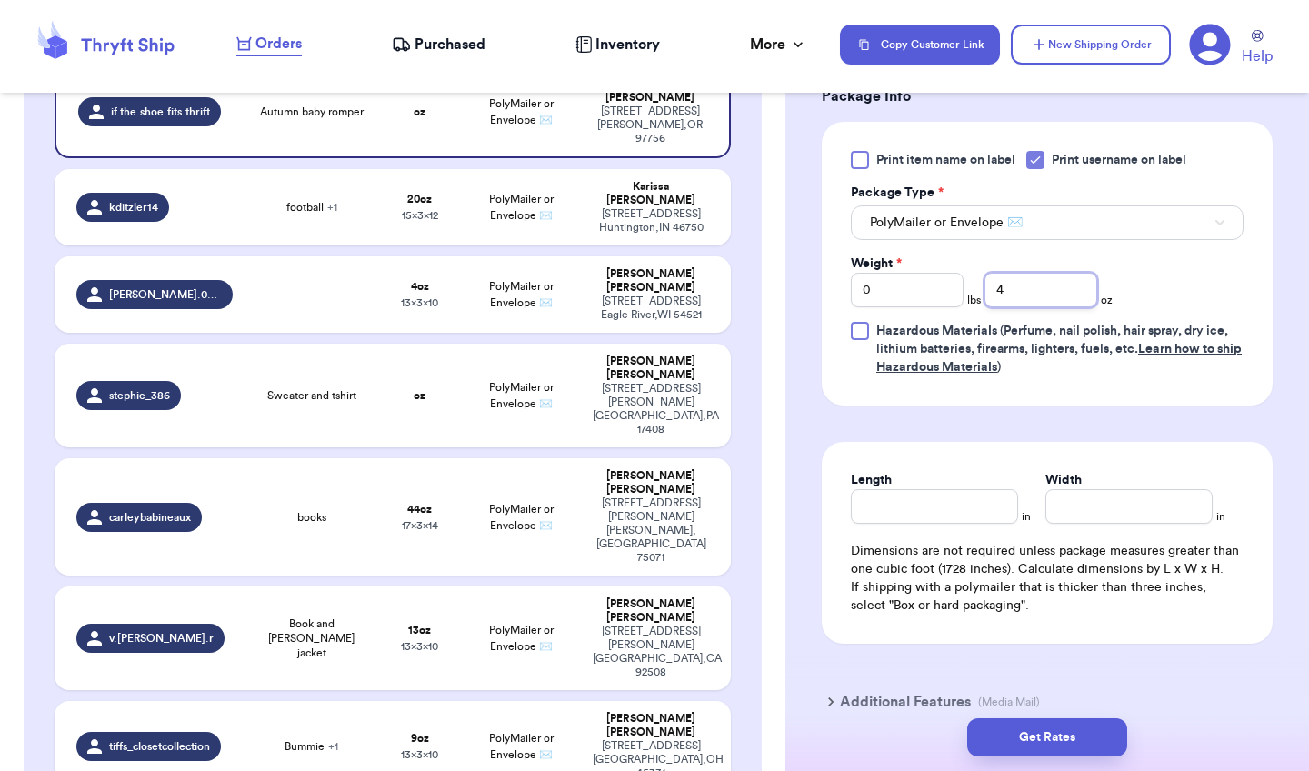
type input "4"
click at [922, 515] on input "Length" at bounding box center [934, 506] width 167 height 35
type input "6"
click at [1140, 524] on input "Width *" at bounding box center [1129, 506] width 167 height 35
type input "9"
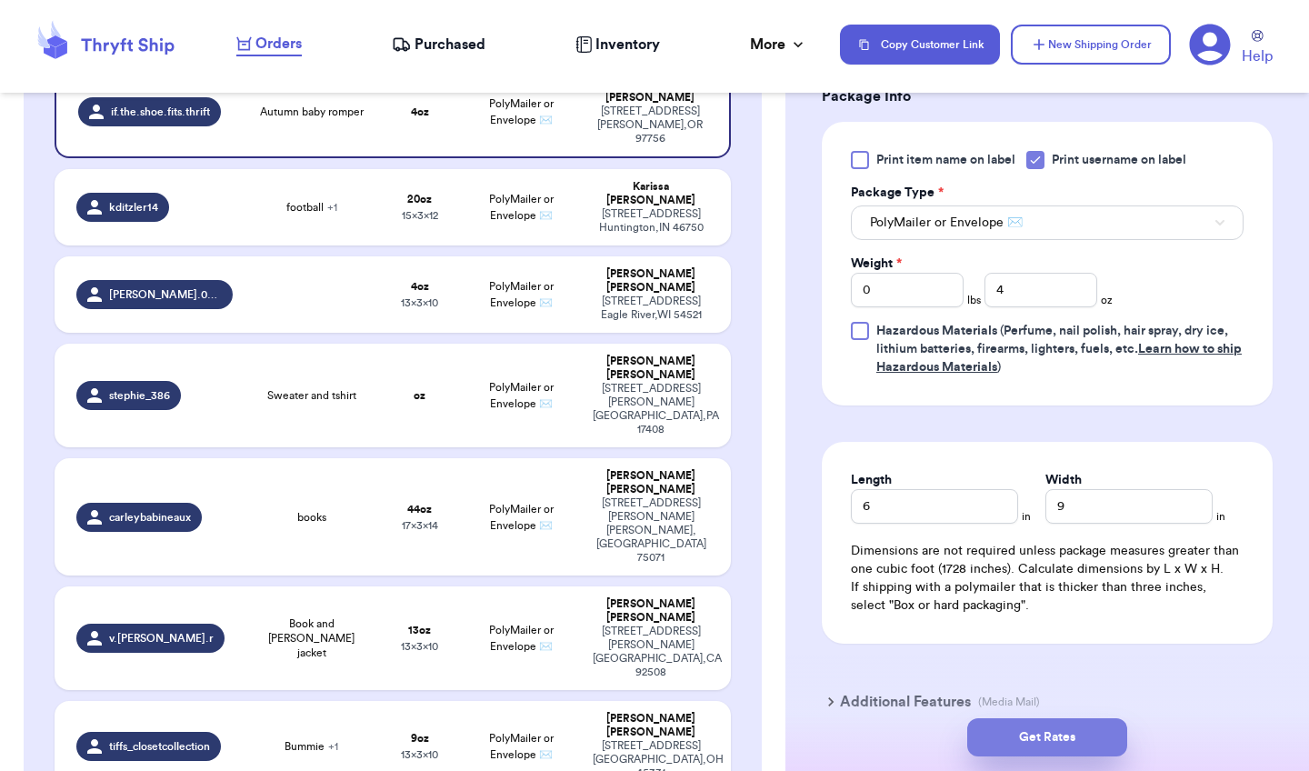
click at [1057, 724] on button "Get Rates" at bounding box center [1047, 737] width 160 height 38
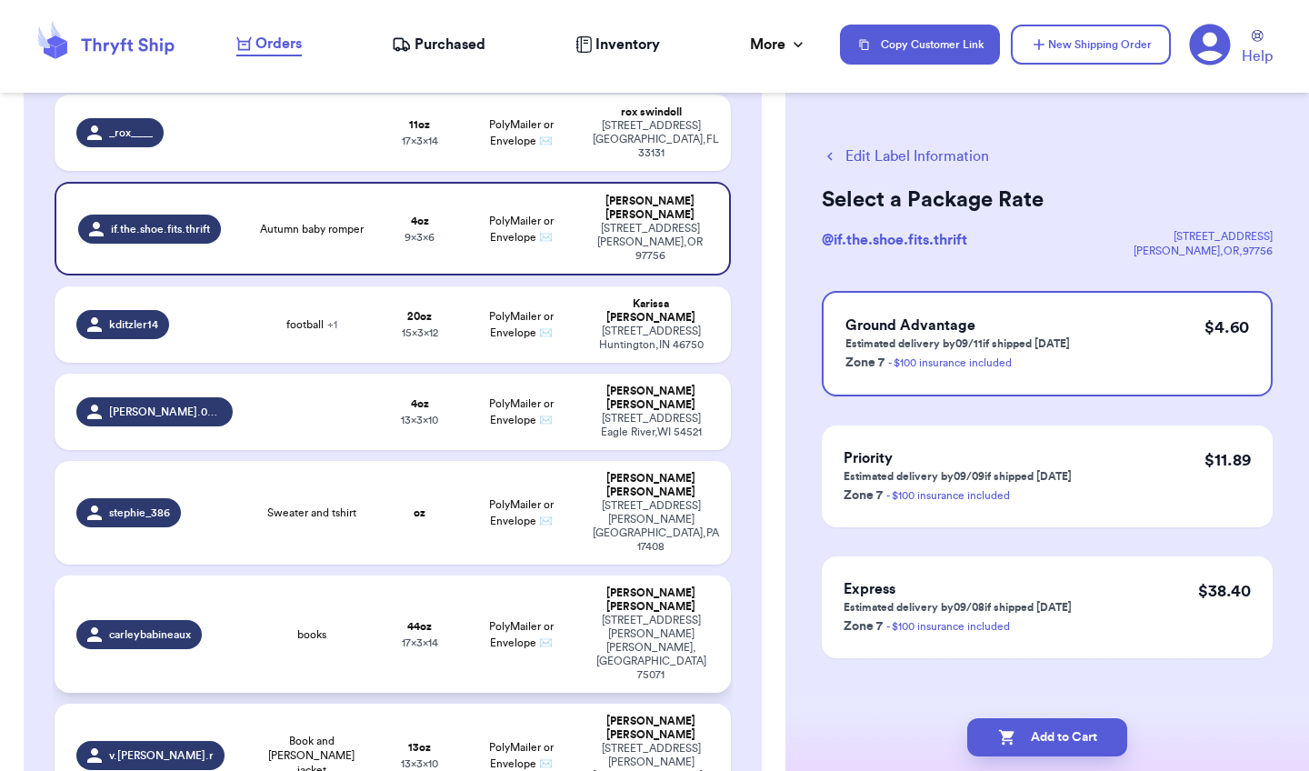
scroll to position [322, 0]
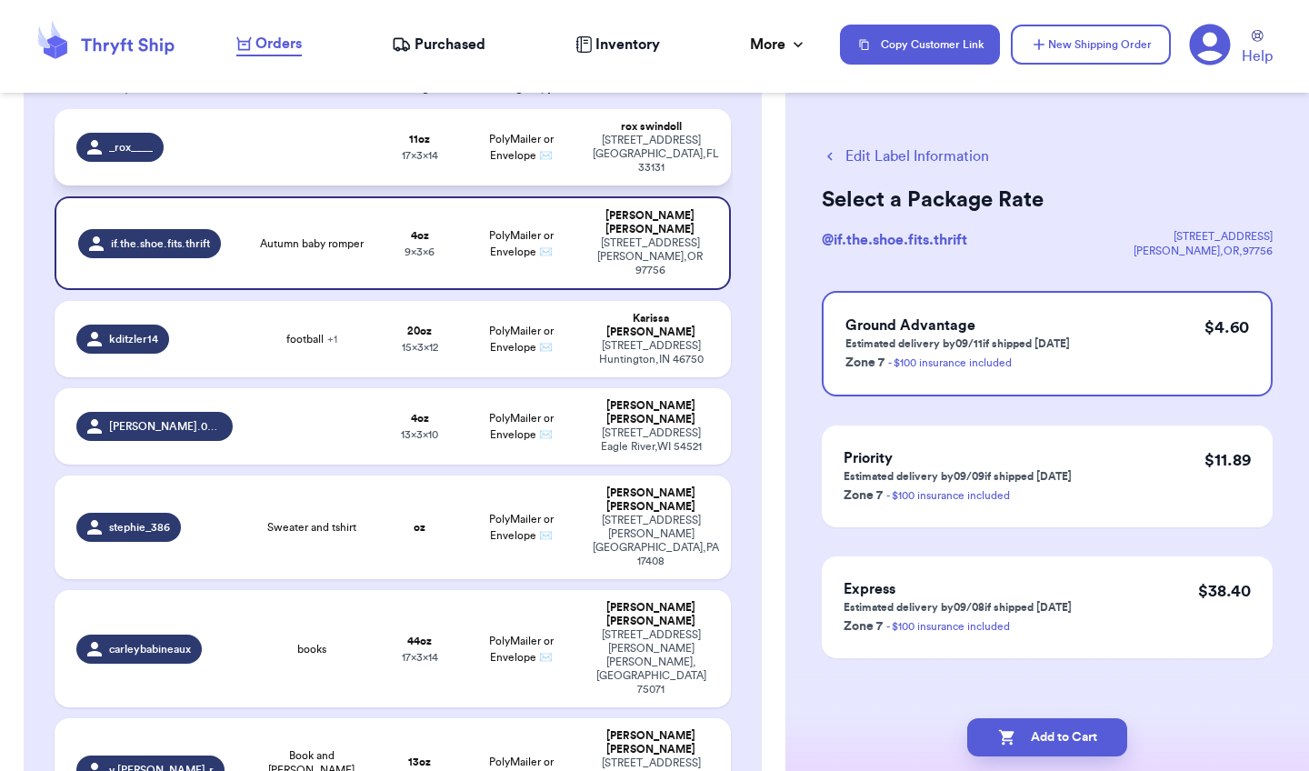
click at [596, 133] on div "rox swindoll" at bounding box center [651, 127] width 116 height 14
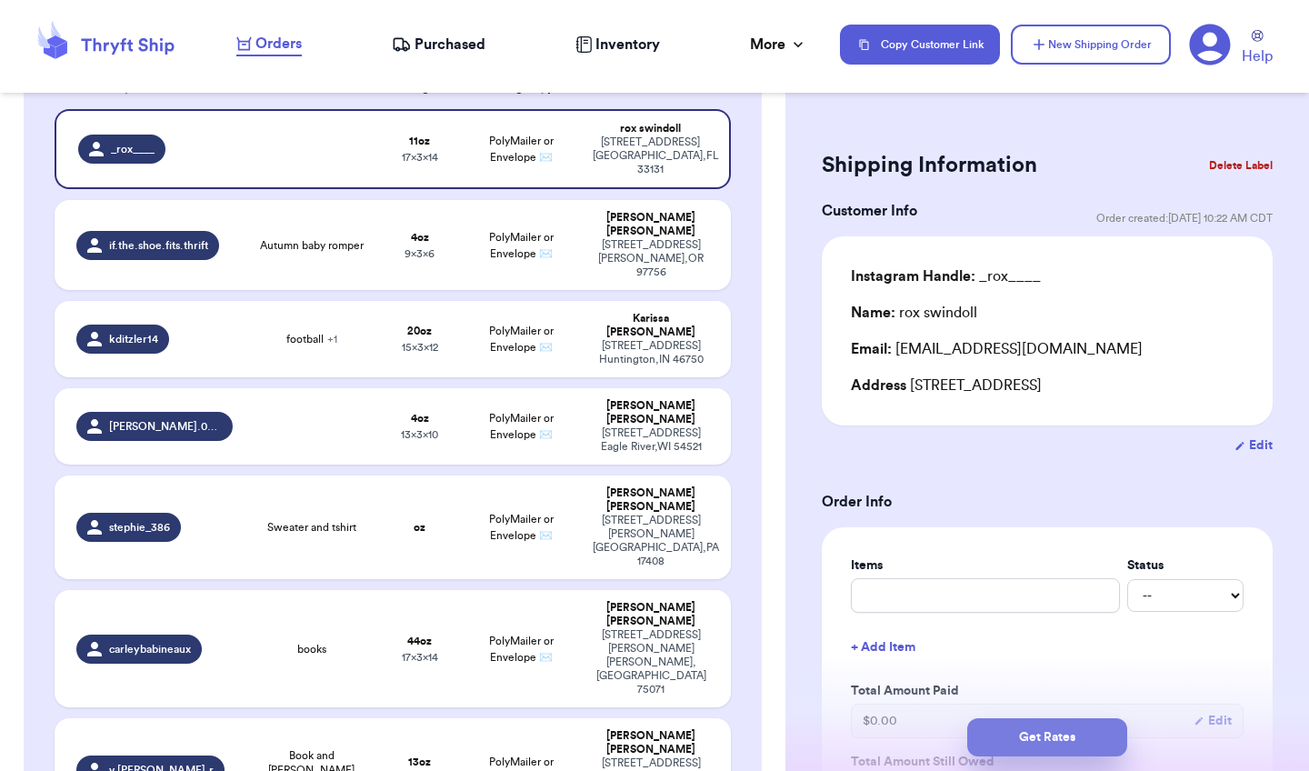
click at [1051, 740] on button "Get Rates" at bounding box center [1047, 737] width 160 height 38
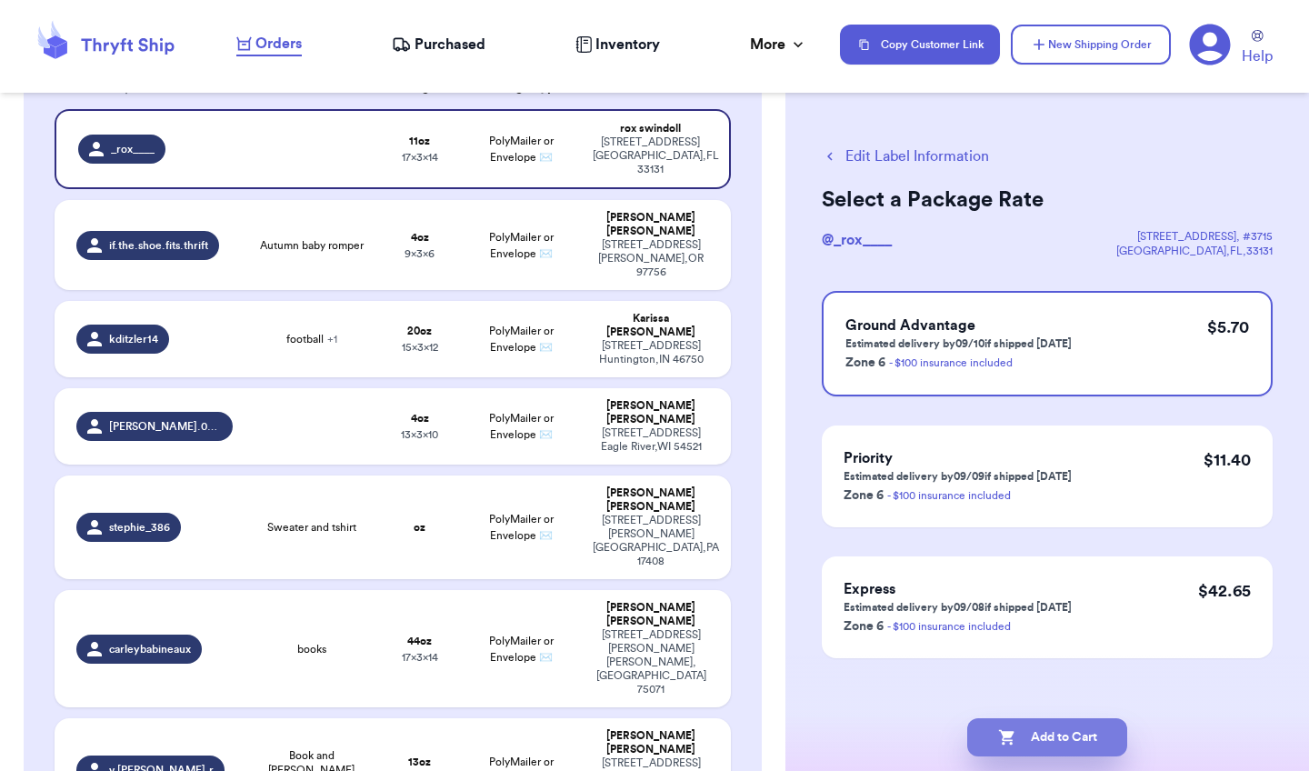
click at [1053, 732] on button "Add to Cart" at bounding box center [1047, 737] width 160 height 38
checkbox input "true"
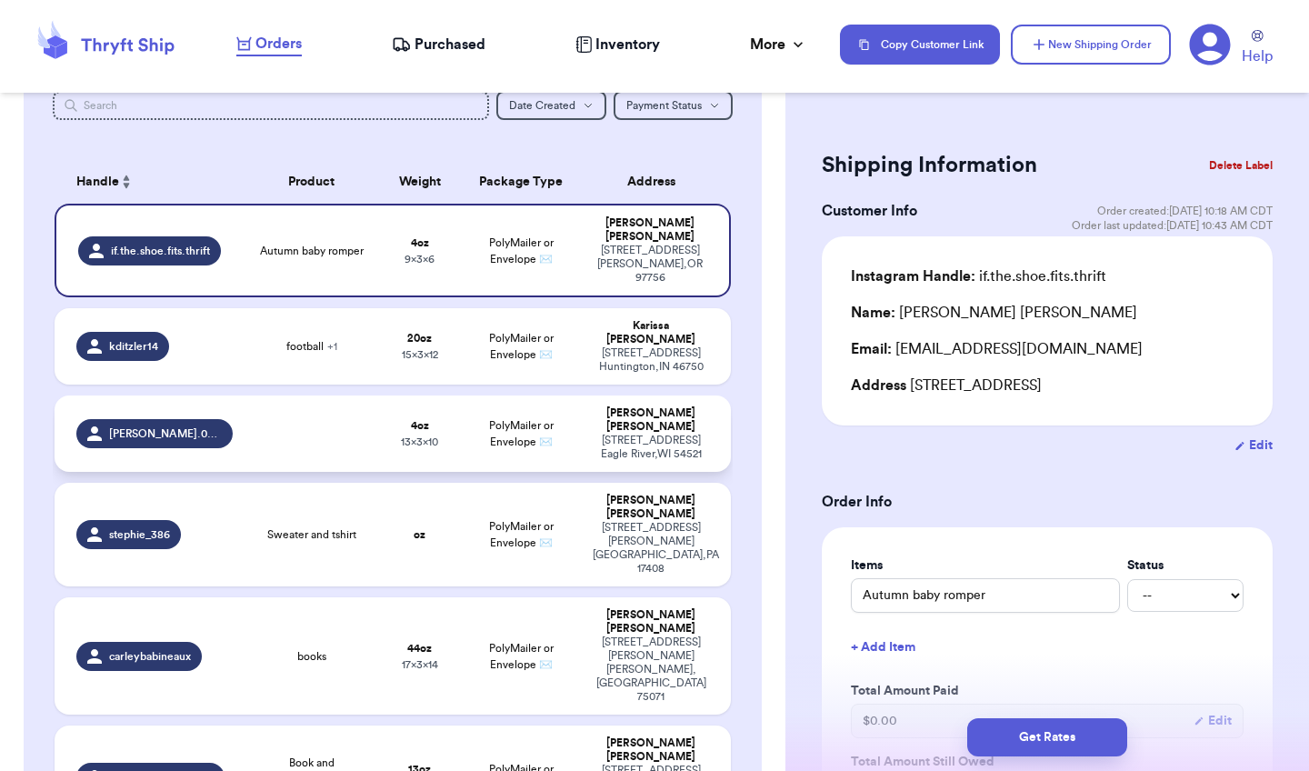
scroll to position [233, 0]
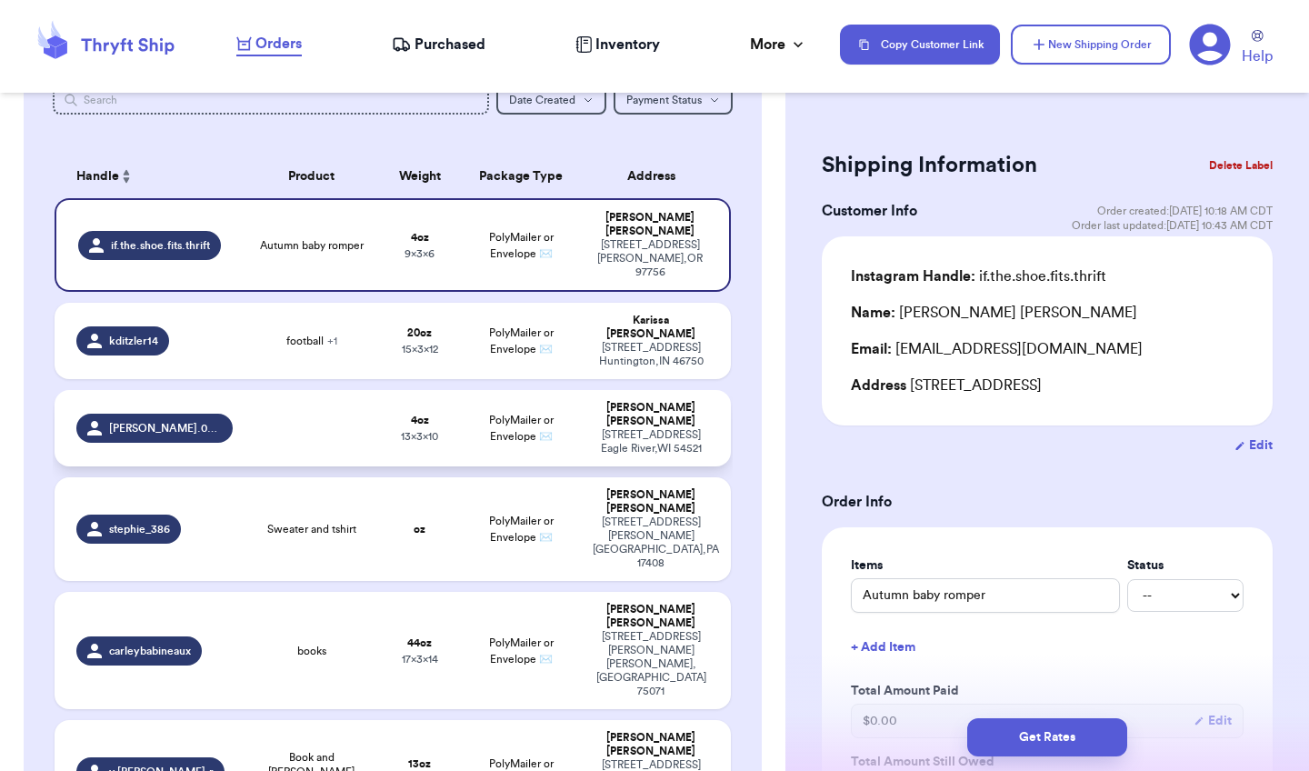
click at [329, 392] on td at bounding box center [311, 428] width 135 height 76
type input "10"
type input "13"
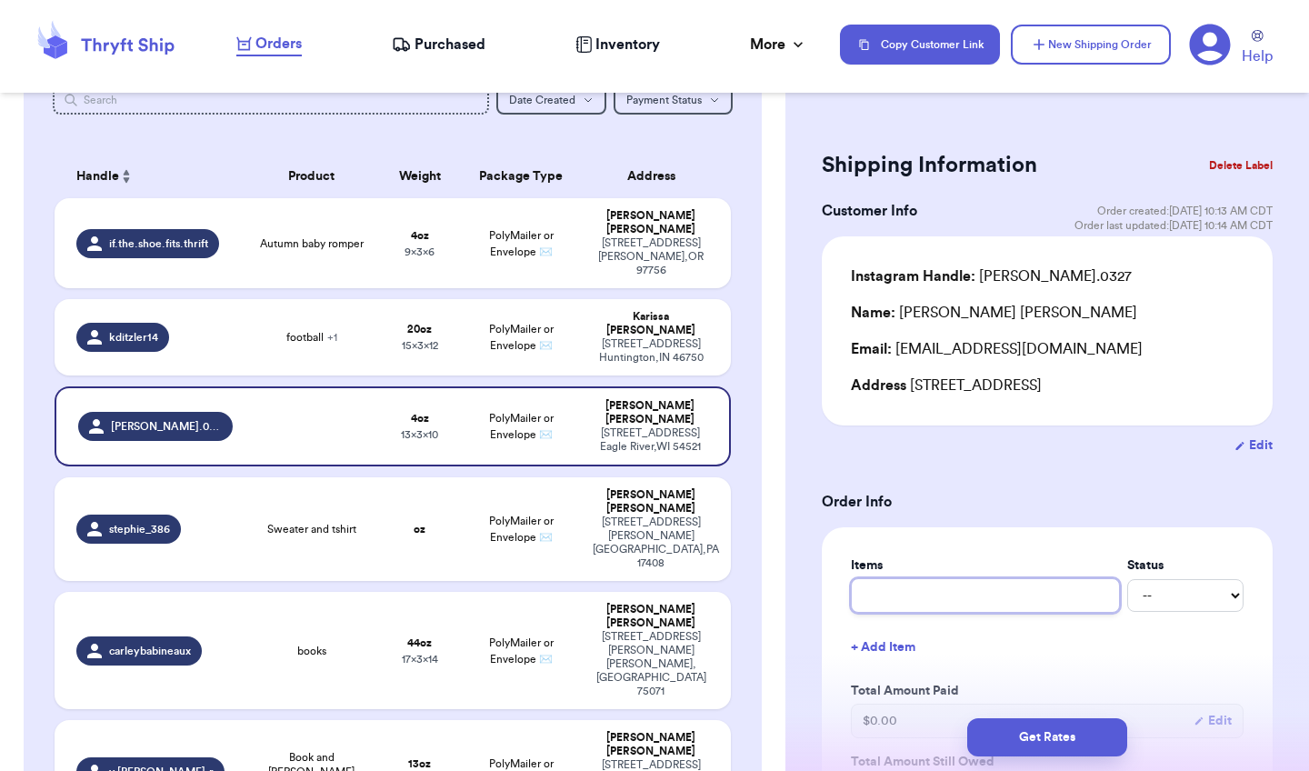
click at [921, 599] on input "text" at bounding box center [985, 595] width 269 height 35
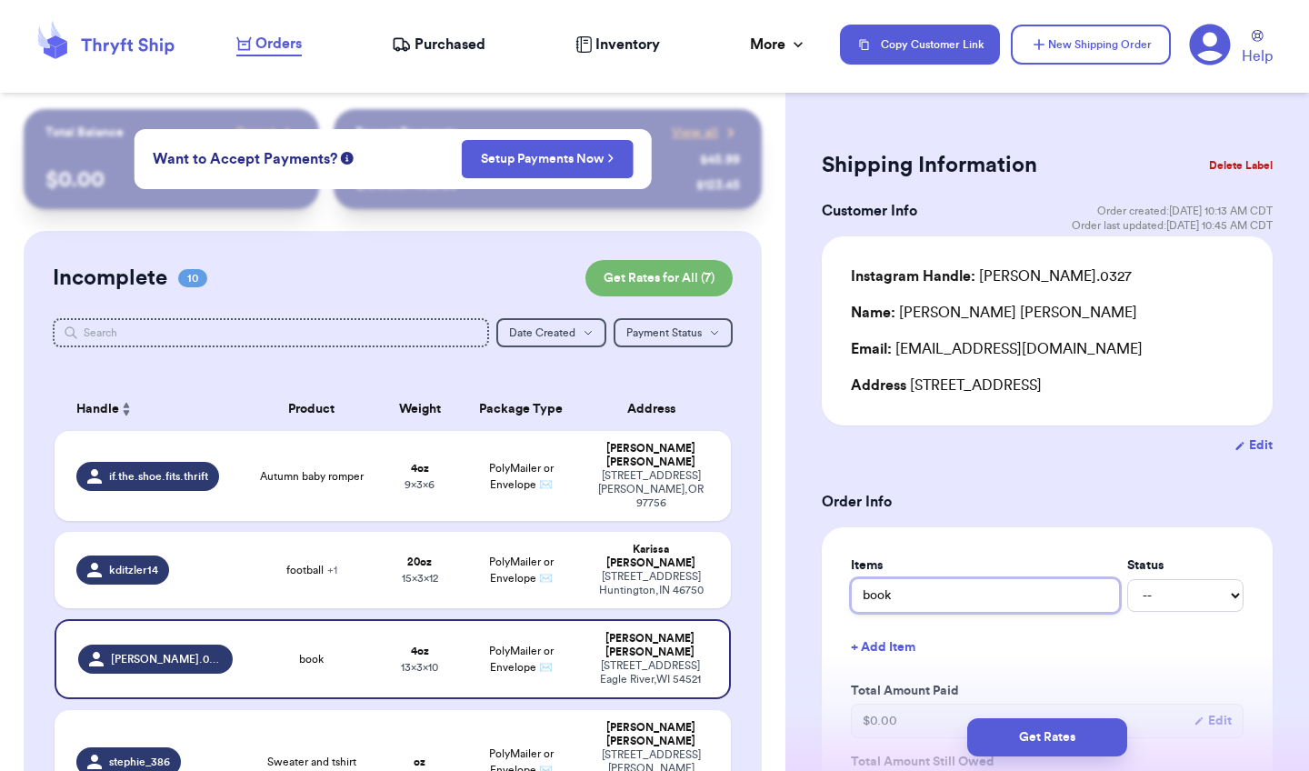
scroll to position [0, 0]
click at [608, 472] on div "413 NE Oak pl Redmond , OR 97756" at bounding box center [651, 489] width 116 height 41
type input "Autumn baby romper"
type input "6"
type input "9"
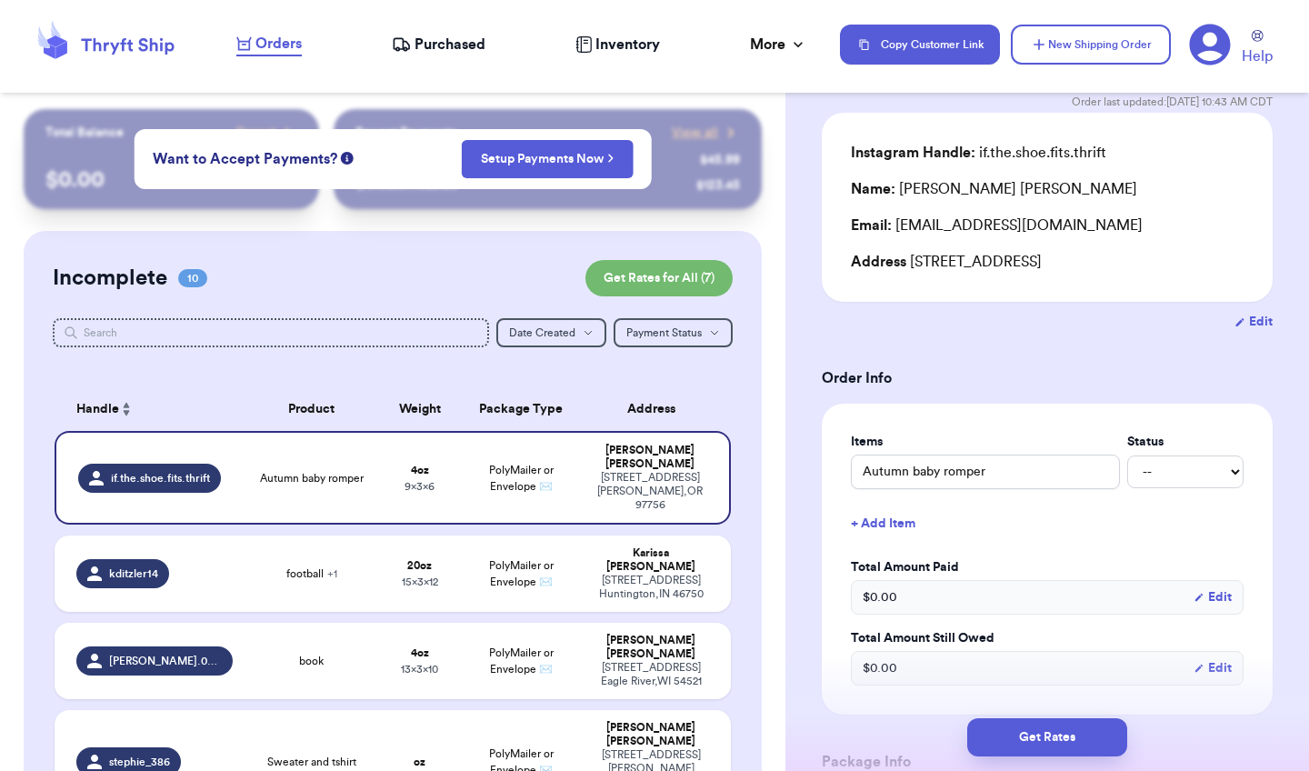
scroll to position [222, 0]
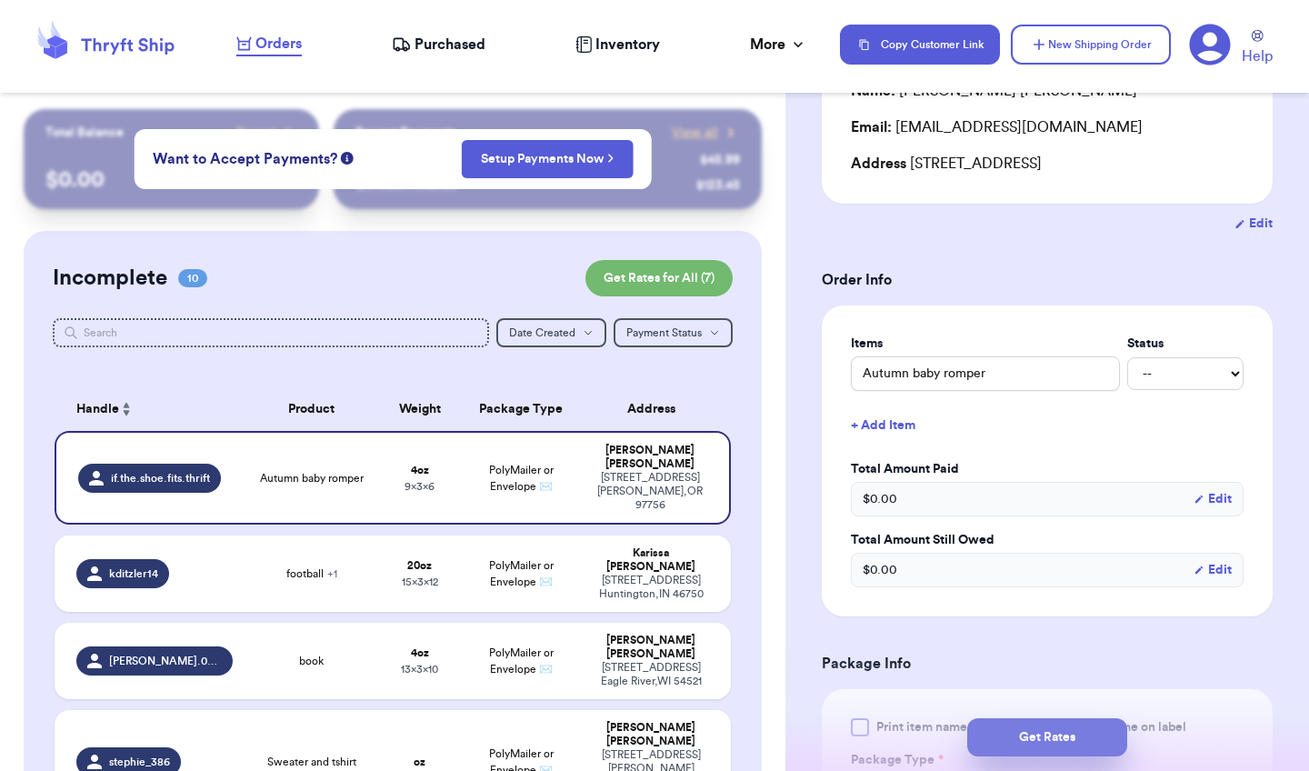
click at [1041, 740] on button "Get Rates" at bounding box center [1047, 737] width 160 height 38
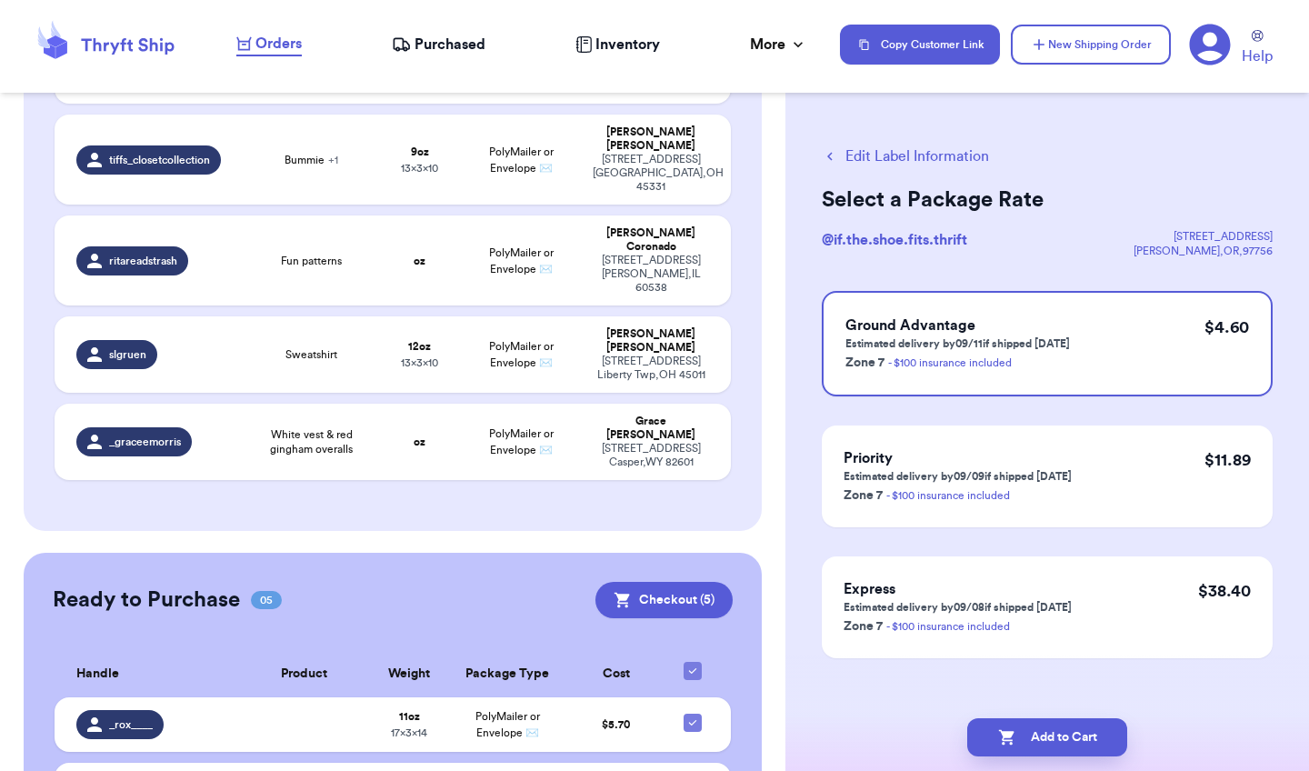
scroll to position [949, 0]
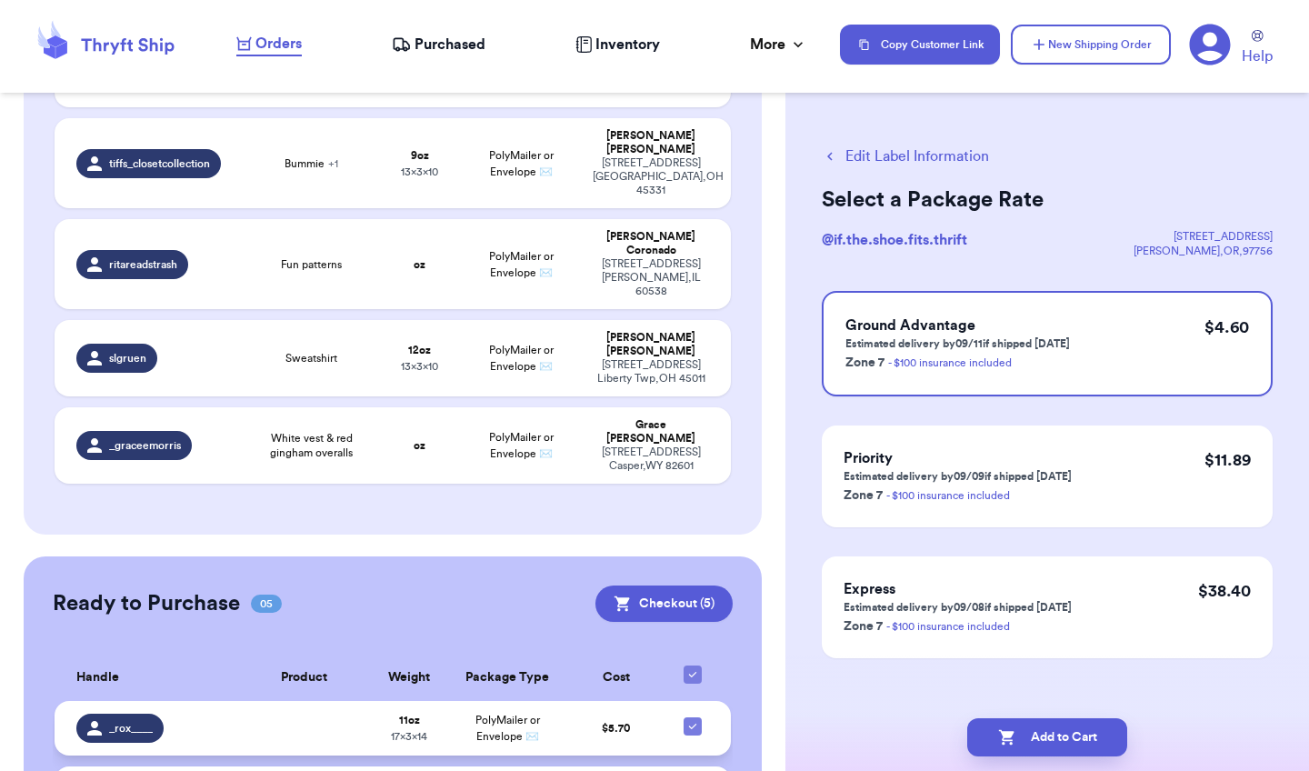
click at [457, 701] on td "PolyMailer or Envelope ✉️" at bounding box center [507, 728] width 118 height 55
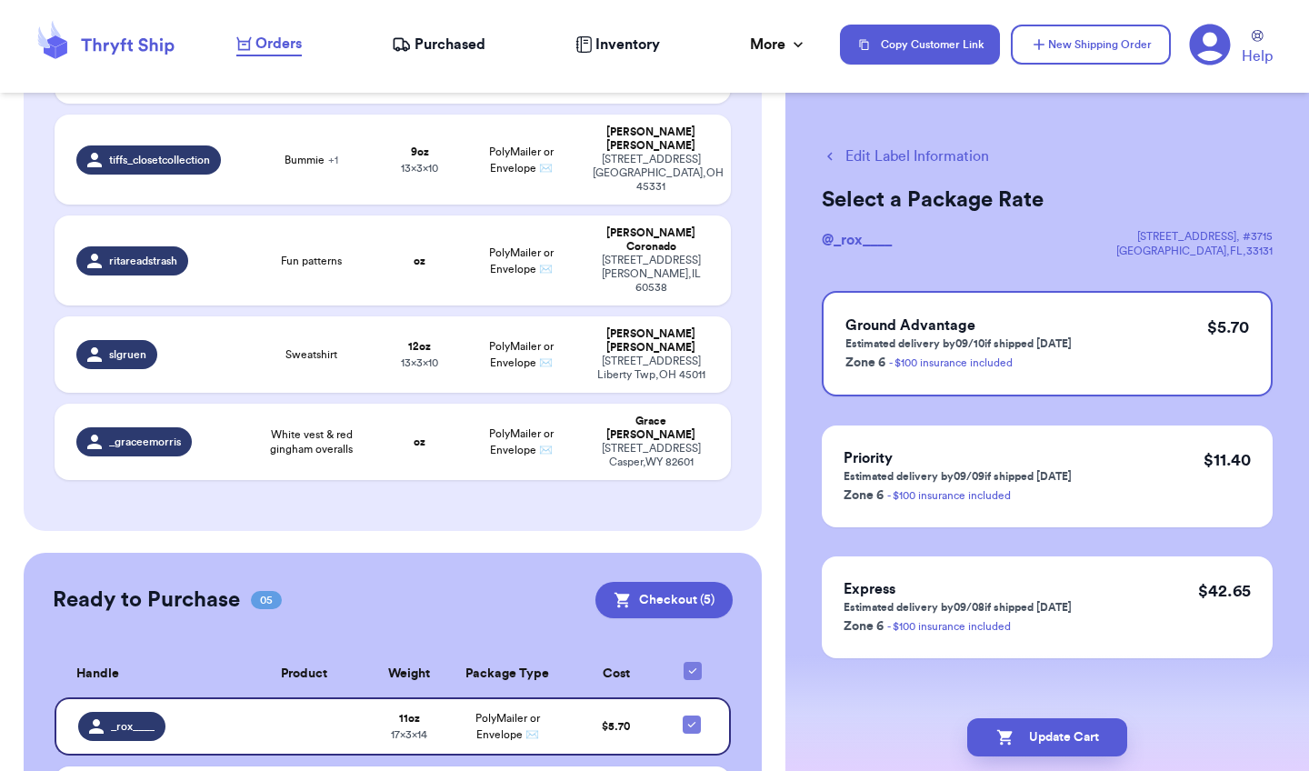
click at [868, 156] on button "Edit Label Information" at bounding box center [905, 156] width 167 height 22
checkbox input "false"
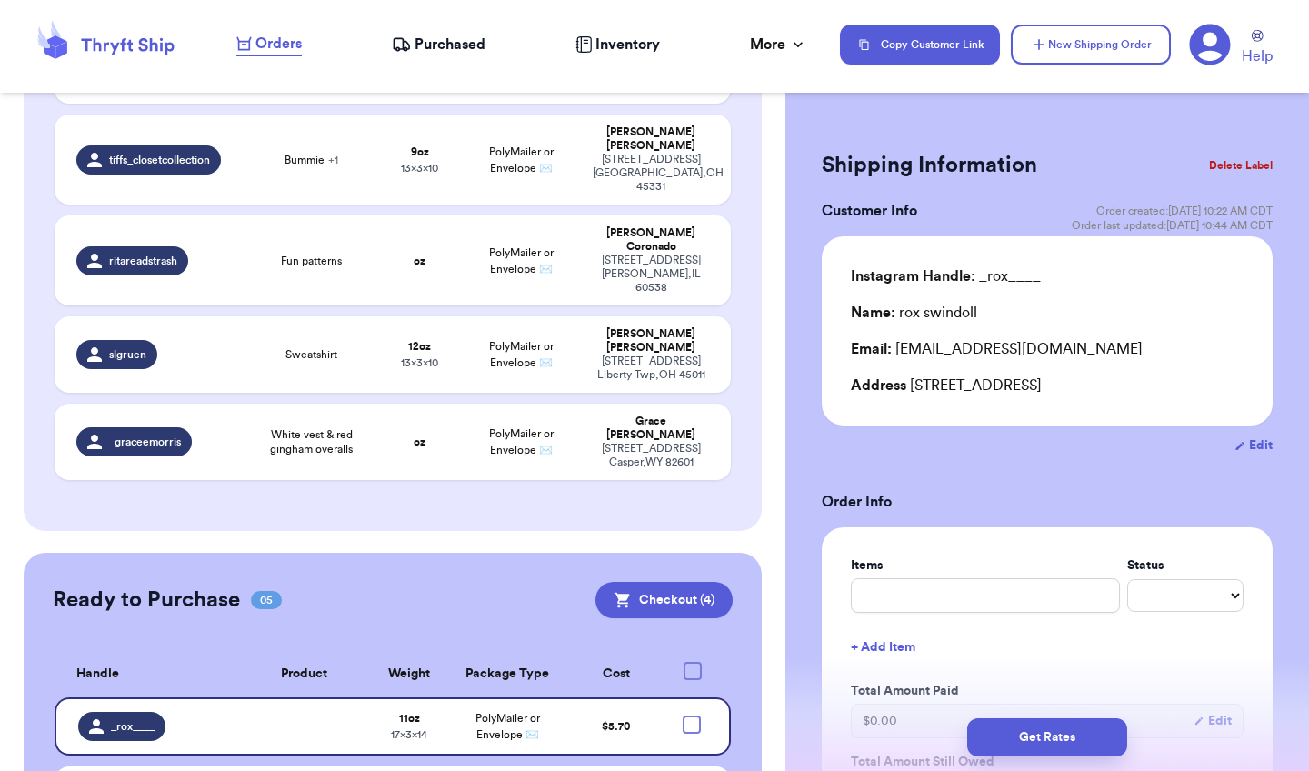
checkbox input "true"
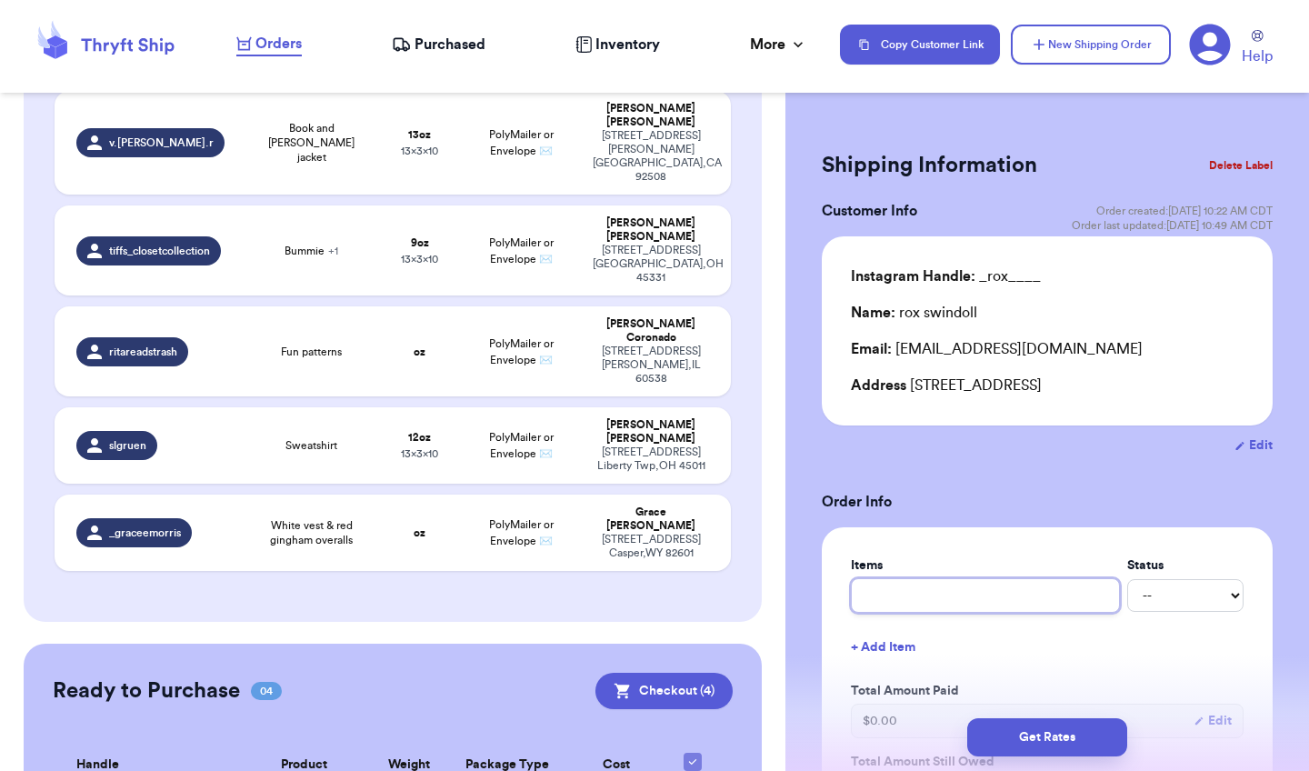
click at [922, 595] on input "text" at bounding box center [985, 595] width 269 height 35
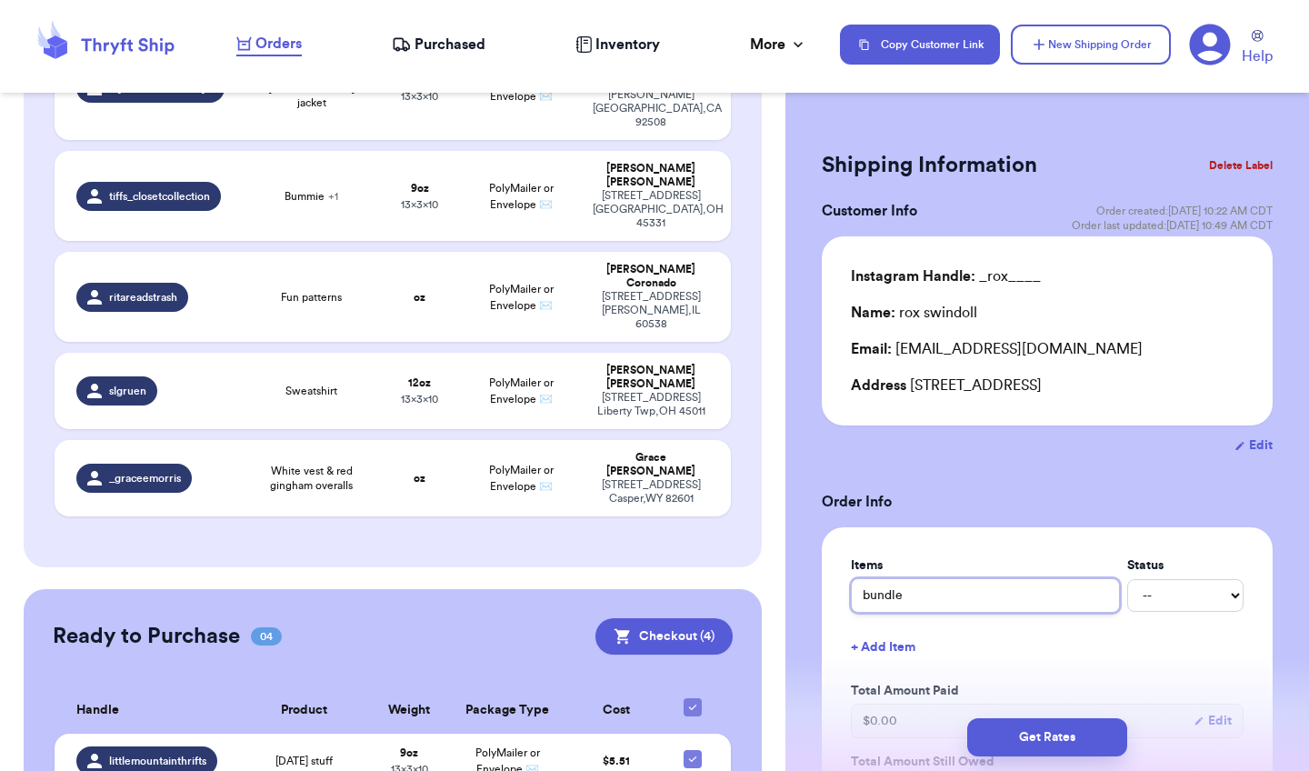
scroll to position [1003, 0]
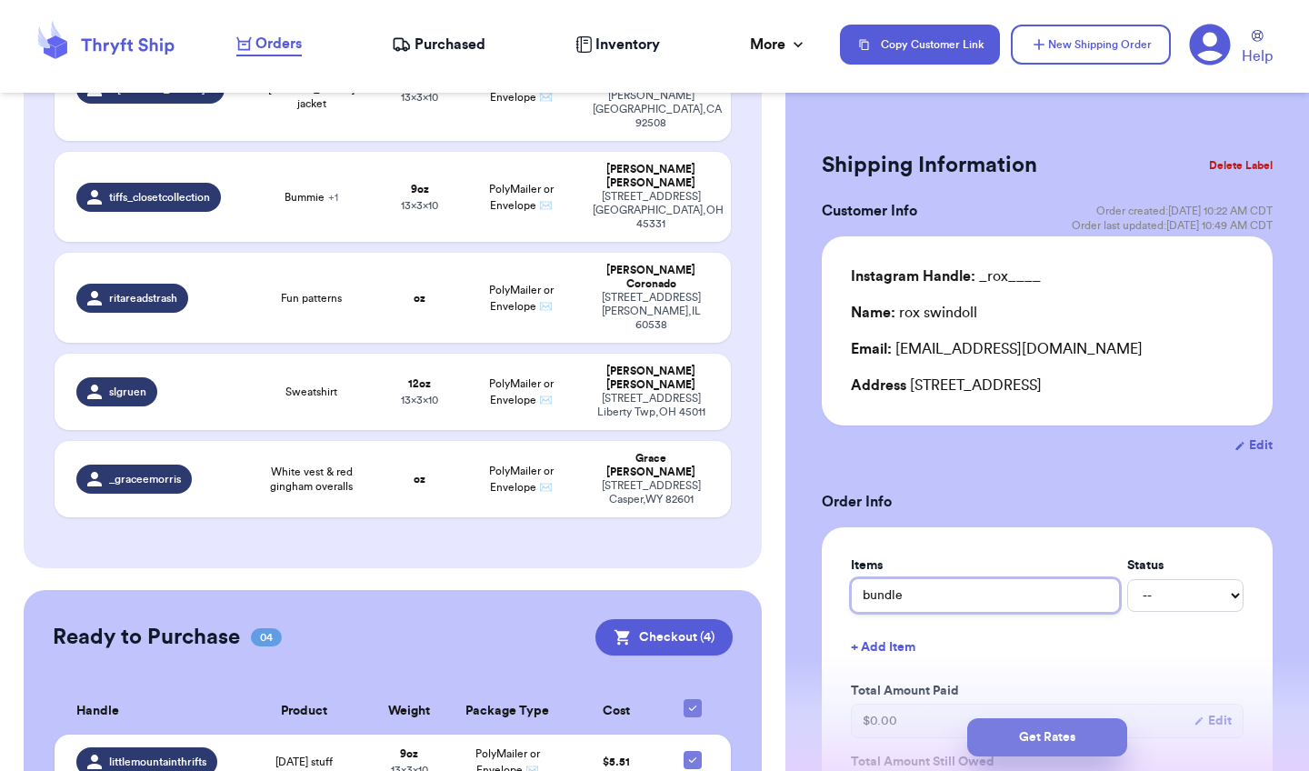
type input "bundle"
click at [1039, 735] on button "Get Rates" at bounding box center [1047, 737] width 160 height 38
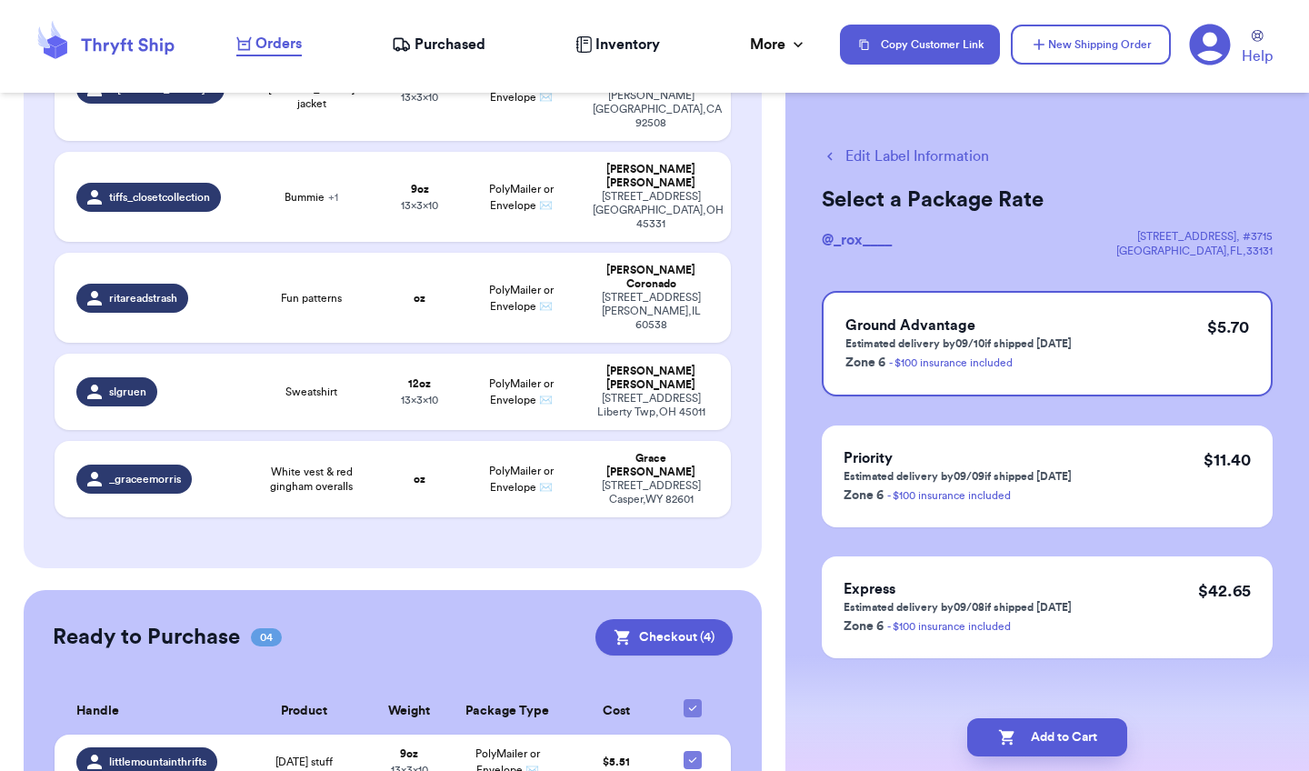
click at [1039, 735] on button "Add to Cart" at bounding box center [1047, 737] width 160 height 38
checkbox input "true"
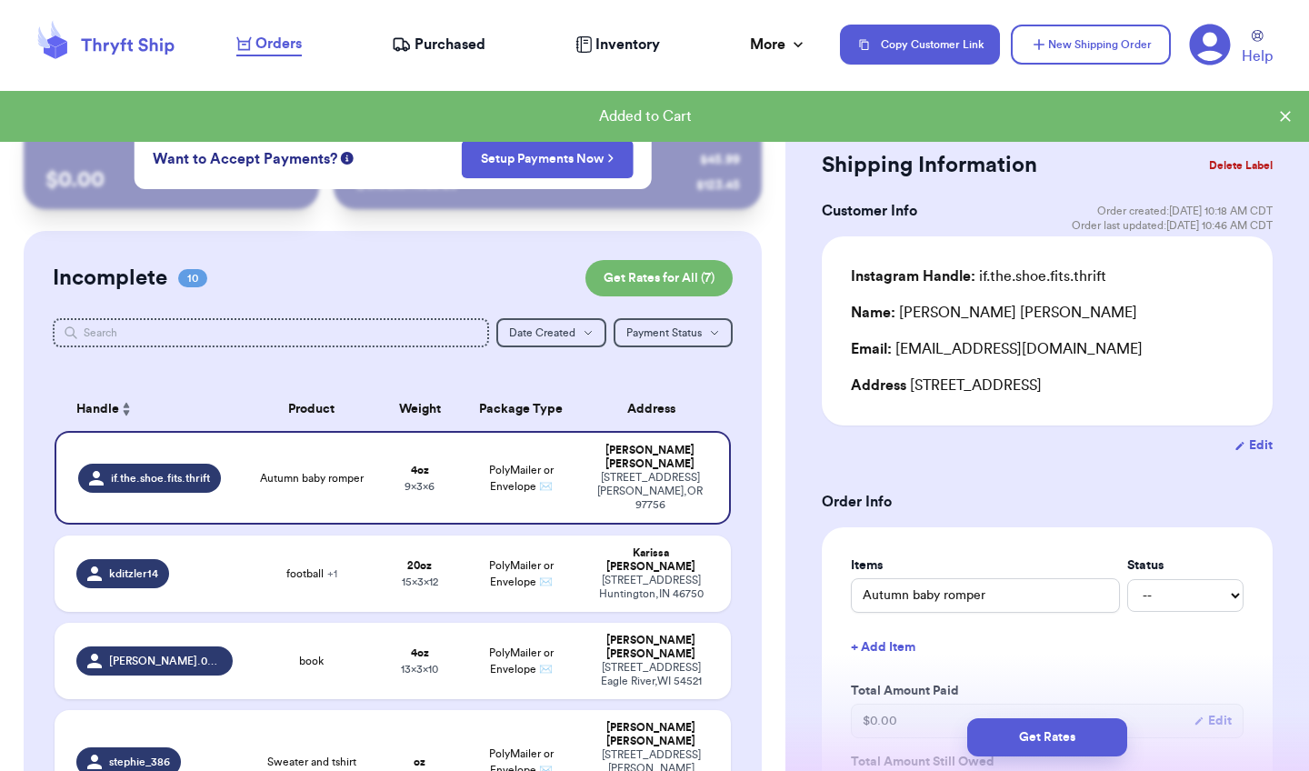
scroll to position [0, 0]
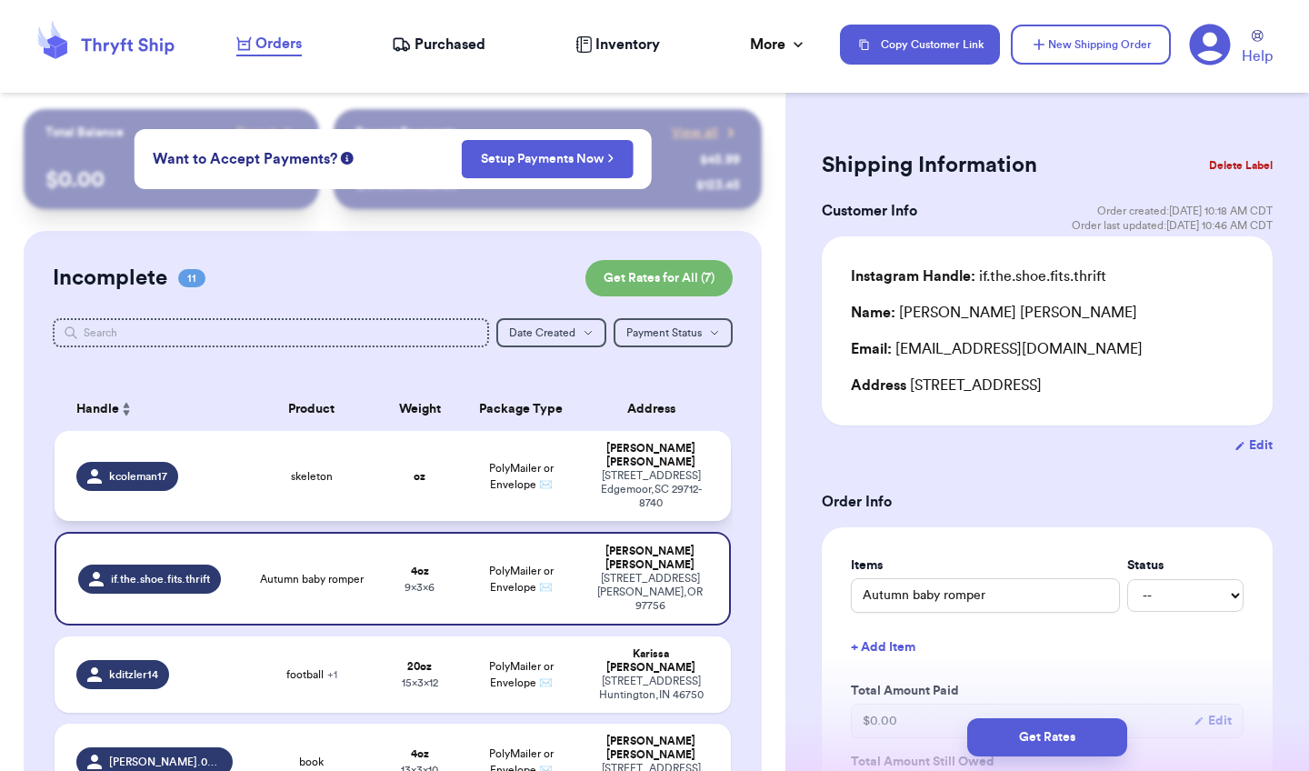
click at [647, 455] on div "Katherine Coleman" at bounding box center [651, 455] width 116 height 27
type input "skeleton"
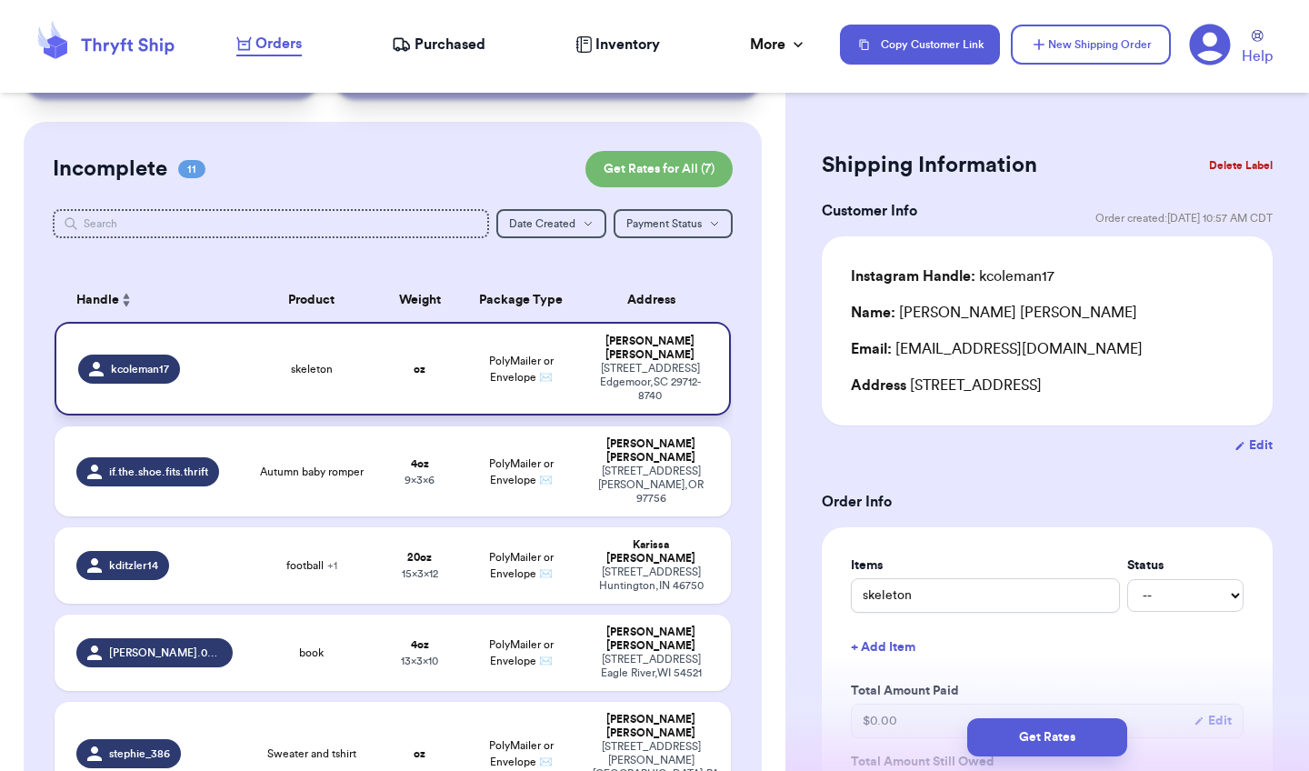
scroll to position [115, 0]
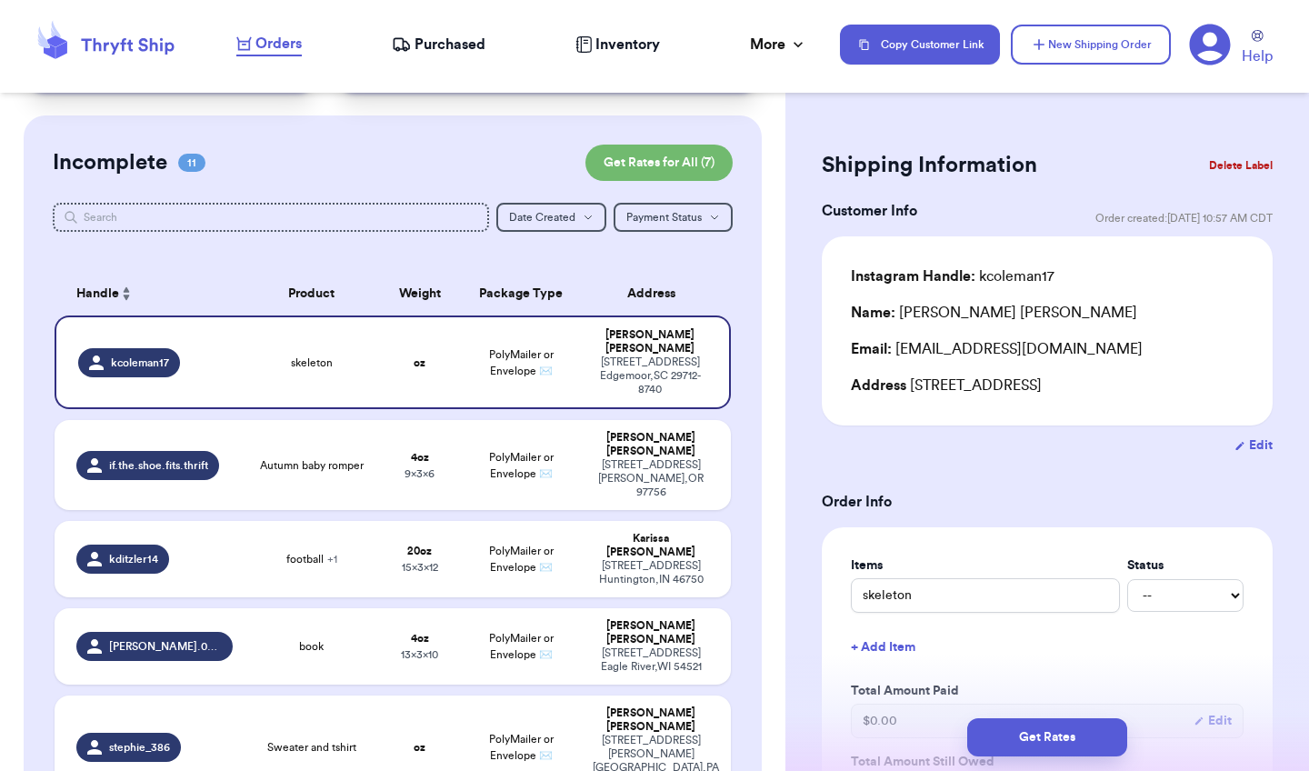
click at [1256, 164] on button "Delete Label" at bounding box center [1241, 165] width 78 height 40
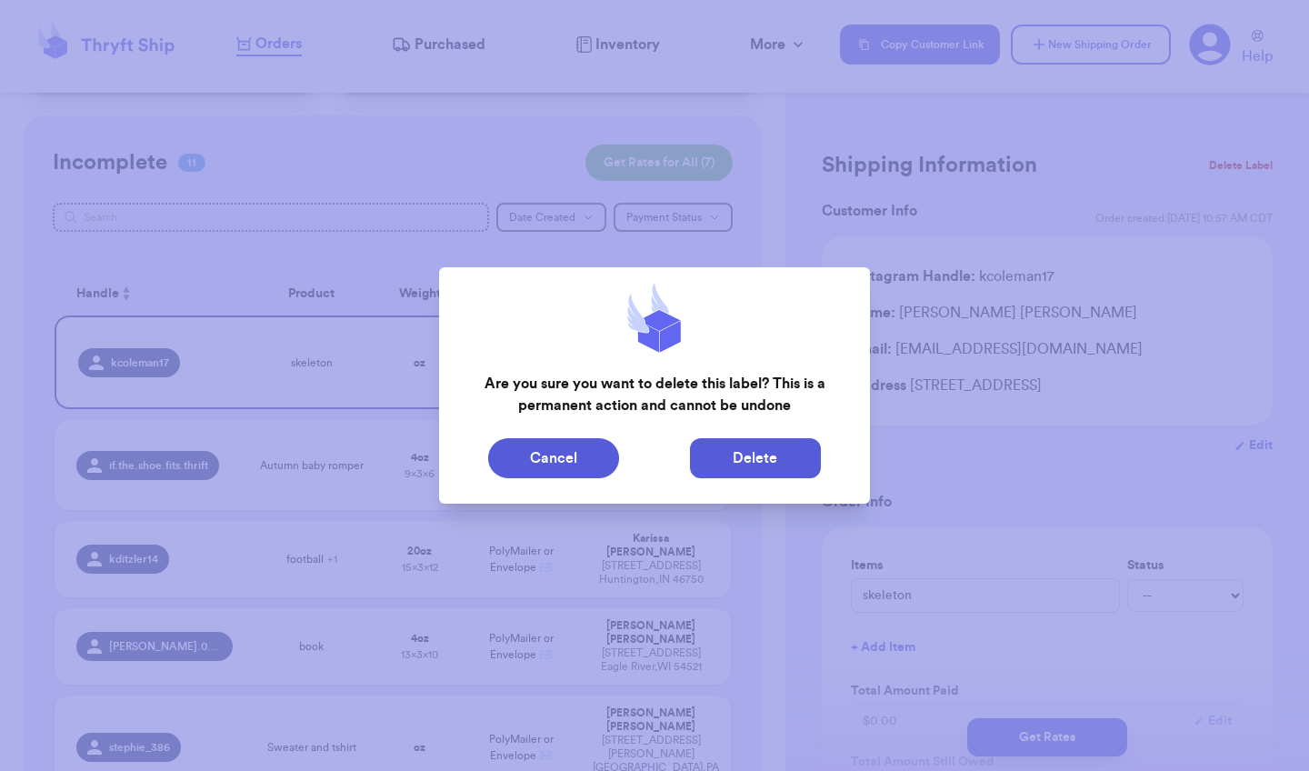
click at [766, 456] on button "Delete" at bounding box center [755, 458] width 131 height 40
